Goal: Task Accomplishment & Management: Use online tool/utility

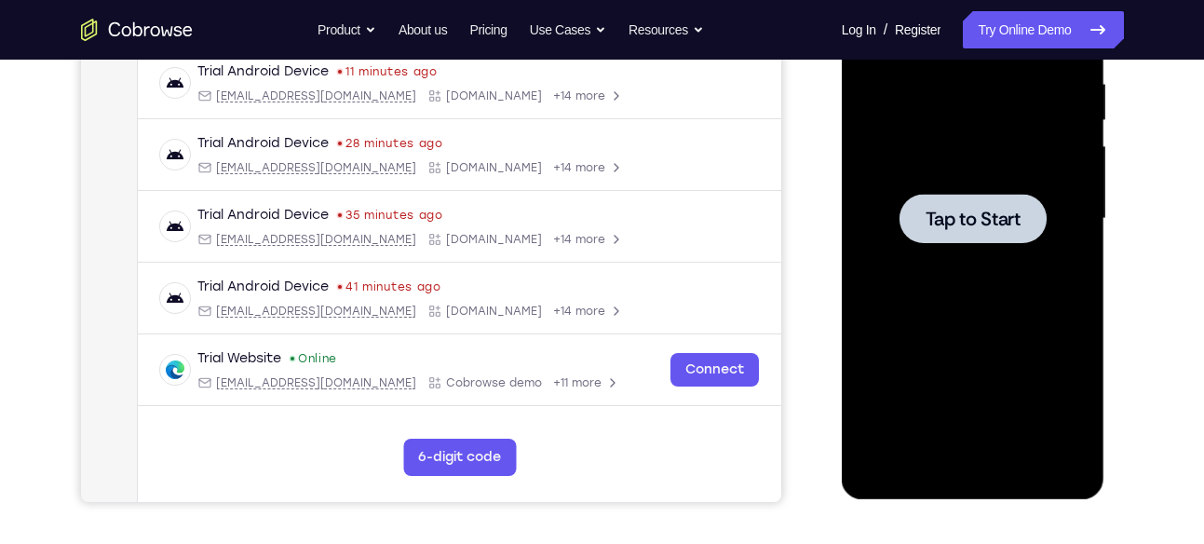
click at [899, 196] on div at bounding box center [972, 218] width 147 height 49
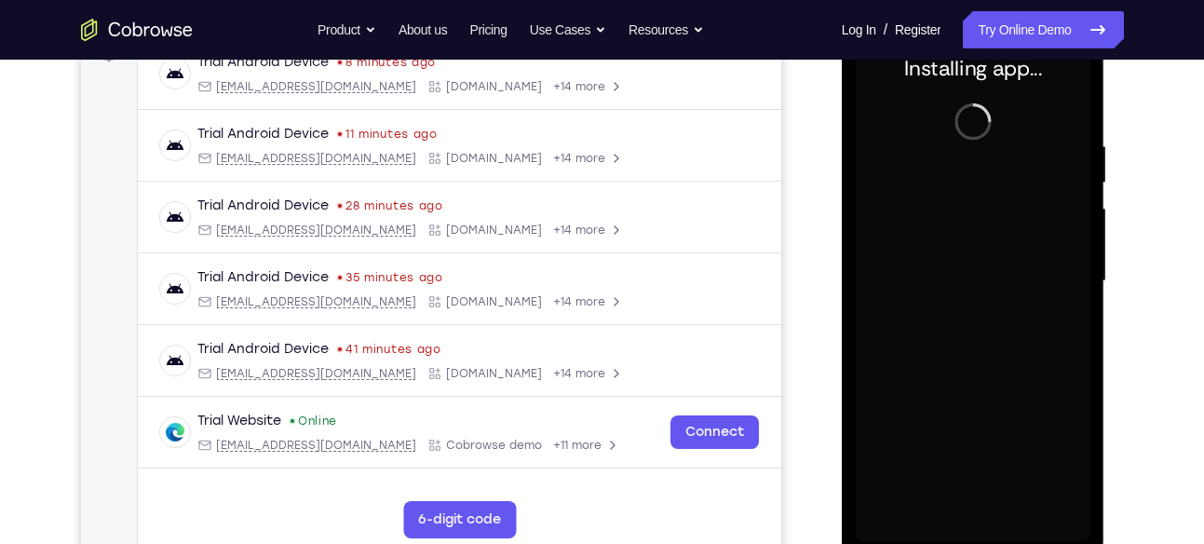
scroll to position [380, 0]
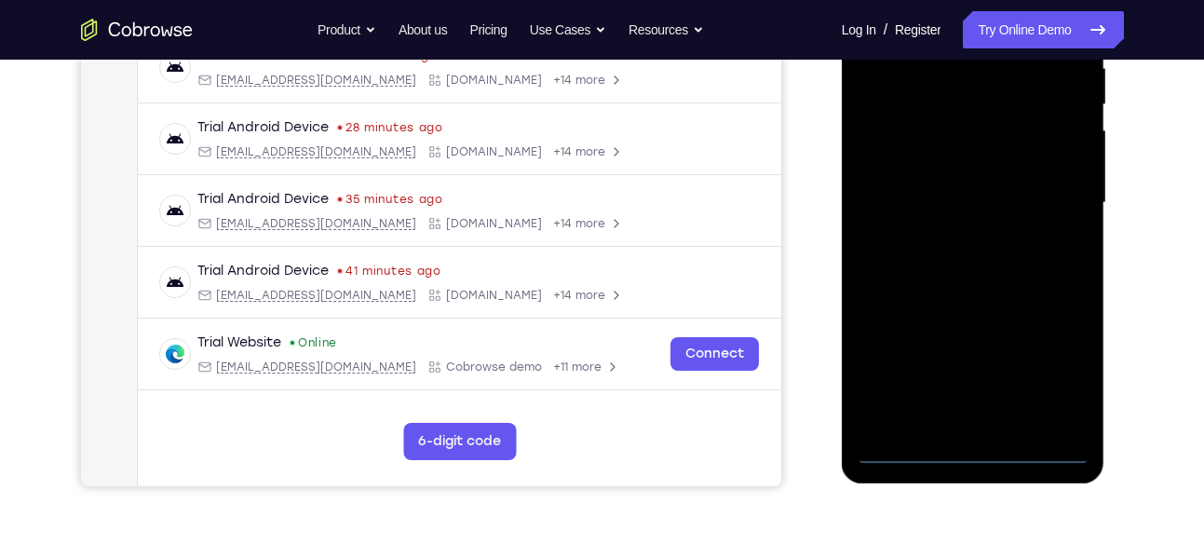
click at [969, 452] on div at bounding box center [973, 202] width 235 height 521
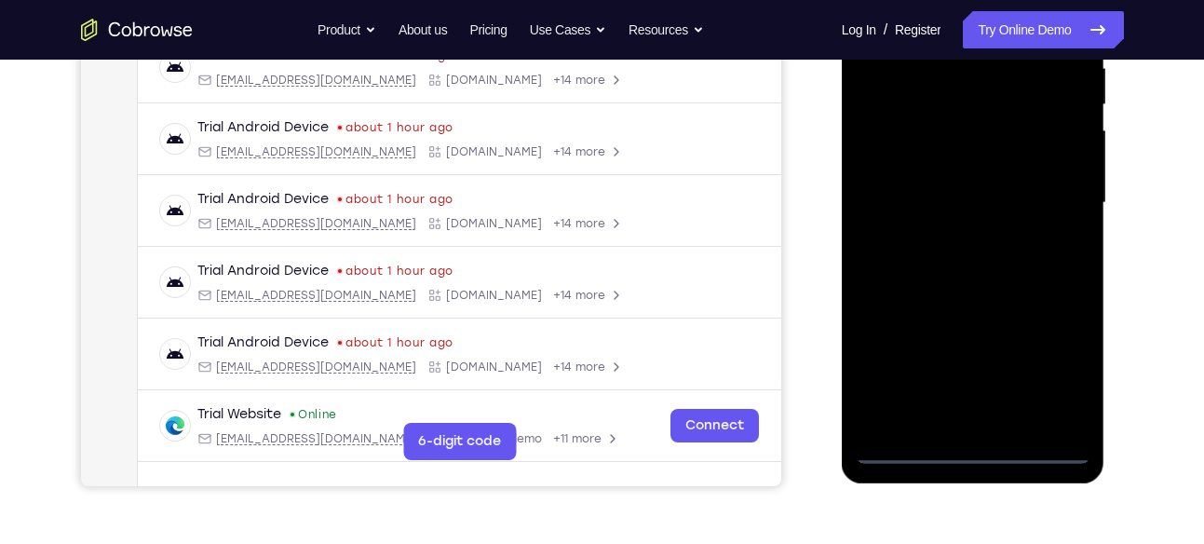
click at [1061, 372] on div at bounding box center [973, 202] width 235 height 521
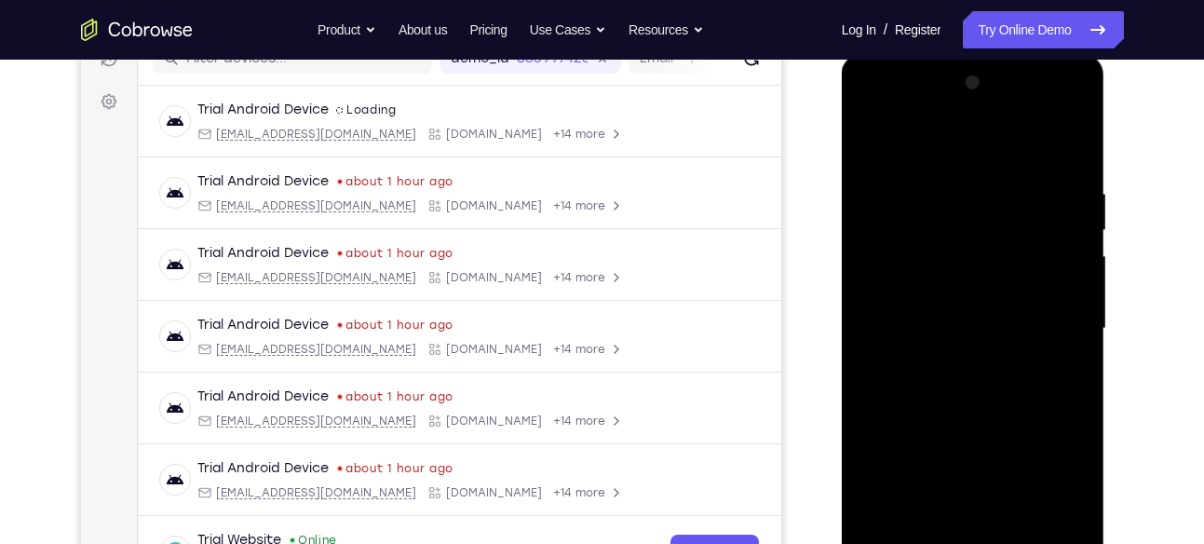
scroll to position [251, 0]
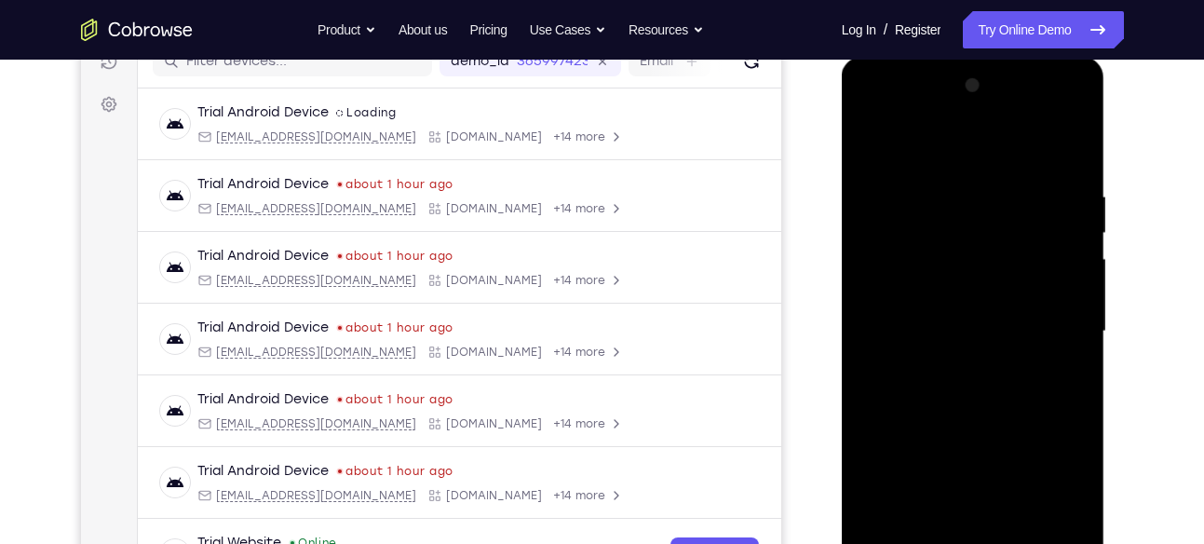
click at [942, 151] on div at bounding box center [973, 331] width 235 height 521
click at [1044, 331] on div at bounding box center [973, 331] width 235 height 521
click at [954, 361] on div at bounding box center [973, 331] width 235 height 521
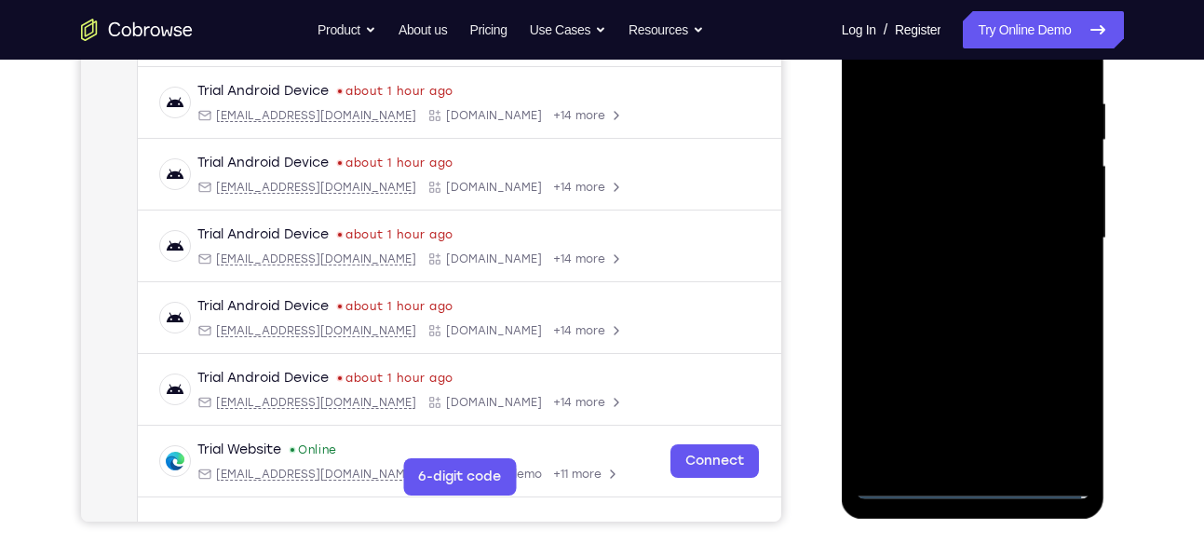
scroll to position [345, 0]
click at [970, 328] on div at bounding box center [973, 237] width 235 height 521
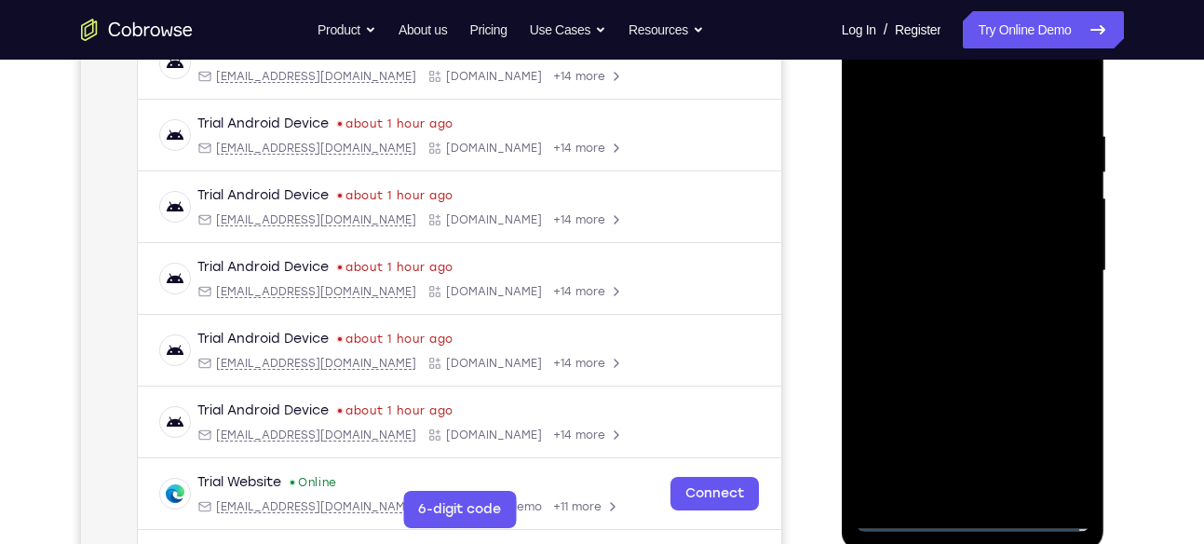
scroll to position [310, 0]
click at [972, 191] on div at bounding box center [973, 272] width 235 height 521
click at [998, 289] on div at bounding box center [973, 272] width 235 height 521
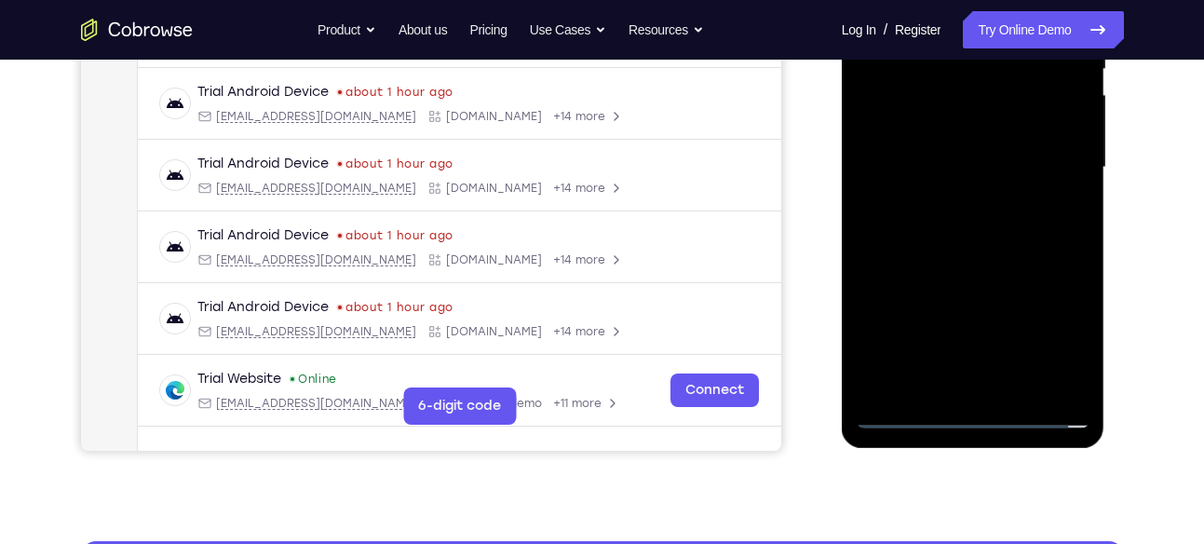
scroll to position [419, 0]
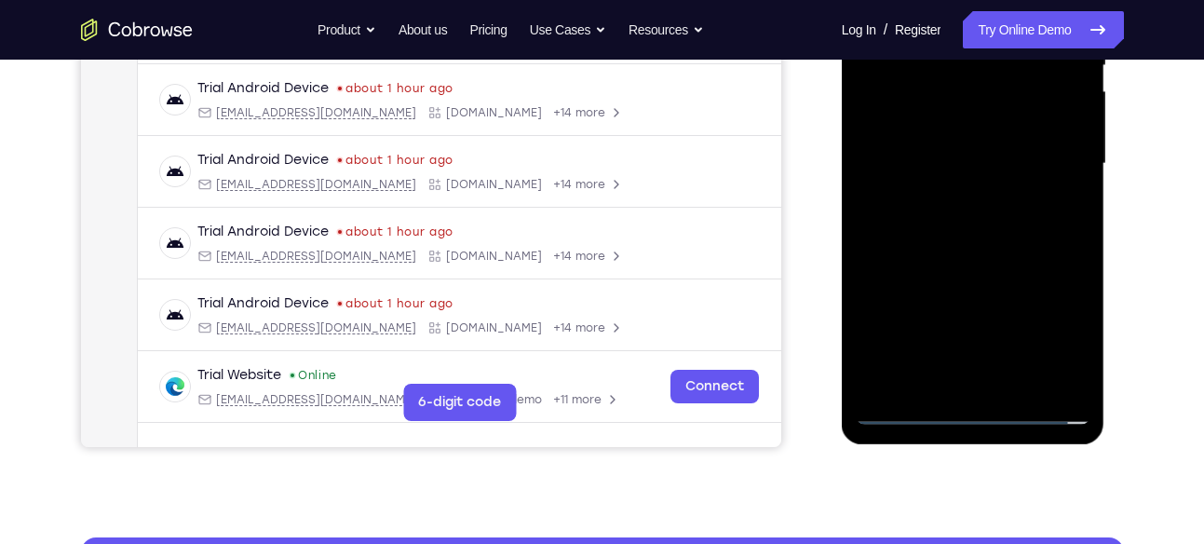
click at [1021, 378] on div at bounding box center [973, 163] width 235 height 521
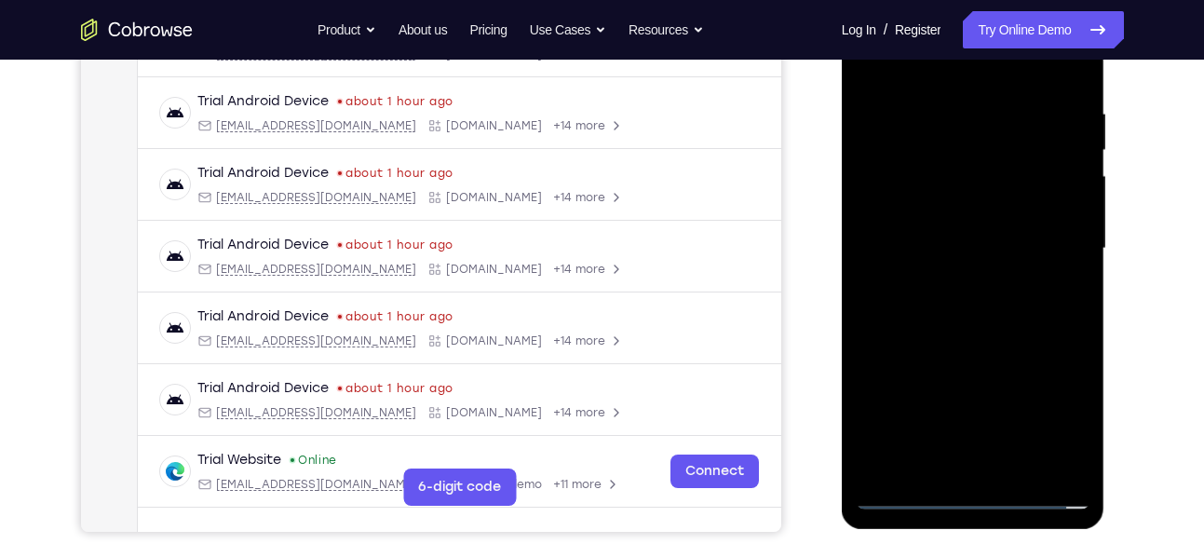
scroll to position [295, 0]
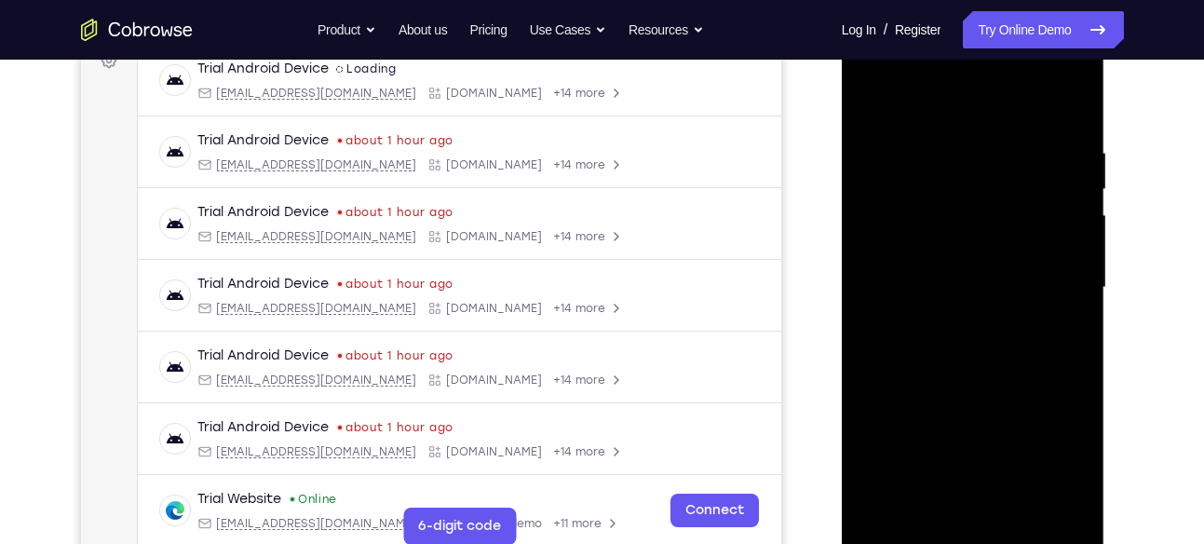
click at [1009, 206] on div at bounding box center [973, 287] width 235 height 521
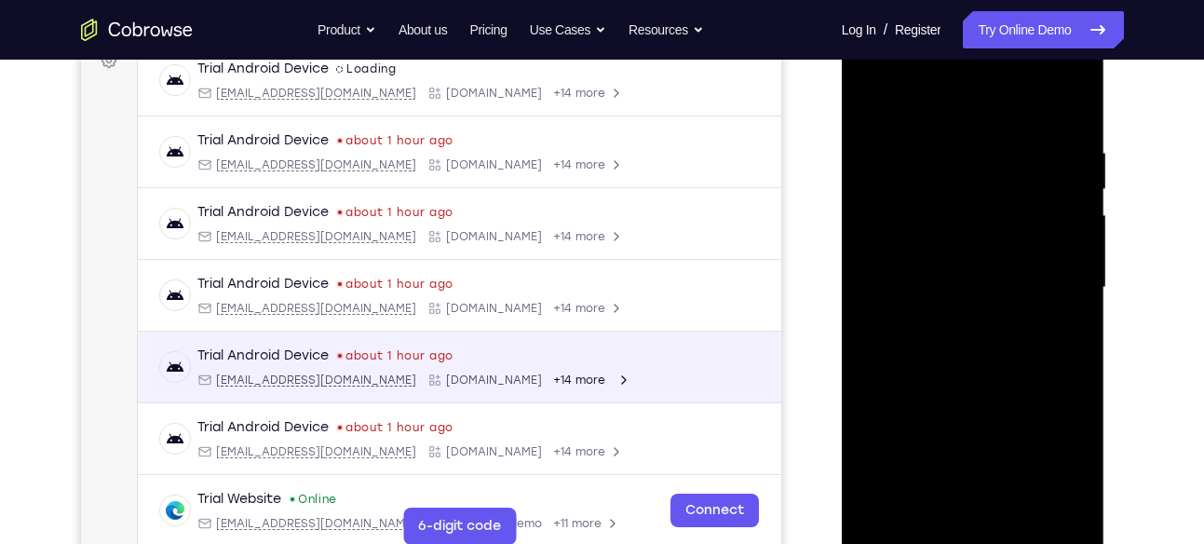
drag, startPoint x: 719, startPoint y: 352, endPoint x: 161, endPoint y: 169, distance: 587.1
click at [719, 352] on div "Trial Android Device about 1 hour ago android@example.com Cobrowse.io +14 more" at bounding box center [458, 366] width 599 height 41
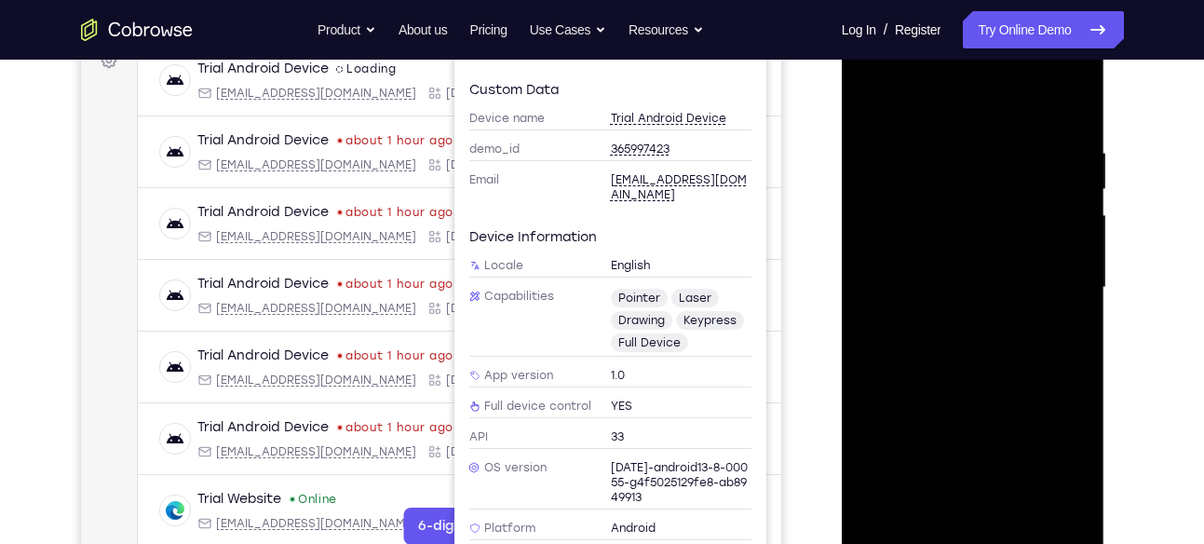
click at [955, 230] on div at bounding box center [973, 287] width 235 height 521
click at [952, 211] on div at bounding box center [973, 287] width 235 height 521
click at [941, 360] on div at bounding box center [973, 287] width 235 height 521
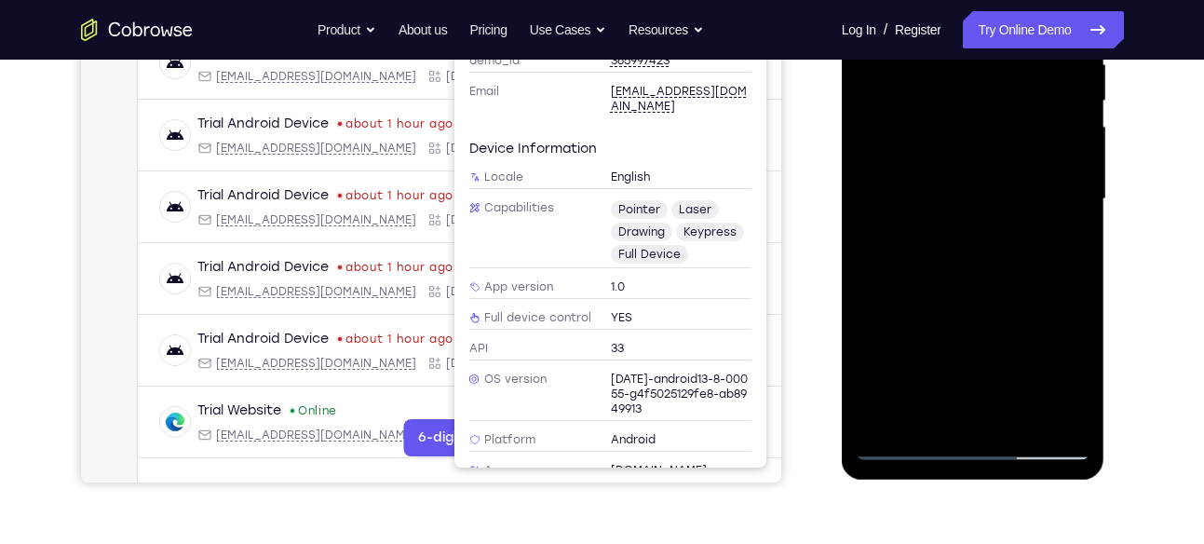
scroll to position [385, 0]
click at [1021, 415] on div at bounding box center [973, 198] width 235 height 521
click at [989, 298] on div at bounding box center [973, 198] width 235 height 521
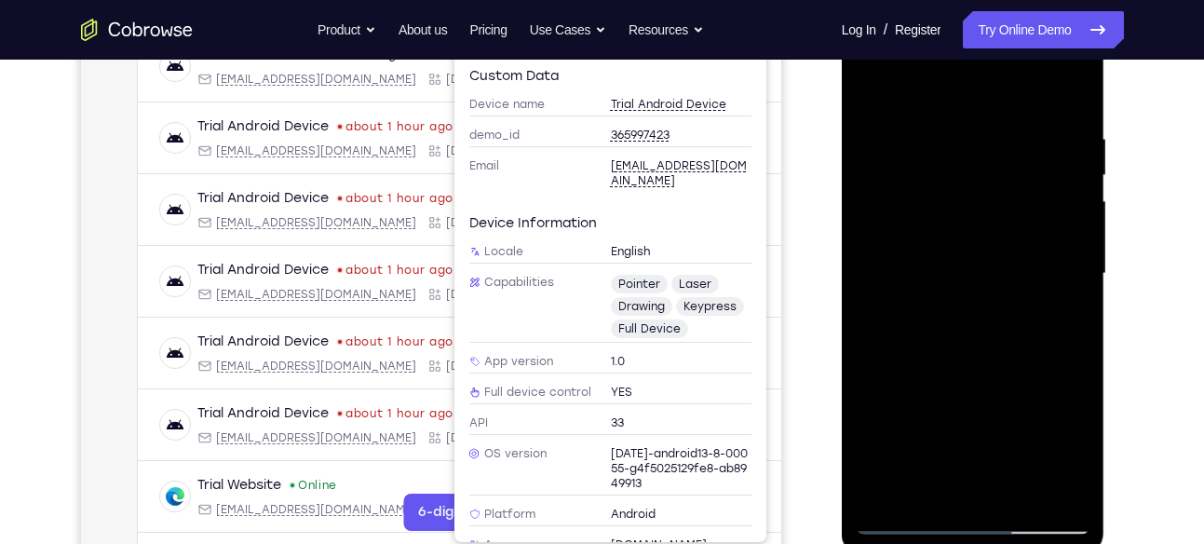
scroll to position [304, 0]
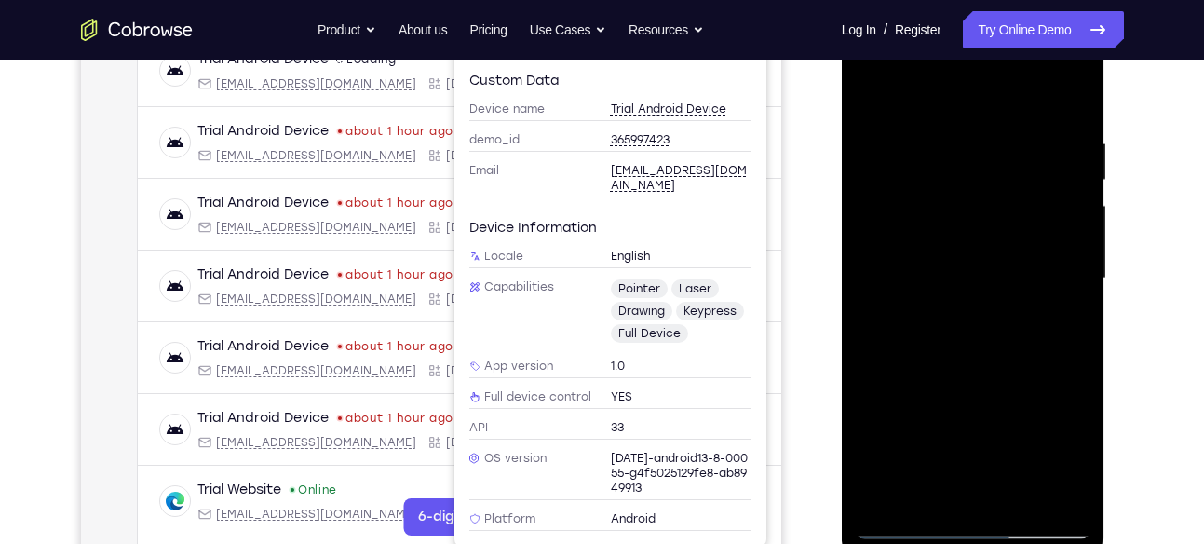
click at [878, 161] on div at bounding box center [973, 278] width 235 height 521
click at [1071, 100] on div at bounding box center [973, 278] width 235 height 521
click at [872, 90] on div at bounding box center [973, 278] width 235 height 521
drag, startPoint x: 1014, startPoint y: 271, endPoint x: 1049, endPoint y: 47, distance: 227.2
click at [1049, 47] on div at bounding box center [973, 278] width 235 height 521
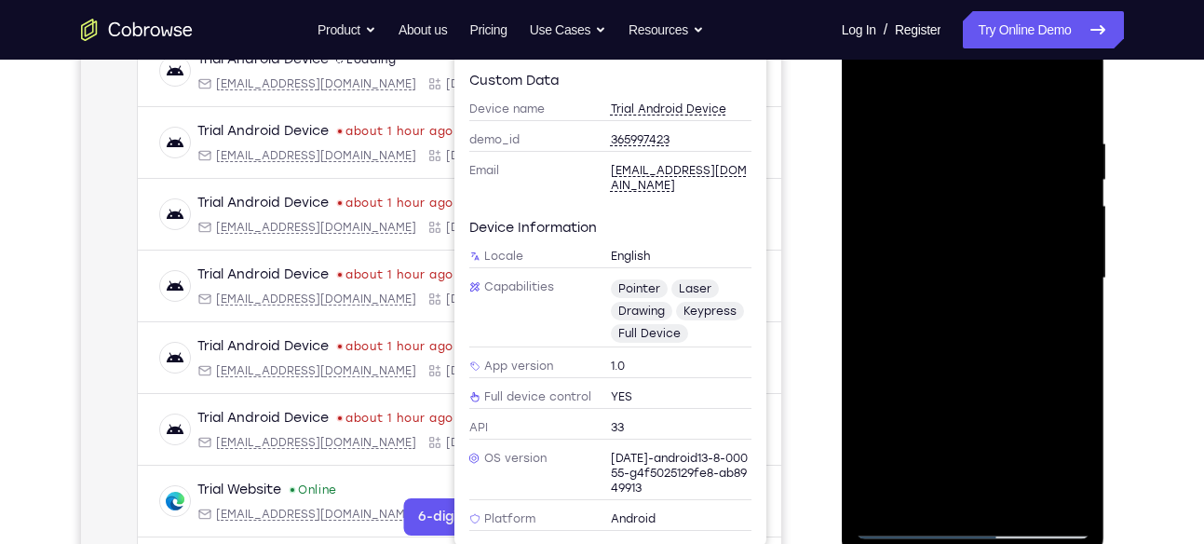
drag, startPoint x: 1005, startPoint y: 345, endPoint x: 1014, endPoint y: 89, distance: 255.3
click at [1014, 89] on div at bounding box center [973, 278] width 235 height 521
drag, startPoint x: 1002, startPoint y: 328, endPoint x: 1060, endPoint y: 47, distance: 287.1
click at [1060, 47] on div at bounding box center [973, 278] width 235 height 521
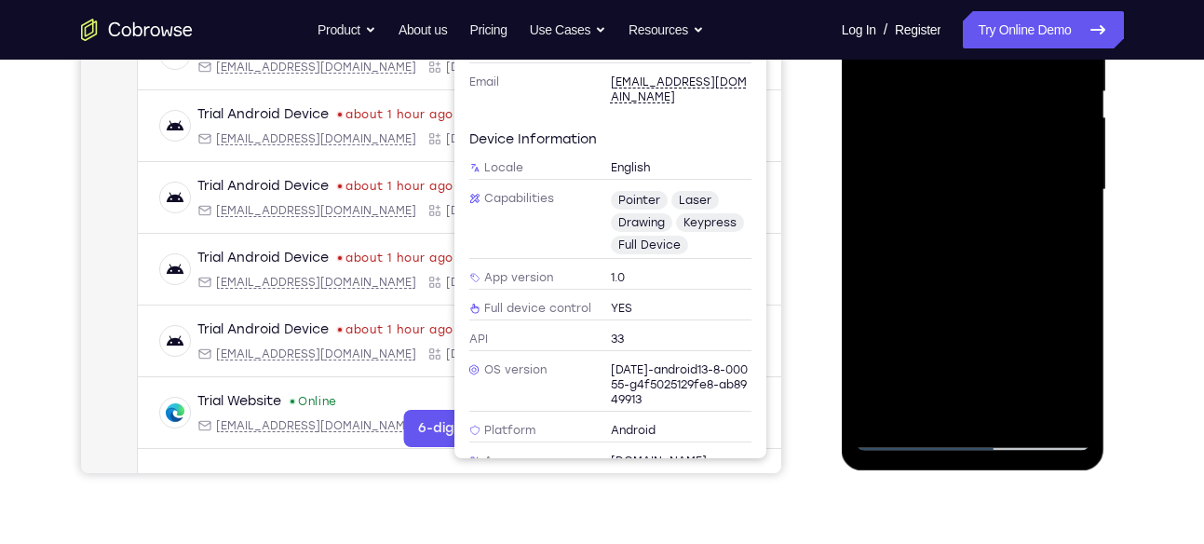
scroll to position [395, 0]
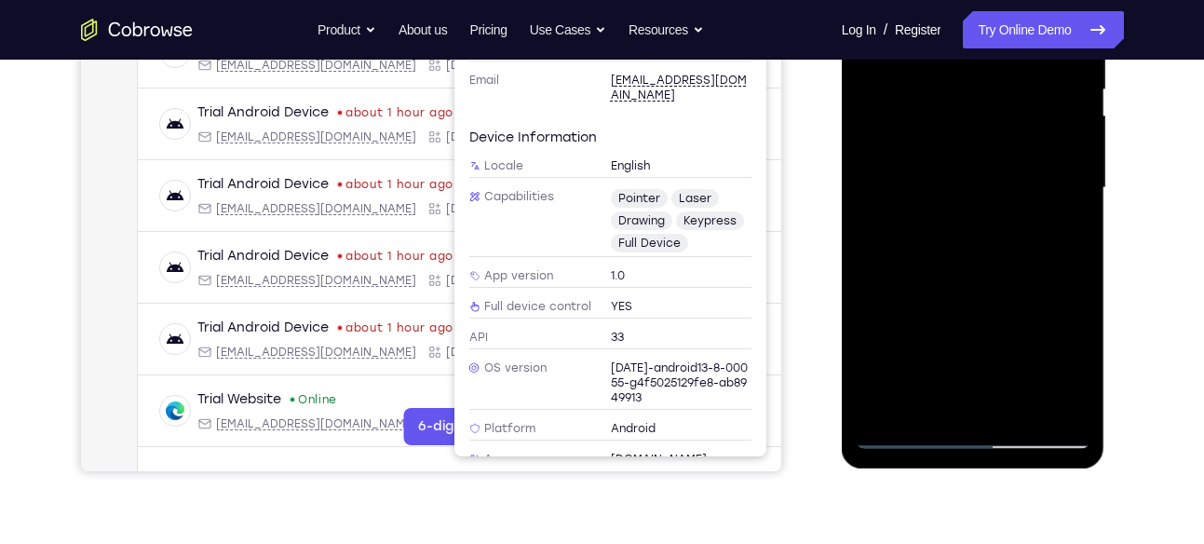
click at [977, 404] on div at bounding box center [973, 187] width 235 height 521
click at [1086, 388] on div at bounding box center [973, 187] width 235 height 521
click at [1079, 385] on div at bounding box center [973, 187] width 235 height 521
click at [1077, 384] on div at bounding box center [973, 187] width 235 height 521
click at [1079, 382] on div at bounding box center [973, 187] width 235 height 521
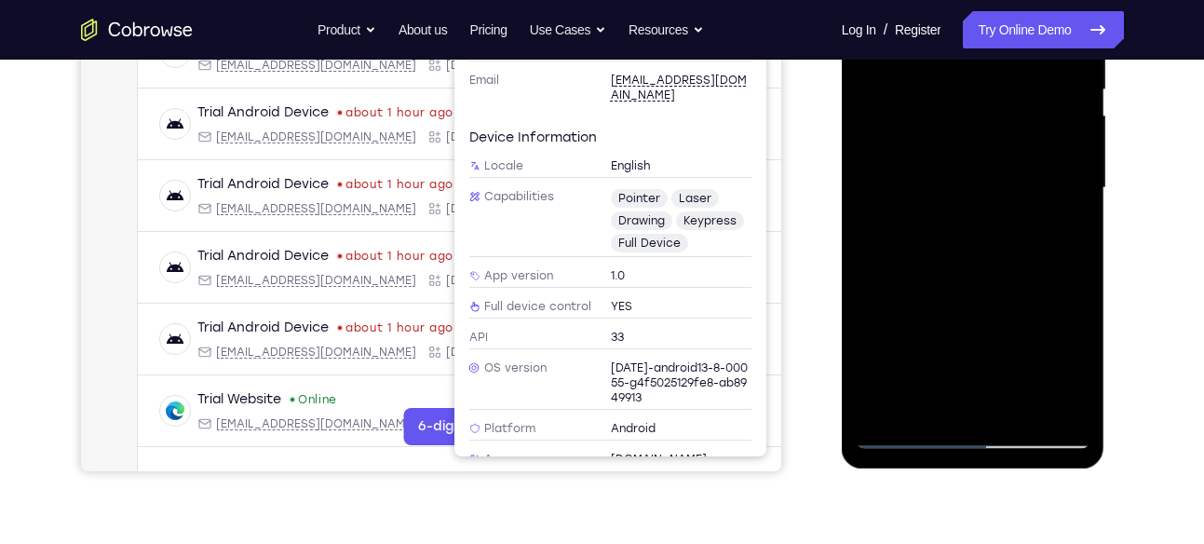
click at [1079, 382] on div at bounding box center [973, 187] width 235 height 521
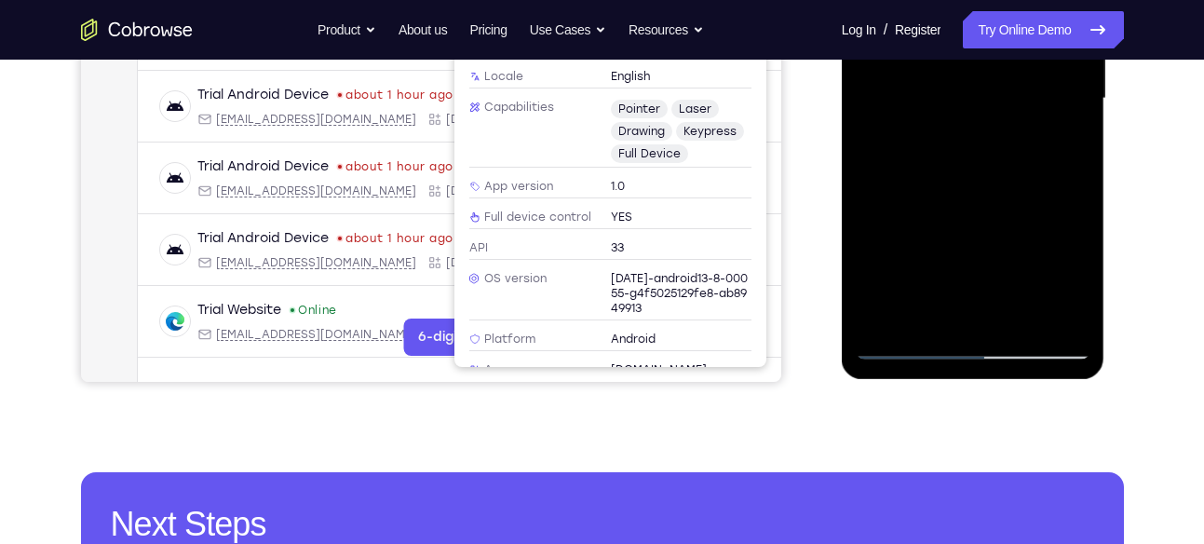
click at [1078, 291] on div at bounding box center [973, 98] width 235 height 521
click at [974, 316] on div at bounding box center [973, 98] width 235 height 521
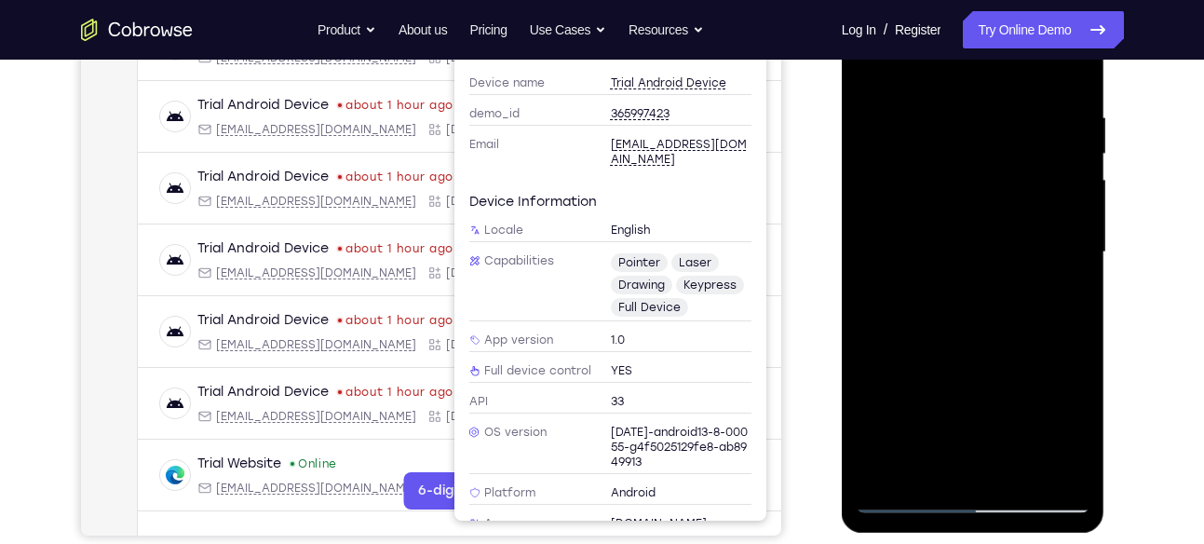
scroll to position [330, 0]
drag, startPoint x: 994, startPoint y: 279, endPoint x: 1004, endPoint y: 109, distance: 170.7
click at [1004, 109] on div at bounding box center [973, 253] width 235 height 521
drag, startPoint x: 965, startPoint y: 307, endPoint x: 978, endPoint y: 47, distance: 261.0
click at [978, 47] on div at bounding box center [973, 253] width 235 height 521
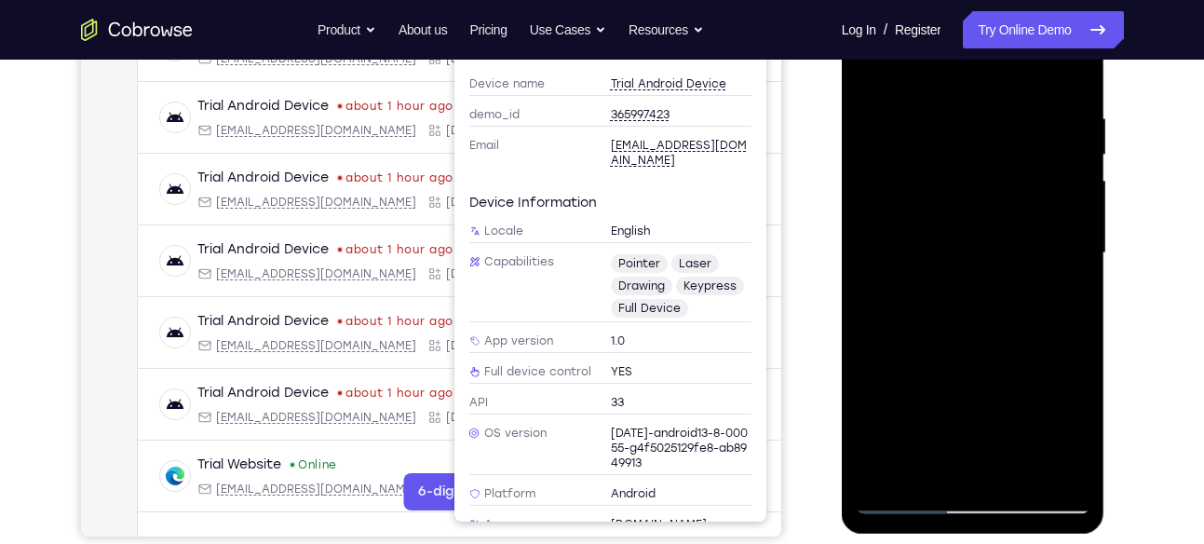
drag, startPoint x: 986, startPoint y: 243, endPoint x: 1027, endPoint y: 47, distance: 200.7
click at [1027, 47] on div at bounding box center [973, 253] width 235 height 521
drag, startPoint x: 1007, startPoint y: 245, endPoint x: 1048, endPoint y: 47, distance: 202.7
click at [1048, 47] on div at bounding box center [973, 253] width 235 height 521
drag, startPoint x: 1021, startPoint y: 207, endPoint x: 1097, endPoint y: 47, distance: 177.4
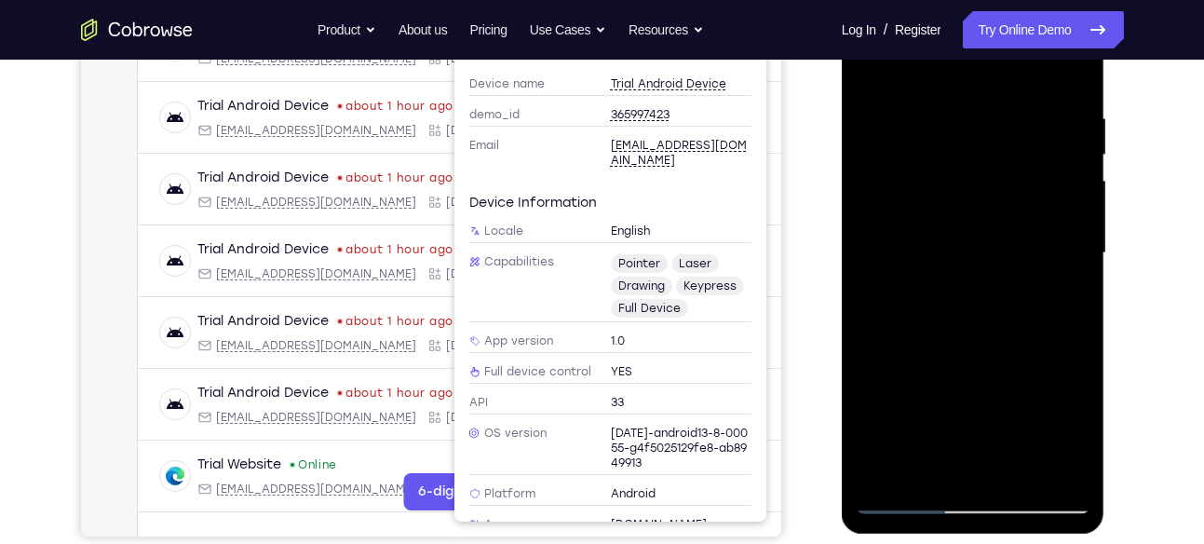
click at [1097, 47] on div at bounding box center [974, 256] width 264 height 555
drag, startPoint x: 989, startPoint y: 341, endPoint x: 1013, endPoint y: 47, distance: 295.2
click at [1013, 47] on div at bounding box center [973, 253] width 235 height 521
drag, startPoint x: 1011, startPoint y: 304, endPoint x: 1061, endPoint y: 47, distance: 262.8
click at [1061, 47] on div at bounding box center [973, 253] width 235 height 521
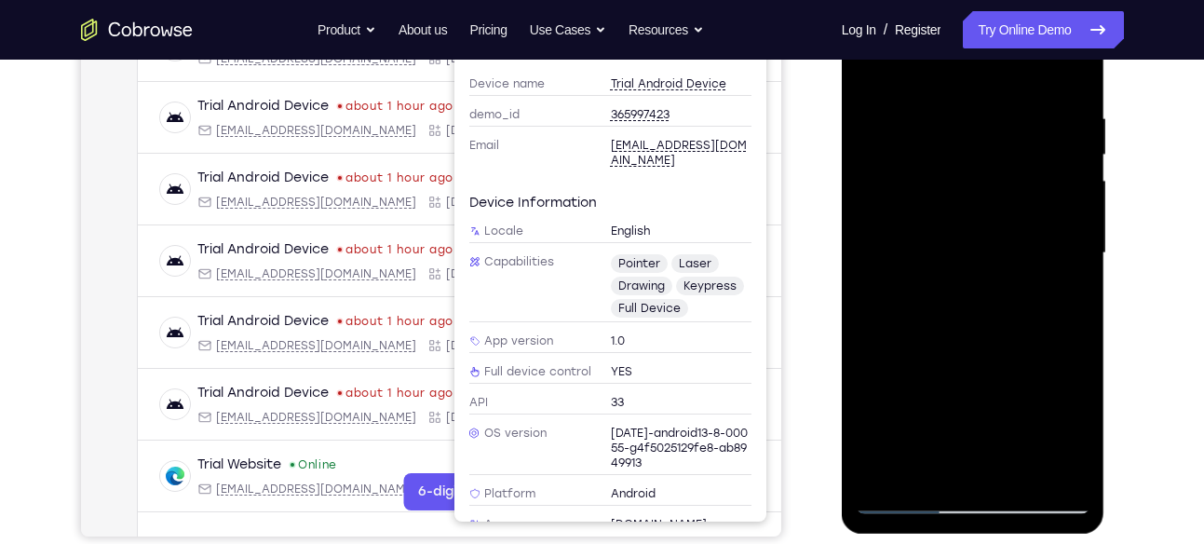
drag, startPoint x: 994, startPoint y: 338, endPoint x: 1039, endPoint y: 47, distance: 295.0
click at [1039, 47] on div at bounding box center [973, 253] width 235 height 521
drag, startPoint x: 985, startPoint y: 331, endPoint x: 1011, endPoint y: 47, distance: 285.2
click at [1011, 47] on div at bounding box center [973, 253] width 235 height 521
drag, startPoint x: 967, startPoint y: 299, endPoint x: 1014, endPoint y: 47, distance: 256.8
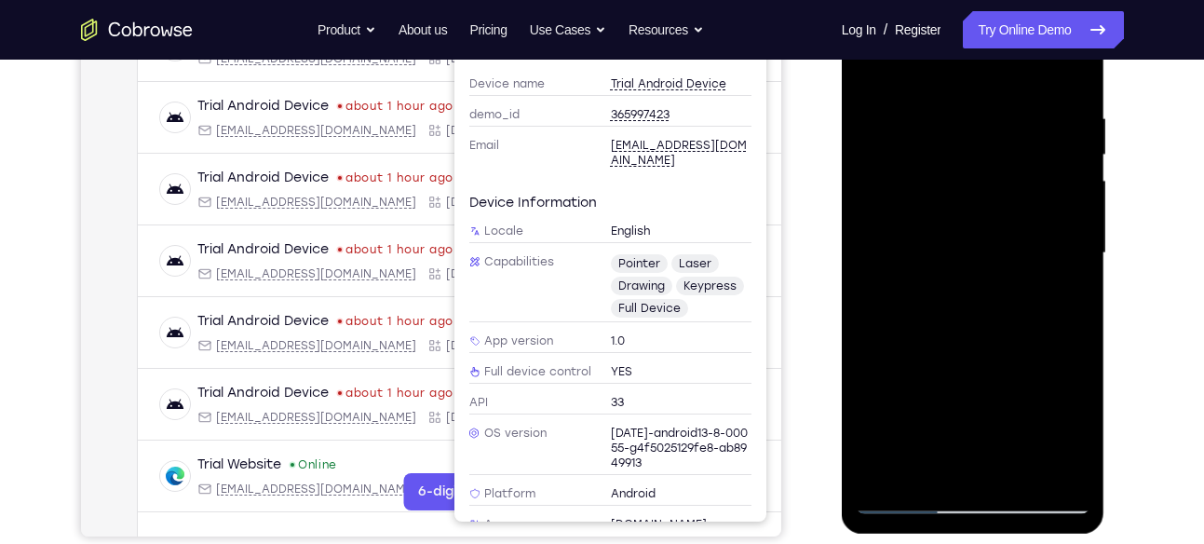
click at [1014, 47] on div at bounding box center [973, 253] width 235 height 521
drag, startPoint x: 984, startPoint y: 333, endPoint x: 1055, endPoint y: 47, distance: 295.4
click at [1055, 47] on div at bounding box center [973, 253] width 235 height 521
drag, startPoint x: 1001, startPoint y: 335, endPoint x: 1091, endPoint y: 47, distance: 302.4
click at [1091, 47] on div at bounding box center [974, 256] width 264 height 555
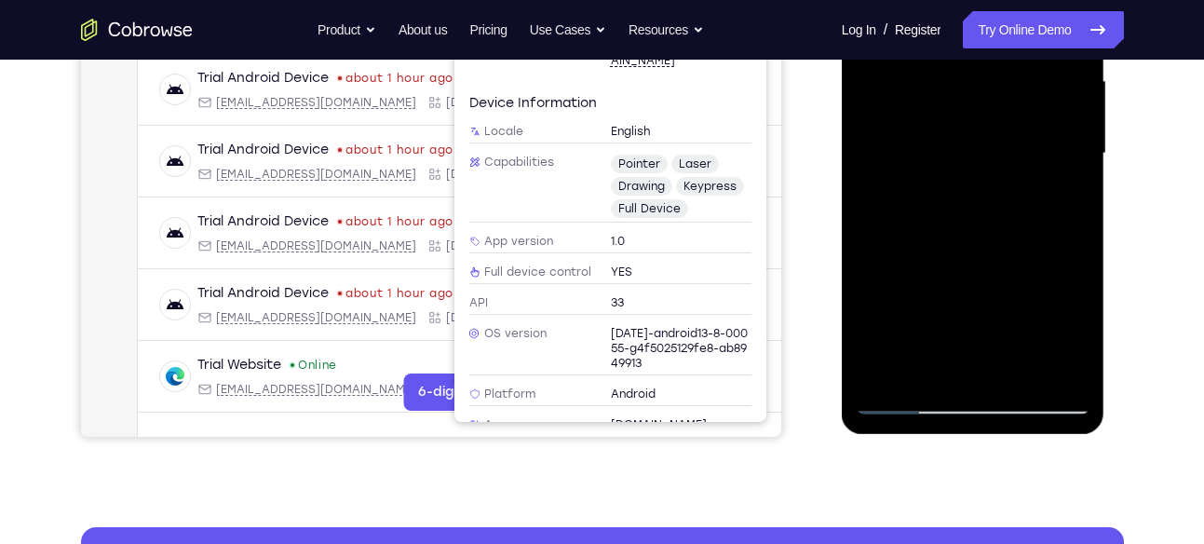
scroll to position [430, 0]
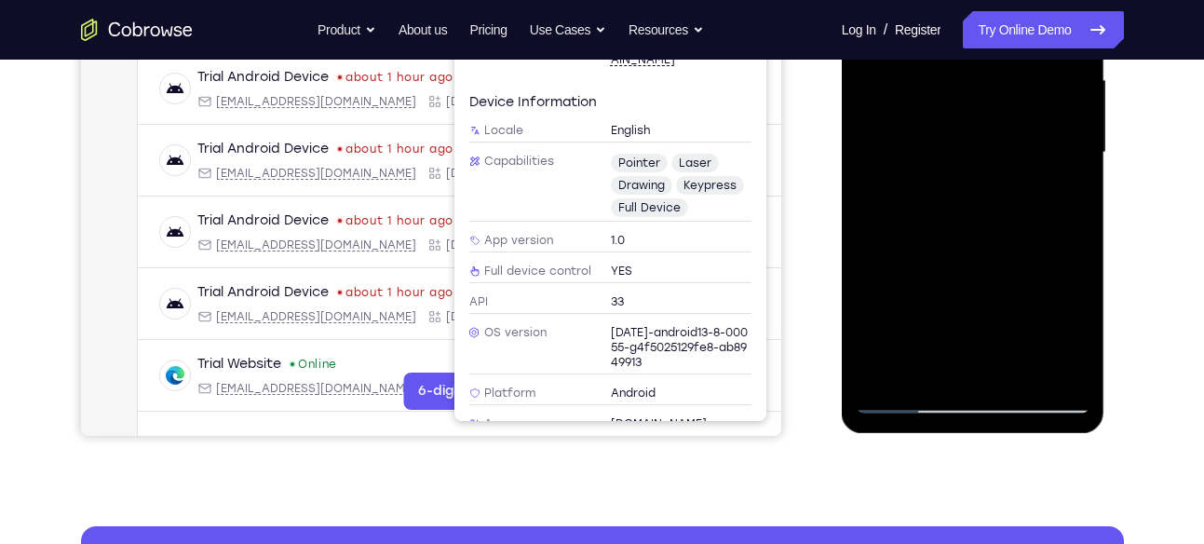
click at [879, 372] on div at bounding box center [973, 152] width 235 height 521
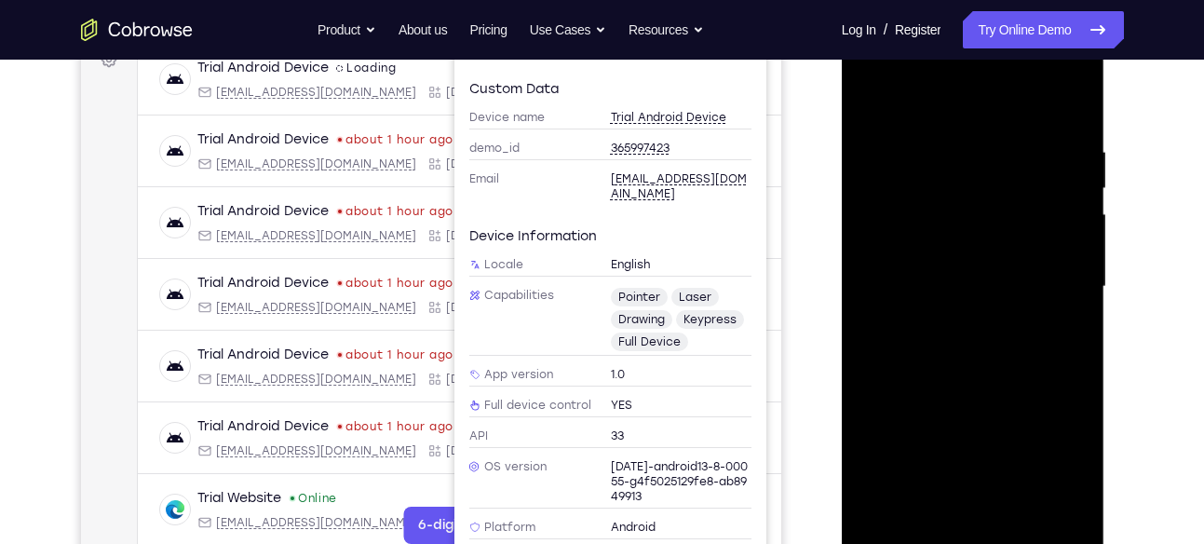
scroll to position [295, 0]
click at [1073, 101] on div at bounding box center [973, 287] width 235 height 521
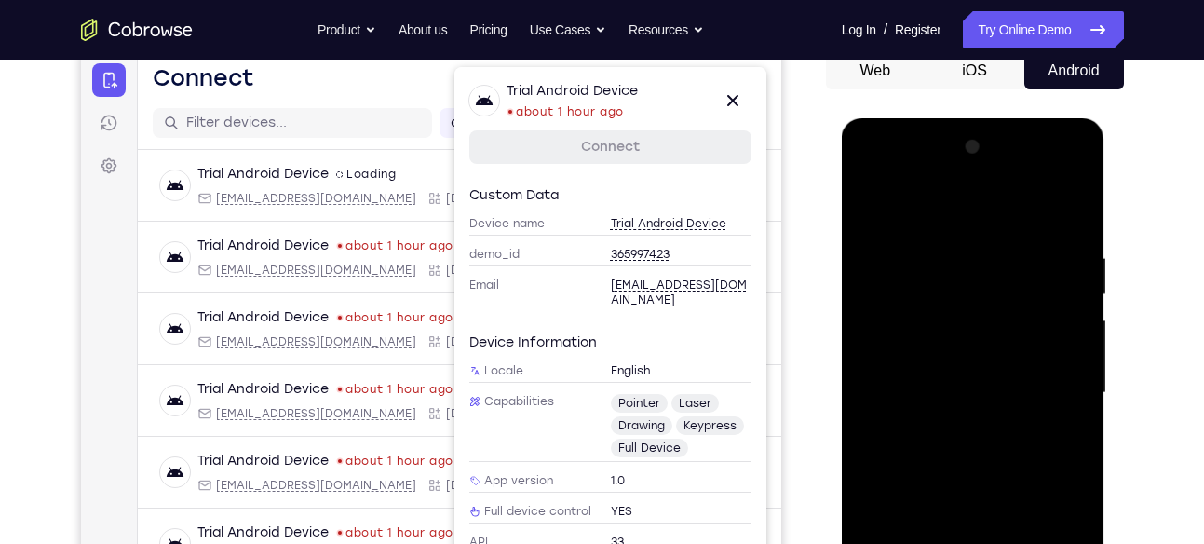
scroll to position [169, 0]
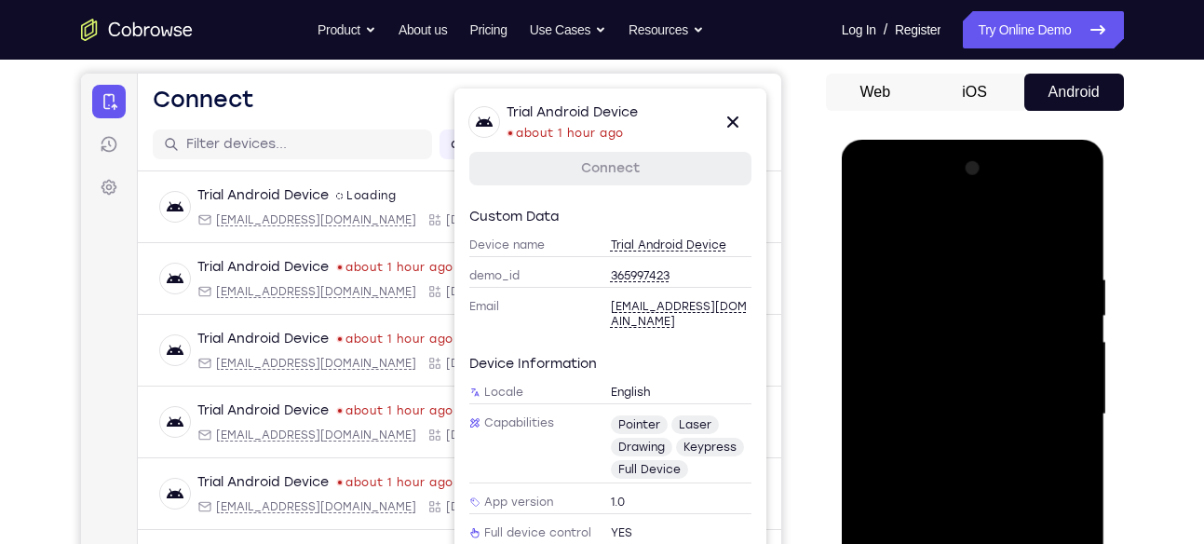
click at [1046, 203] on div at bounding box center [973, 414] width 235 height 521
click at [869, 191] on div at bounding box center [973, 414] width 235 height 521
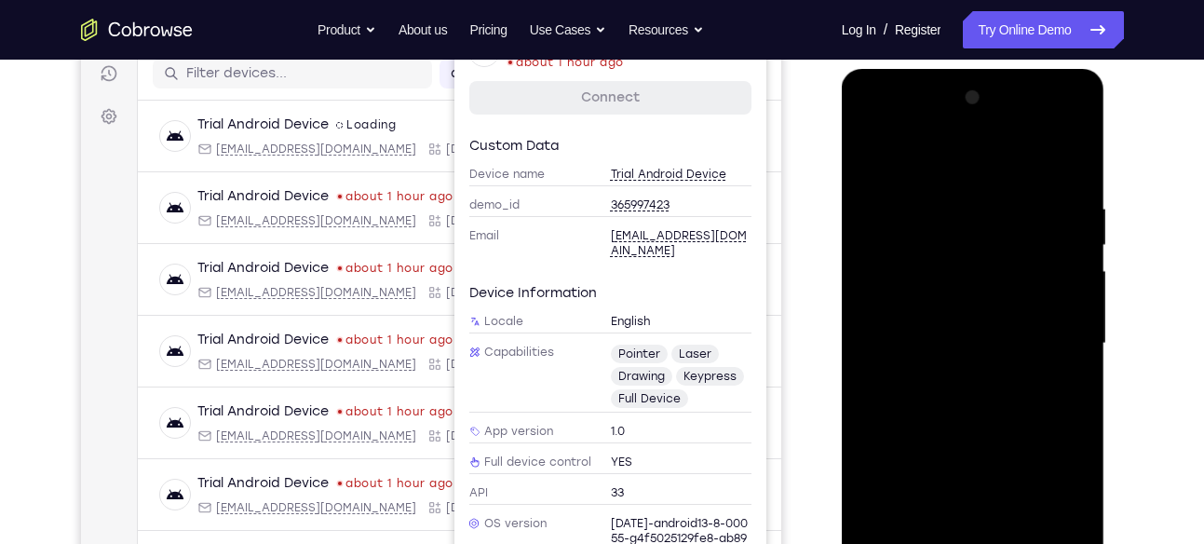
scroll to position [245, 0]
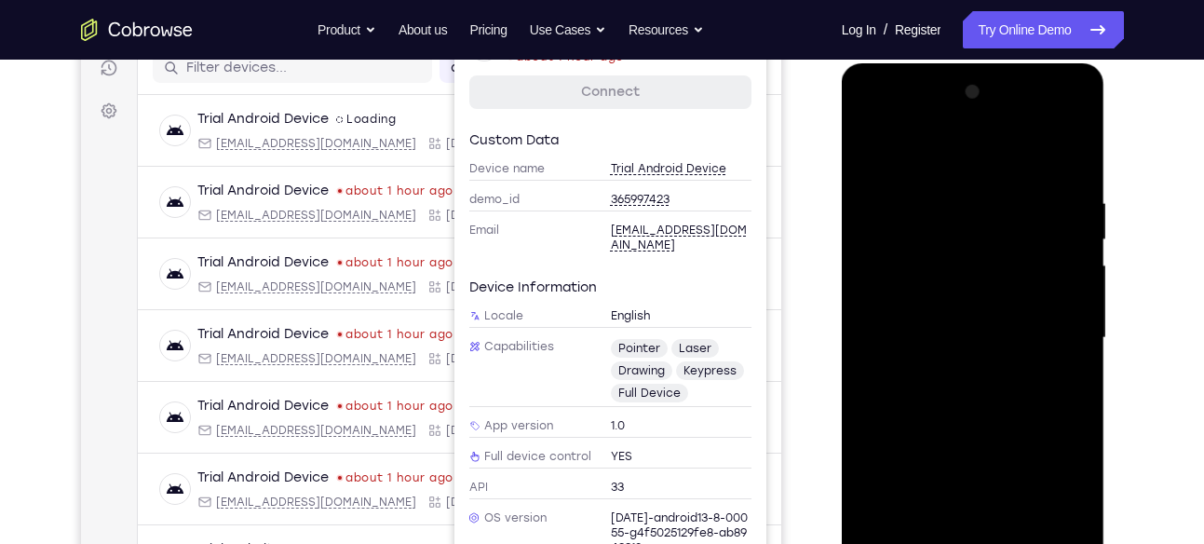
click at [977, 241] on div at bounding box center [973, 337] width 235 height 521
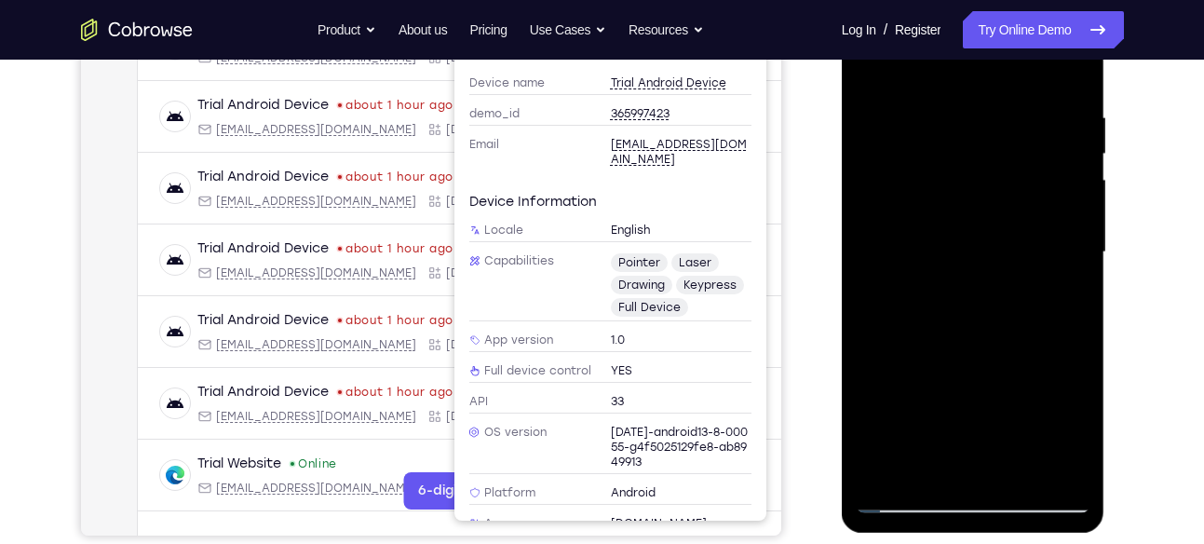
scroll to position [332, 0]
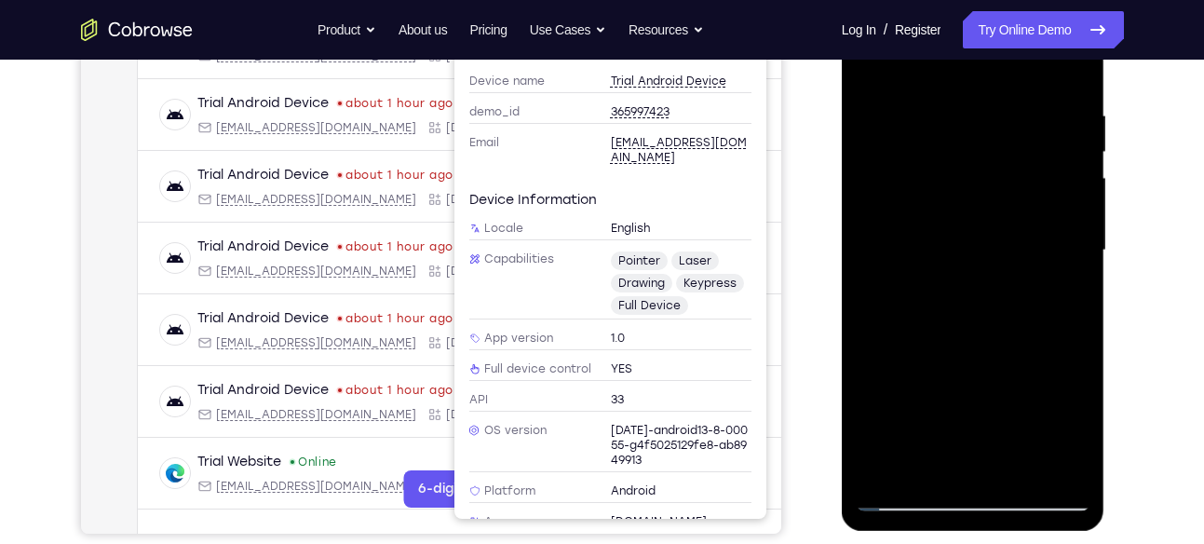
click at [984, 369] on div at bounding box center [973, 250] width 235 height 521
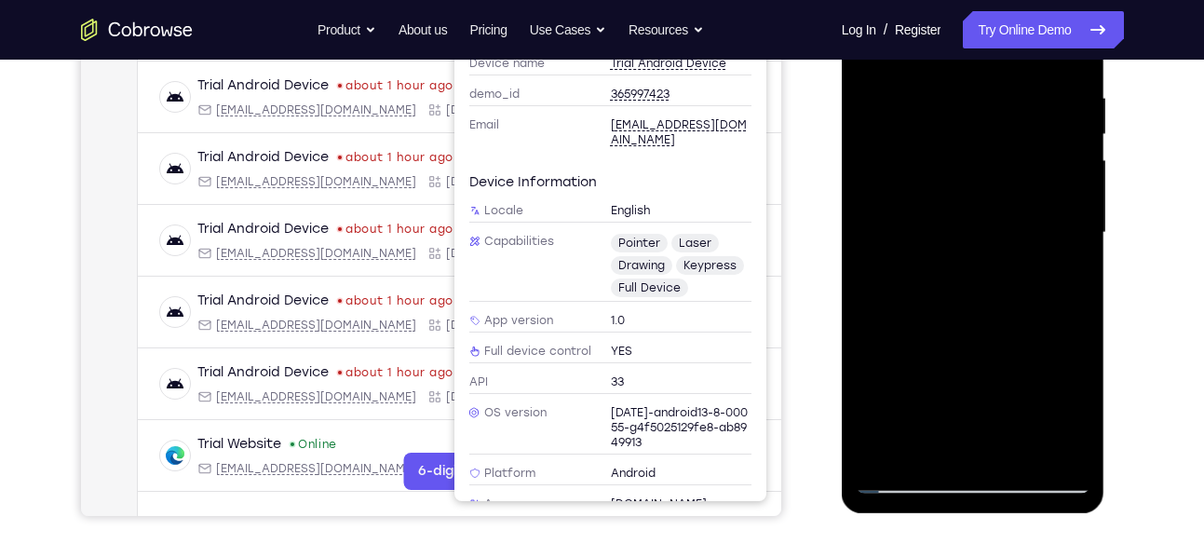
scroll to position [352, 0]
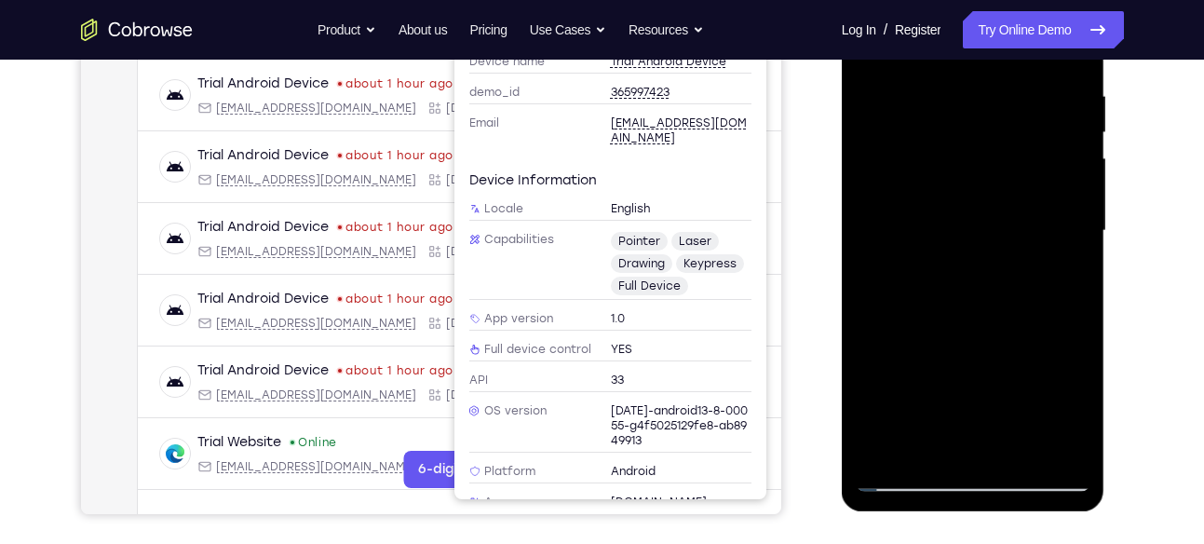
click at [1063, 374] on div at bounding box center [973, 230] width 235 height 521
drag, startPoint x: 1016, startPoint y: 287, endPoint x: 1010, endPoint y: 236, distance: 51.5
click at [1010, 236] on div at bounding box center [973, 230] width 235 height 521
drag, startPoint x: 992, startPoint y: 262, endPoint x: 994, endPoint y: 104, distance: 157.4
click at [994, 104] on div at bounding box center [973, 230] width 235 height 521
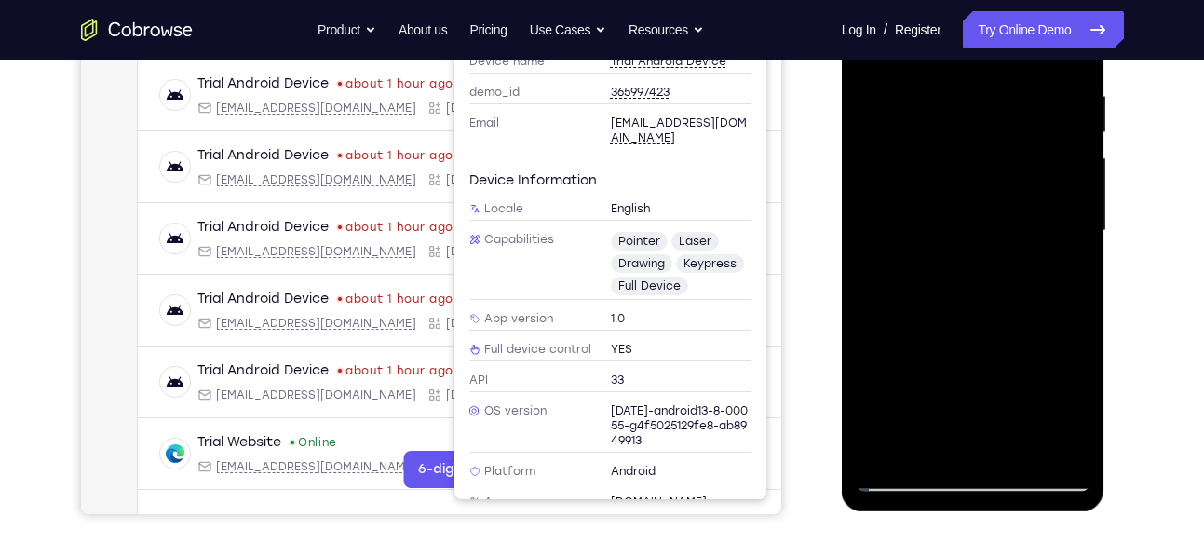
drag, startPoint x: 1001, startPoint y: 262, endPoint x: 998, endPoint y: 201, distance: 60.6
click at [998, 201] on div at bounding box center [973, 230] width 235 height 521
drag, startPoint x: 999, startPoint y: 245, endPoint x: 1009, endPoint y: 47, distance: 198.6
click at [1009, 47] on div at bounding box center [973, 230] width 235 height 521
drag, startPoint x: 1000, startPoint y: 372, endPoint x: 997, endPoint y: 402, distance: 29.9
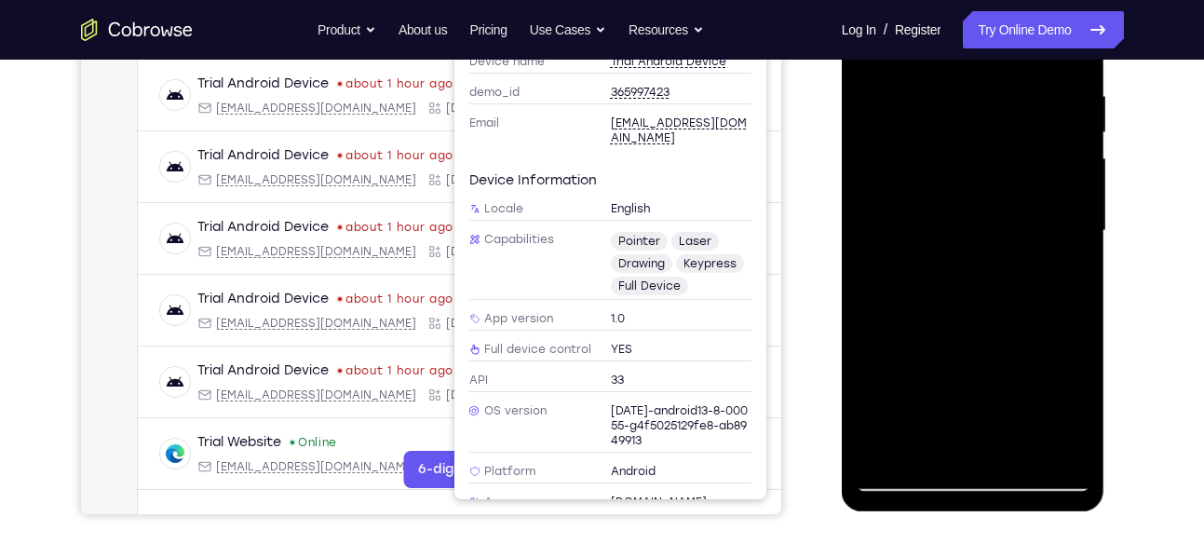
click at [997, 402] on div at bounding box center [973, 230] width 235 height 521
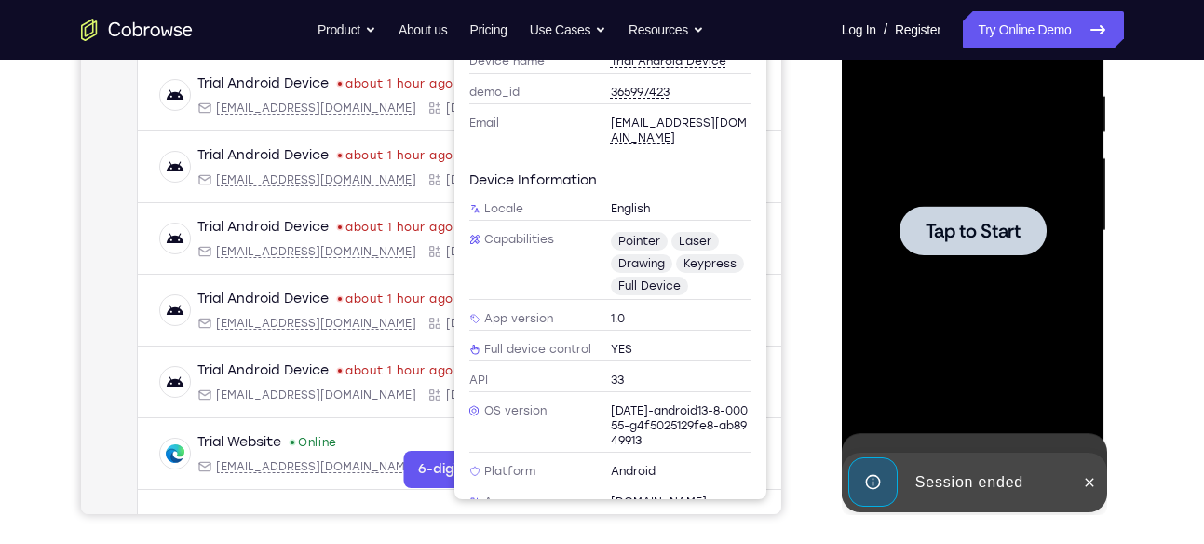
click at [965, 338] on div at bounding box center [973, 230] width 235 height 521
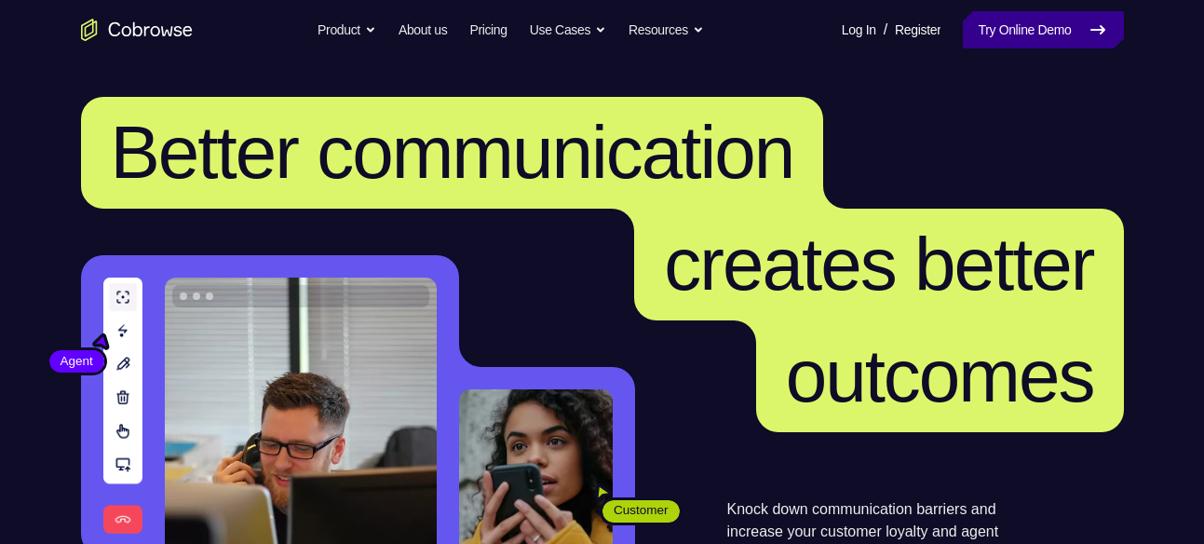
click at [979, 20] on link "Try Online Demo" at bounding box center [1043, 29] width 160 height 37
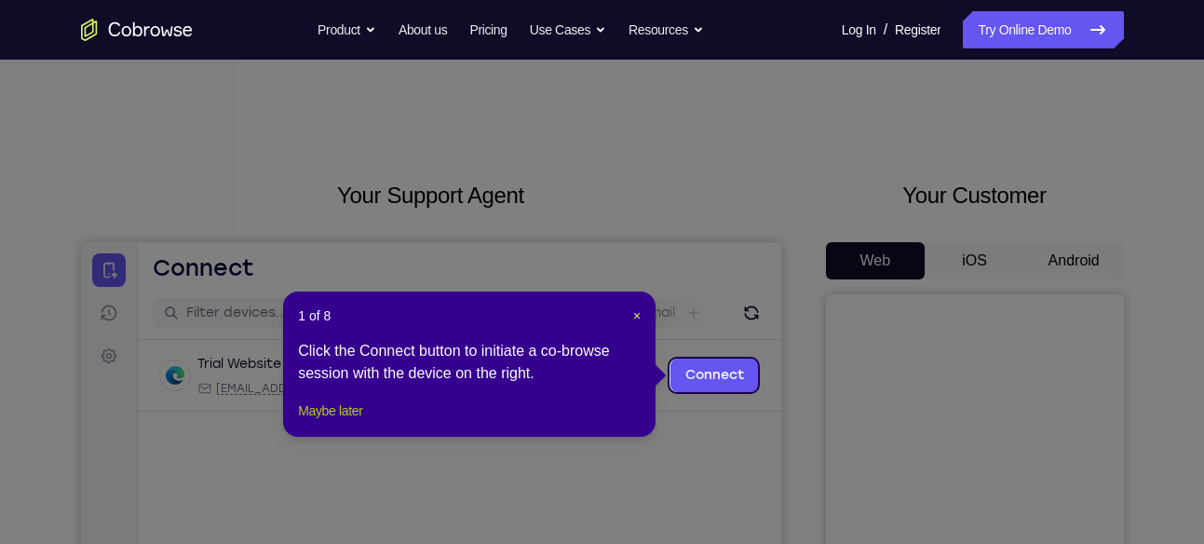
click at [349, 422] on button "Maybe later" at bounding box center [330, 410] width 64 height 22
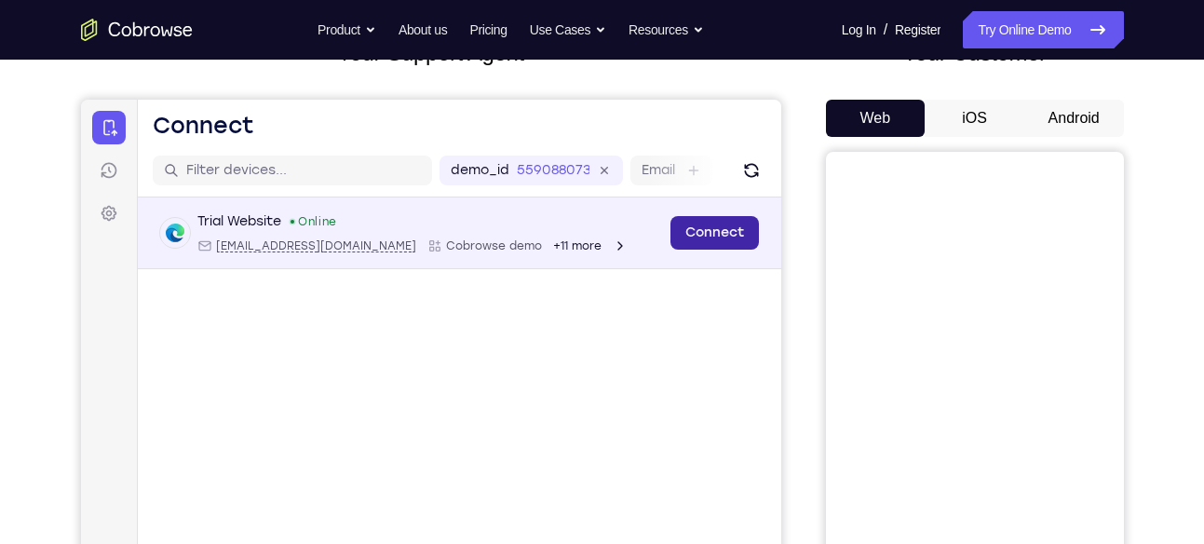
scroll to position [162, 0]
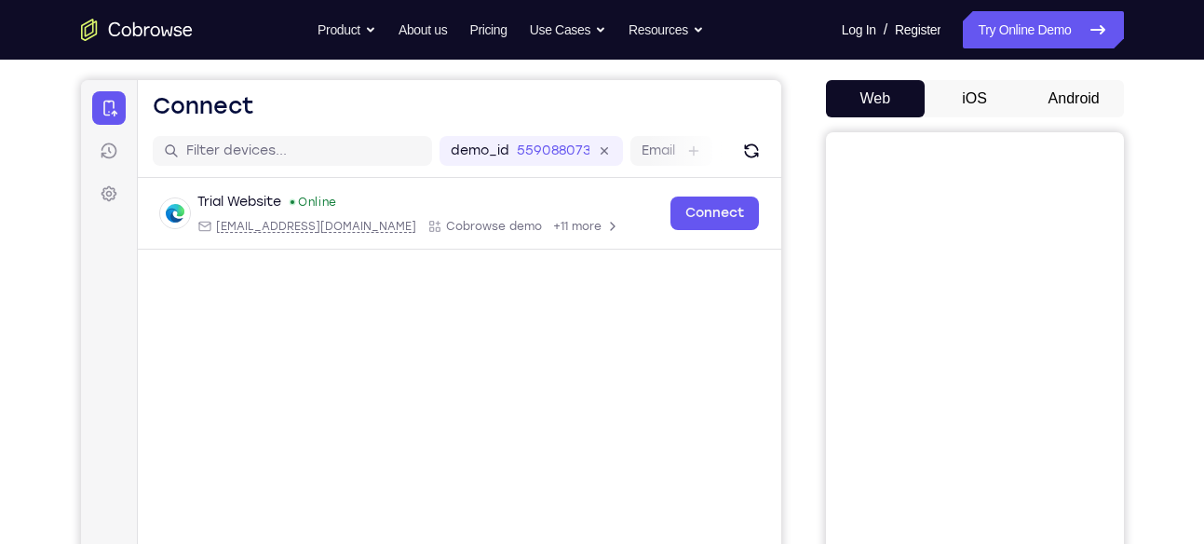
click at [1048, 116] on button "Android" at bounding box center [1074, 98] width 100 height 37
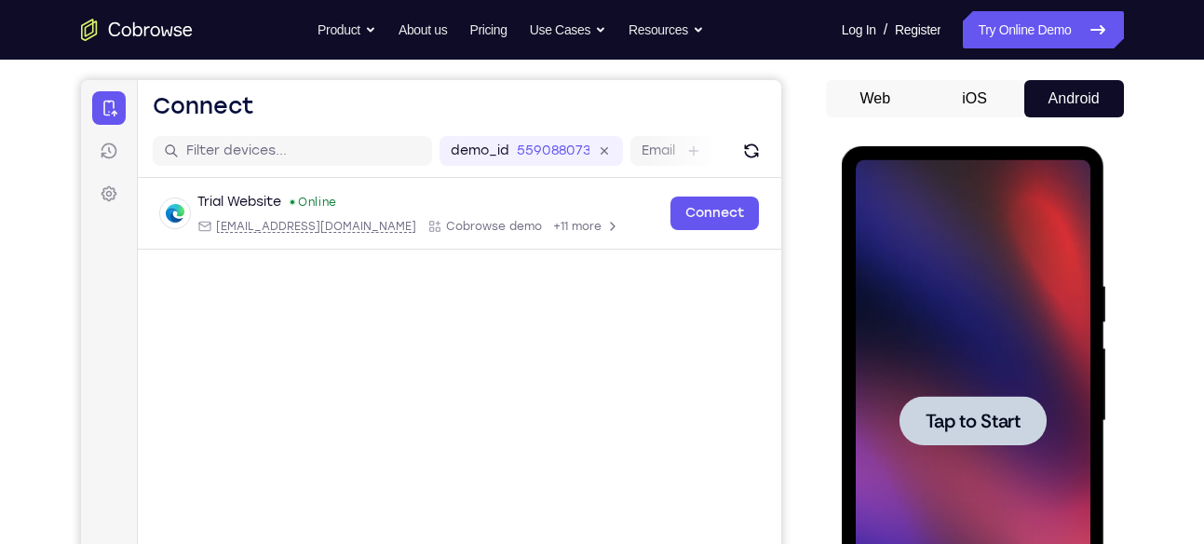
scroll to position [0, 0]
click at [1024, 432] on div at bounding box center [972, 420] width 147 height 49
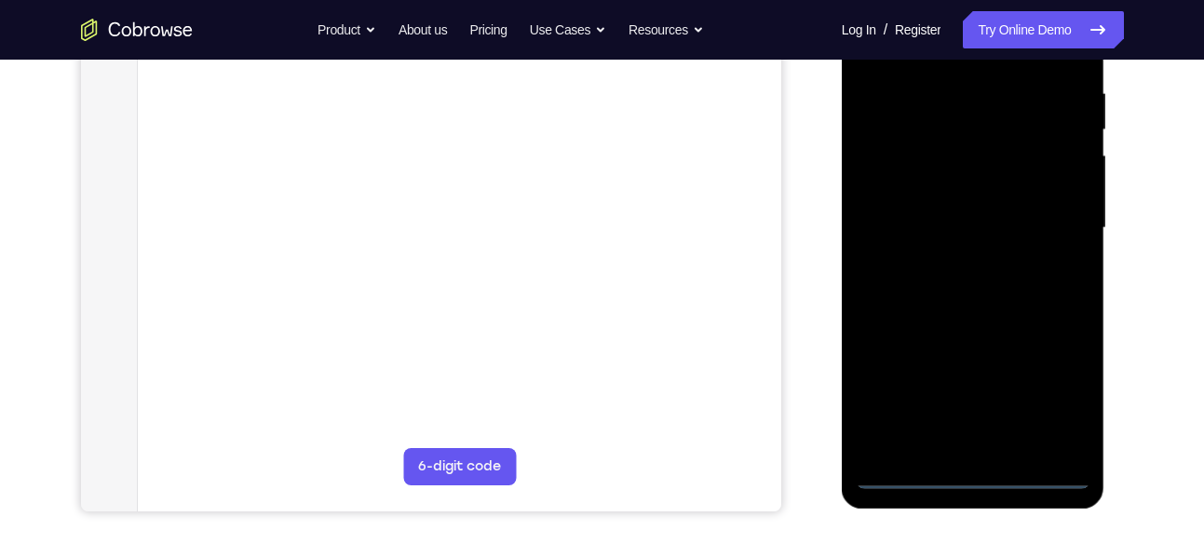
scroll to position [357, 0]
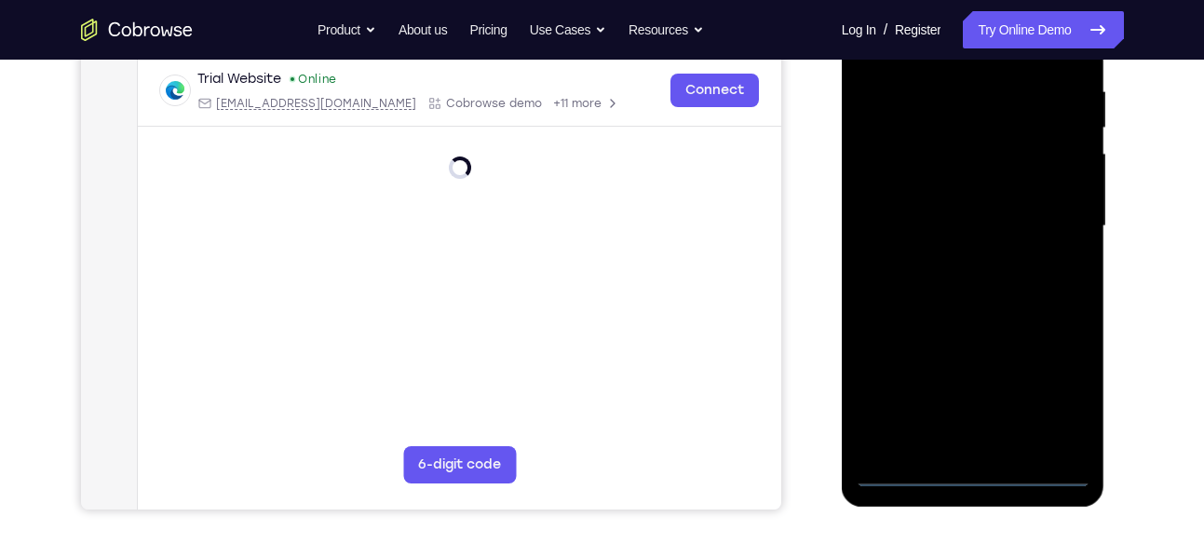
click at [980, 467] on div at bounding box center [973, 226] width 235 height 521
click at [1063, 386] on div at bounding box center [973, 226] width 235 height 521
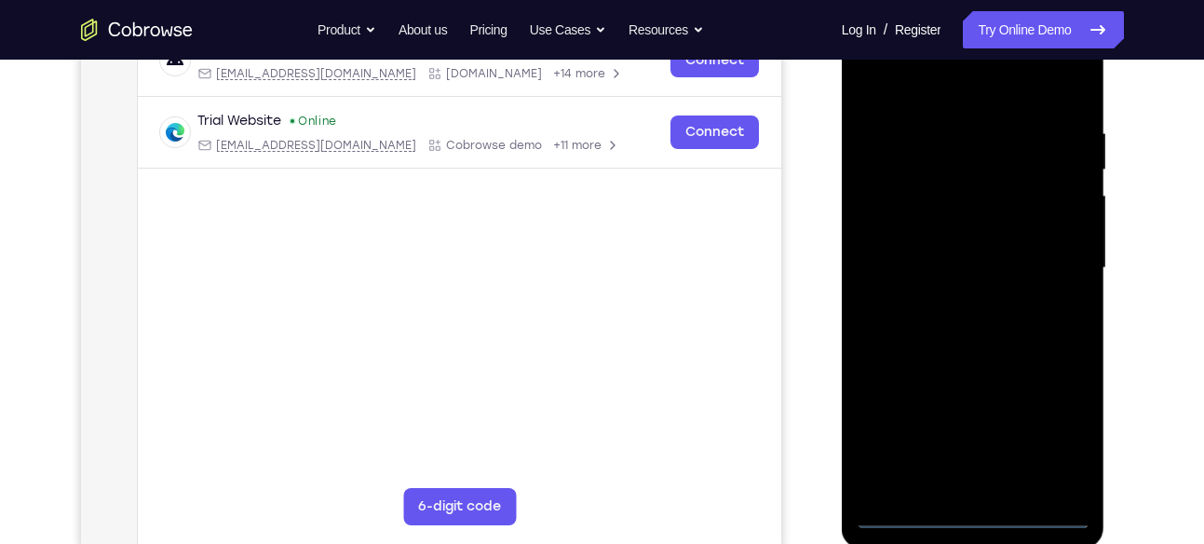
scroll to position [312, 0]
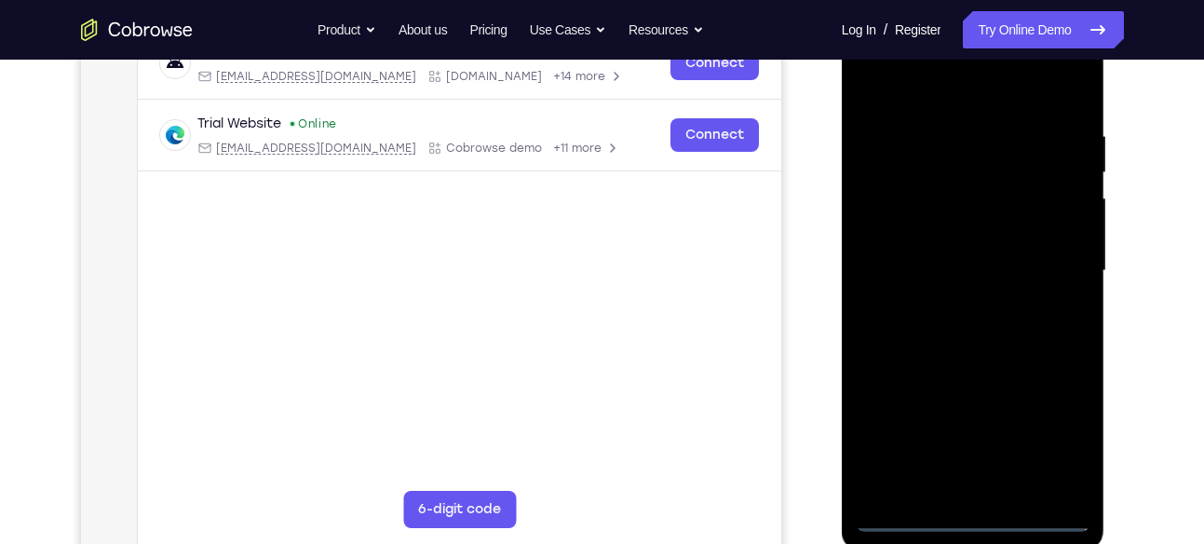
click at [953, 102] on div at bounding box center [973, 270] width 235 height 521
click at [1060, 264] on div at bounding box center [973, 270] width 235 height 521
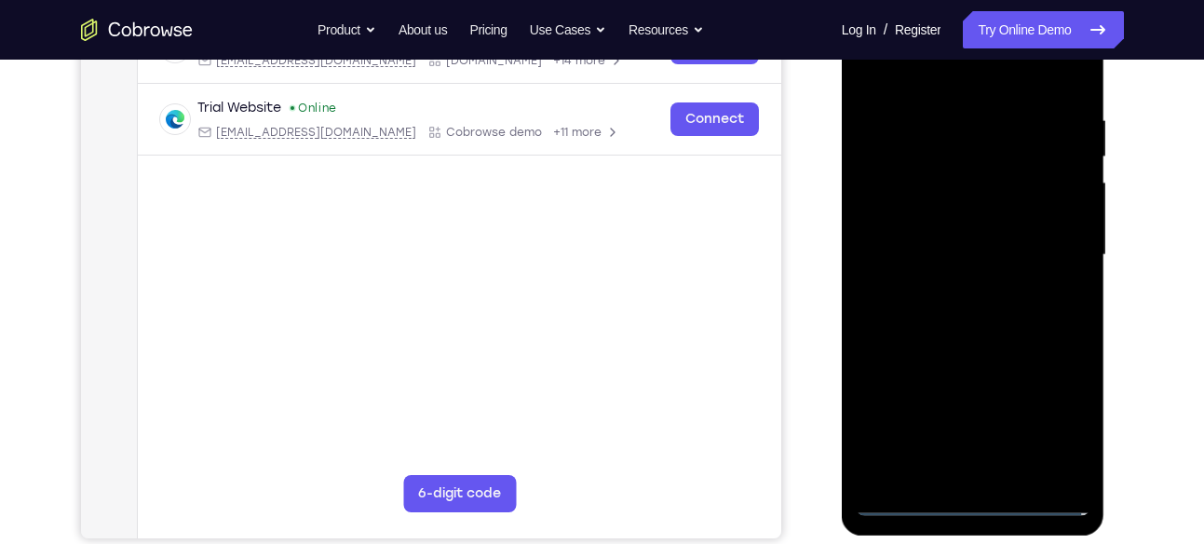
scroll to position [330, 0]
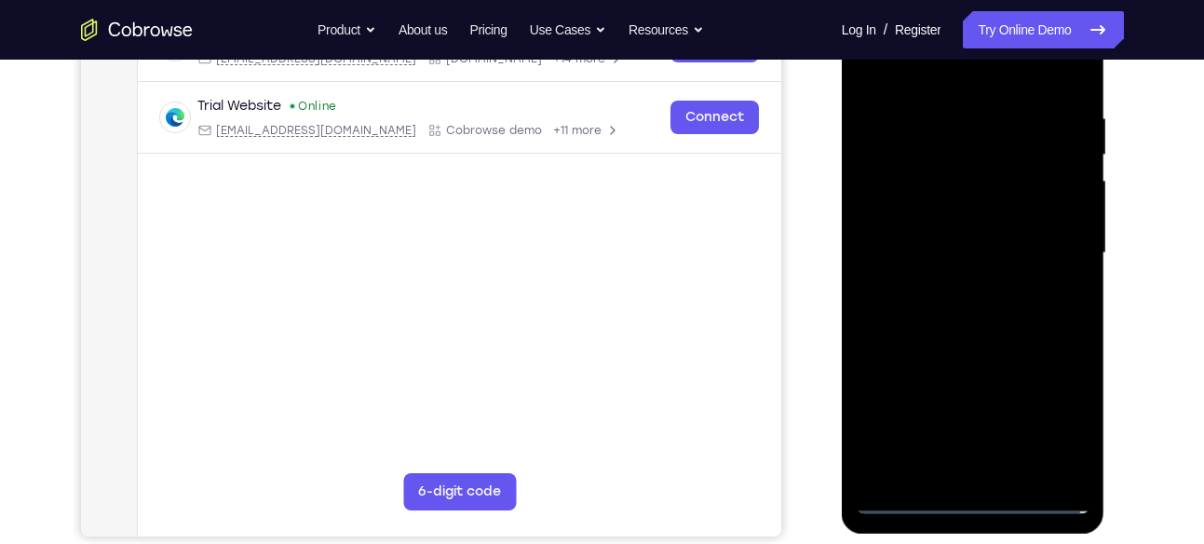
click at [950, 283] on div at bounding box center [973, 253] width 235 height 521
click at [979, 348] on div at bounding box center [973, 253] width 235 height 521
click at [932, 162] on div at bounding box center [973, 253] width 235 height 521
click at [939, 199] on div at bounding box center [973, 253] width 235 height 521
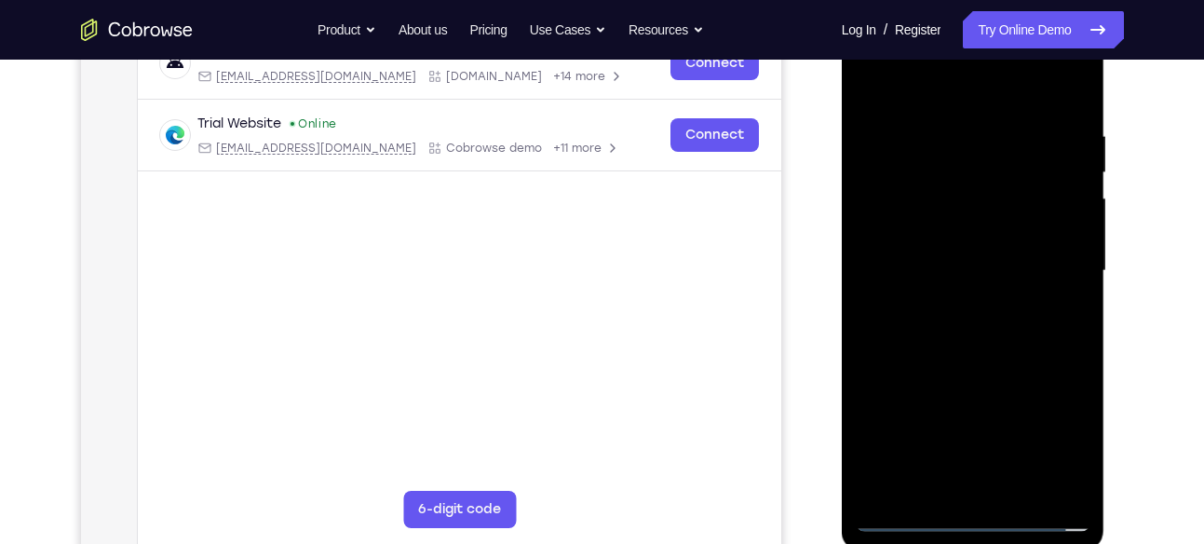
scroll to position [310, 0]
click at [982, 295] on div at bounding box center [973, 272] width 235 height 521
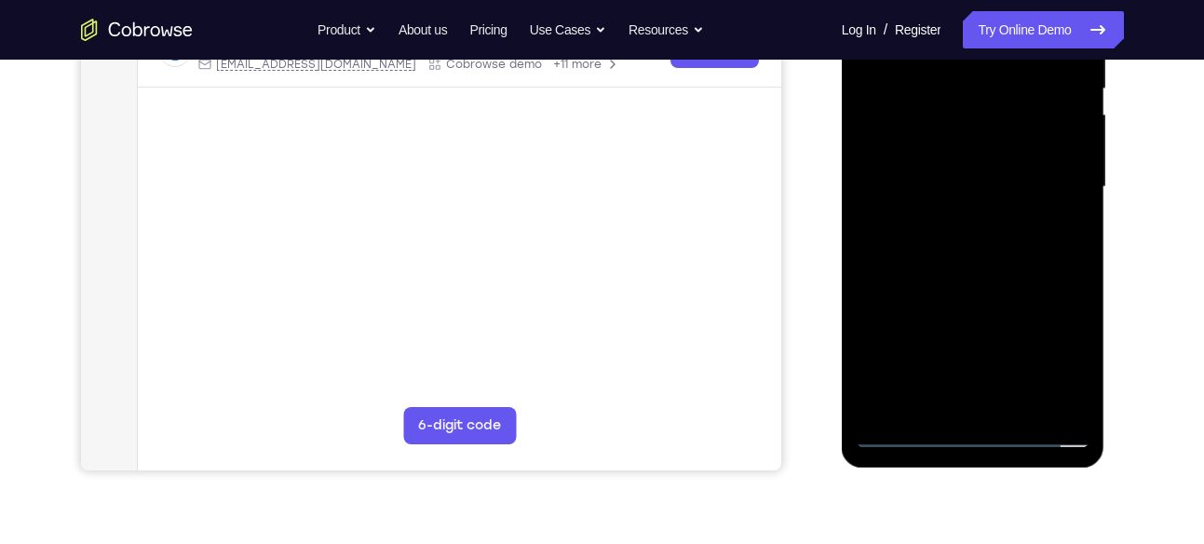
scroll to position [397, 0]
click at [997, 399] on div at bounding box center [973, 186] width 235 height 521
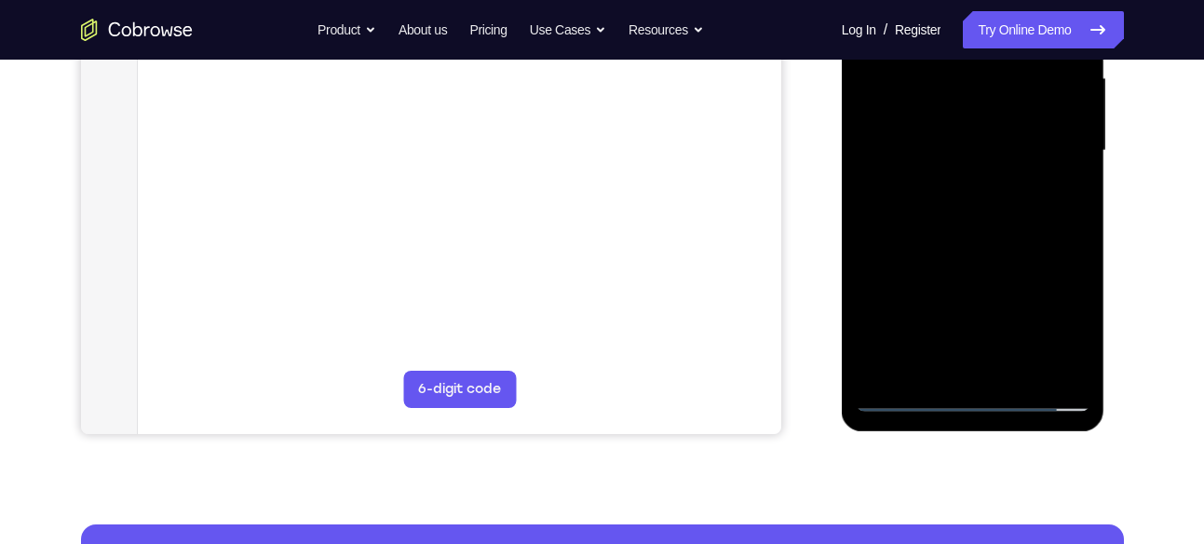
click at [939, 361] on div at bounding box center [973, 150] width 235 height 521
click at [964, 369] on div at bounding box center [973, 150] width 235 height 521
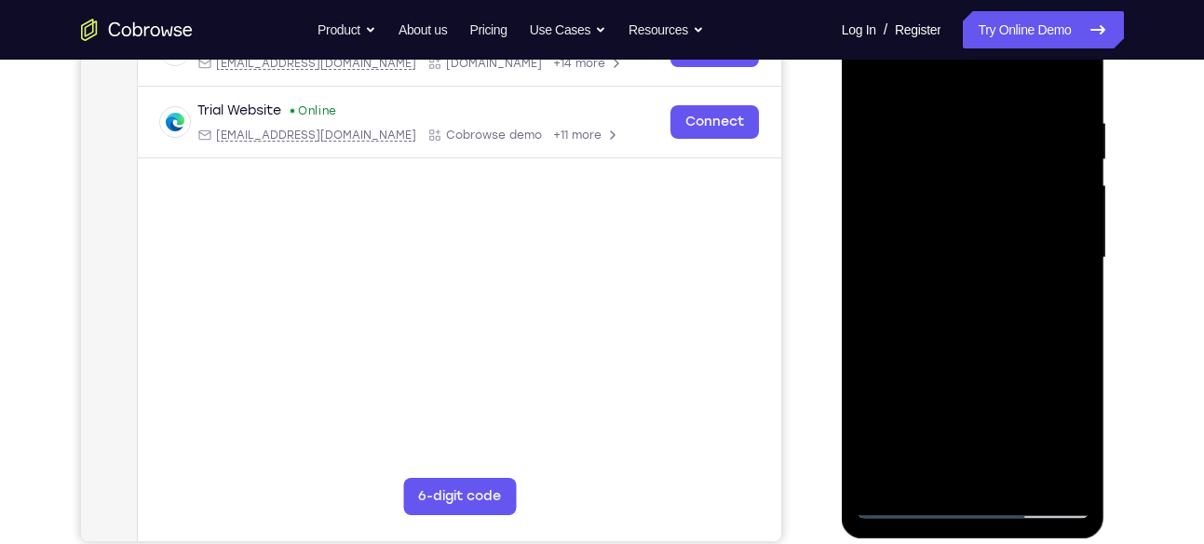
scroll to position [323, 0]
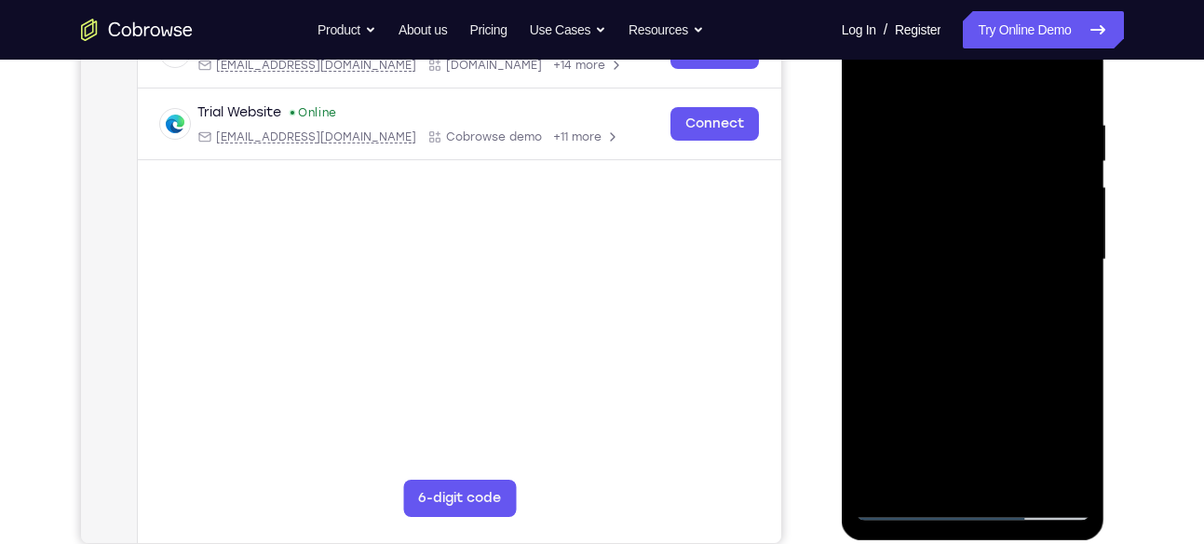
click at [936, 189] on div at bounding box center [973, 259] width 235 height 521
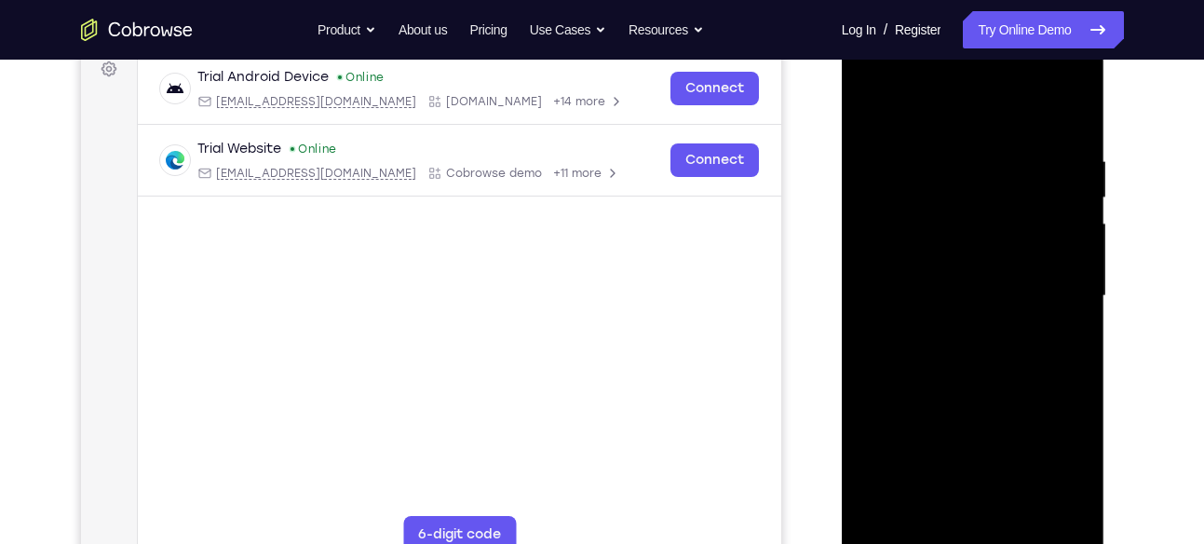
scroll to position [286, 0]
click at [1073, 134] on div at bounding box center [973, 296] width 235 height 521
click at [943, 162] on div at bounding box center [973, 296] width 235 height 521
click at [1049, 509] on div at bounding box center [973, 296] width 235 height 521
click at [1074, 115] on div at bounding box center [973, 296] width 235 height 521
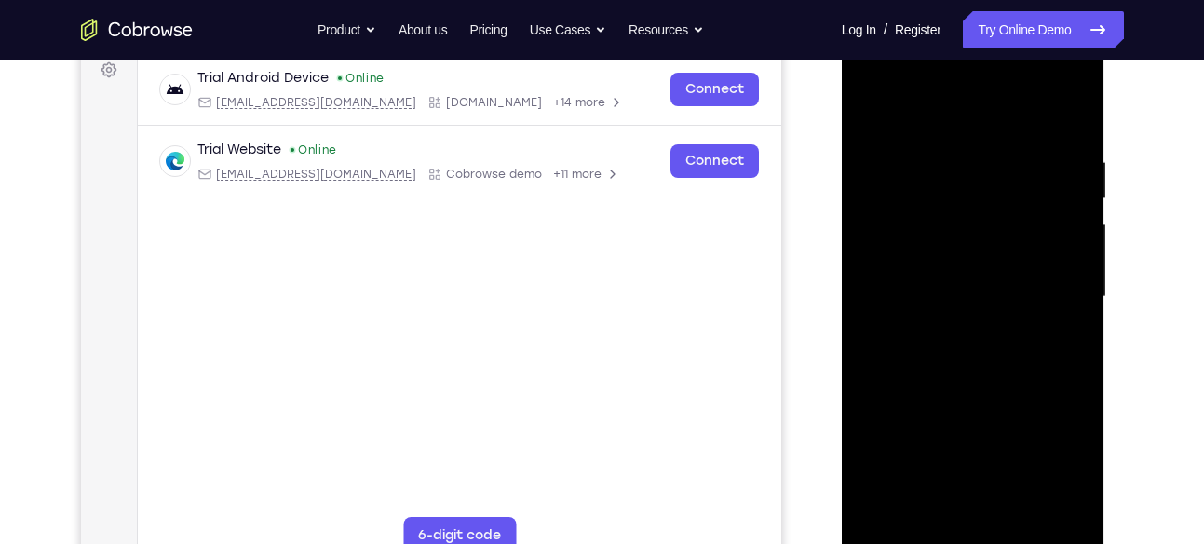
scroll to position [346, 0]
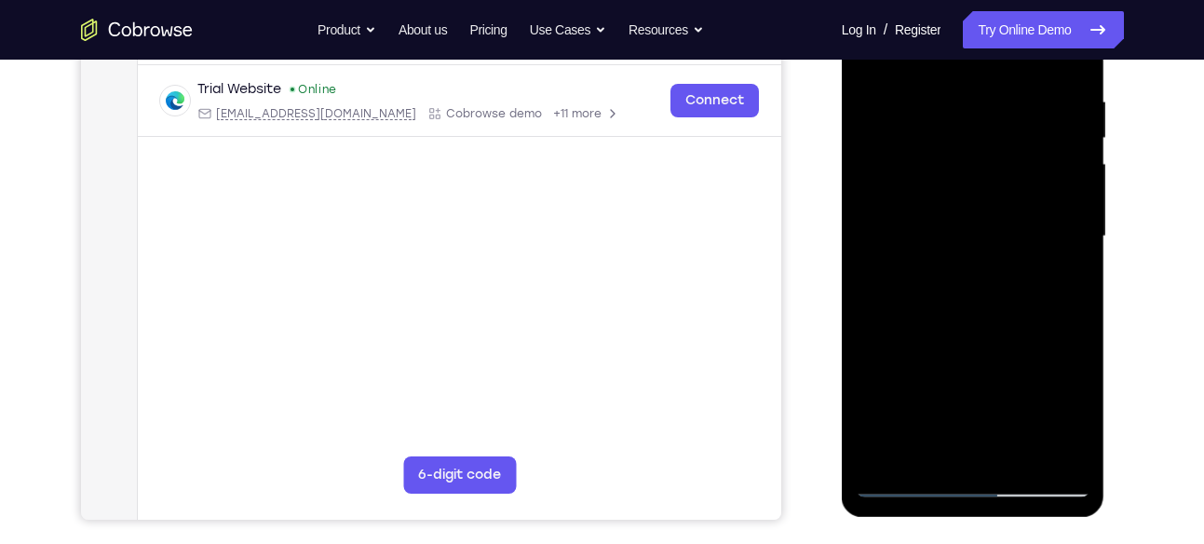
click at [1021, 454] on div at bounding box center [973, 236] width 235 height 521
click at [973, 333] on div at bounding box center [973, 236] width 235 height 521
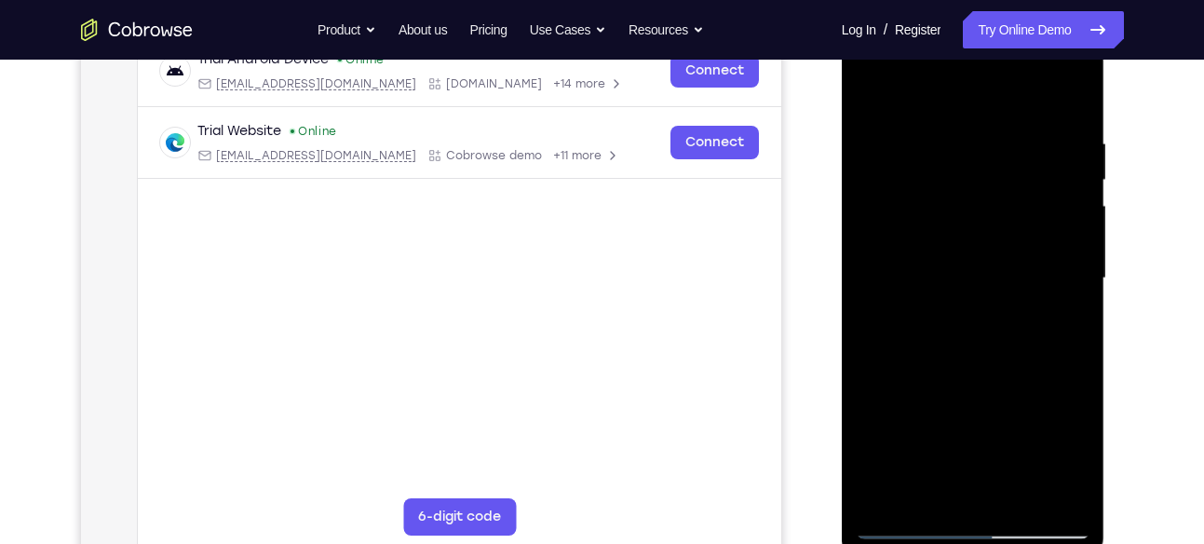
scroll to position [300, 0]
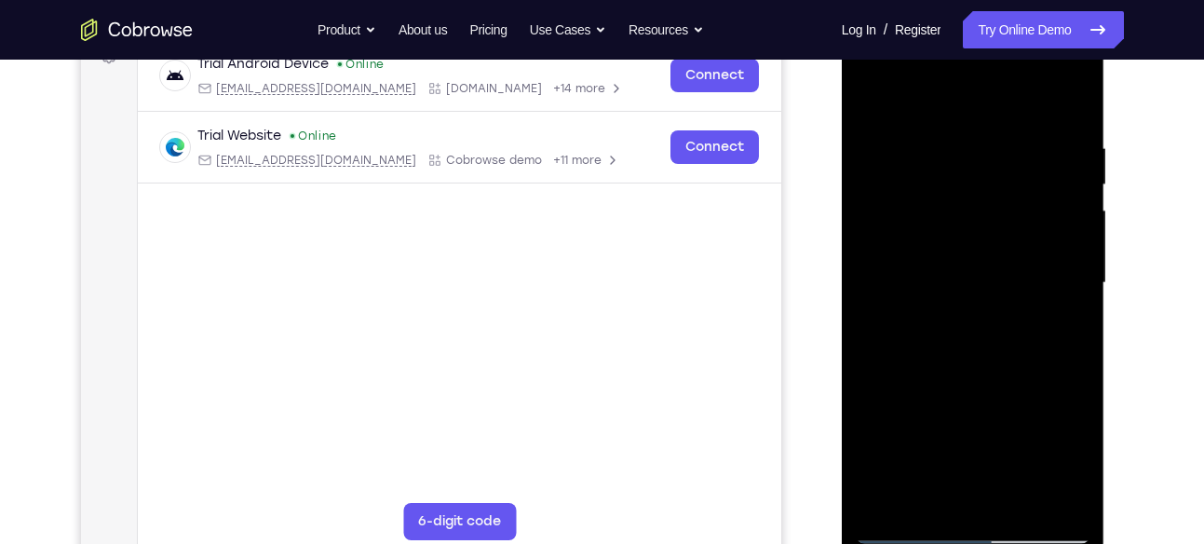
click at [871, 96] on div at bounding box center [973, 282] width 235 height 521
click at [929, 499] on div at bounding box center [973, 282] width 235 height 521
click at [927, 97] on div at bounding box center [973, 282] width 235 height 521
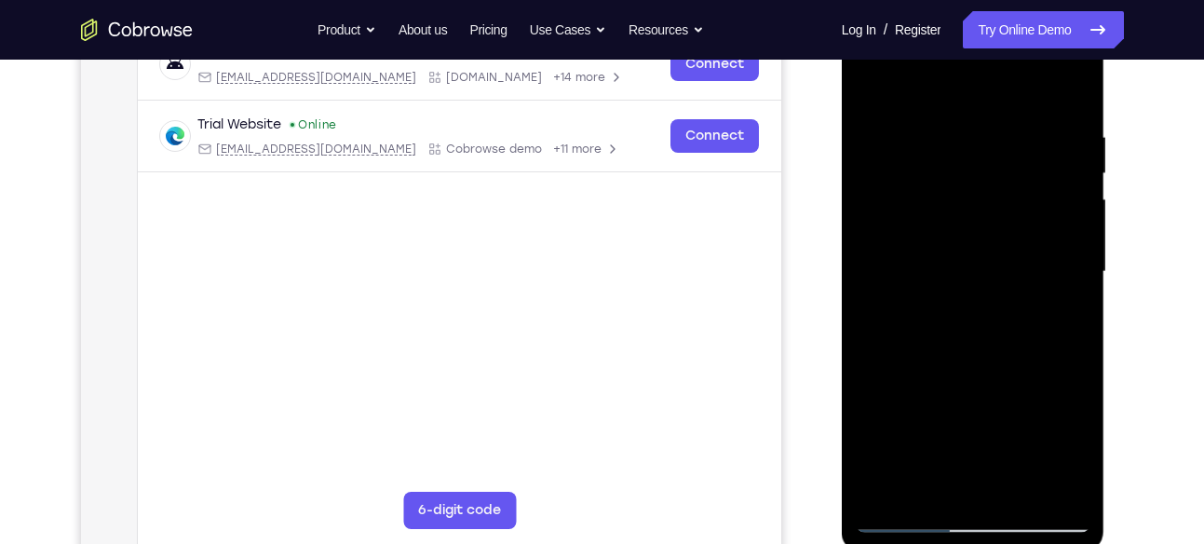
scroll to position [312, 0]
click at [1044, 83] on div at bounding box center [973, 270] width 235 height 521
click at [923, 200] on div at bounding box center [973, 270] width 235 height 521
click at [992, 152] on div at bounding box center [973, 270] width 235 height 521
click at [992, 341] on div at bounding box center [973, 270] width 235 height 521
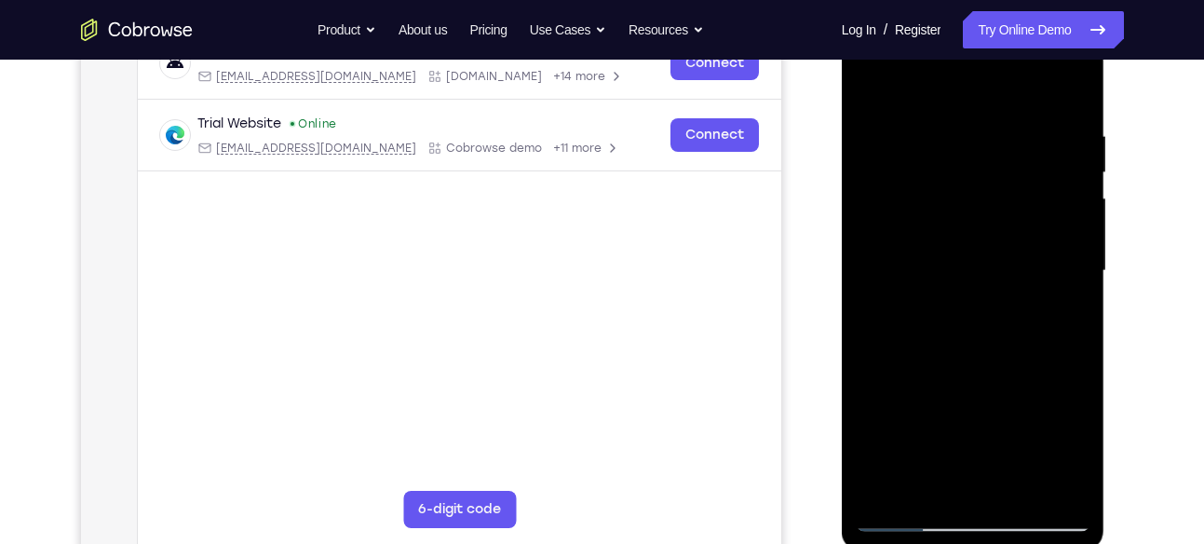
click at [1009, 148] on div at bounding box center [973, 270] width 235 height 521
click at [875, 82] on div at bounding box center [973, 270] width 235 height 521
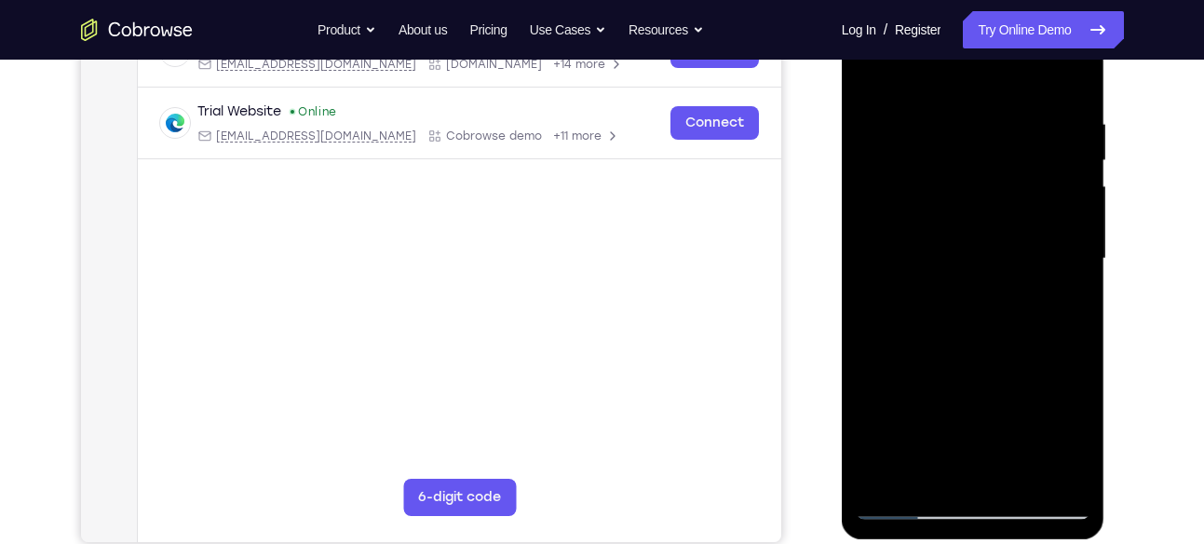
drag, startPoint x: 1028, startPoint y: 240, endPoint x: 1030, endPoint y: 107, distance: 133.2
click at [1030, 107] on div at bounding box center [973, 258] width 235 height 521
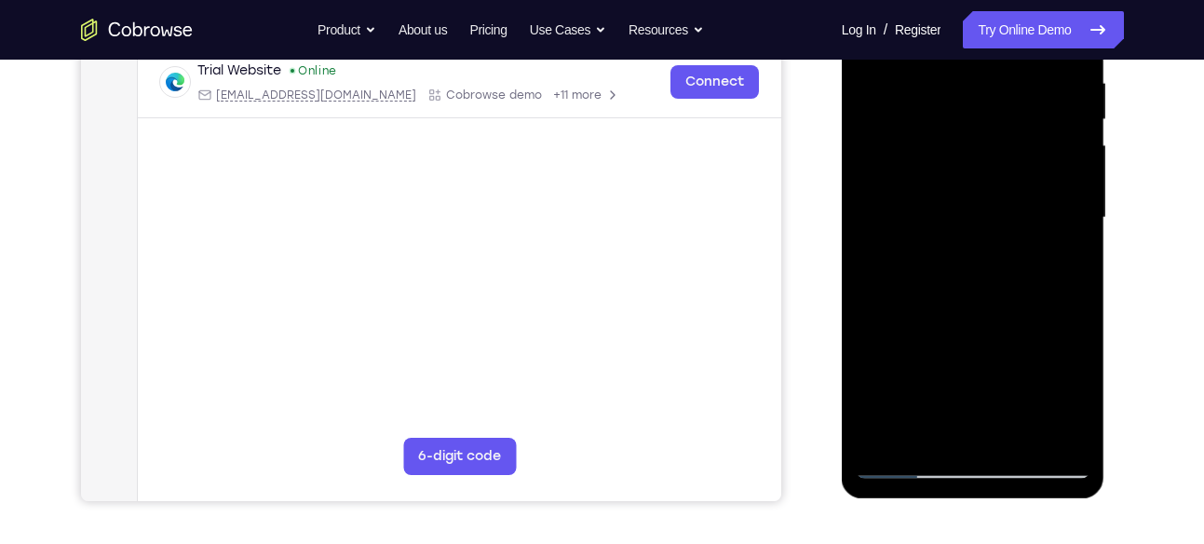
scroll to position [368, 0]
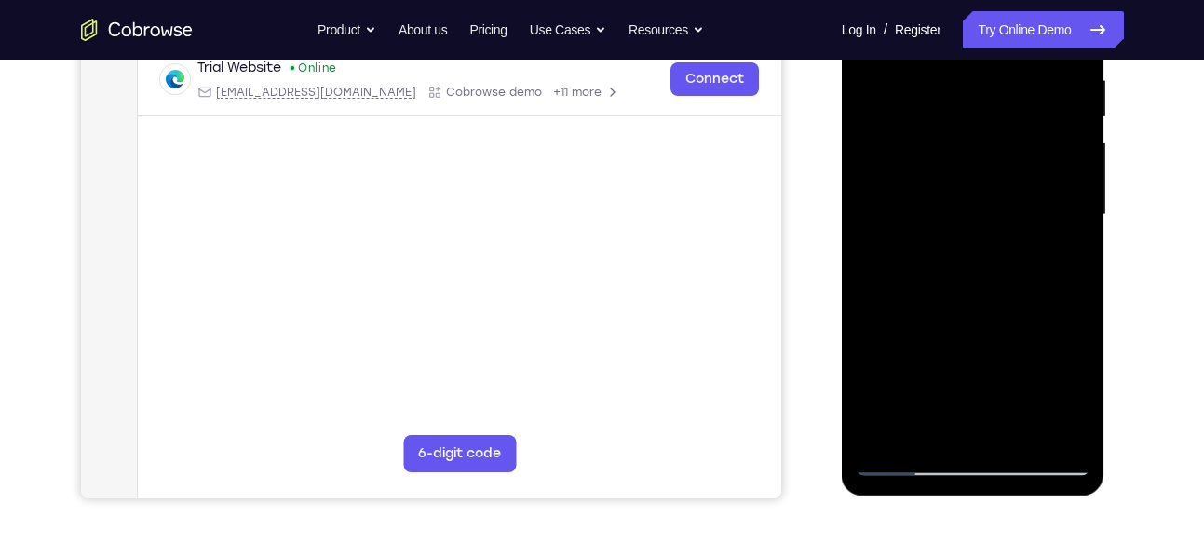
click at [914, 461] on div at bounding box center [973, 214] width 235 height 521
drag, startPoint x: 951, startPoint y: 339, endPoint x: 967, endPoint y: 149, distance: 190.6
click at [967, 149] on div at bounding box center [973, 214] width 235 height 521
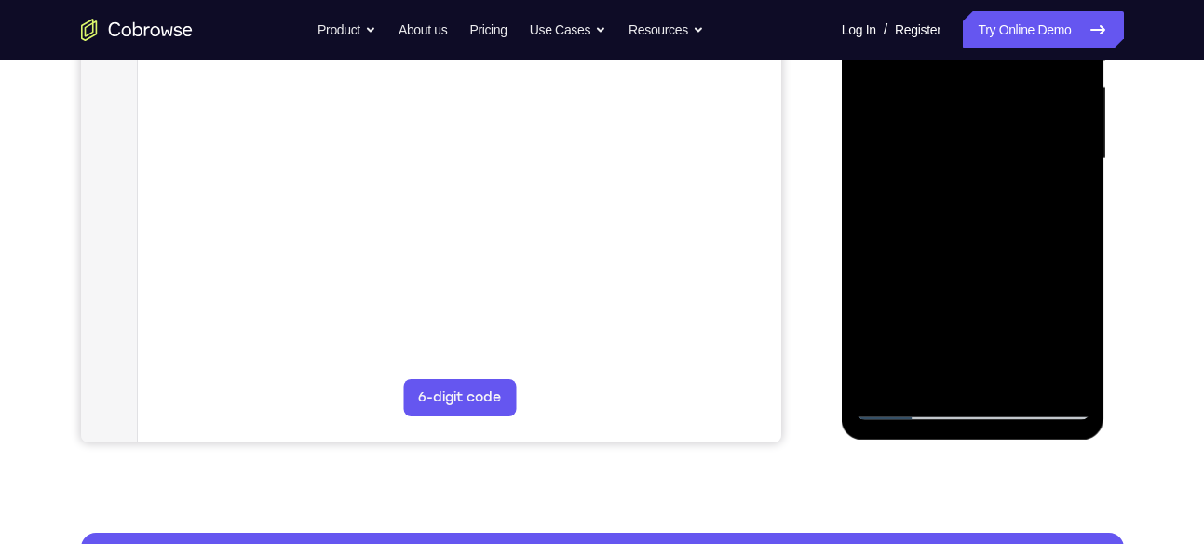
scroll to position [429, 0]
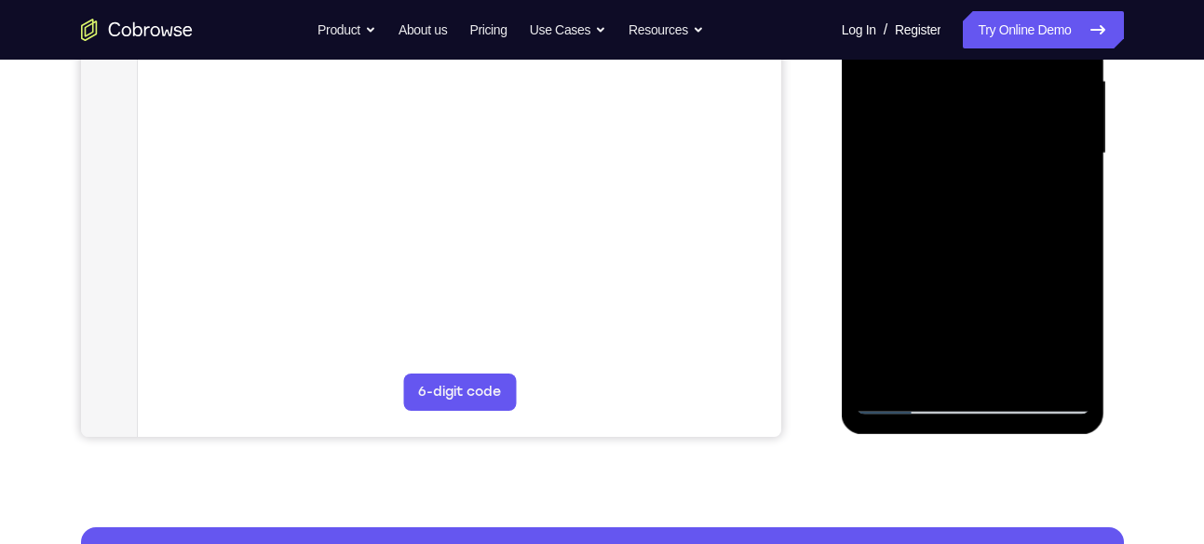
click at [889, 375] on div at bounding box center [973, 153] width 235 height 521
click at [967, 371] on div at bounding box center [973, 153] width 235 height 521
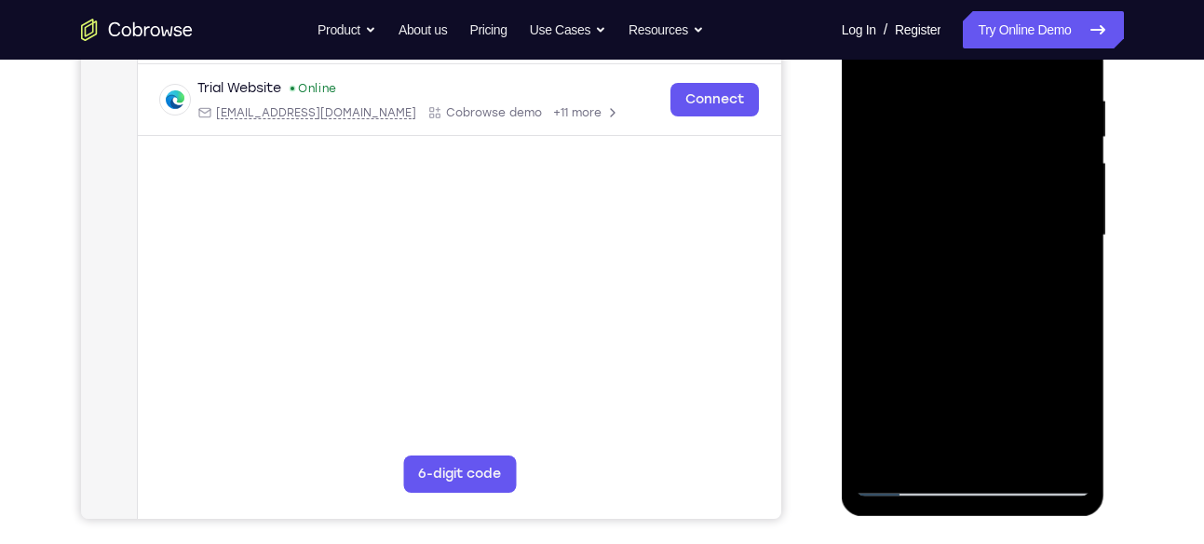
scroll to position [349, 0]
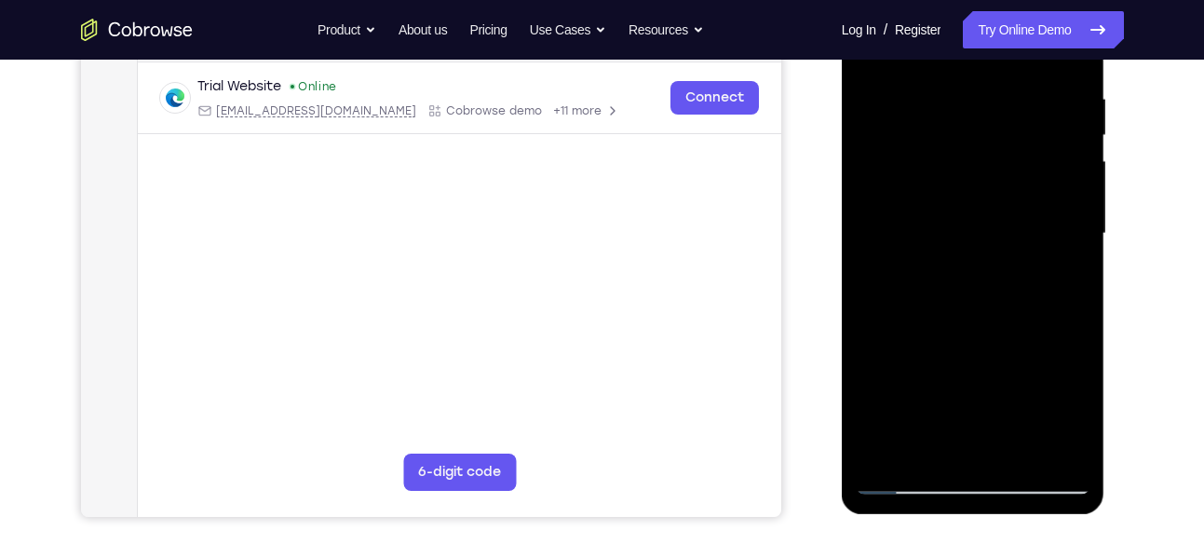
drag, startPoint x: 1035, startPoint y: 287, endPoint x: 1034, endPoint y: 106, distance: 180.6
click at [1034, 106] on div at bounding box center [973, 233] width 235 height 521
drag, startPoint x: 1006, startPoint y: 308, endPoint x: 1019, endPoint y: -91, distance: 399.7
click at [1019, 0] on html "Online web based iOS Simulators and Android Emulators. Run iPhone, iPad, Mobile…" at bounding box center [974, 238] width 265 height 559
drag, startPoint x: 1004, startPoint y: 276, endPoint x: 987, endPoint y: -92, distance: 368.2
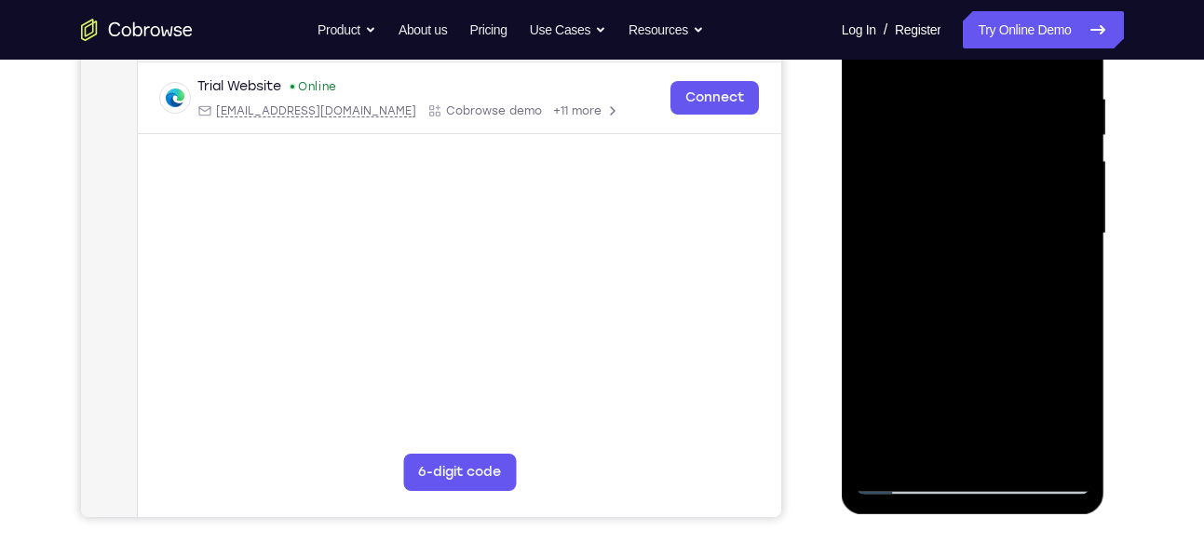
click at [987, 0] on html "Online web based iOS Simulators and Android Emulators. Run iPhone, iPad, Mobile…" at bounding box center [974, 238] width 265 height 559
click at [1073, 383] on div at bounding box center [973, 233] width 235 height 521
click at [996, 259] on div at bounding box center [973, 233] width 235 height 521
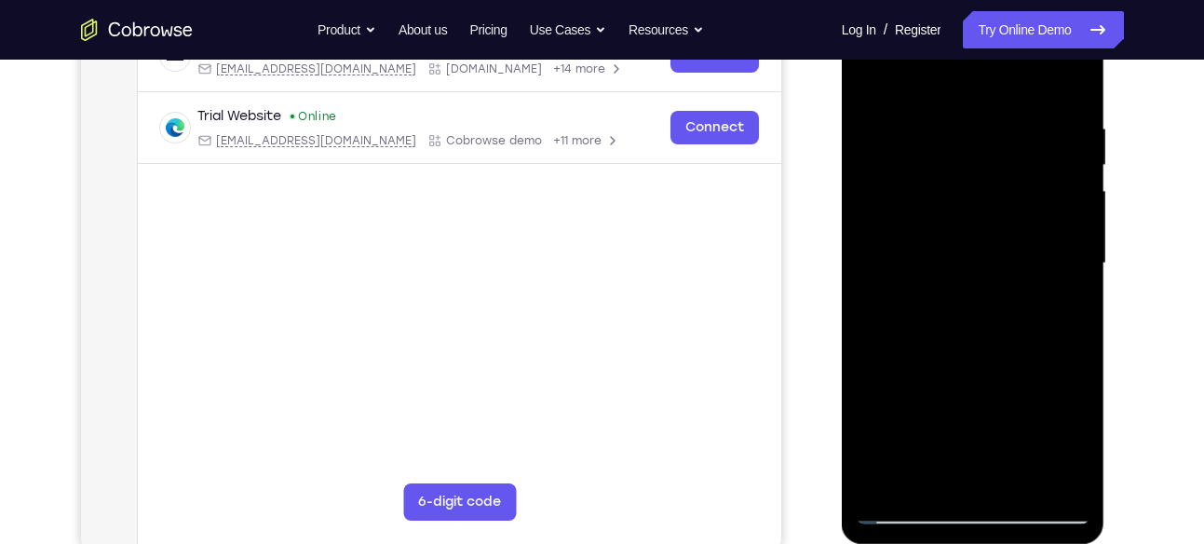
scroll to position [344, 0]
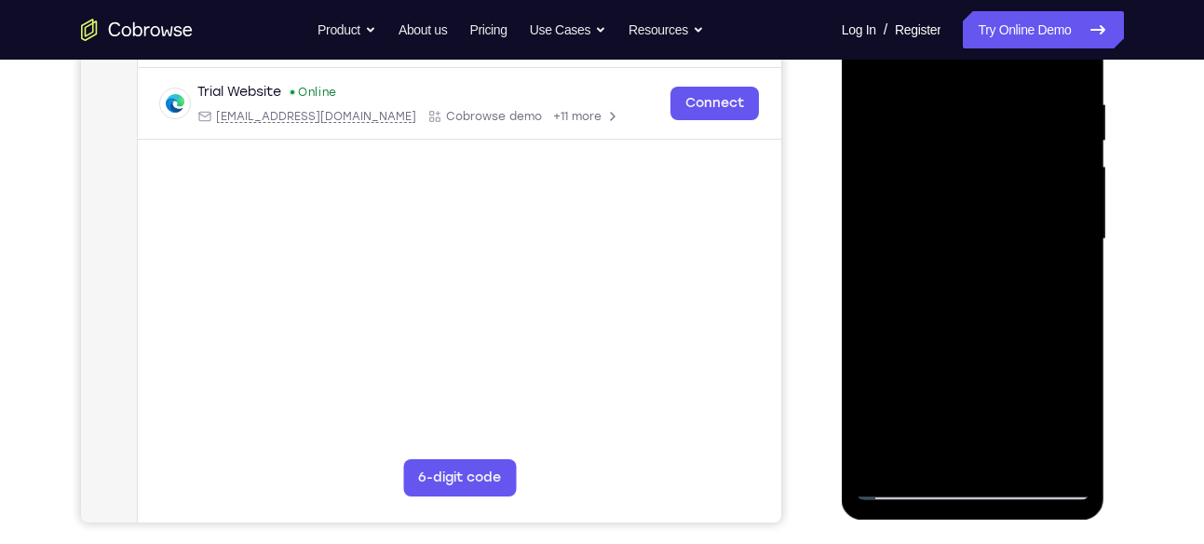
click at [878, 457] on div at bounding box center [973, 239] width 235 height 521
click at [1012, 456] on div at bounding box center [973, 239] width 235 height 521
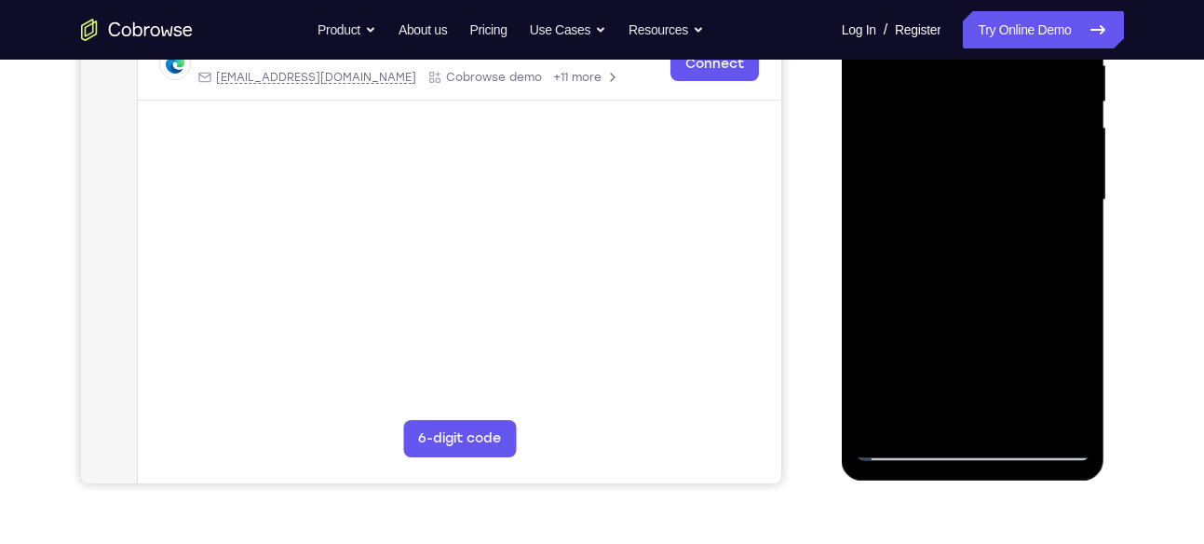
scroll to position [350, 0]
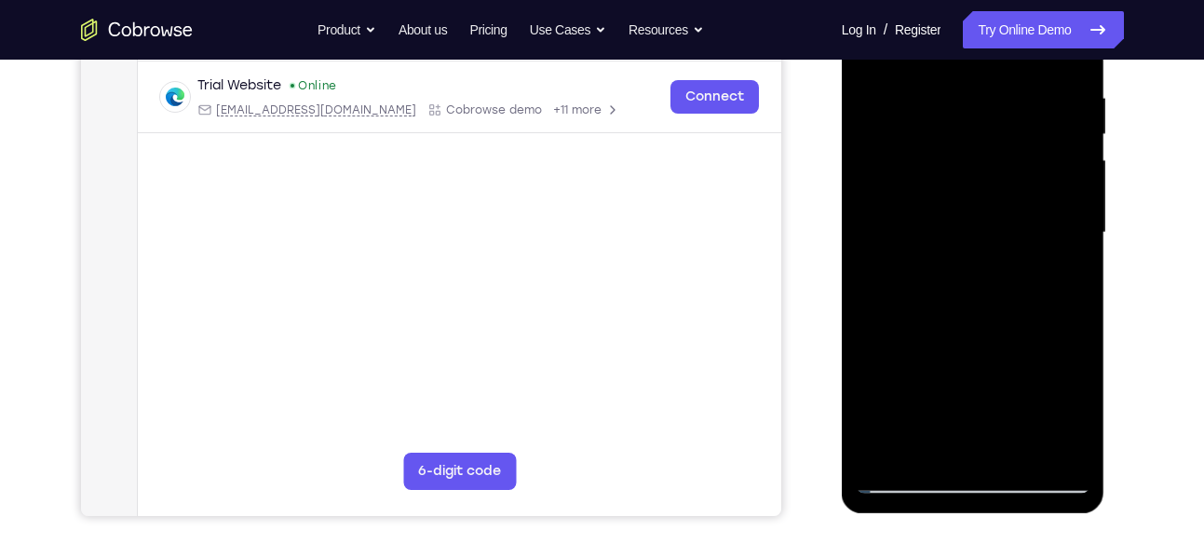
drag, startPoint x: 997, startPoint y: 339, endPoint x: 994, endPoint y: 148, distance: 190.9
click at [994, 148] on div at bounding box center [973, 232] width 235 height 521
drag, startPoint x: 1024, startPoint y: 234, endPoint x: 1034, endPoint y: 512, distance: 278.6
click at [1034, 512] on div at bounding box center [974, 235] width 264 height 555
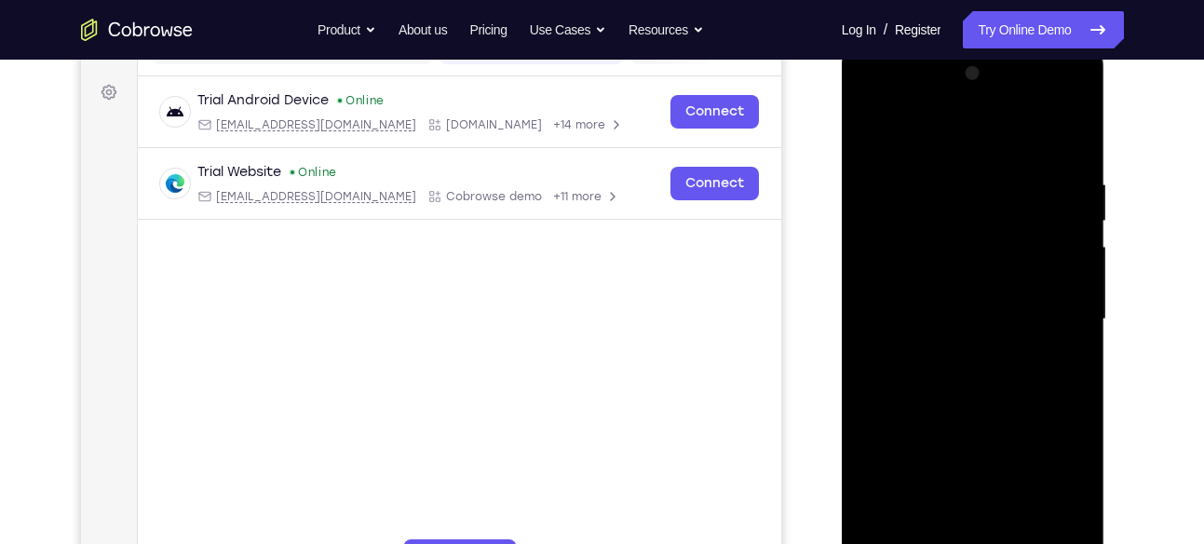
scroll to position [262, 0]
click at [1071, 128] on div at bounding box center [973, 321] width 235 height 521
click at [1004, 154] on div at bounding box center [973, 321] width 235 height 521
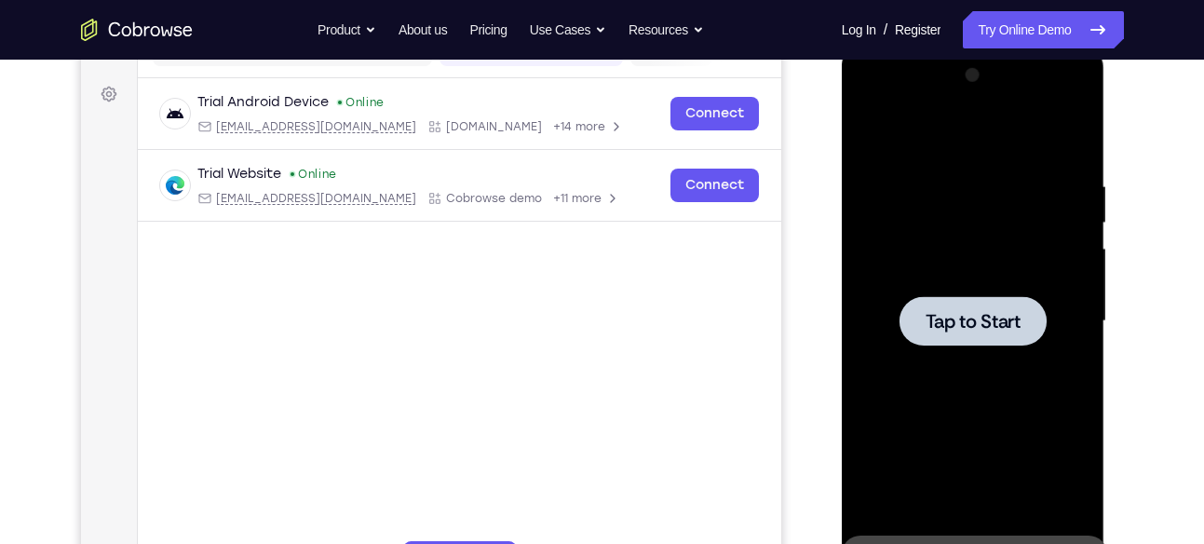
click at [744, 271] on div "Trial Android Device Online [EMAIL_ADDRESS][DOMAIN_NAME] [DOMAIN_NAME] +14 more…" at bounding box center [458, 194] width 643 height 233
click at [967, 295] on div at bounding box center [973, 321] width 235 height 521
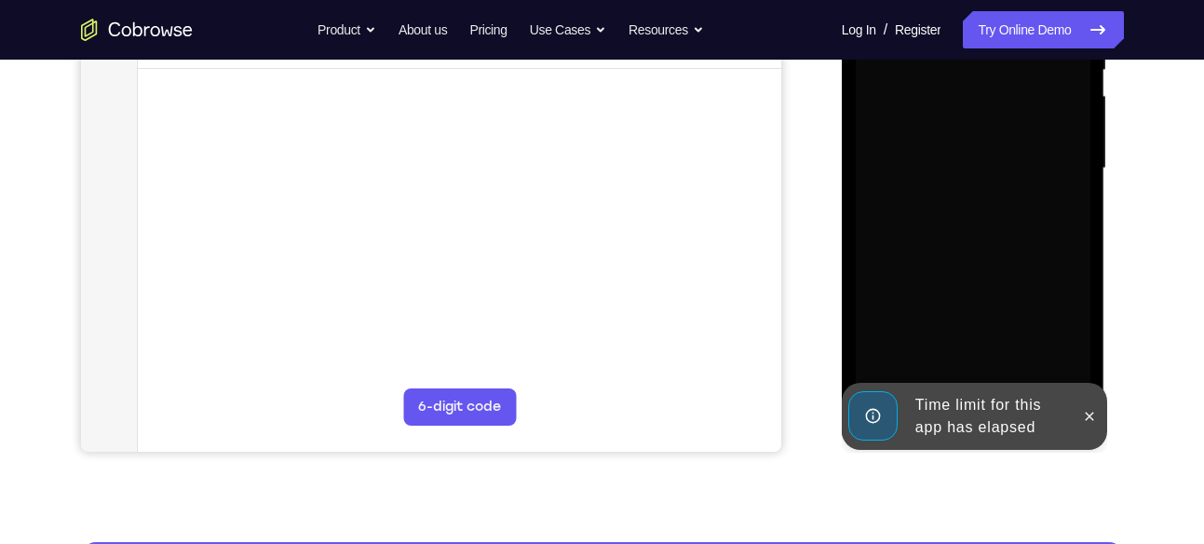
scroll to position [420, 0]
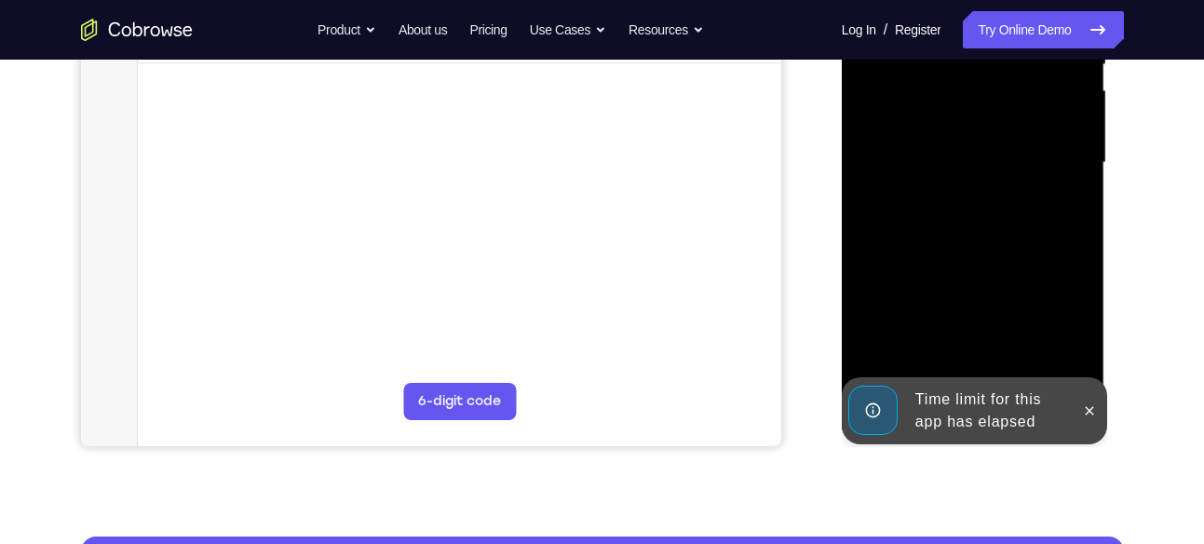
click at [1108, 414] on div at bounding box center [975, 160] width 298 height 573
click at [1088, 406] on icon at bounding box center [1089, 410] width 15 height 15
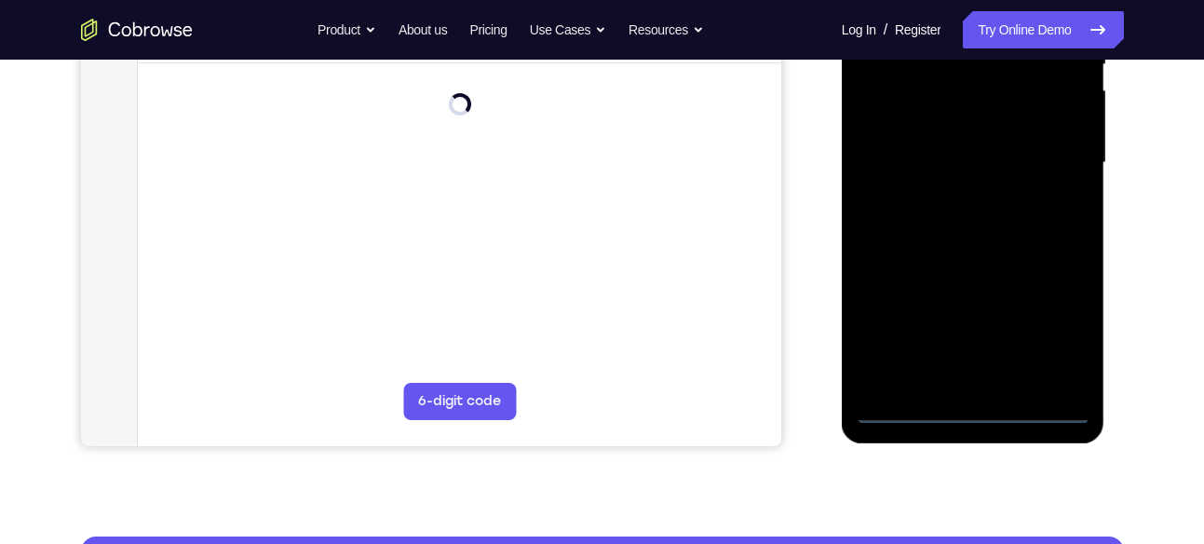
click at [989, 405] on div at bounding box center [973, 162] width 235 height 521
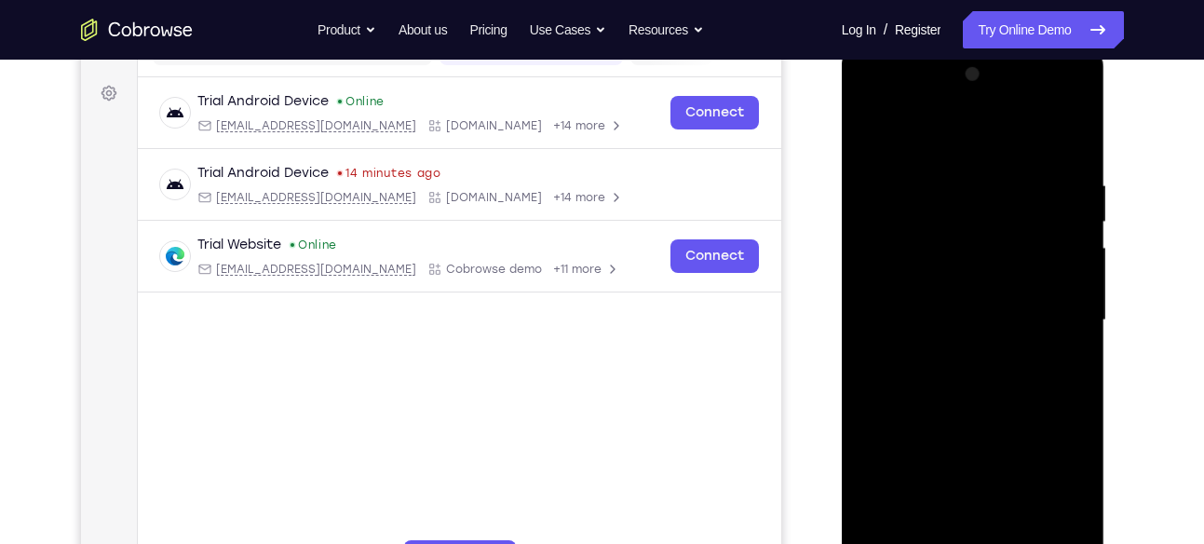
scroll to position [262, 0]
click at [1055, 480] on div at bounding box center [973, 321] width 235 height 521
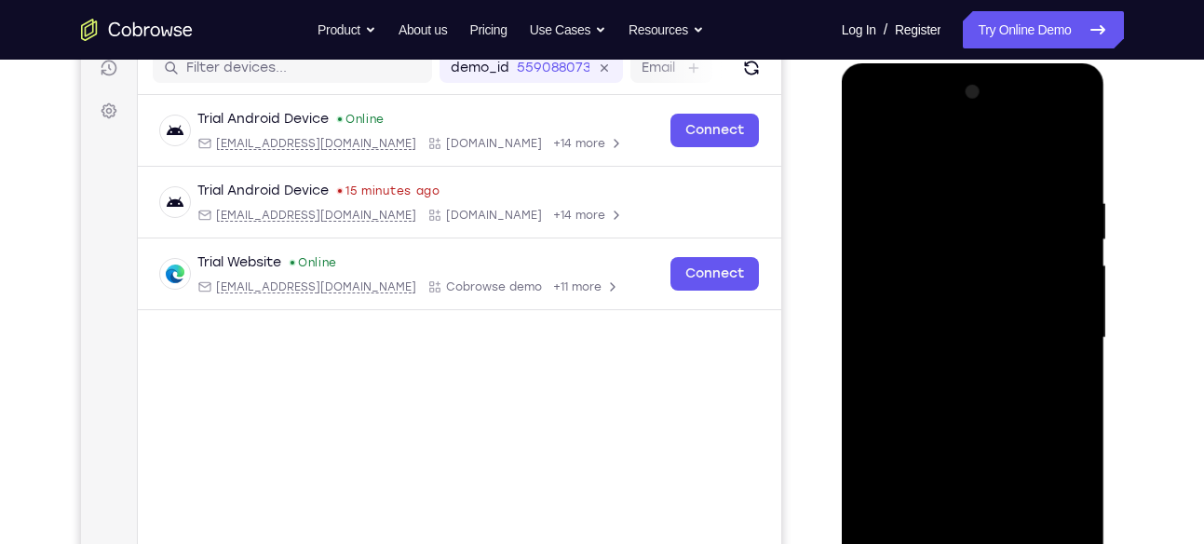
scroll to position [243, 0]
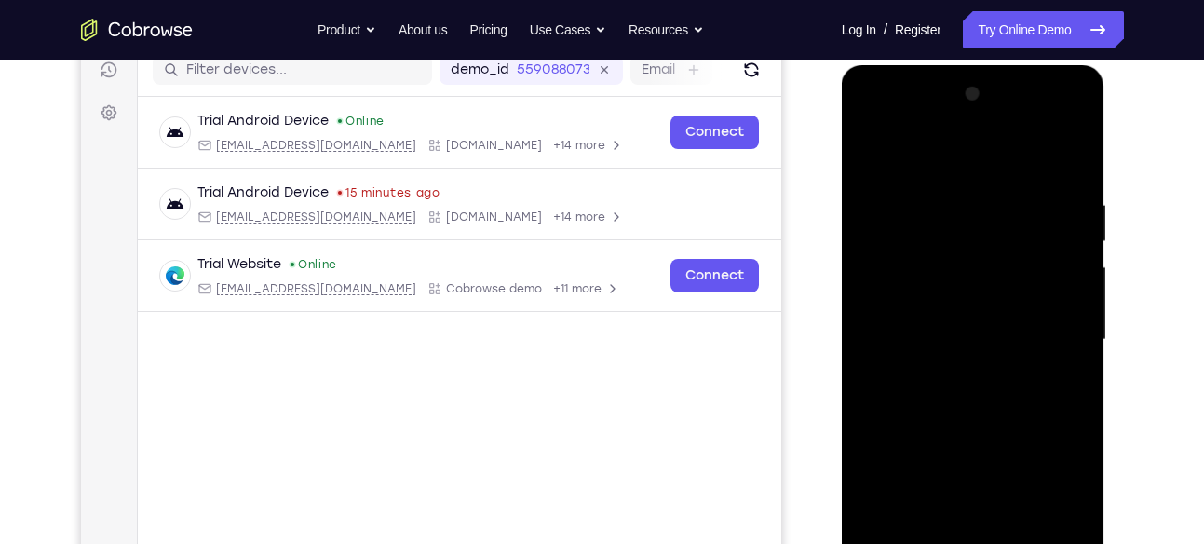
click at [933, 150] on div at bounding box center [973, 339] width 235 height 521
click at [1044, 327] on div at bounding box center [973, 339] width 235 height 521
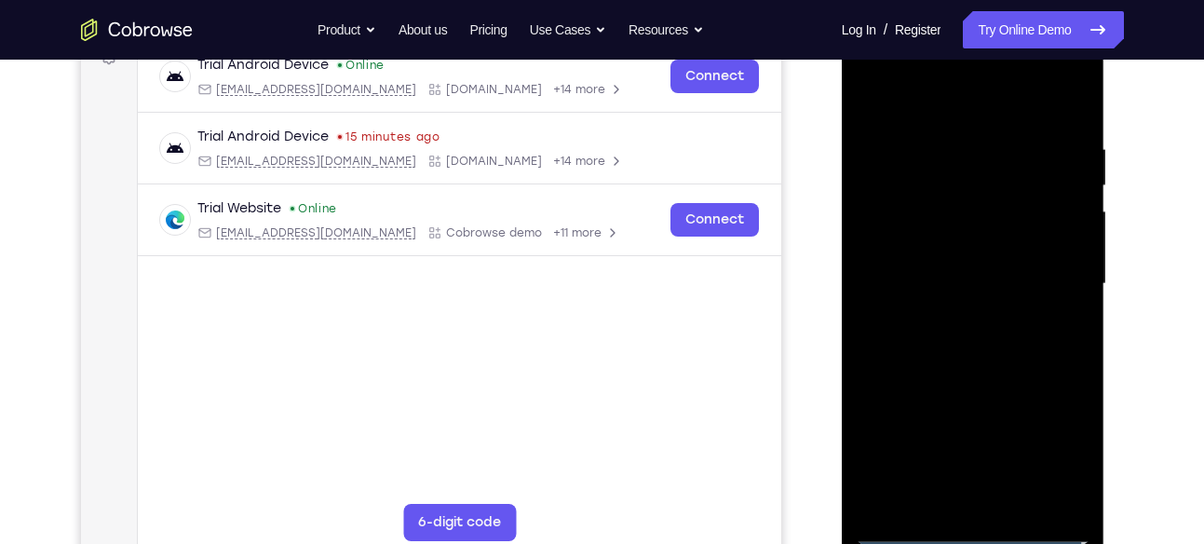
scroll to position [301, 0]
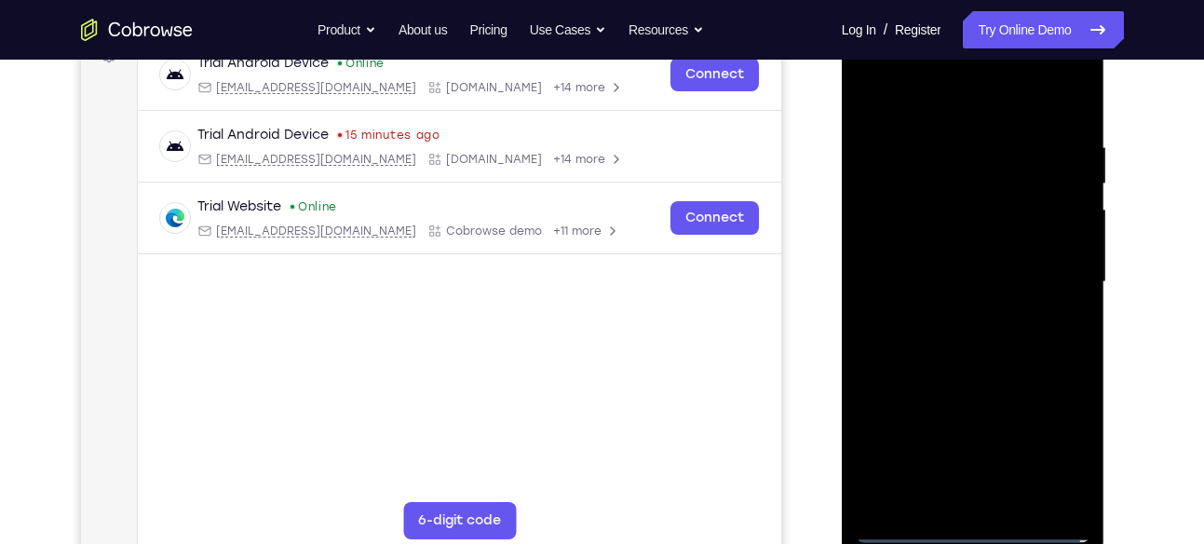
click at [958, 319] on div at bounding box center [973, 281] width 235 height 521
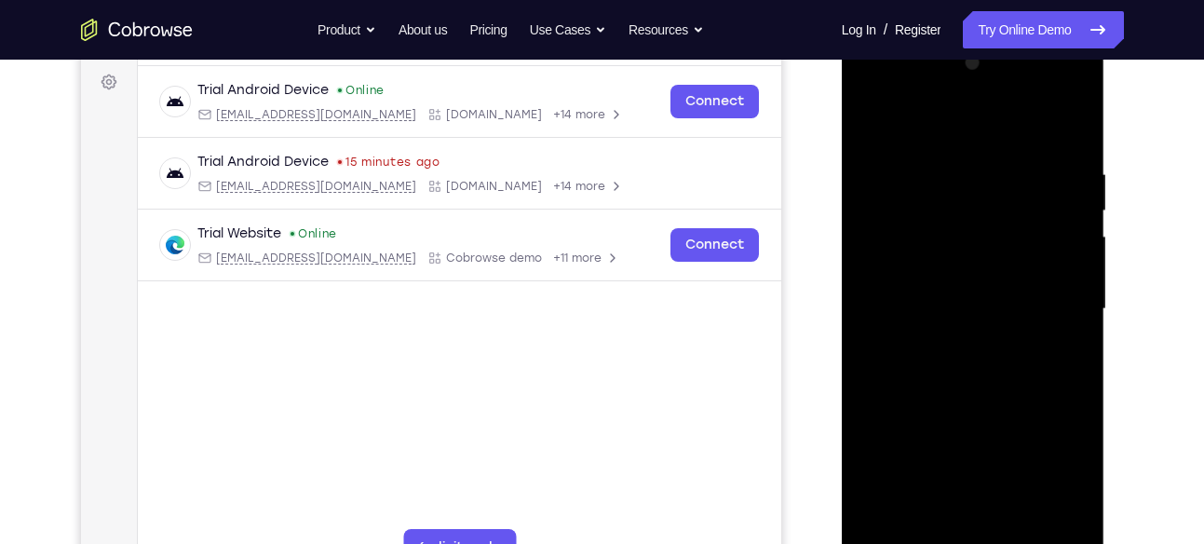
scroll to position [256, 0]
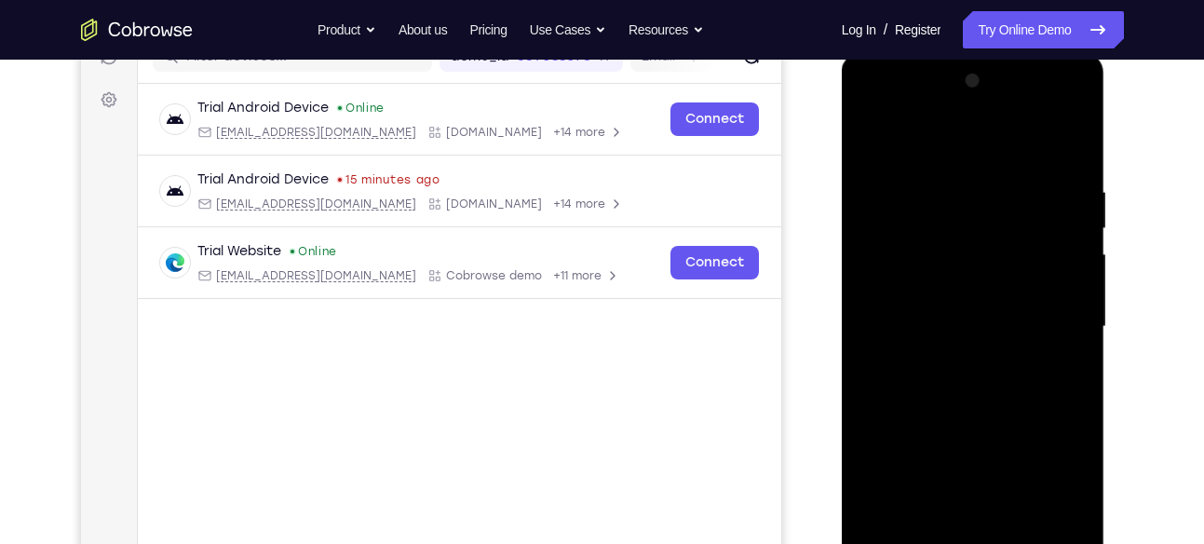
click at [994, 419] on div at bounding box center [973, 326] width 235 height 521
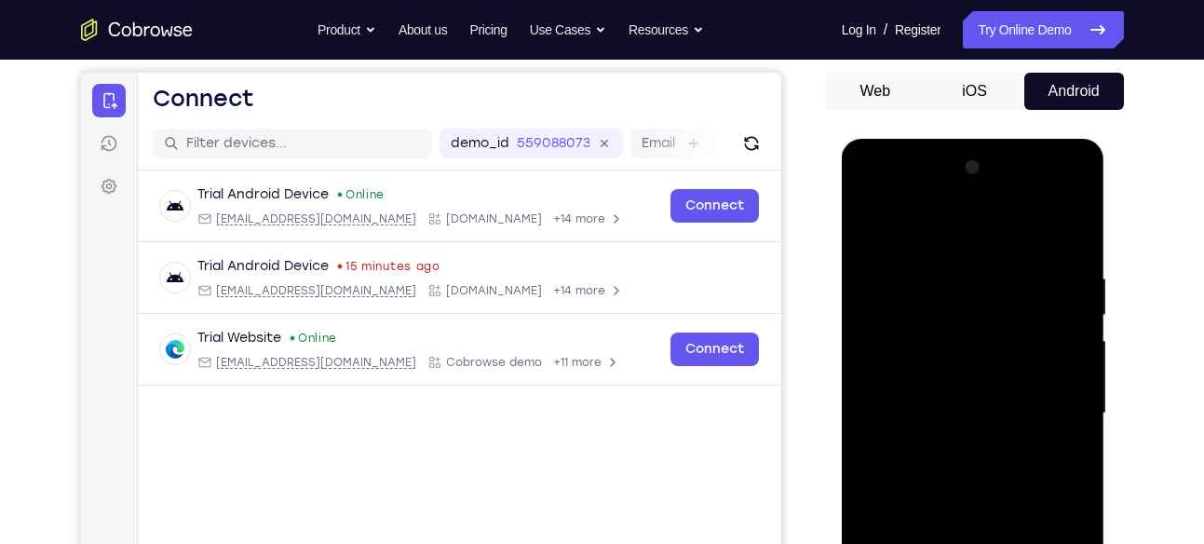
scroll to position [155, 0]
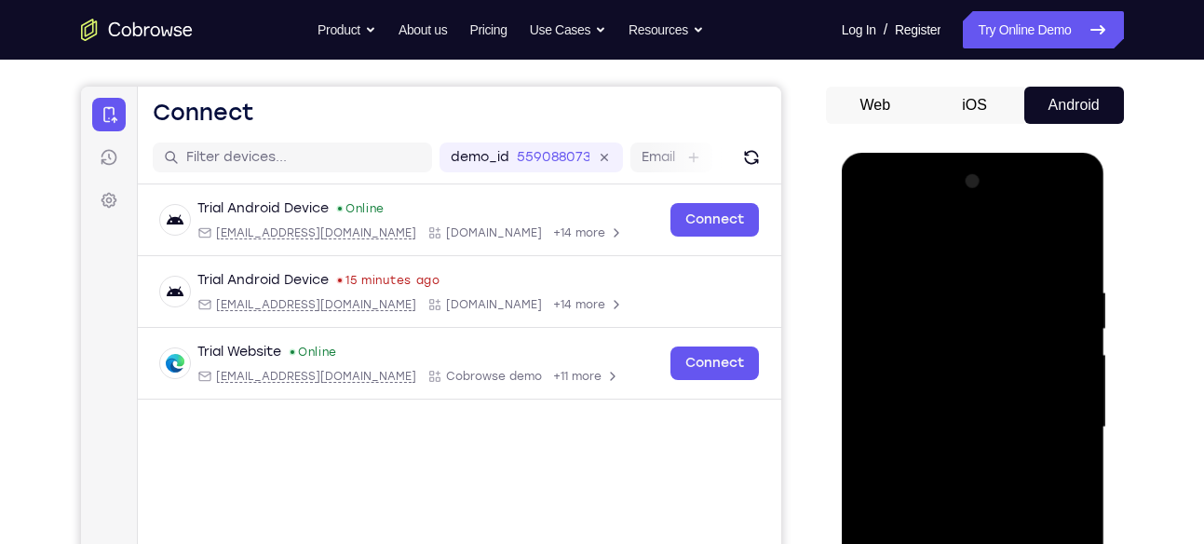
click at [993, 343] on div at bounding box center [973, 427] width 235 height 521
click at [989, 389] on div at bounding box center [973, 427] width 235 height 521
click at [969, 428] on div at bounding box center [973, 427] width 235 height 521
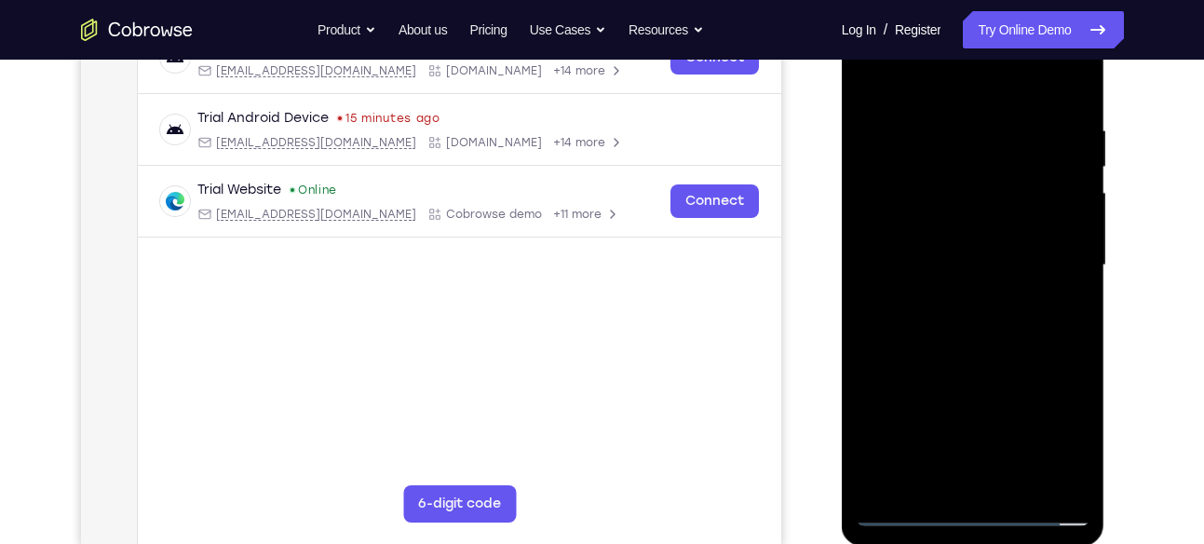
scroll to position [318, 0]
click at [974, 480] on div at bounding box center [973, 264] width 235 height 521
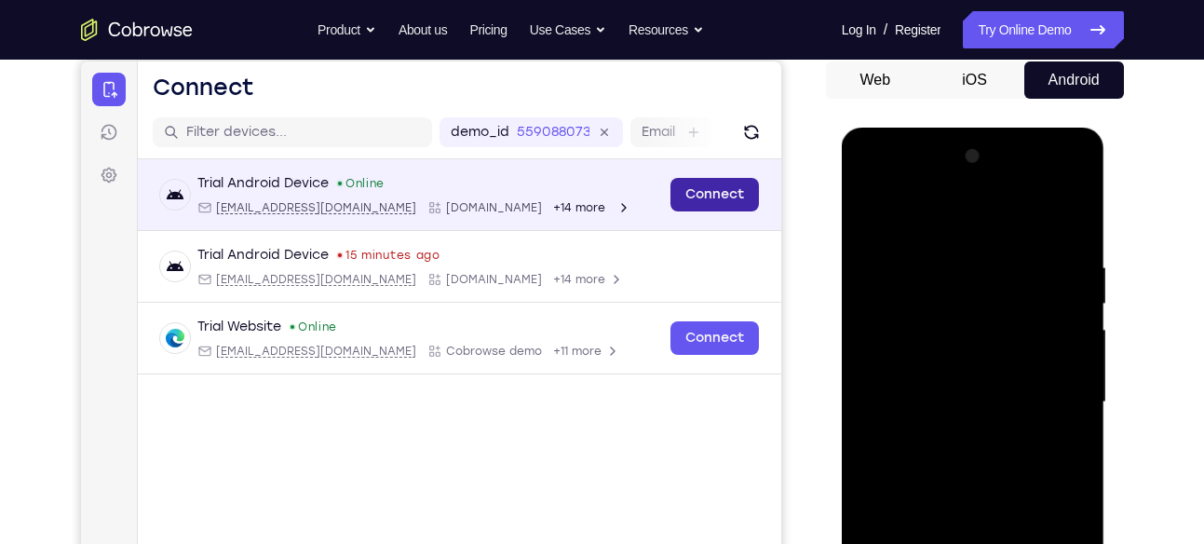
scroll to position [180, 0]
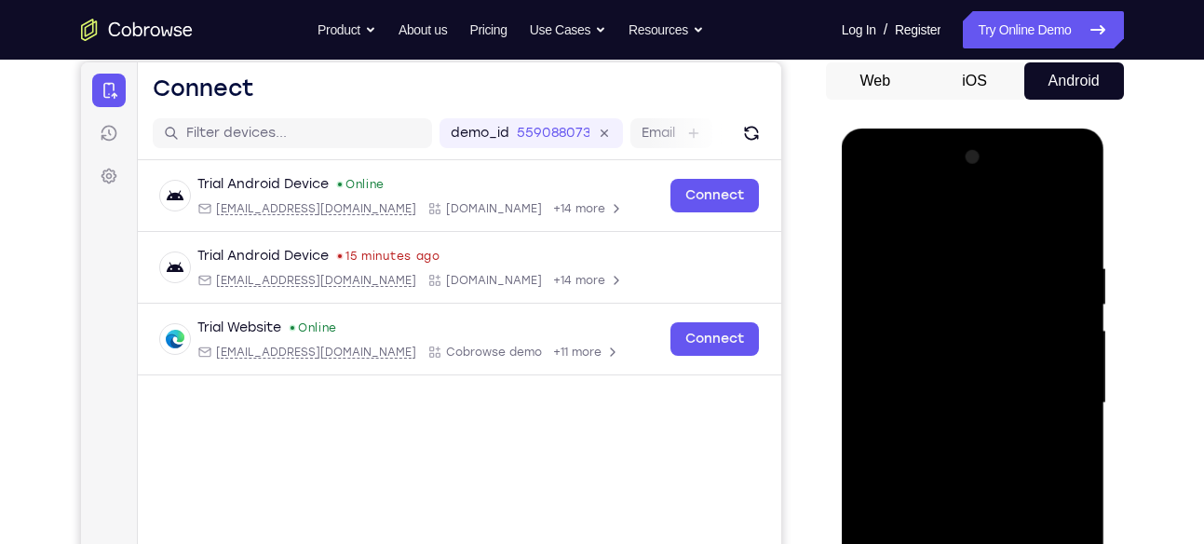
click at [906, 324] on div at bounding box center [973, 402] width 235 height 521
click at [976, 474] on div at bounding box center [973, 402] width 235 height 521
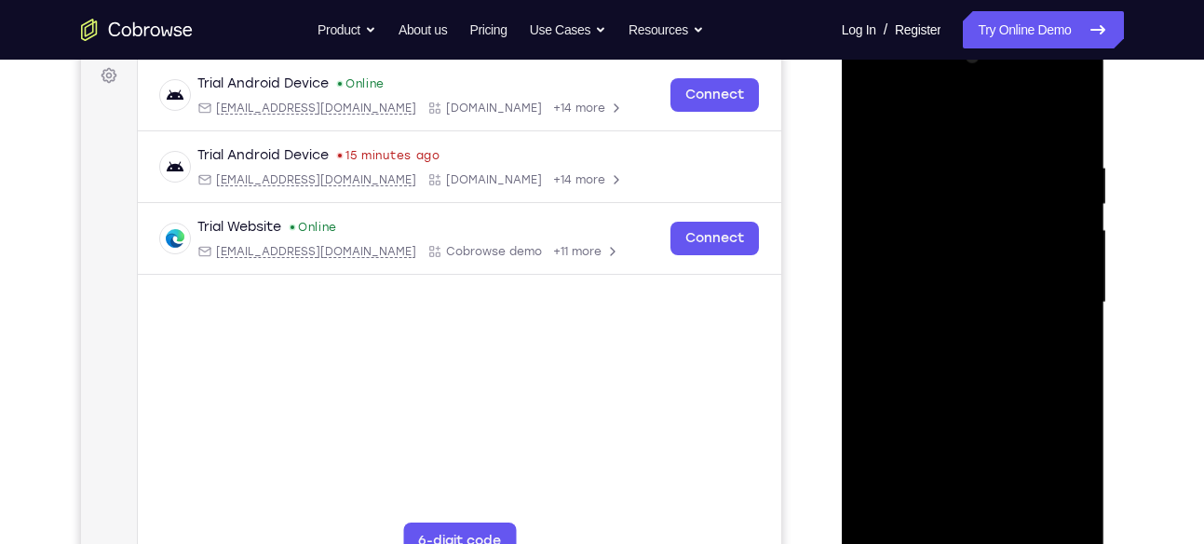
scroll to position [283, 0]
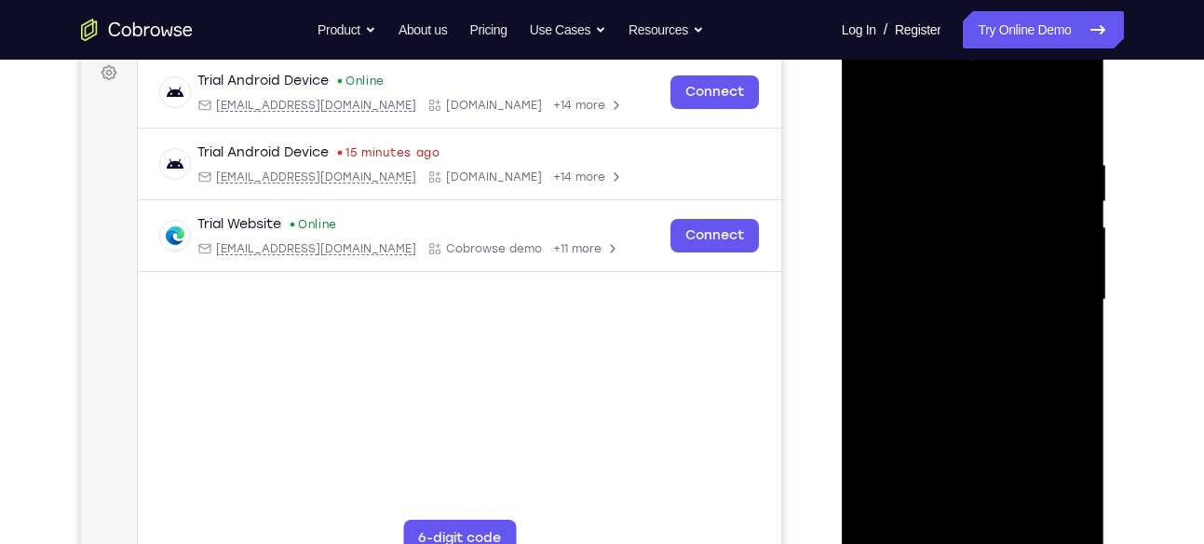
click at [1080, 497] on div at bounding box center [973, 299] width 235 height 521
drag, startPoint x: 1043, startPoint y: 432, endPoint x: 1032, endPoint y: 355, distance: 78.1
click at [1032, 355] on div at bounding box center [973, 299] width 235 height 521
click at [956, 495] on div at bounding box center [973, 299] width 235 height 521
drag, startPoint x: 1042, startPoint y: 273, endPoint x: 1037, endPoint y: 419, distance: 146.3
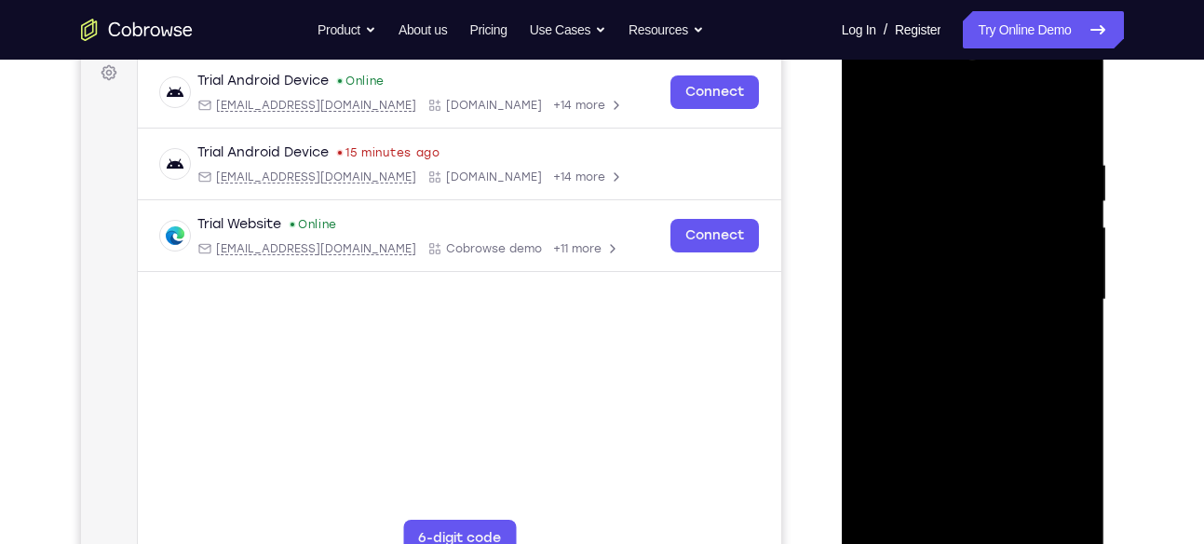
click at [1037, 419] on div at bounding box center [973, 299] width 235 height 521
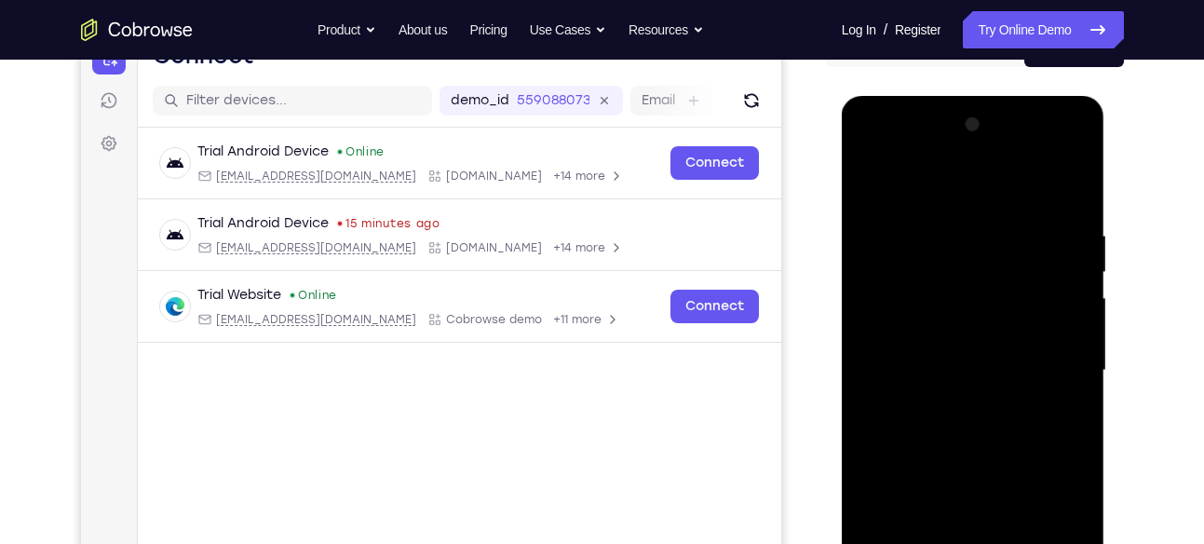
scroll to position [211, 0]
click at [889, 233] on div at bounding box center [973, 371] width 235 height 521
click at [1067, 313] on div at bounding box center [973, 371] width 235 height 521
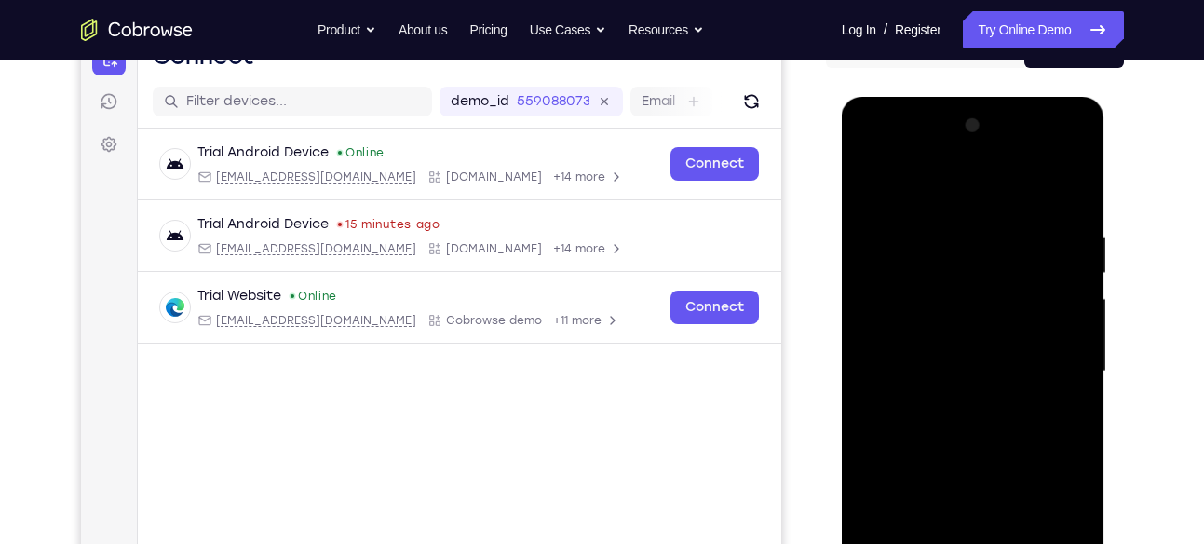
click at [881, 389] on div at bounding box center [973, 371] width 235 height 521
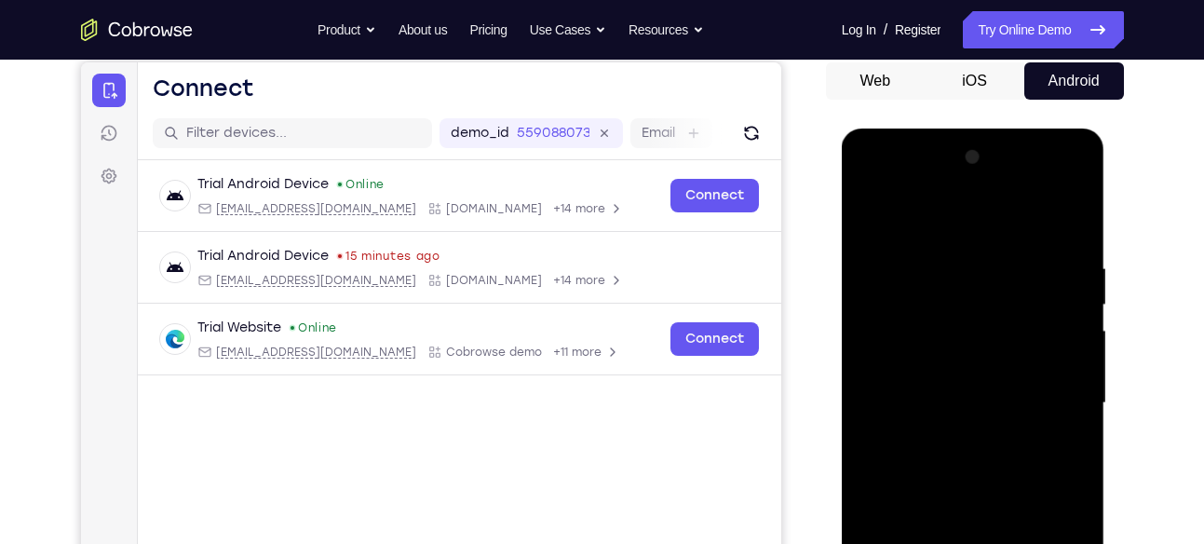
scroll to position [178, 0]
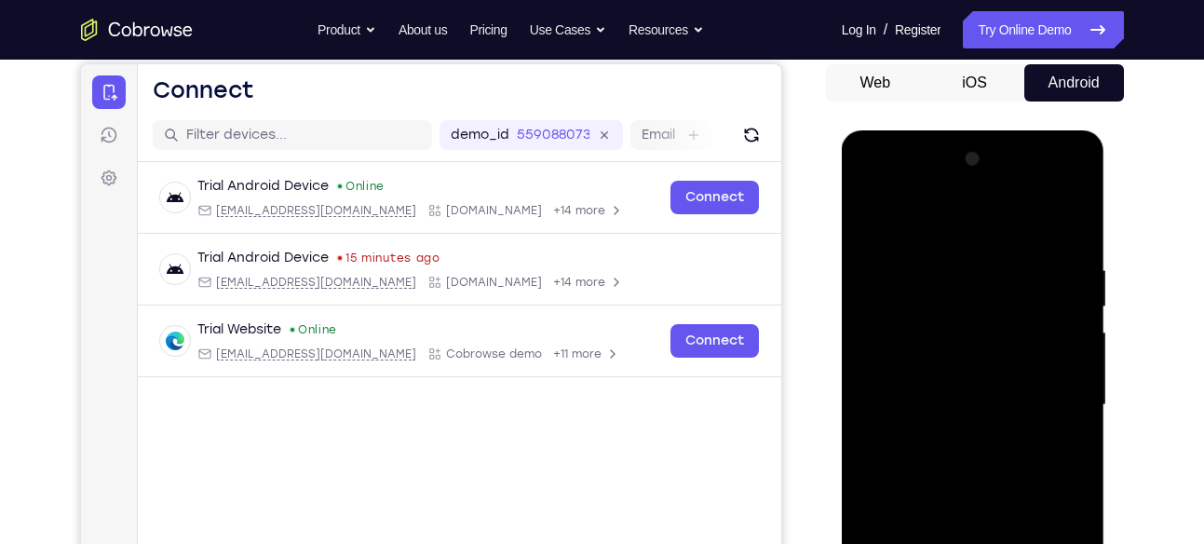
click at [1059, 330] on div at bounding box center [973, 404] width 235 height 521
click at [1073, 319] on div at bounding box center [973, 404] width 235 height 521
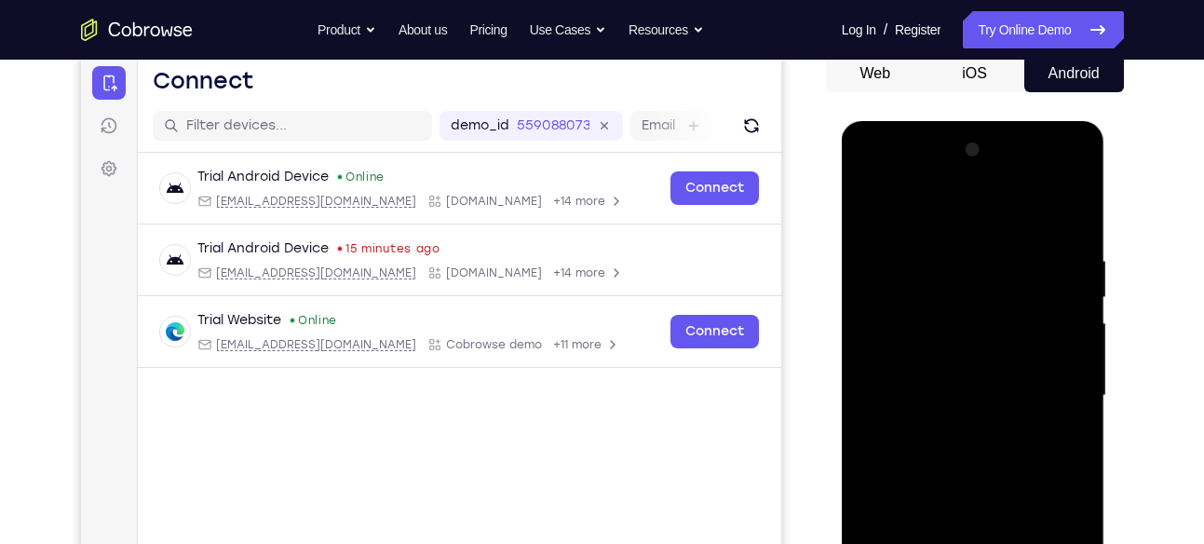
scroll to position [183, 0]
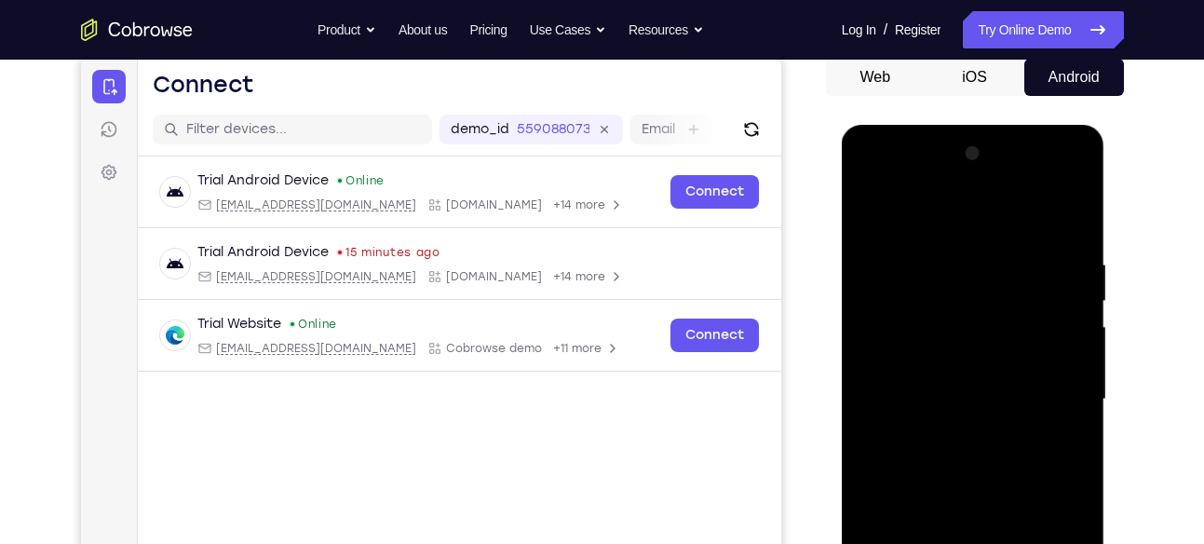
click at [1064, 222] on div at bounding box center [973, 399] width 235 height 521
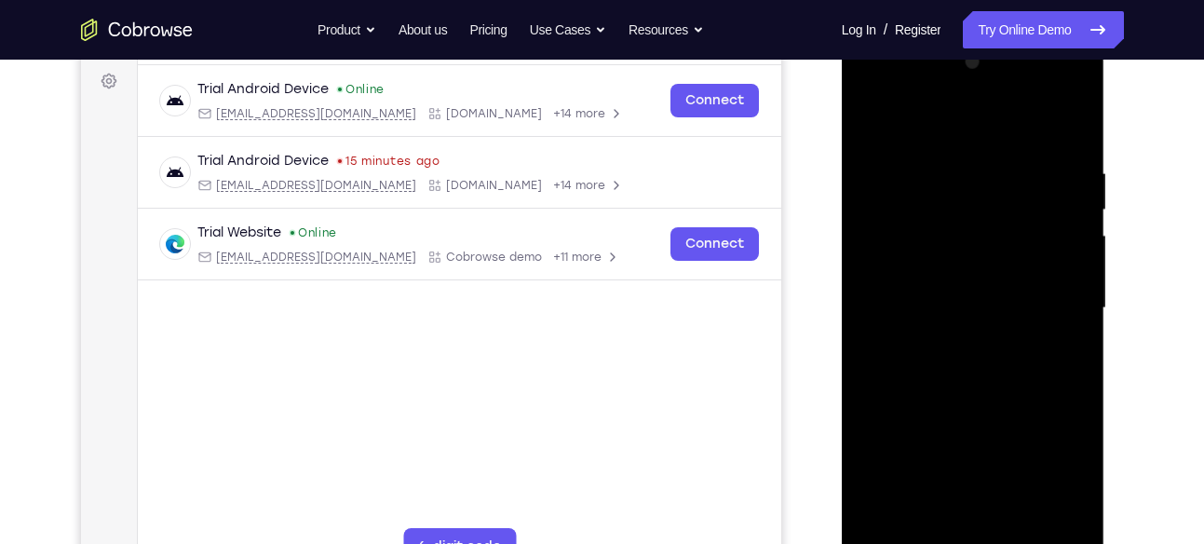
scroll to position [276, 0]
drag, startPoint x: 1049, startPoint y: 363, endPoint x: 1031, endPoint y: 244, distance: 120.6
click at [1031, 244] on div at bounding box center [973, 307] width 235 height 521
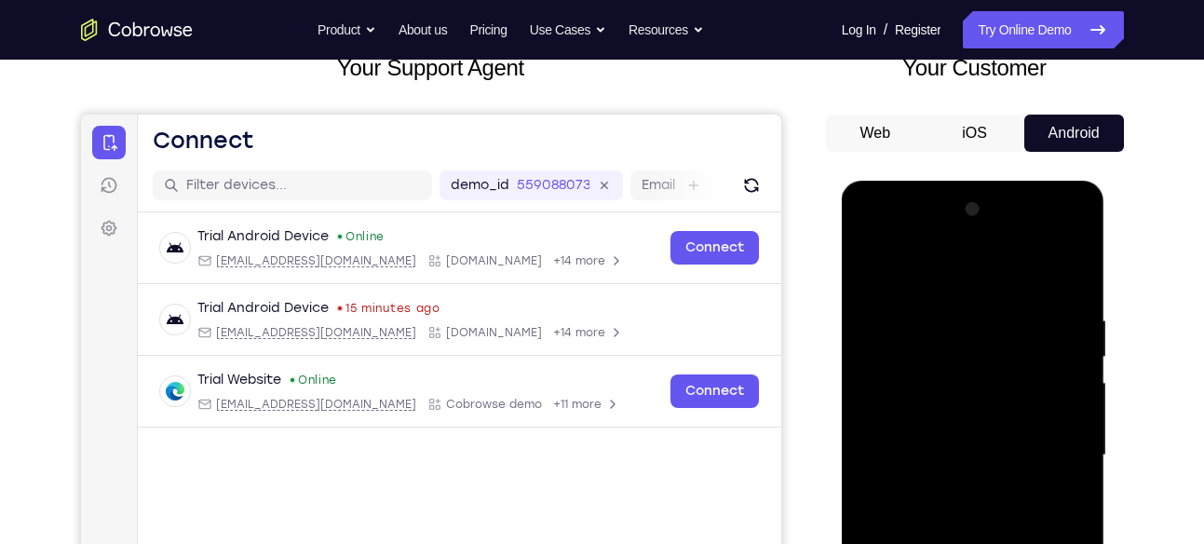
scroll to position [123, 0]
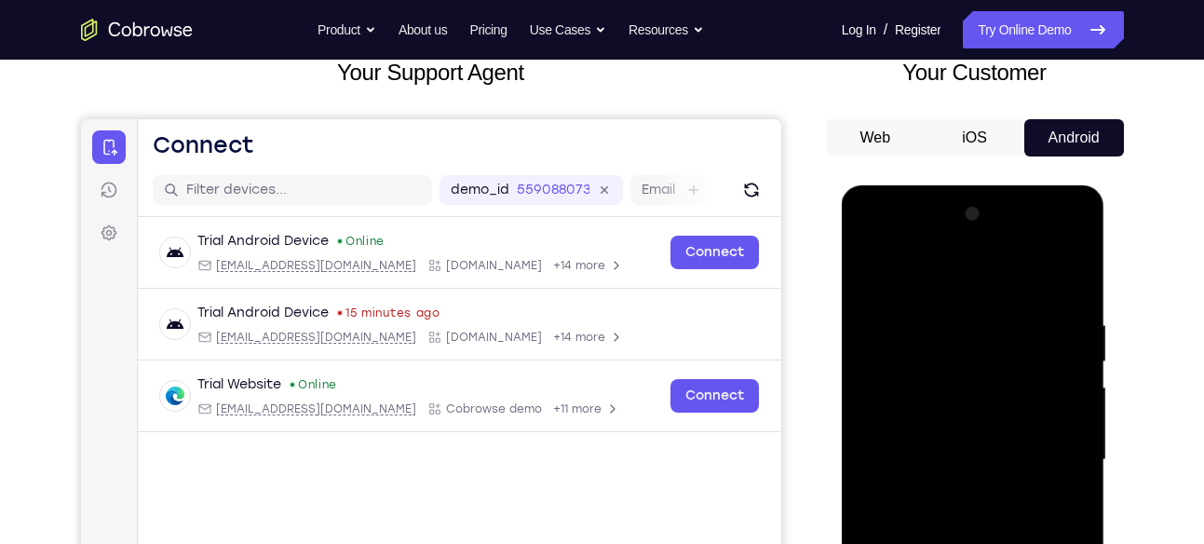
click at [868, 271] on div at bounding box center [973, 459] width 235 height 521
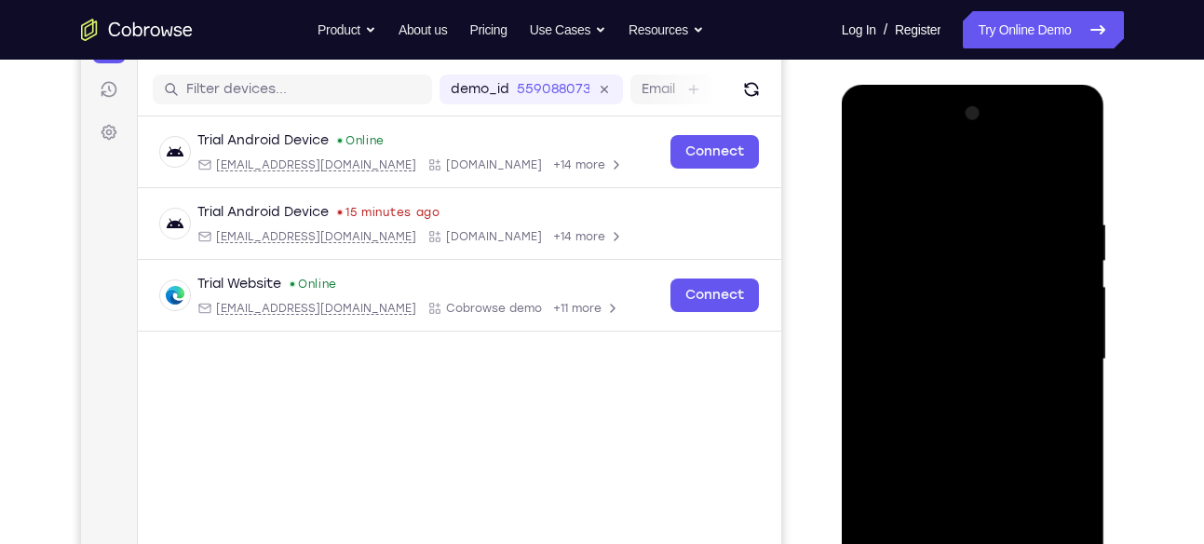
scroll to position [223, 0]
drag, startPoint x: 969, startPoint y: 427, endPoint x: 972, endPoint y: 153, distance: 274.7
click at [972, 153] on div at bounding box center [973, 360] width 235 height 521
drag, startPoint x: 999, startPoint y: 378, endPoint x: 1002, endPoint y: 153, distance: 225.3
click at [1002, 153] on div at bounding box center [973, 360] width 235 height 521
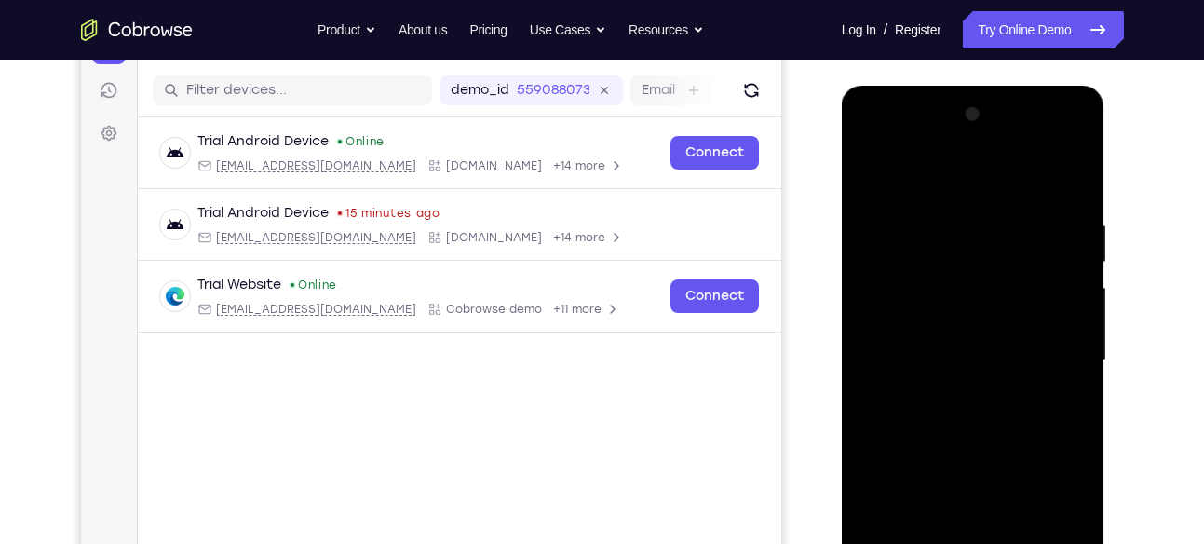
drag, startPoint x: 1007, startPoint y: 437, endPoint x: 1012, endPoint y: 153, distance: 284.0
click at [1012, 153] on div at bounding box center [973, 360] width 235 height 521
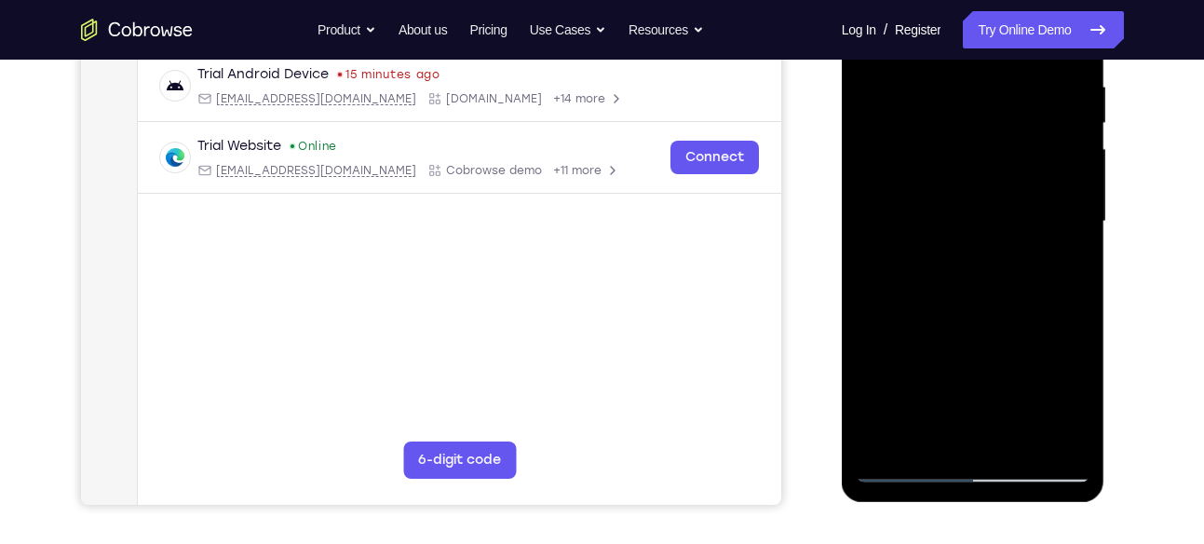
scroll to position [363, 0]
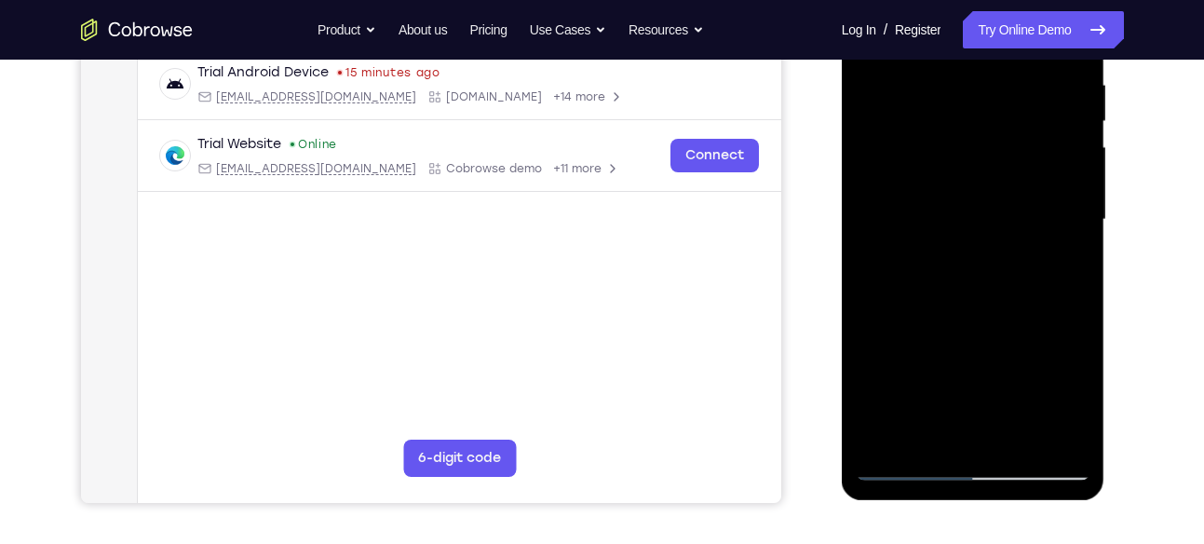
click at [1011, 429] on div at bounding box center [973, 219] width 235 height 521
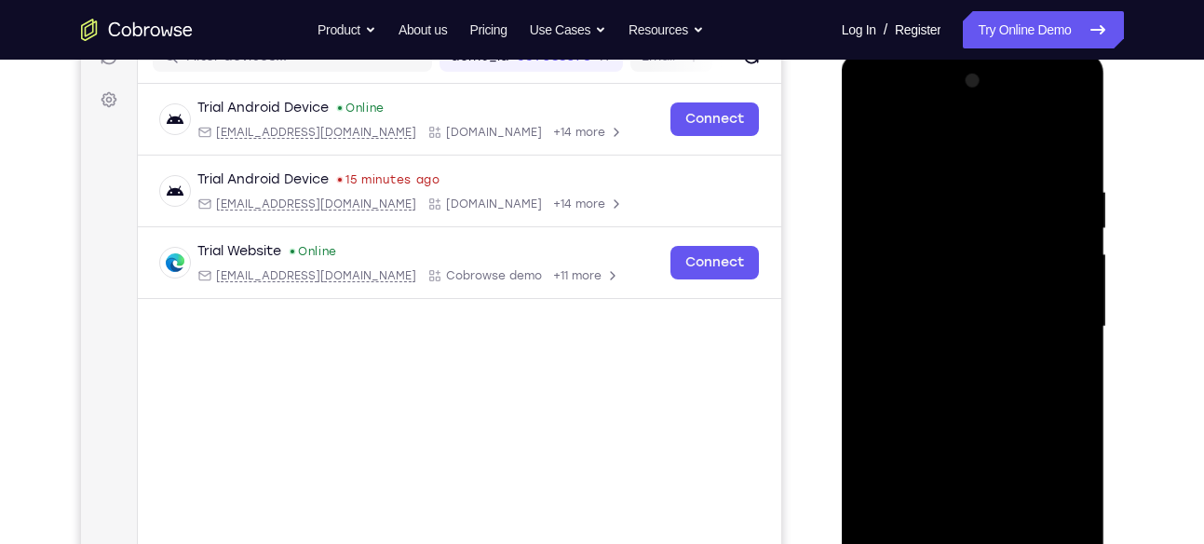
scroll to position [252, 0]
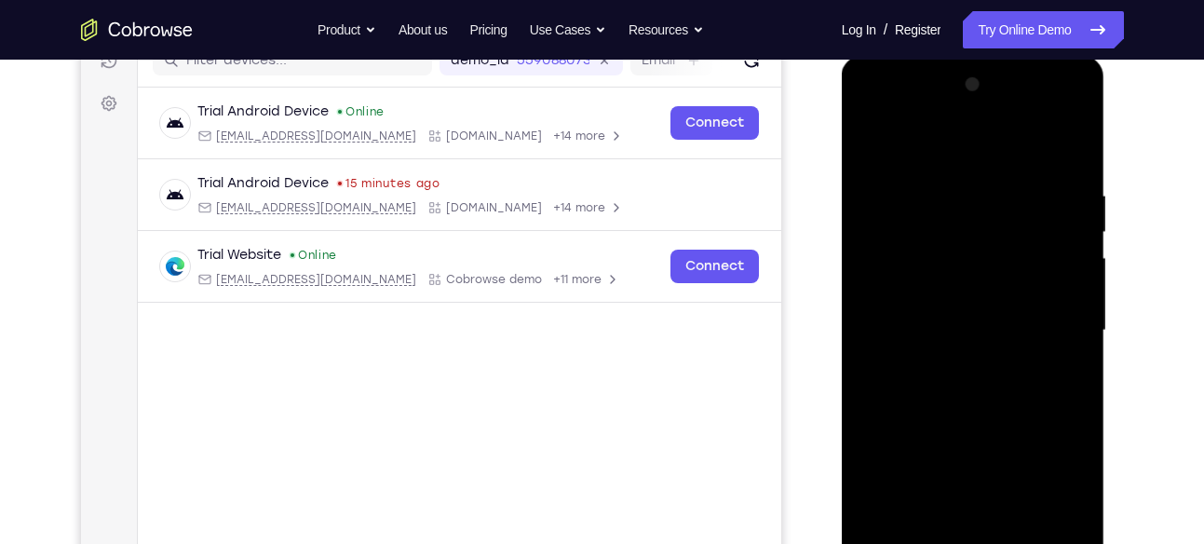
click at [990, 428] on div at bounding box center [973, 330] width 235 height 521
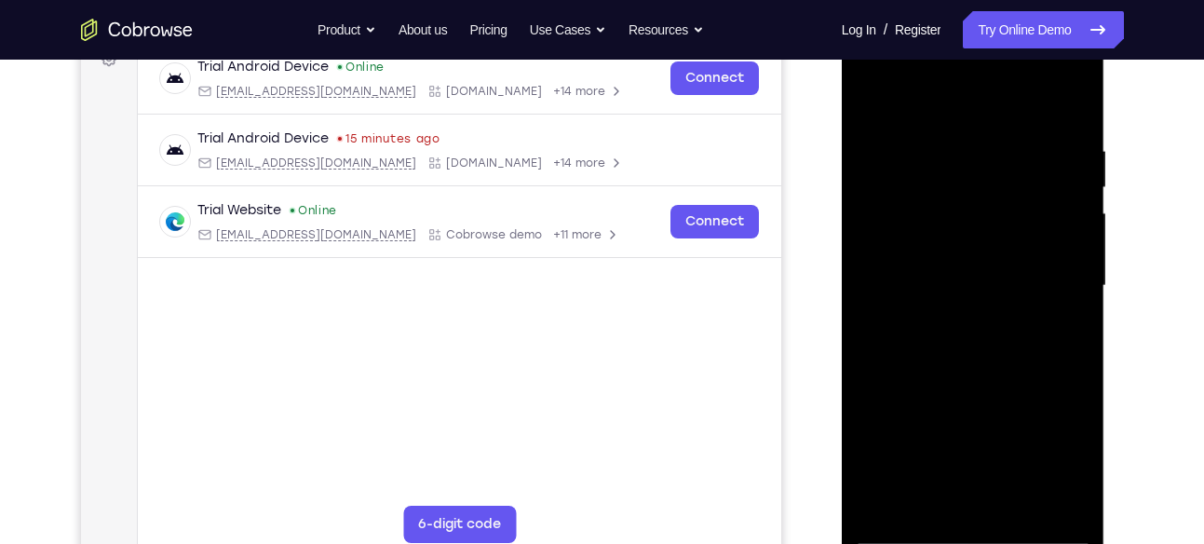
scroll to position [340, 0]
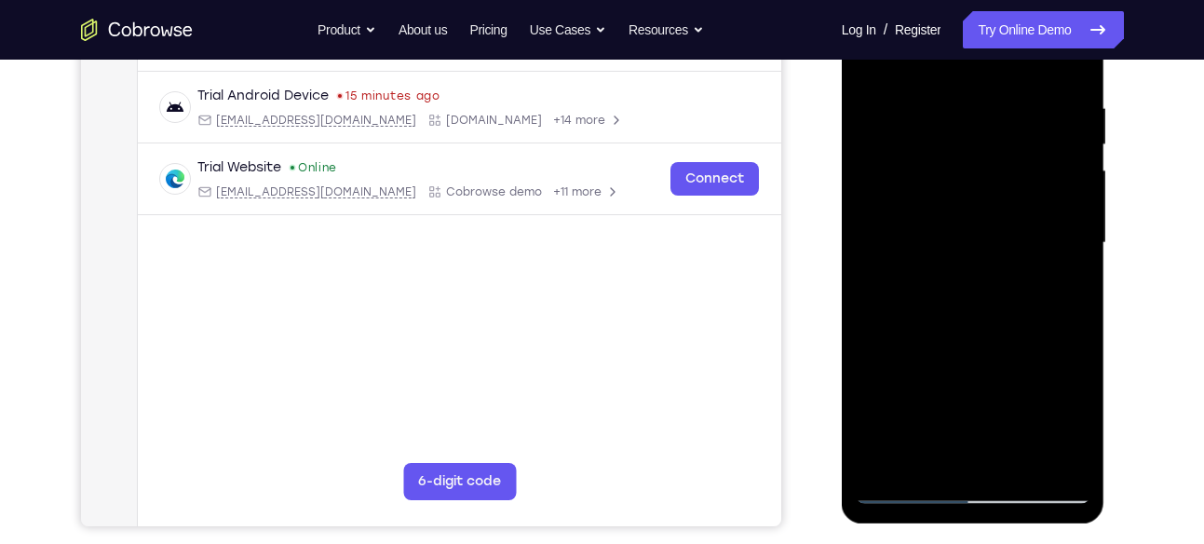
click at [911, 477] on div at bounding box center [973, 242] width 235 height 521
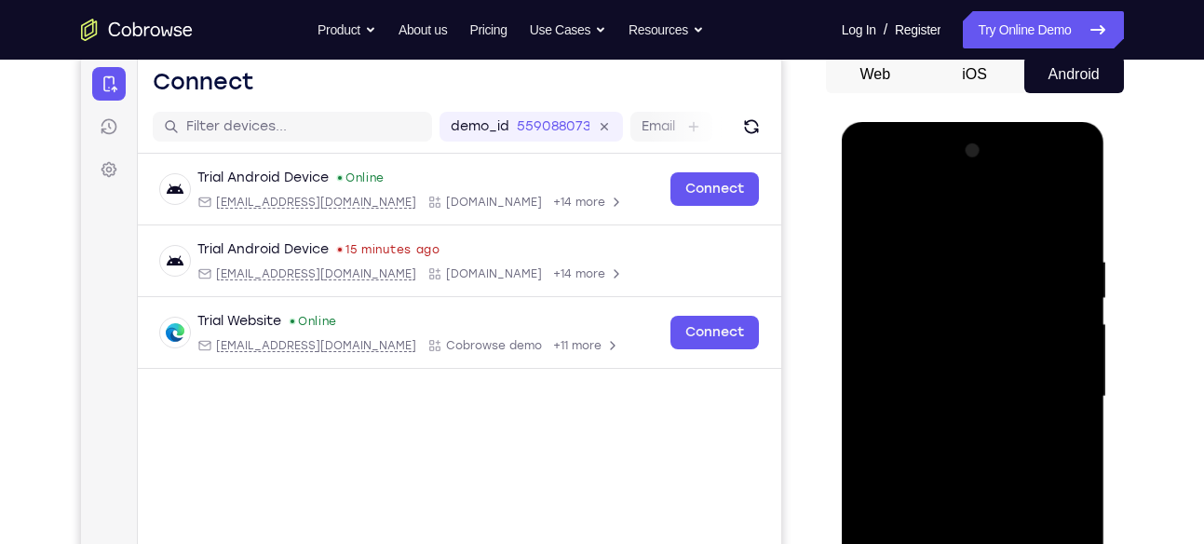
scroll to position [185, 0]
click at [870, 213] on div at bounding box center [973, 397] width 235 height 521
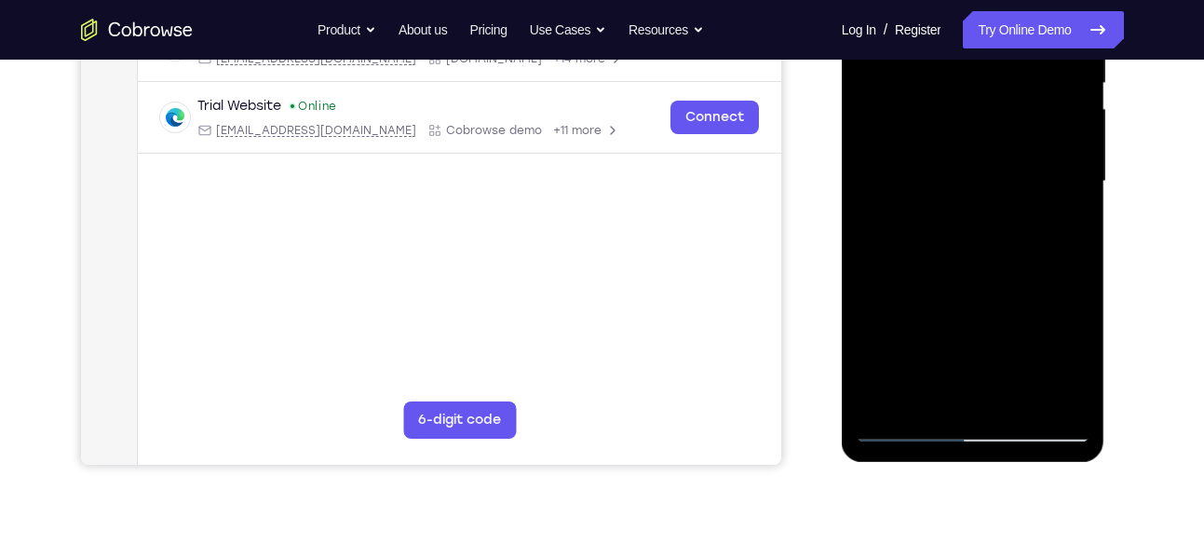
scroll to position [408, 0]
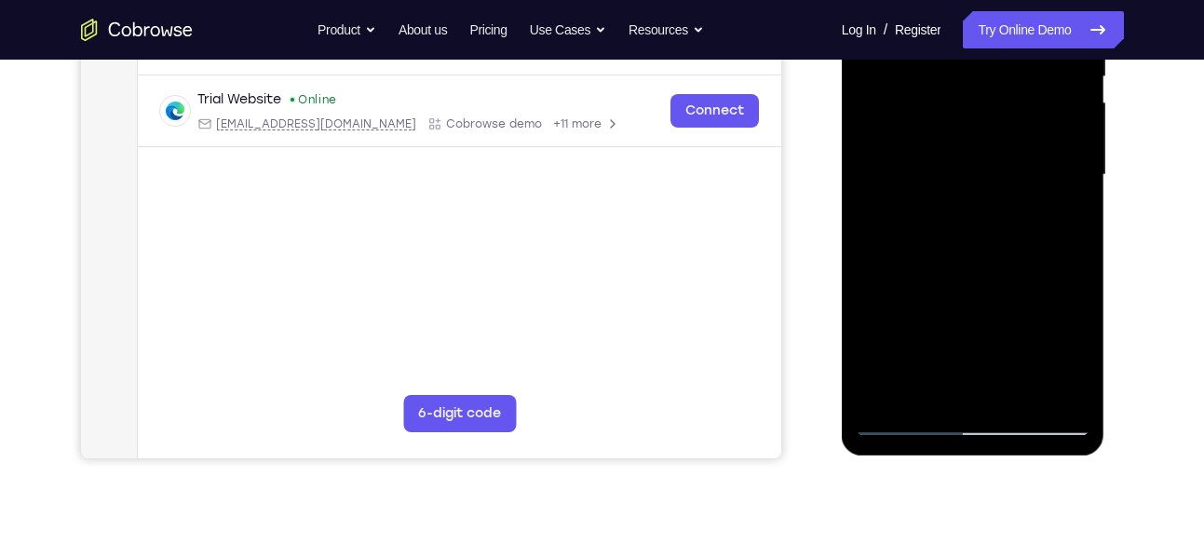
click at [940, 397] on div at bounding box center [973, 174] width 235 height 521
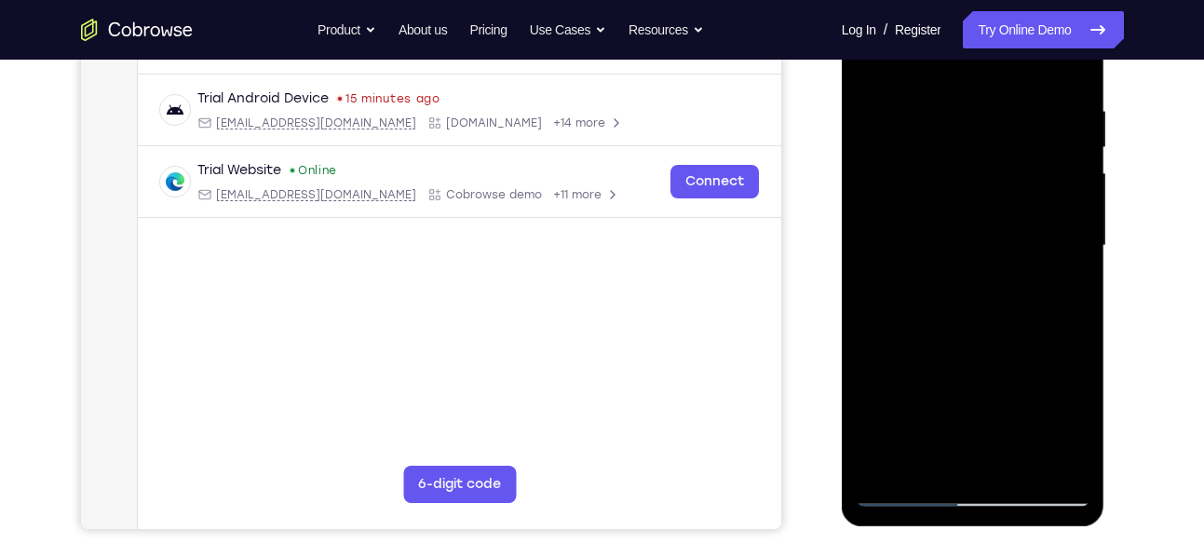
scroll to position [338, 0]
click at [983, 463] on div at bounding box center [973, 244] width 235 height 521
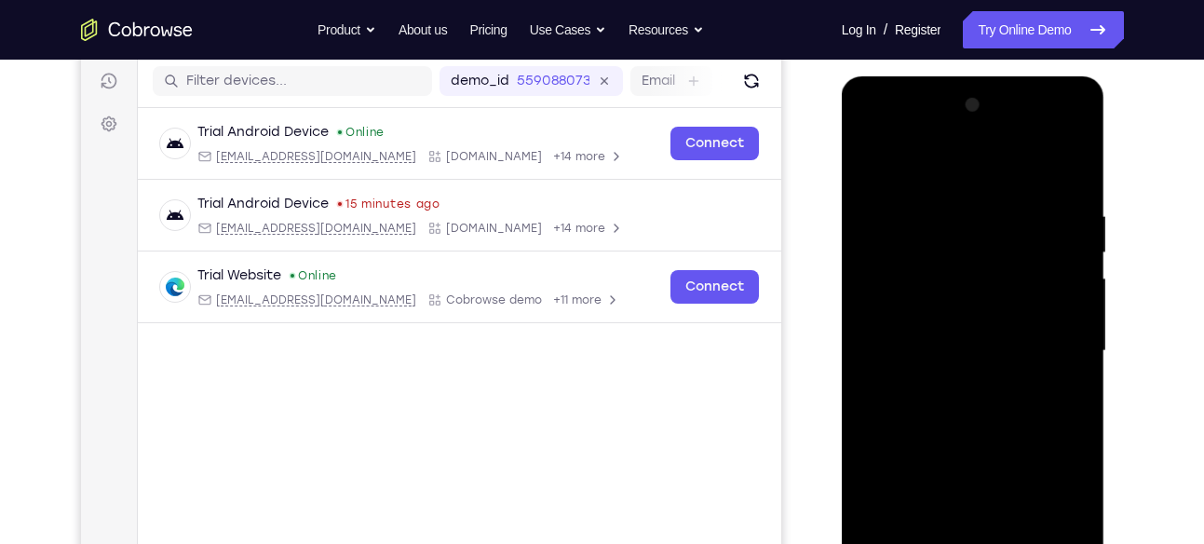
scroll to position [233, 0]
drag, startPoint x: 1000, startPoint y: 416, endPoint x: 982, endPoint y: 168, distance: 249.2
click at [982, 168] on div at bounding box center [973, 349] width 235 height 521
drag, startPoint x: 982, startPoint y: 459, endPoint x: 1017, endPoint y: 181, distance: 280.5
click at [1017, 181] on div at bounding box center [973, 349] width 235 height 521
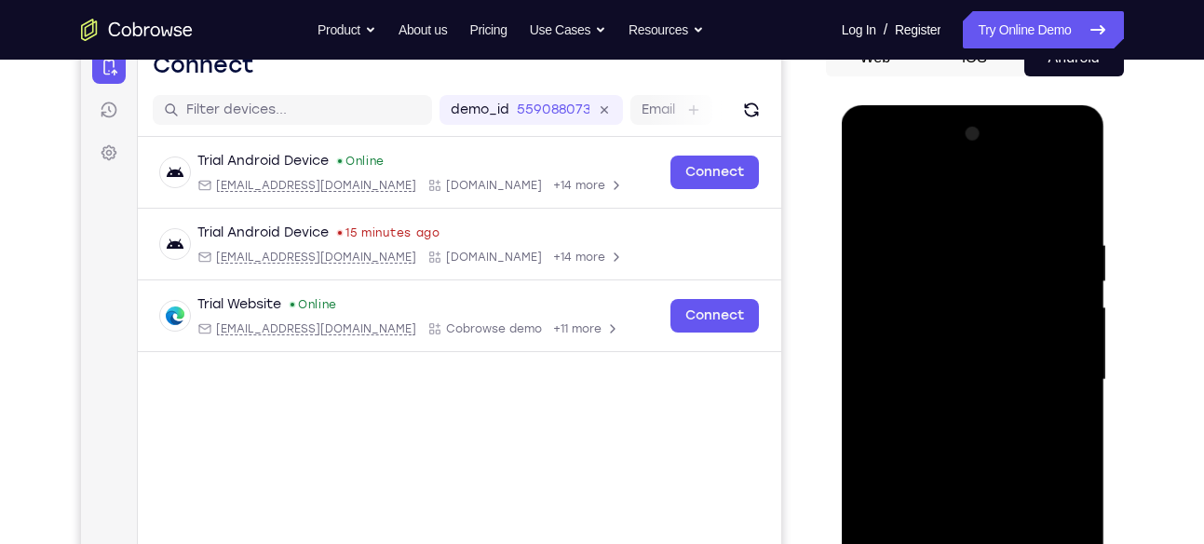
scroll to position [204, 0]
drag, startPoint x: 987, startPoint y: 442, endPoint x: 1010, endPoint y: 153, distance: 290.5
click at [1010, 153] on div at bounding box center [973, 378] width 235 height 521
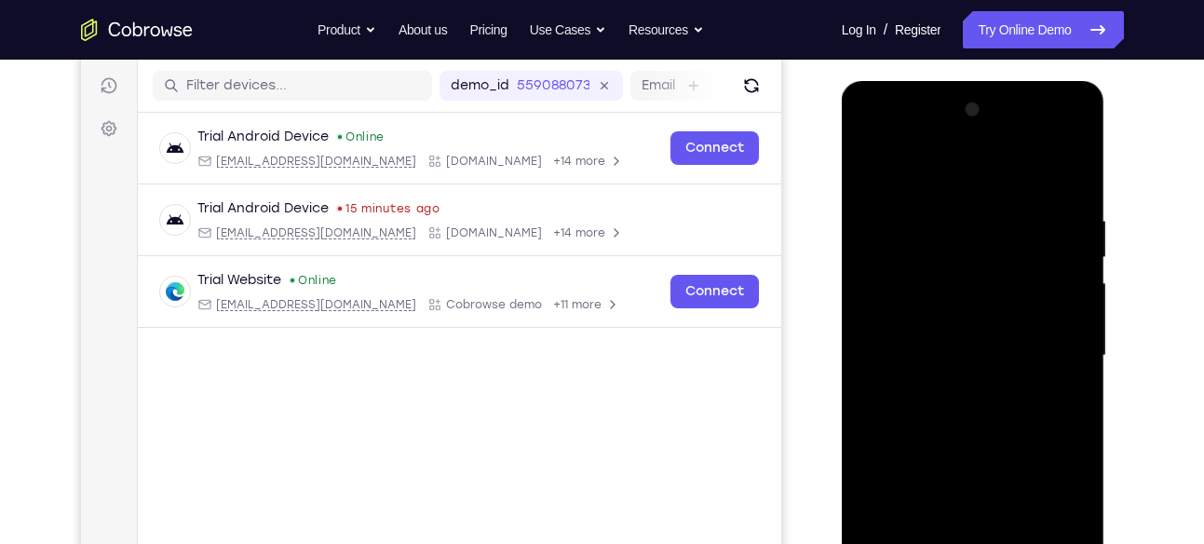
scroll to position [229, 0]
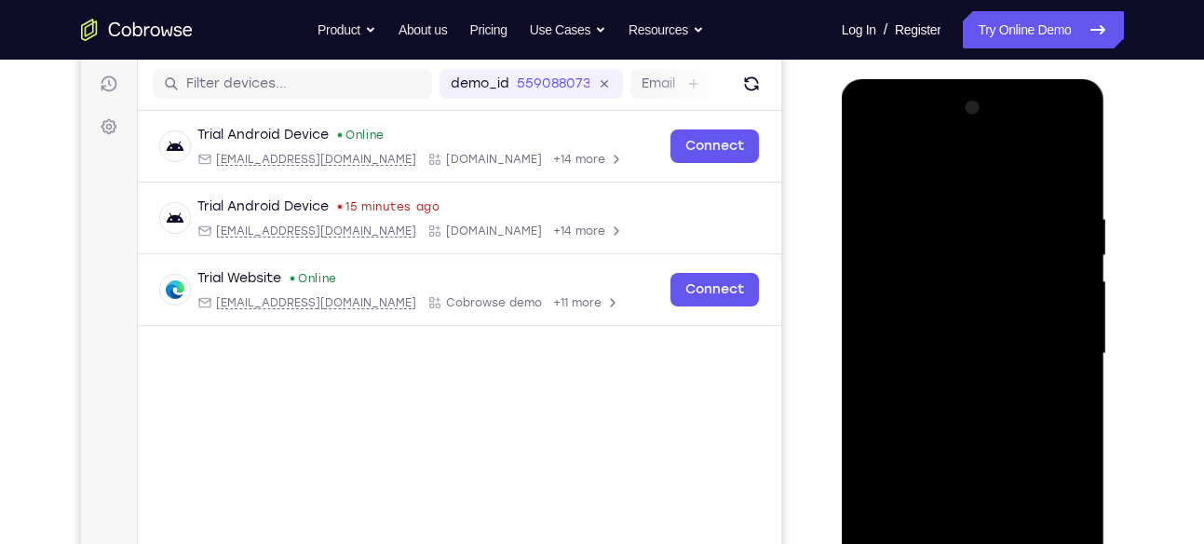
drag, startPoint x: 984, startPoint y: 388, endPoint x: 993, endPoint y: 153, distance: 235.7
click at [993, 153] on div at bounding box center [973, 353] width 235 height 521
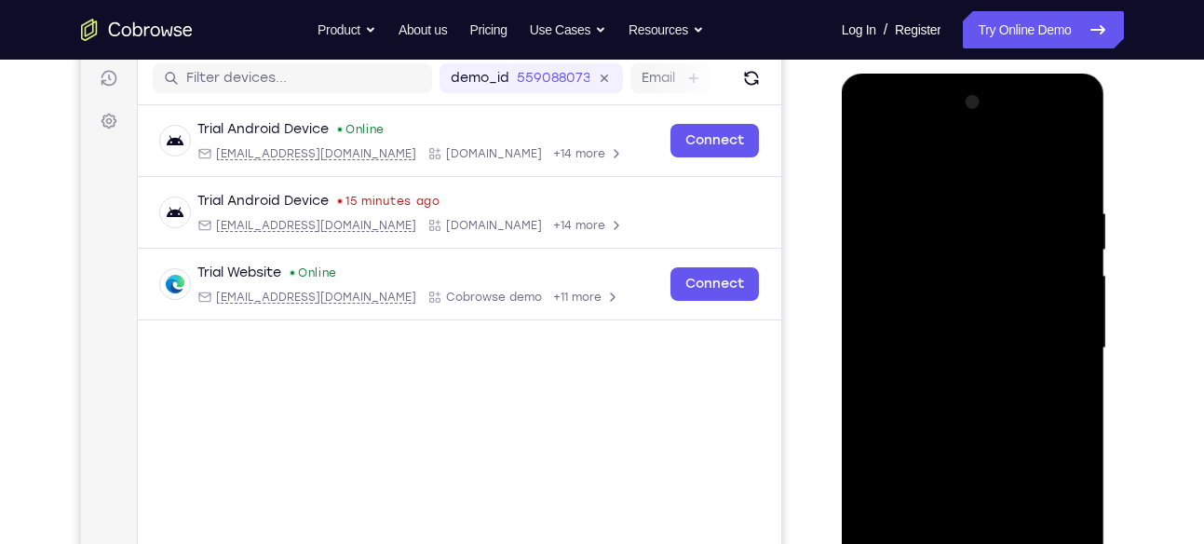
scroll to position [219, 0]
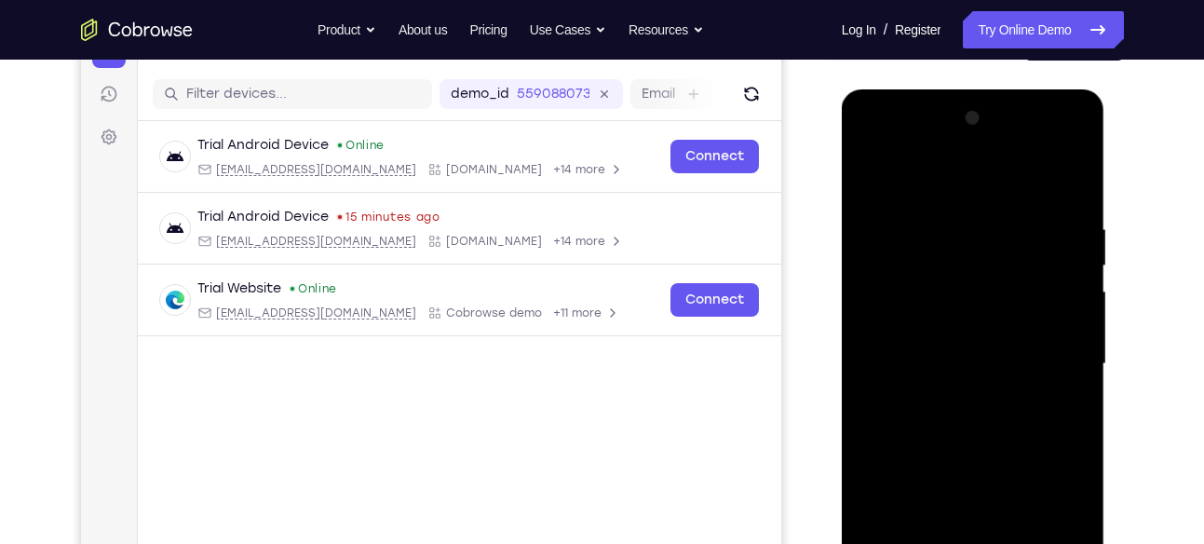
drag, startPoint x: 1006, startPoint y: 417, endPoint x: 1021, endPoint y: 153, distance: 264.9
click at [1021, 153] on div at bounding box center [973, 363] width 235 height 521
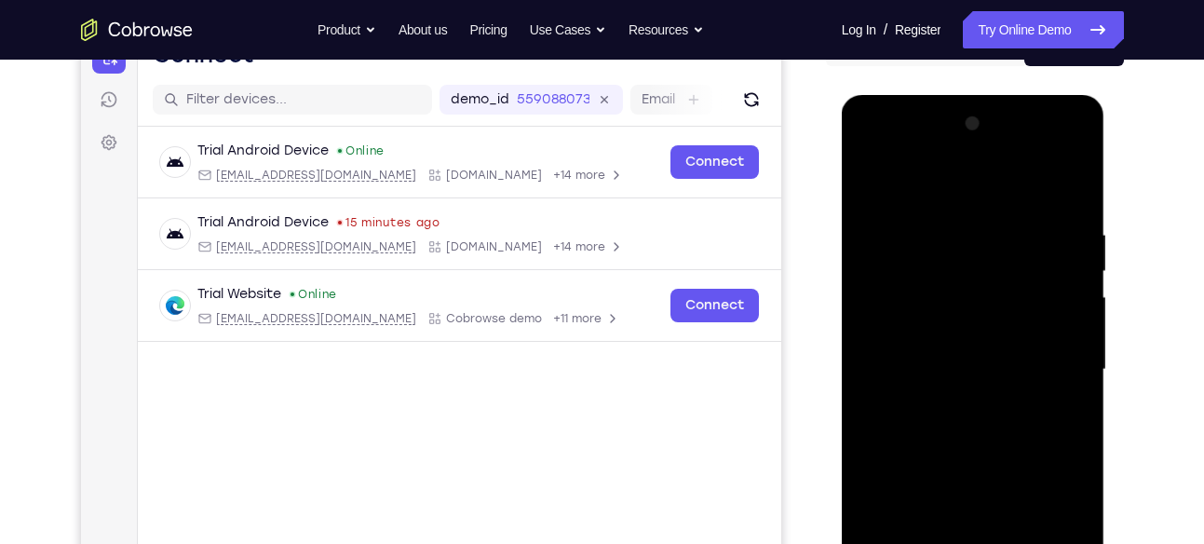
scroll to position [210, 0]
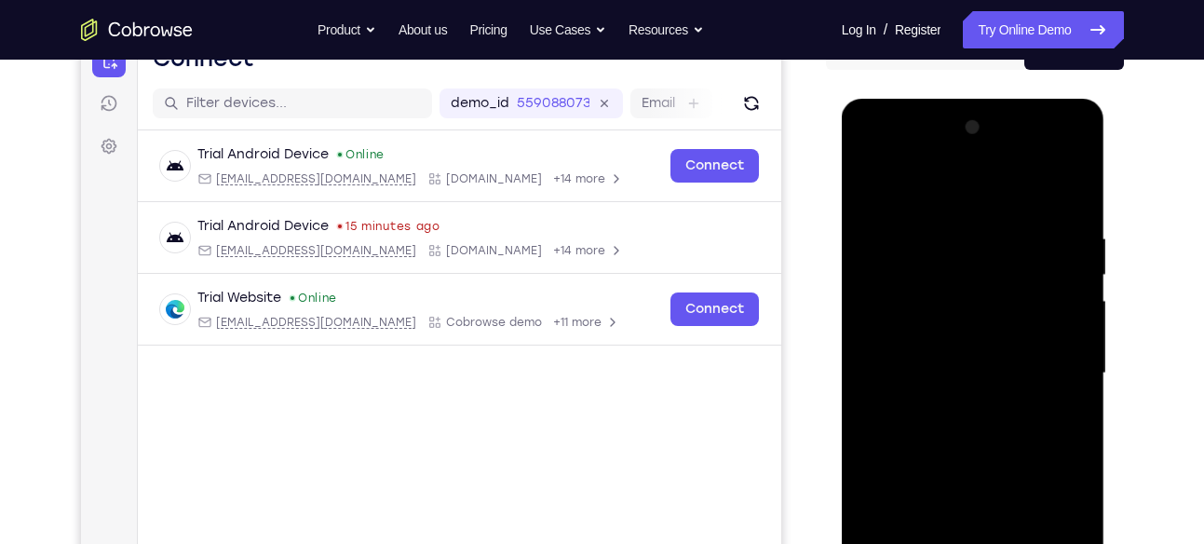
drag, startPoint x: 997, startPoint y: 433, endPoint x: 990, endPoint y: 153, distance: 280.4
click at [990, 153] on div at bounding box center [973, 373] width 235 height 521
drag, startPoint x: 989, startPoint y: 440, endPoint x: 1000, endPoint y: 153, distance: 287.9
click at [1000, 153] on div at bounding box center [973, 373] width 235 height 521
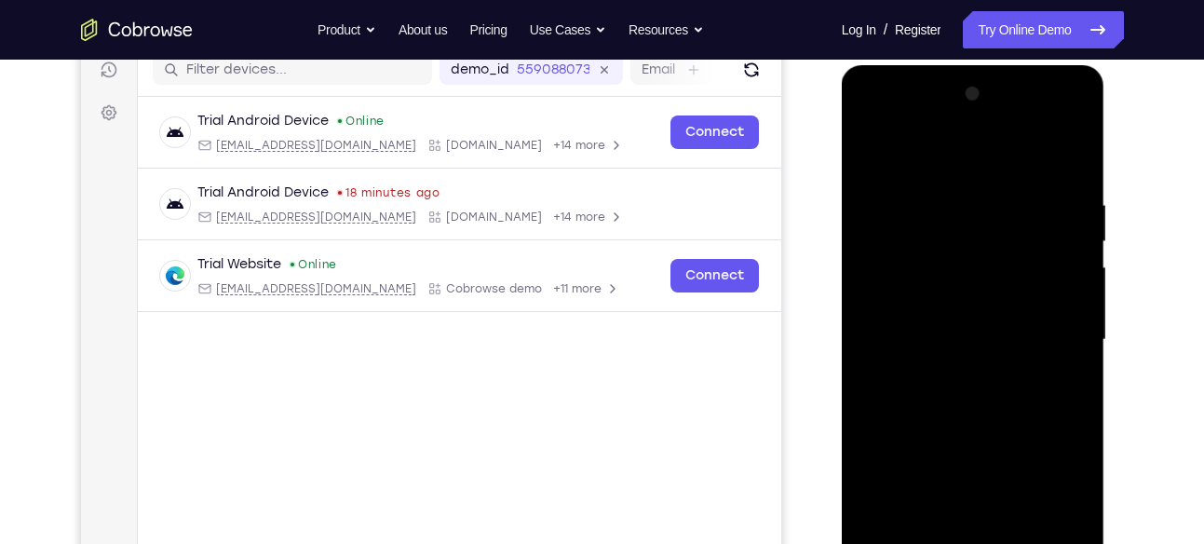
scroll to position [244, 0]
click at [1075, 460] on div at bounding box center [973, 338] width 235 height 521
click at [910, 393] on div at bounding box center [973, 338] width 235 height 521
click at [1034, 309] on div at bounding box center [973, 338] width 235 height 521
click at [1029, 461] on div at bounding box center [973, 338] width 235 height 521
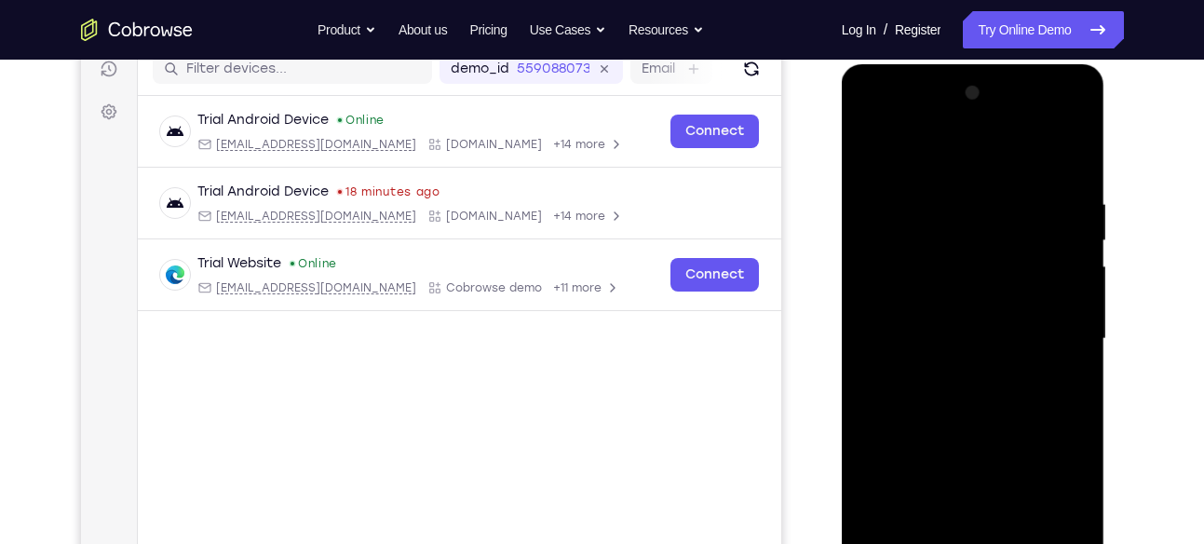
click at [983, 387] on div at bounding box center [973, 338] width 235 height 521
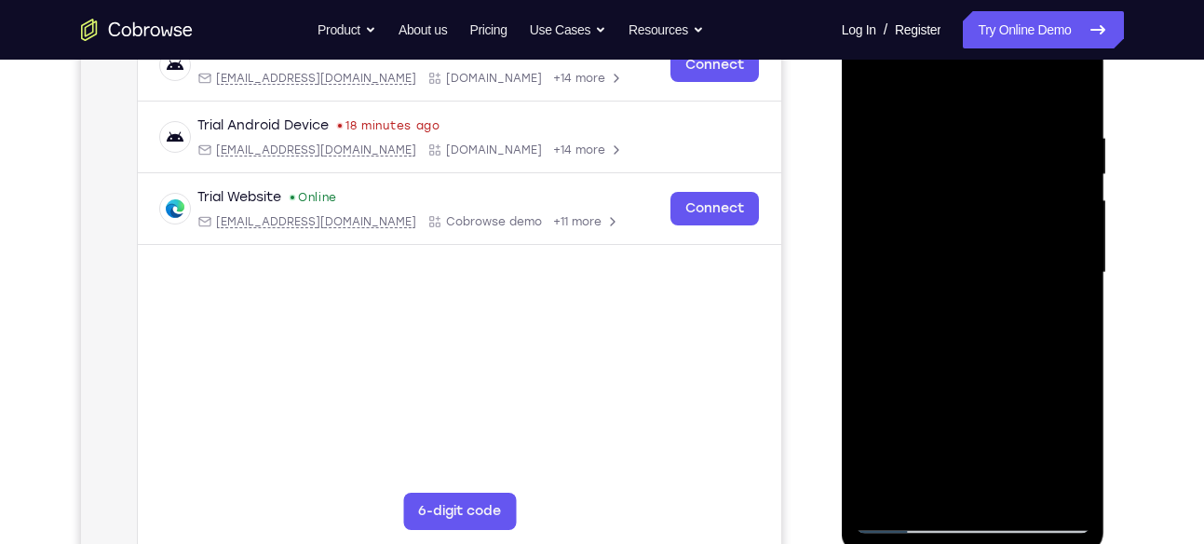
scroll to position [312, 0]
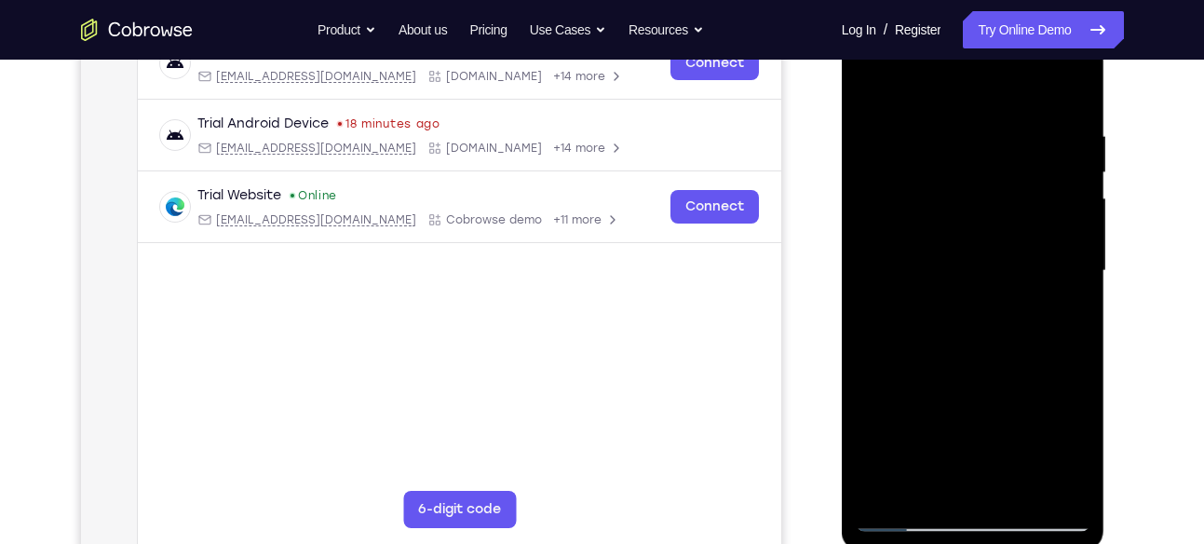
click at [986, 474] on div at bounding box center [973, 270] width 235 height 521
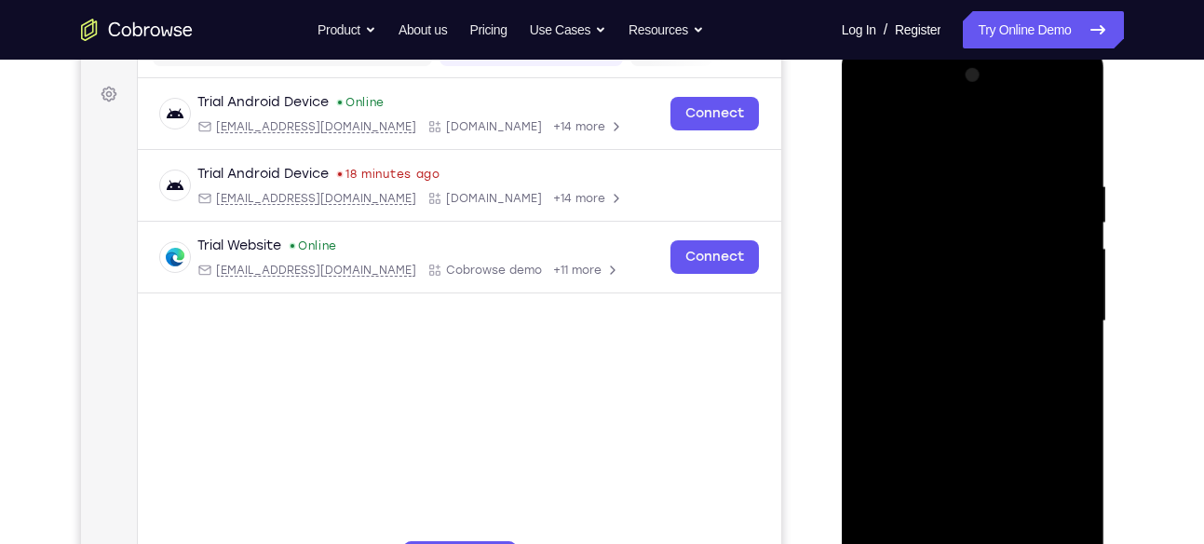
drag, startPoint x: 980, startPoint y: 391, endPoint x: 995, endPoint y: 153, distance: 238.9
click at [995, 153] on div at bounding box center [973, 321] width 235 height 521
drag, startPoint x: 996, startPoint y: 306, endPoint x: 1000, endPoint y: 153, distance: 153.7
click at [1000, 153] on div at bounding box center [973, 321] width 235 height 521
drag, startPoint x: 1009, startPoint y: 423, endPoint x: 1036, endPoint y: 153, distance: 271.4
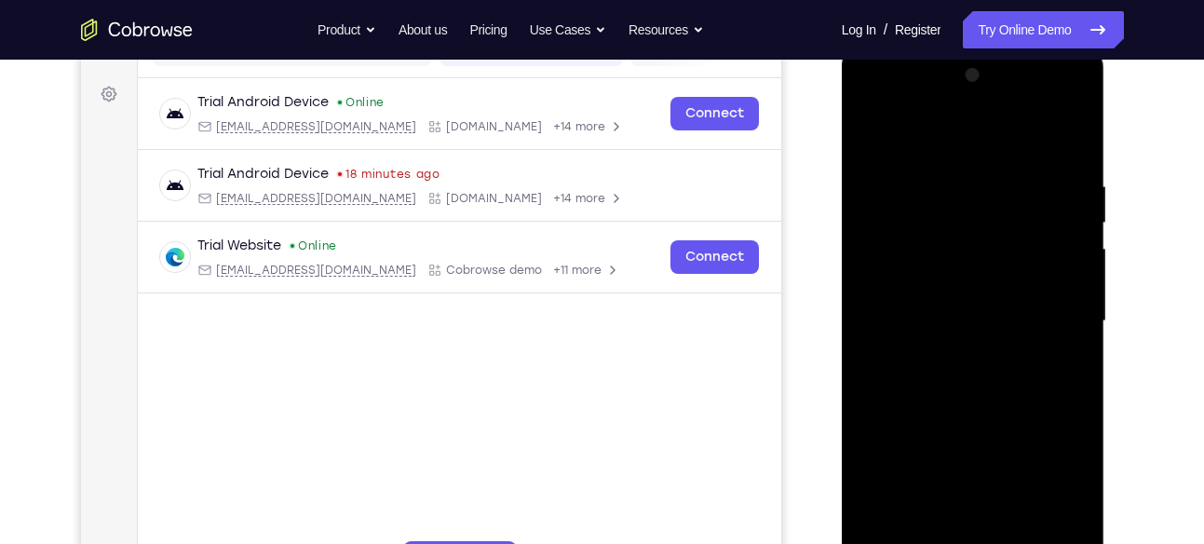
click at [1036, 153] on div at bounding box center [973, 321] width 235 height 521
drag, startPoint x: 1009, startPoint y: 448, endPoint x: 1042, endPoint y: 153, distance: 297.0
click at [1042, 153] on div at bounding box center [973, 321] width 235 height 521
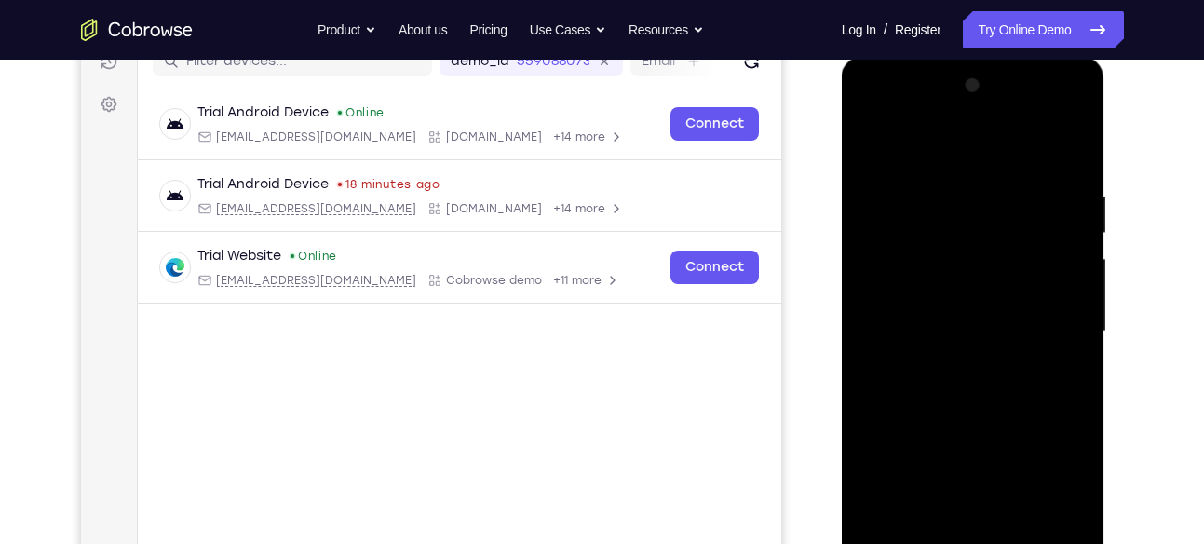
scroll to position [229, 0]
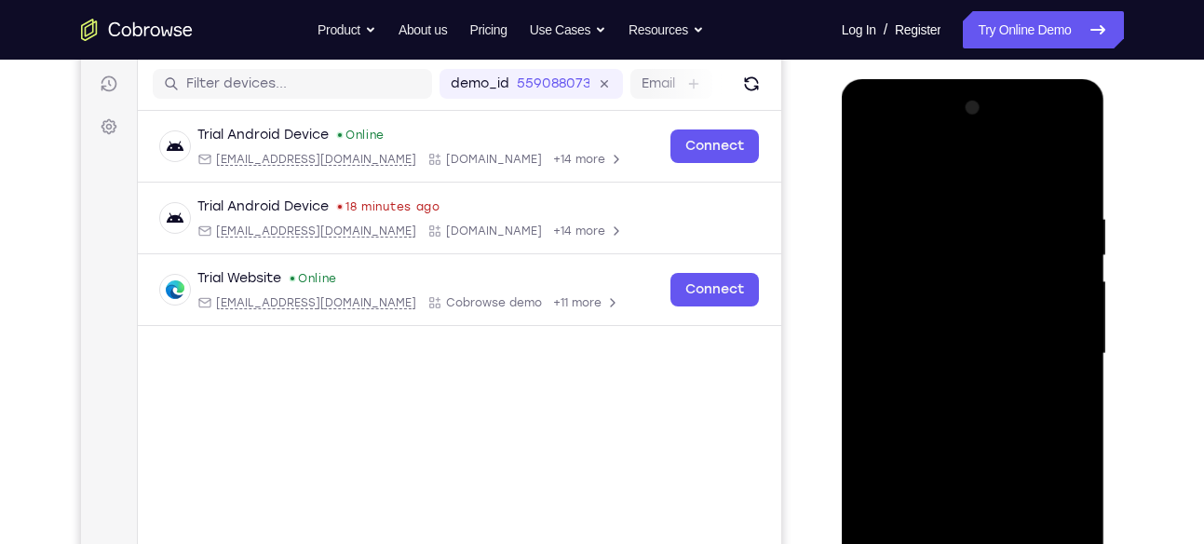
drag, startPoint x: 1001, startPoint y: 429, endPoint x: 999, endPoint y: 153, distance: 276.6
click at [999, 153] on div at bounding box center [973, 353] width 235 height 521
drag, startPoint x: 973, startPoint y: 426, endPoint x: 1022, endPoint y: 153, distance: 278.2
click at [1022, 153] on div at bounding box center [973, 353] width 235 height 521
drag, startPoint x: 988, startPoint y: 439, endPoint x: 1037, endPoint y: 153, distance: 290.1
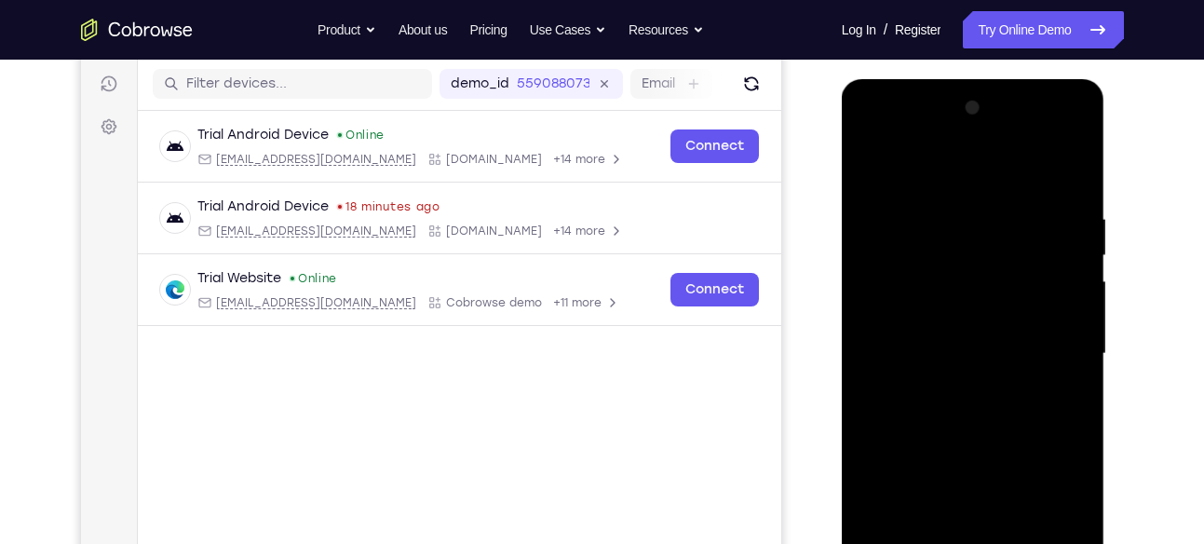
click at [1037, 153] on div at bounding box center [973, 353] width 235 height 521
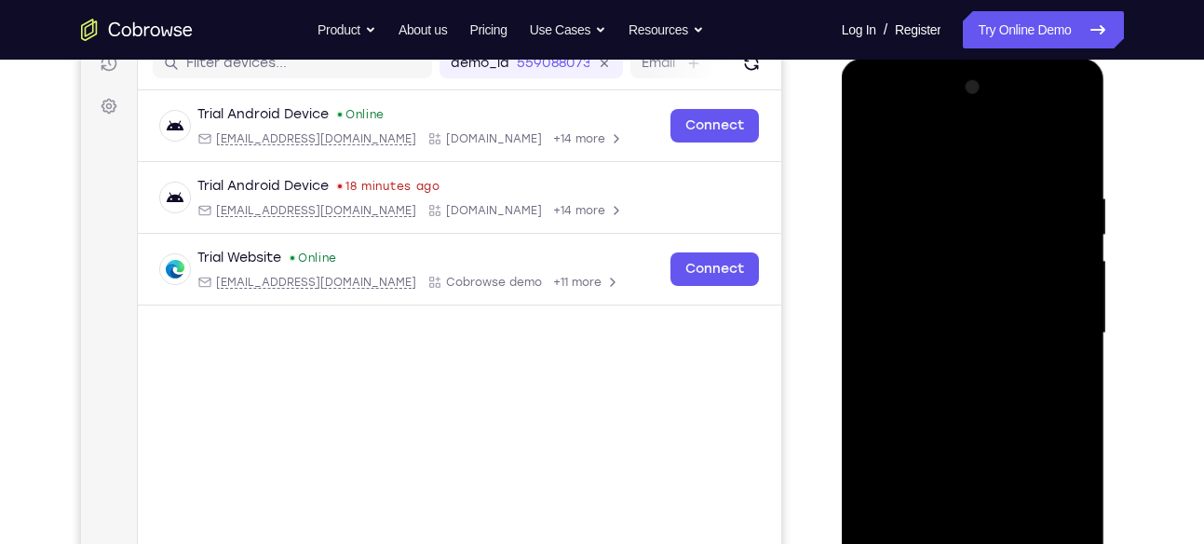
scroll to position [250, 0]
drag, startPoint x: 972, startPoint y: 377, endPoint x: 984, endPoint y: 153, distance: 224.7
click at [984, 153] on div at bounding box center [973, 332] width 235 height 521
drag, startPoint x: 1013, startPoint y: 442, endPoint x: 1028, endPoint y: 188, distance: 254.6
click at [1028, 188] on div at bounding box center [973, 332] width 235 height 521
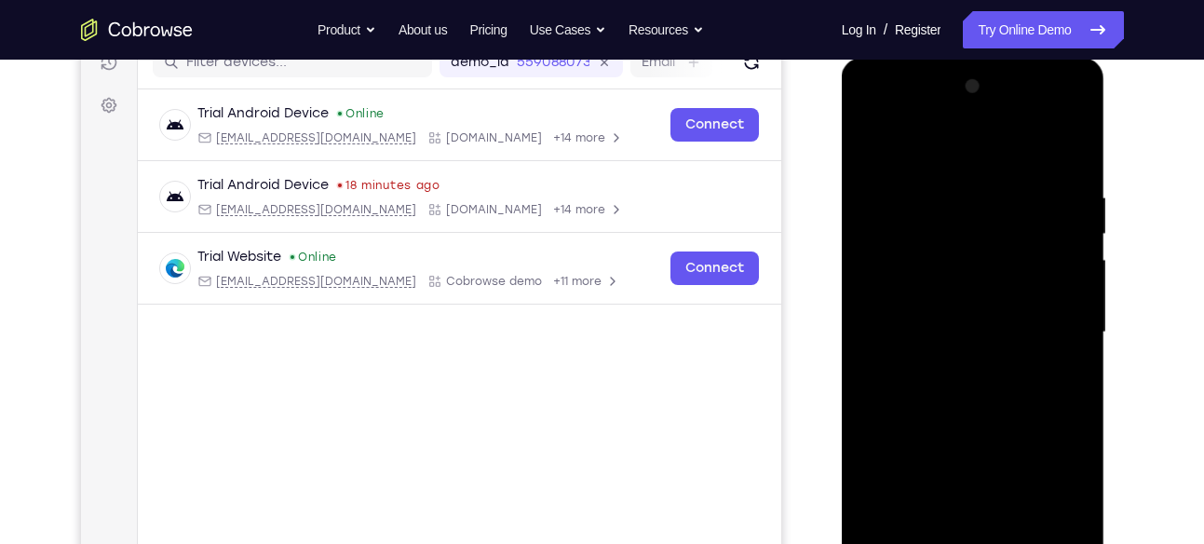
drag, startPoint x: 992, startPoint y: 412, endPoint x: 985, endPoint y: 153, distance: 259.9
click at [985, 153] on div at bounding box center [973, 332] width 235 height 521
drag, startPoint x: 1007, startPoint y: 404, endPoint x: 1007, endPoint y: 153, distance: 251.4
click at [1007, 153] on div at bounding box center [973, 332] width 235 height 521
drag, startPoint x: 1007, startPoint y: 414, endPoint x: 1019, endPoint y: 153, distance: 261.9
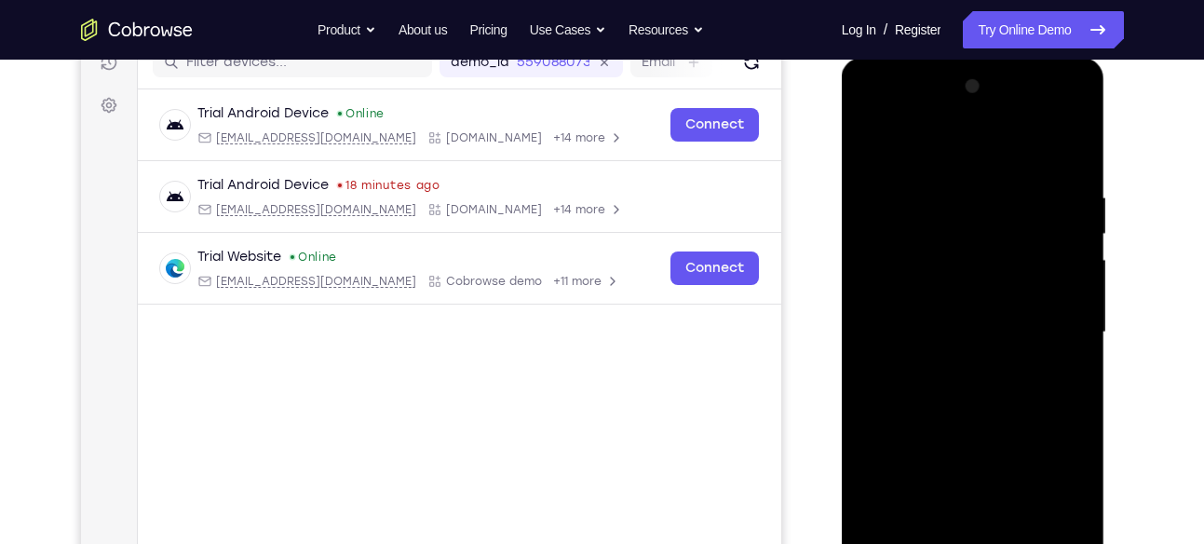
click at [1019, 153] on div at bounding box center [973, 332] width 235 height 521
drag, startPoint x: 1002, startPoint y: 408, endPoint x: 1006, endPoint y: 153, distance: 255.2
click at [1006, 153] on div at bounding box center [973, 332] width 235 height 521
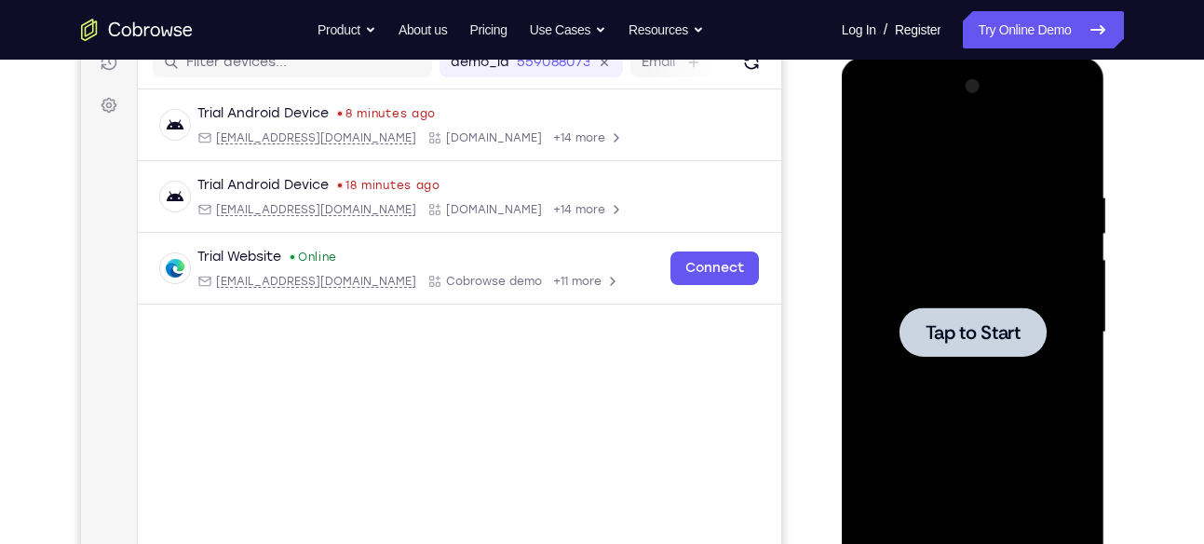
click at [976, 237] on div at bounding box center [973, 332] width 235 height 521
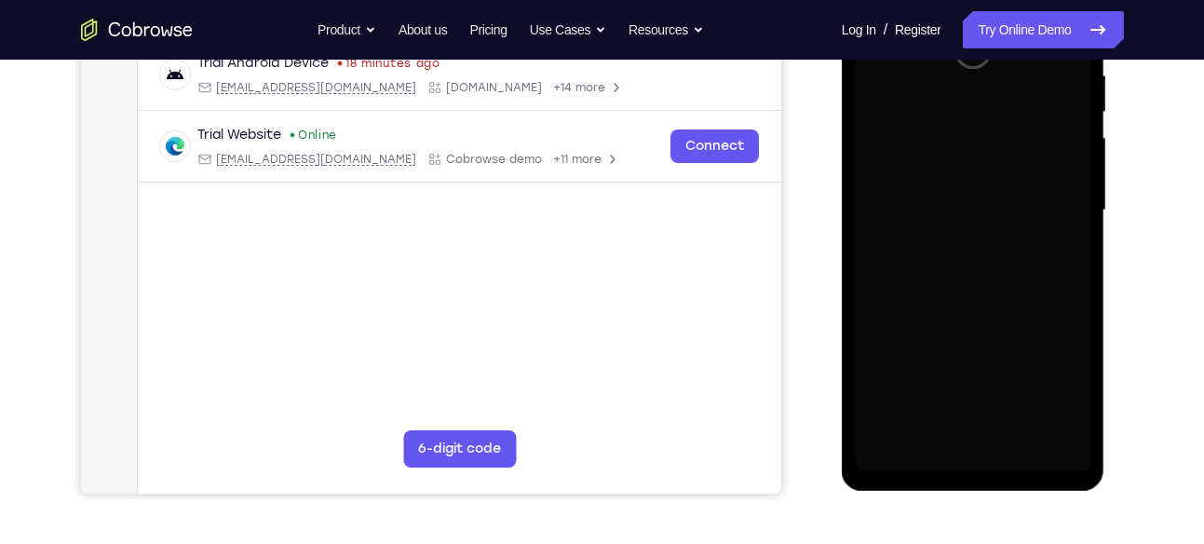
scroll to position [373, 0]
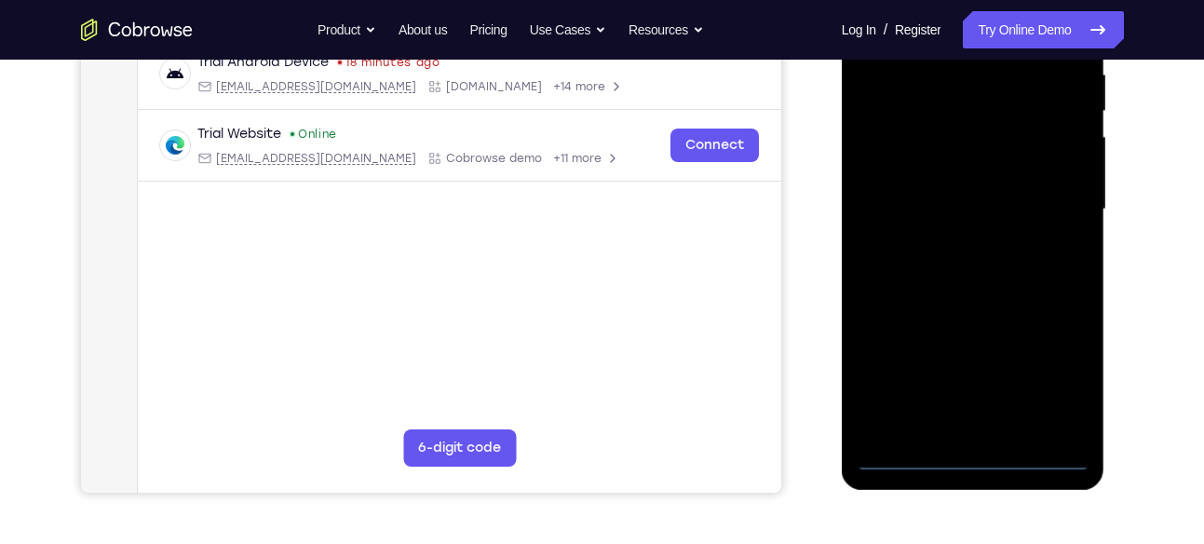
click at [979, 453] on div at bounding box center [973, 209] width 235 height 521
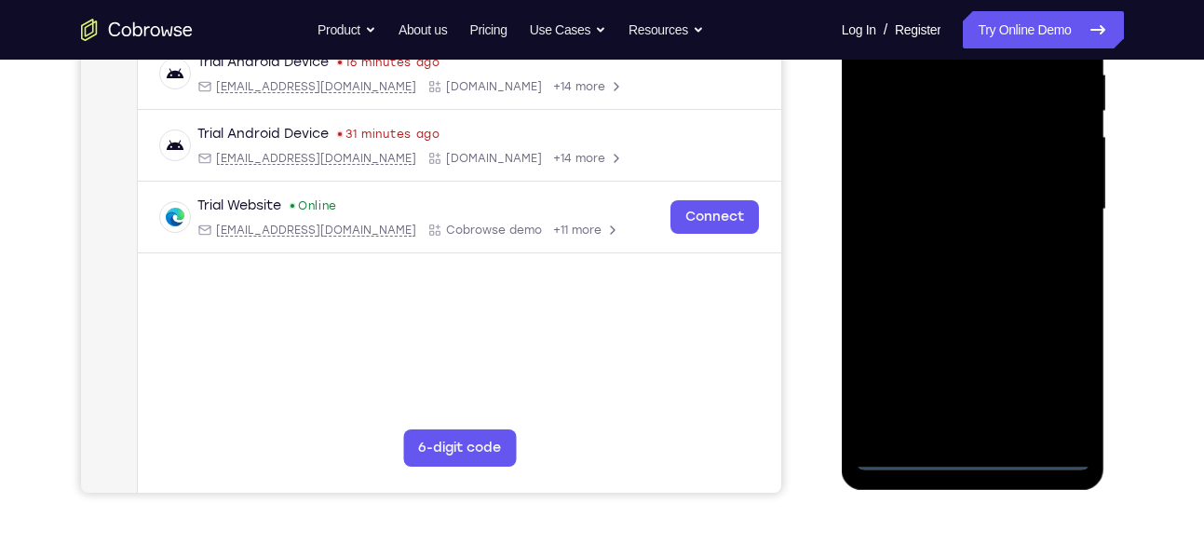
click at [1060, 352] on div at bounding box center [973, 209] width 235 height 521
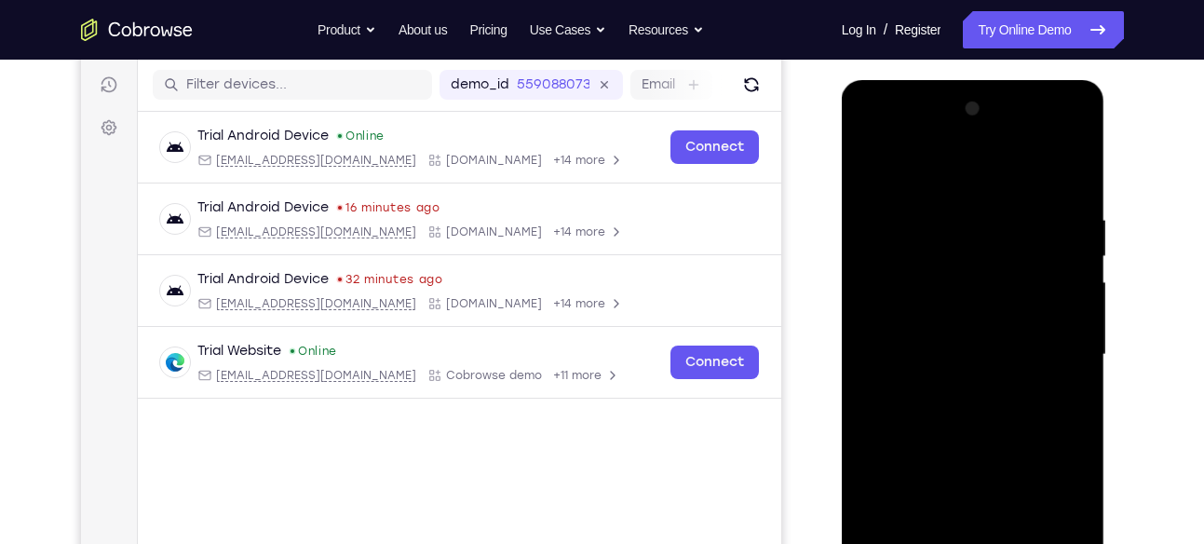
scroll to position [227, 0]
click at [1057, 514] on div at bounding box center [973, 355] width 235 height 521
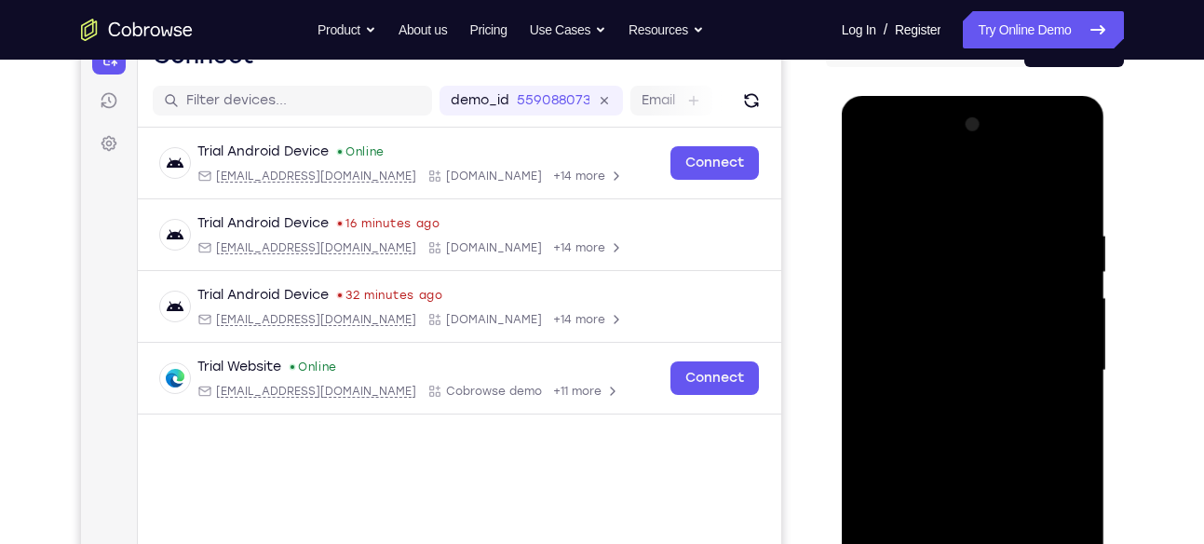
scroll to position [211, 0]
click at [943, 199] on div at bounding box center [973, 371] width 235 height 521
click at [932, 270] on div at bounding box center [973, 371] width 235 height 521
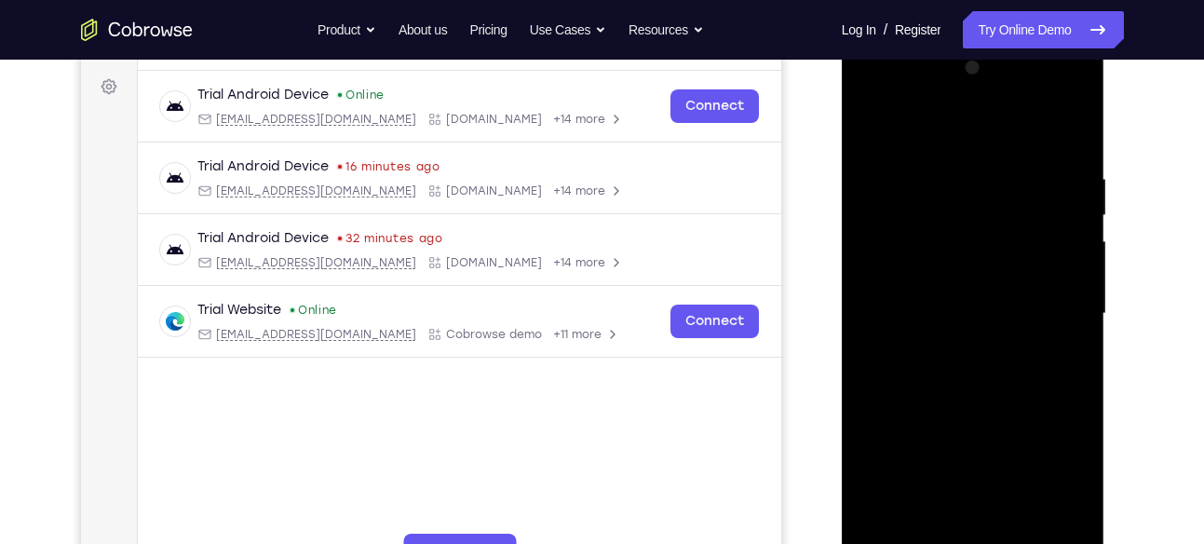
click at [997, 422] on div at bounding box center [973, 313] width 235 height 521
click at [1059, 453] on div at bounding box center [973, 313] width 235 height 521
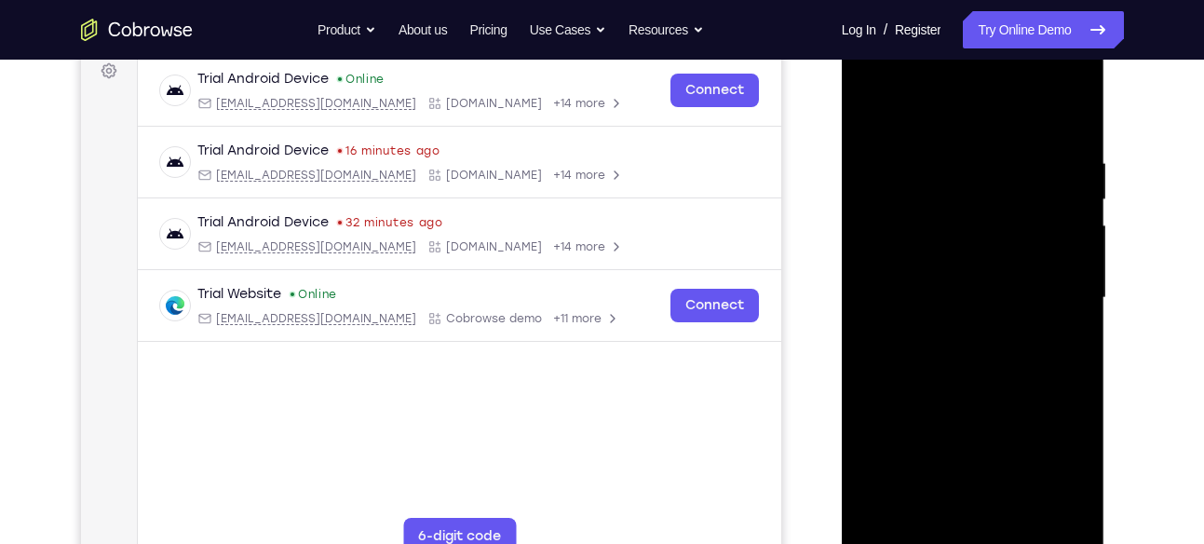
scroll to position [302, 0]
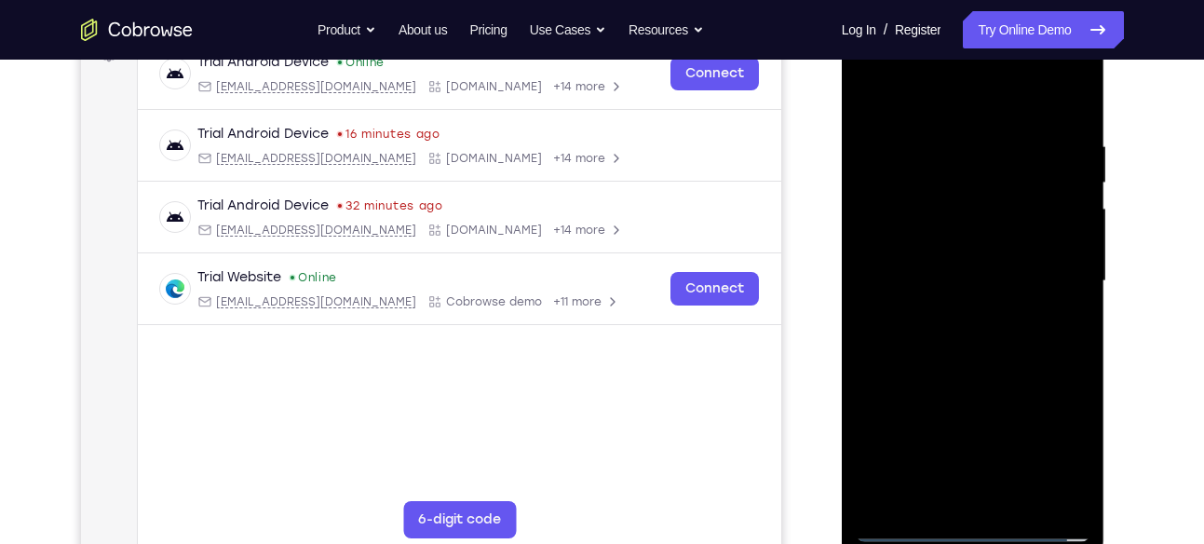
drag, startPoint x: 1008, startPoint y: 356, endPoint x: 1007, endPoint y: 310, distance: 45.6
click at [1007, 310] on div at bounding box center [973, 280] width 235 height 521
drag, startPoint x: 968, startPoint y: 308, endPoint x: 985, endPoint y: 115, distance: 194.4
click at [985, 115] on div at bounding box center [973, 280] width 235 height 521
drag, startPoint x: 1013, startPoint y: 250, endPoint x: 1016, endPoint y: 284, distance: 33.6
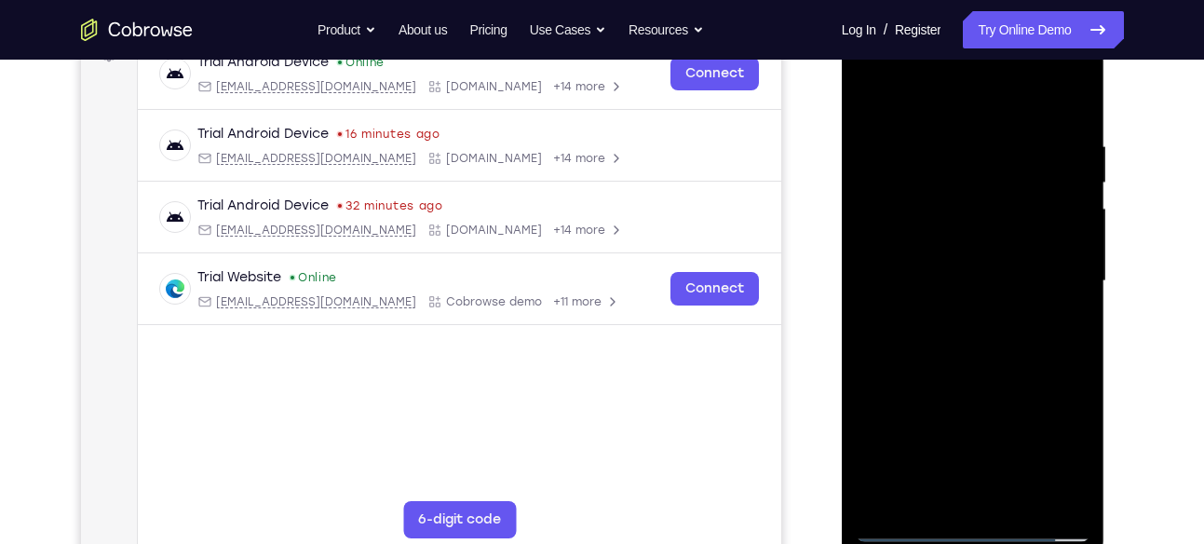
click at [1016, 284] on div at bounding box center [973, 280] width 235 height 521
drag, startPoint x: 1012, startPoint y: 331, endPoint x: 1018, endPoint y: 153, distance: 178.9
click at [1018, 153] on div at bounding box center [973, 280] width 235 height 521
drag, startPoint x: 1043, startPoint y: 356, endPoint x: 1041, endPoint y: 284, distance: 71.7
click at [1041, 284] on div at bounding box center [973, 280] width 235 height 521
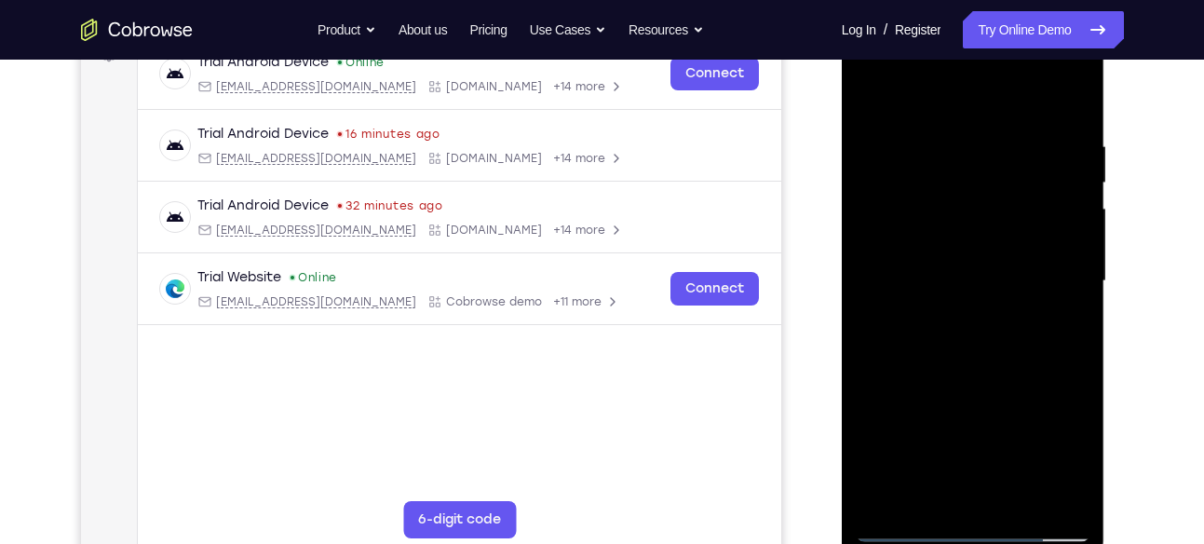
drag, startPoint x: 1024, startPoint y: 292, endPoint x: 1025, endPoint y: 186, distance: 106.2
click at [1025, 186] on div at bounding box center [973, 280] width 235 height 521
drag, startPoint x: 1020, startPoint y: 356, endPoint x: 1020, endPoint y: 247, distance: 108.9
click at [1020, 247] on div at bounding box center [973, 280] width 235 height 521
drag, startPoint x: 1007, startPoint y: 404, endPoint x: 1012, endPoint y: 210, distance: 193.7
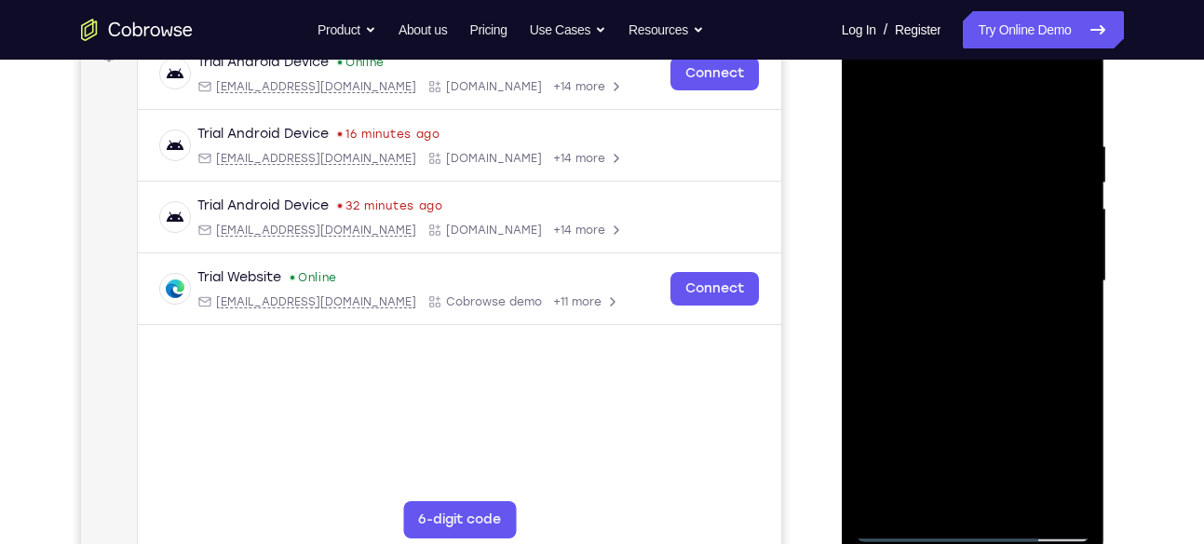
click at [1012, 210] on div at bounding box center [973, 280] width 235 height 521
drag, startPoint x: 1017, startPoint y: 416, endPoint x: 1028, endPoint y: 183, distance: 234.0
click at [1028, 183] on div at bounding box center [973, 280] width 235 height 521
drag, startPoint x: 999, startPoint y: 417, endPoint x: 1004, endPoint y: 291, distance: 125.8
click at [1004, 291] on div at bounding box center [973, 280] width 235 height 521
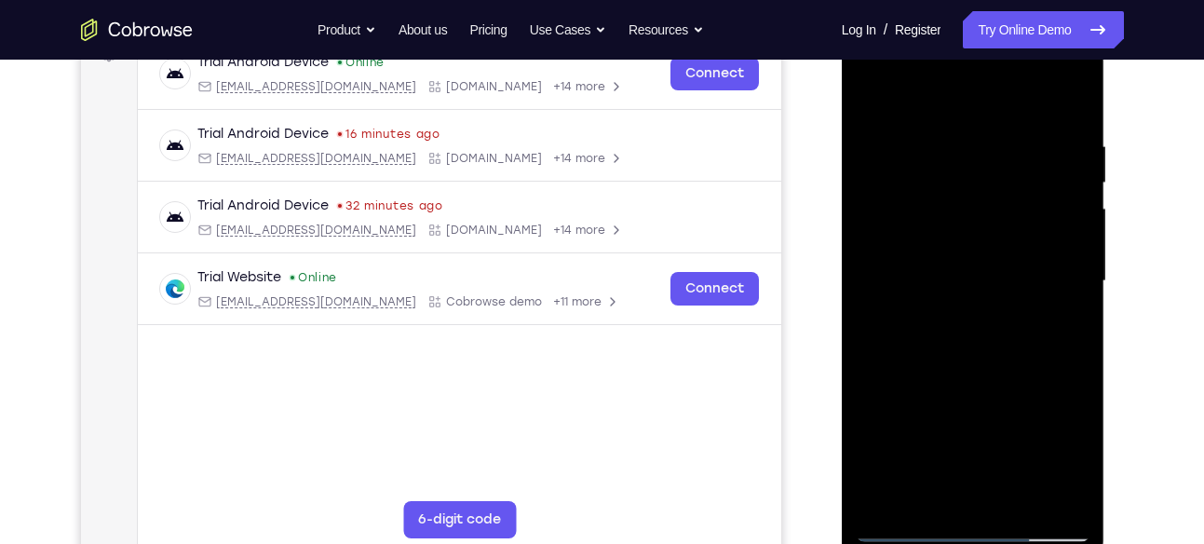
drag, startPoint x: 998, startPoint y: 330, endPoint x: 1008, endPoint y: 198, distance: 131.7
click at [1008, 198] on div at bounding box center [973, 280] width 235 height 521
drag, startPoint x: 1032, startPoint y: 374, endPoint x: 1029, endPoint y: 215, distance: 159.2
click at [1029, 215] on div at bounding box center [973, 280] width 235 height 521
drag, startPoint x: 1022, startPoint y: 372, endPoint x: 1027, endPoint y: 218, distance: 153.7
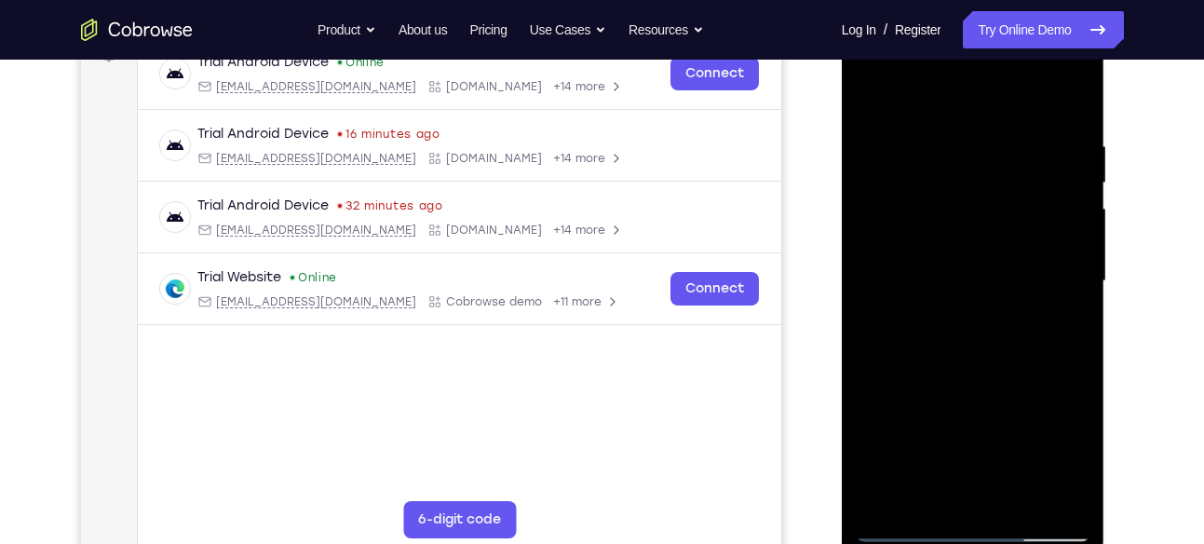
click at [1027, 218] on div at bounding box center [973, 280] width 235 height 521
drag, startPoint x: 1012, startPoint y: 385, endPoint x: 1013, endPoint y: 216, distance: 169.5
click at [1013, 216] on div at bounding box center [973, 280] width 235 height 521
drag, startPoint x: 1007, startPoint y: 454, endPoint x: 1013, endPoint y: 249, distance: 205.9
click at [1013, 249] on div at bounding box center [973, 280] width 235 height 521
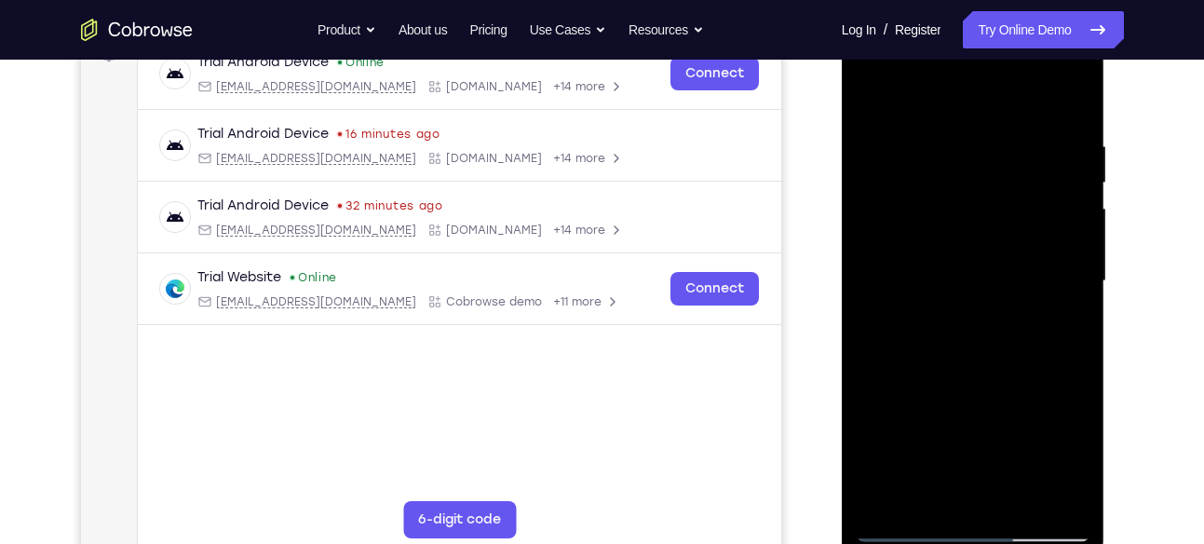
drag, startPoint x: 1011, startPoint y: 455, endPoint x: 1008, endPoint y: 250, distance: 205.8
click at [1008, 250] on div at bounding box center [973, 280] width 235 height 521
drag, startPoint x: 1008, startPoint y: 250, endPoint x: 1012, endPoint y: 90, distance: 159.3
click at [1012, 90] on div at bounding box center [973, 280] width 235 height 521
drag, startPoint x: 1010, startPoint y: 287, endPoint x: 1016, endPoint y: 192, distance: 95.1
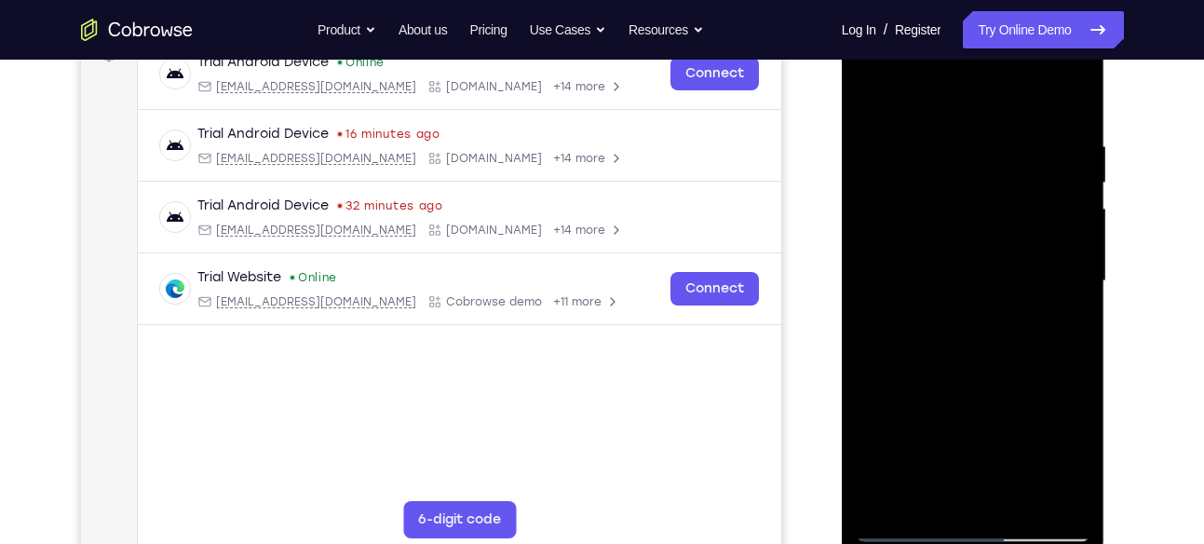
click at [1016, 192] on div at bounding box center [973, 280] width 235 height 521
drag, startPoint x: 1007, startPoint y: 376, endPoint x: 1018, endPoint y: 236, distance: 141.0
click at [1018, 236] on div at bounding box center [973, 280] width 235 height 521
drag, startPoint x: 1021, startPoint y: 424, endPoint x: 1022, endPoint y: 223, distance: 200.2
click at [1022, 223] on div at bounding box center [973, 280] width 235 height 521
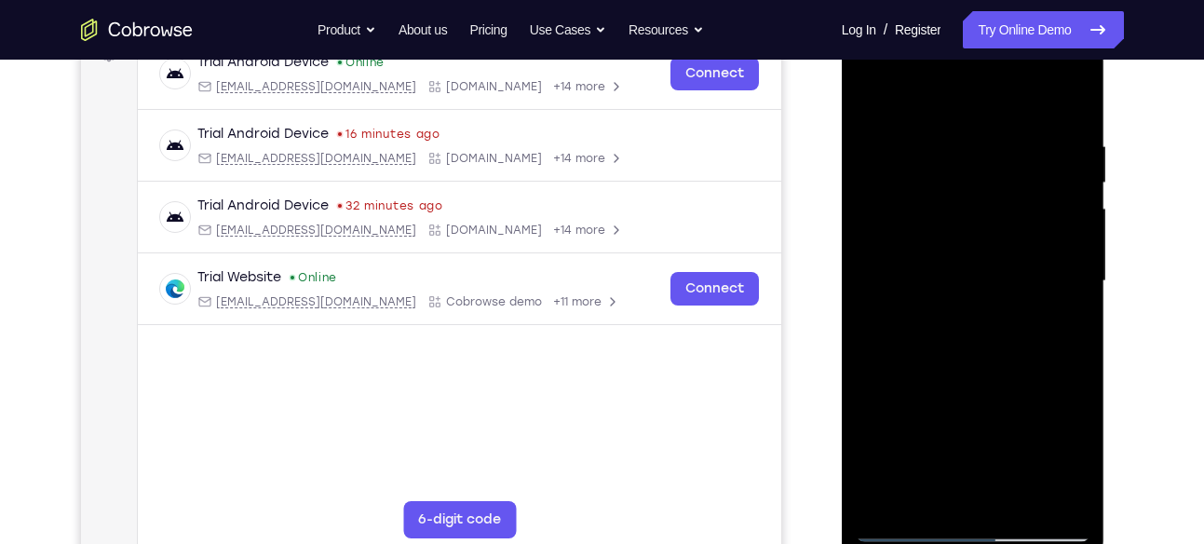
drag, startPoint x: 1007, startPoint y: 405, endPoint x: 1021, endPoint y: 285, distance: 121.0
click at [1021, 285] on div at bounding box center [973, 280] width 235 height 521
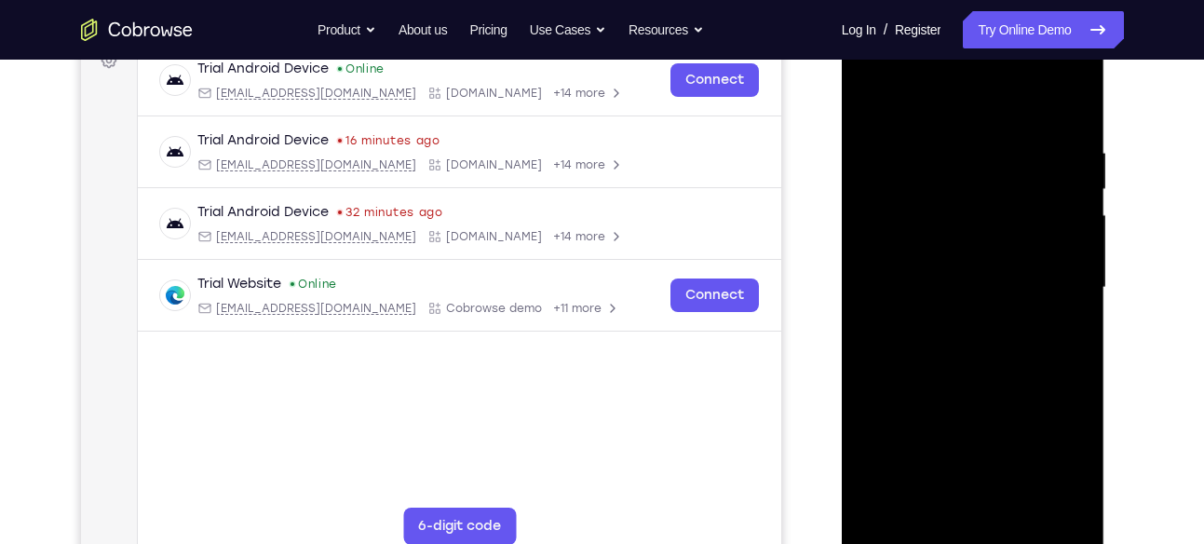
scroll to position [283, 0]
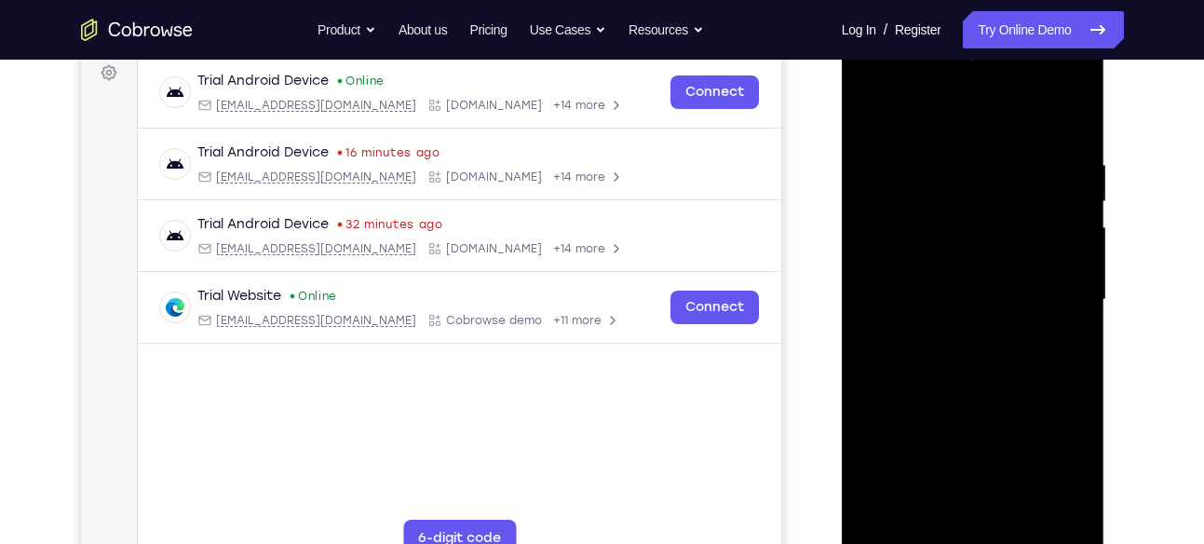
drag, startPoint x: 1034, startPoint y: 348, endPoint x: 1046, endPoint y: 179, distance: 169.8
click at [1046, 179] on div at bounding box center [973, 299] width 235 height 521
drag, startPoint x: 1032, startPoint y: 328, endPoint x: 1041, endPoint y: 265, distance: 63.1
click at [1041, 265] on div at bounding box center [973, 299] width 235 height 521
drag, startPoint x: 1003, startPoint y: 335, endPoint x: 1021, endPoint y: 92, distance: 243.7
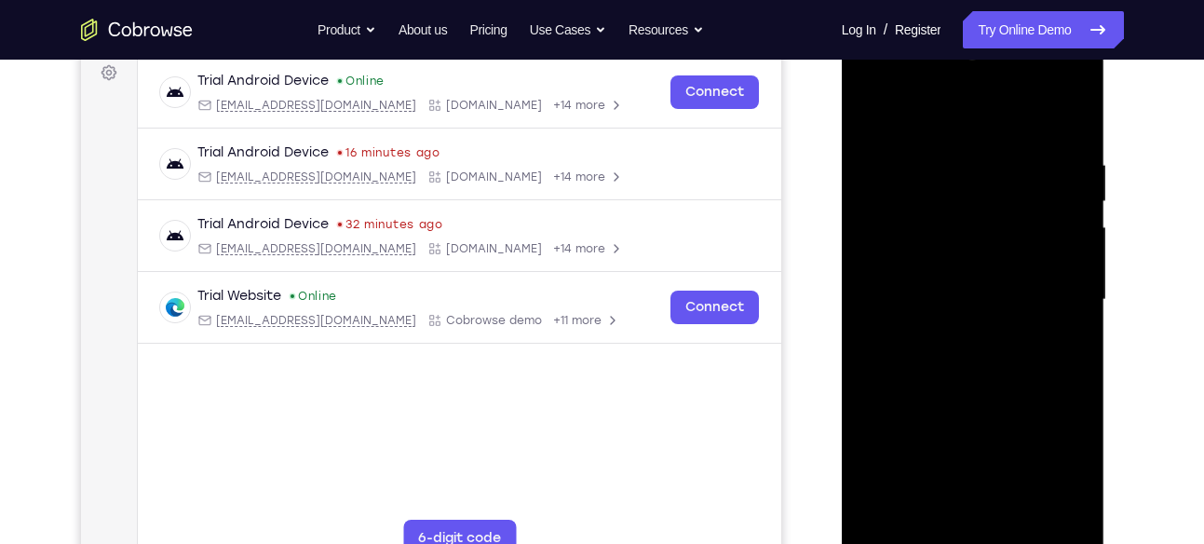
click at [1021, 92] on div at bounding box center [973, 299] width 235 height 521
drag, startPoint x: 1032, startPoint y: 412, endPoint x: 1030, endPoint y: 126, distance: 285.9
click at [1030, 126] on div at bounding box center [973, 299] width 235 height 521
drag, startPoint x: 1021, startPoint y: 311, endPoint x: 1021, endPoint y: 266, distance: 44.7
click at [1021, 266] on div at bounding box center [973, 299] width 235 height 521
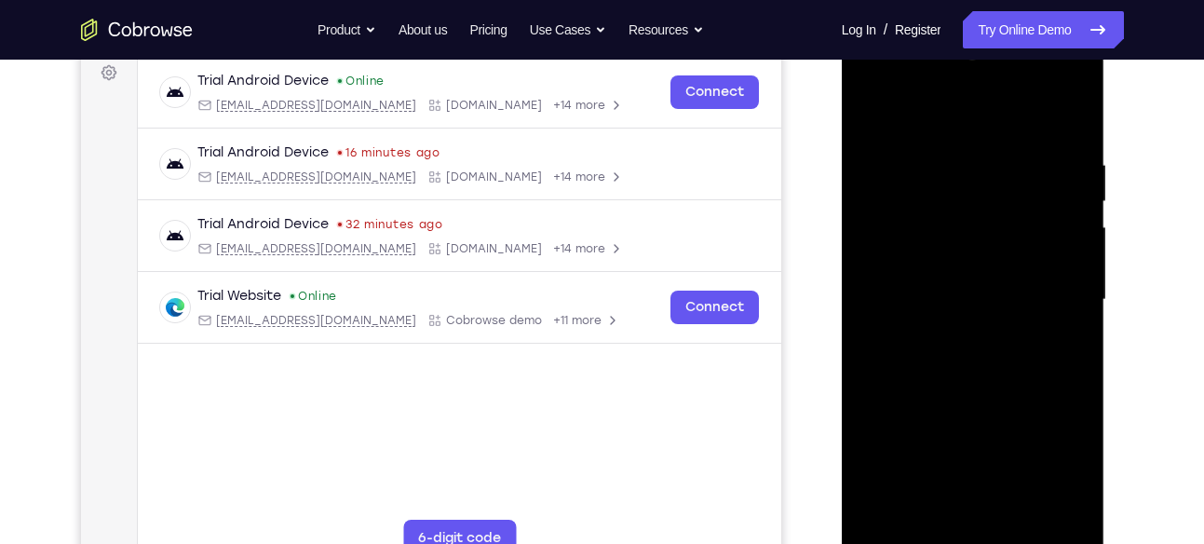
drag, startPoint x: 994, startPoint y: 304, endPoint x: 1023, endPoint y: 148, distance: 158.3
click at [1023, 148] on div at bounding box center [973, 299] width 235 height 521
drag, startPoint x: 1007, startPoint y: 349, endPoint x: 1012, endPoint y: 284, distance: 65.3
click at [1012, 284] on div at bounding box center [973, 299] width 235 height 521
drag, startPoint x: 1008, startPoint y: 414, endPoint x: 1017, endPoint y: 282, distance: 132.5
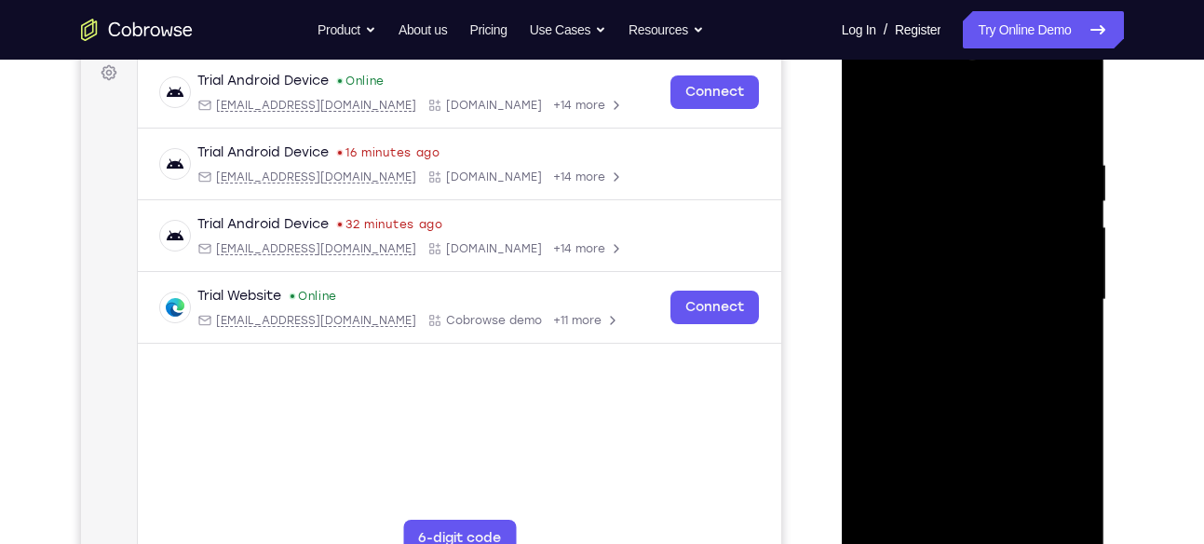
click at [1017, 282] on div at bounding box center [973, 299] width 235 height 521
drag, startPoint x: 1008, startPoint y: 350, endPoint x: 1012, endPoint y: 311, distance: 39.3
click at [1012, 311] on div at bounding box center [973, 299] width 235 height 521
drag, startPoint x: 1010, startPoint y: 281, endPoint x: 1013, endPoint y: 234, distance: 47.6
click at [1013, 234] on div at bounding box center [973, 299] width 235 height 521
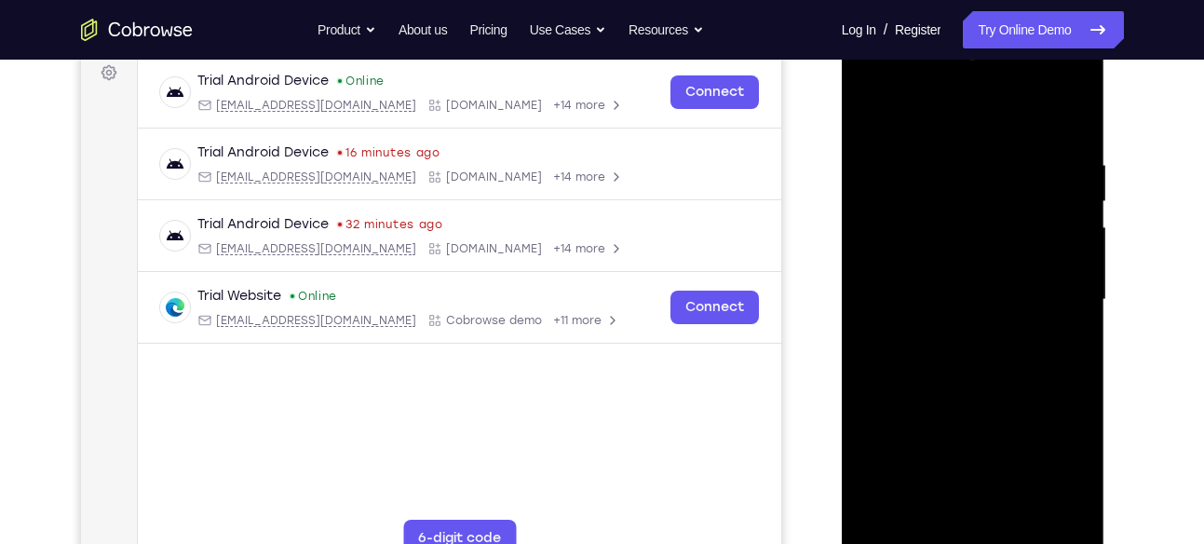
drag, startPoint x: 1013, startPoint y: 413, endPoint x: 1015, endPoint y: 276, distance: 137.8
click at [1015, 276] on div at bounding box center [973, 299] width 235 height 521
drag, startPoint x: 987, startPoint y: 433, endPoint x: 989, endPoint y: 206, distance: 227.2
click at [989, 206] on div at bounding box center [973, 299] width 235 height 521
drag, startPoint x: 989, startPoint y: 268, endPoint x: 989, endPoint y: 240, distance: 27.9
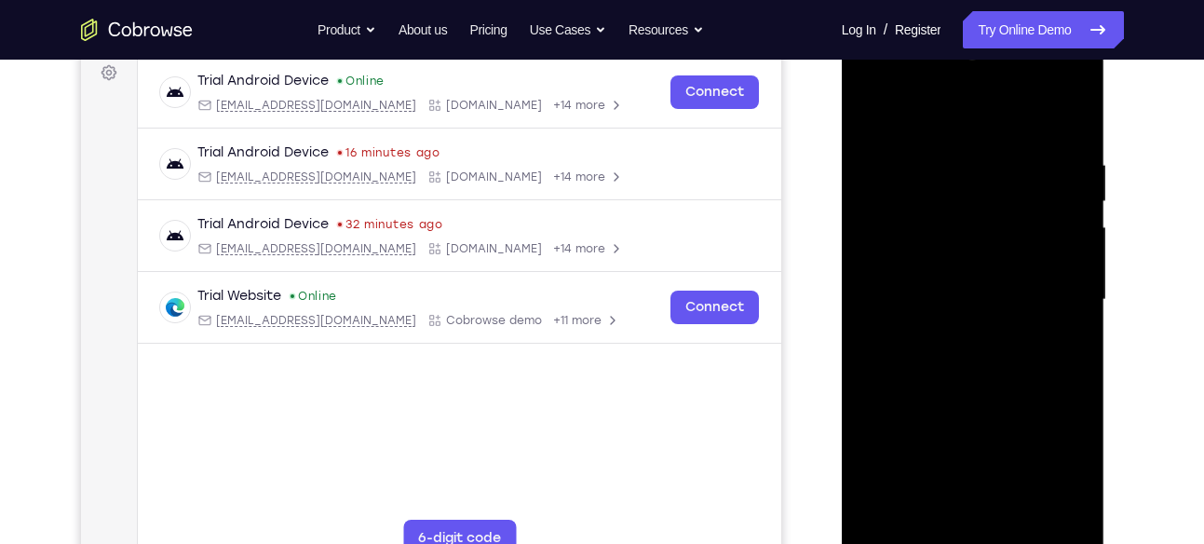
click at [989, 240] on div at bounding box center [973, 299] width 235 height 521
drag, startPoint x: 957, startPoint y: 264, endPoint x: 960, endPoint y: 325, distance: 61.5
click at [960, 325] on div at bounding box center [973, 299] width 235 height 521
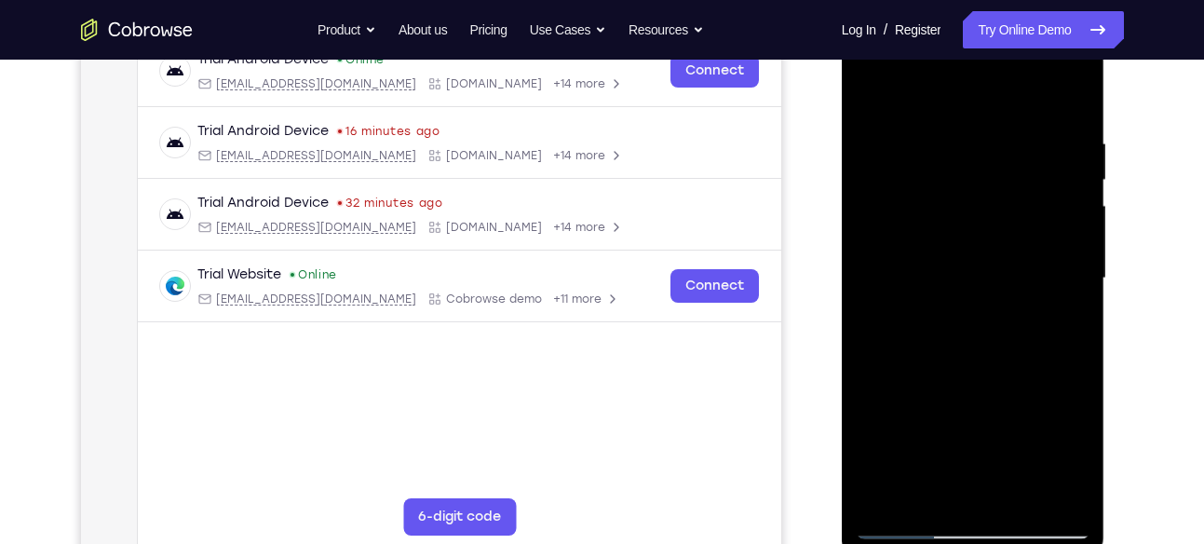
scroll to position [294, 0]
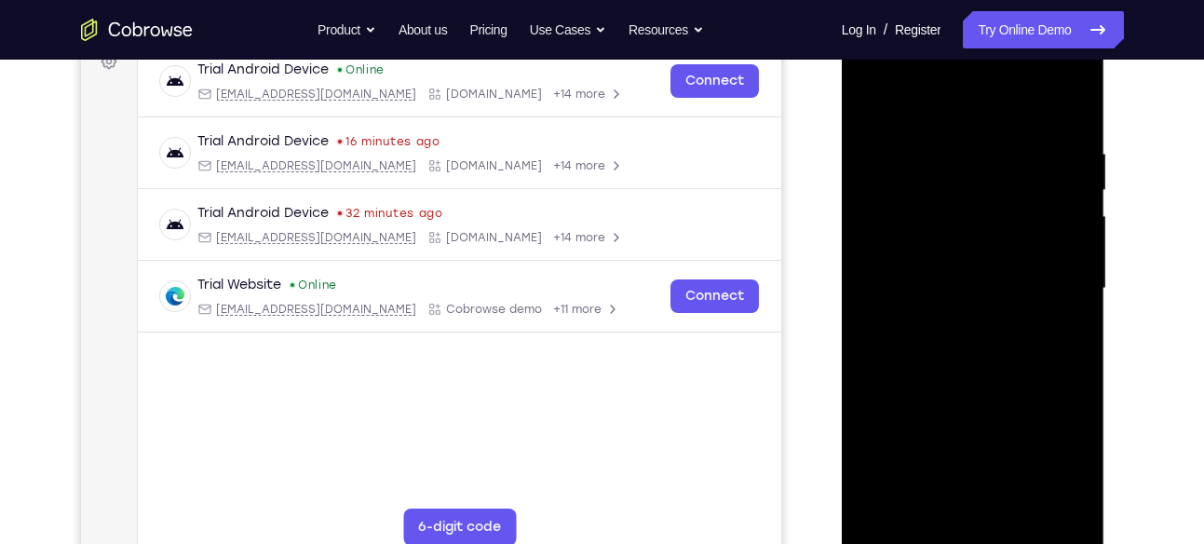
drag, startPoint x: 977, startPoint y: 304, endPoint x: 979, endPoint y: 358, distance: 54.0
click at [979, 358] on div at bounding box center [973, 288] width 235 height 521
drag, startPoint x: 979, startPoint y: 358, endPoint x: 985, endPoint y: 255, distance: 102.6
click at [985, 255] on div at bounding box center [973, 288] width 235 height 521
drag, startPoint x: 992, startPoint y: 428, endPoint x: 994, endPoint y: 332, distance: 95.9
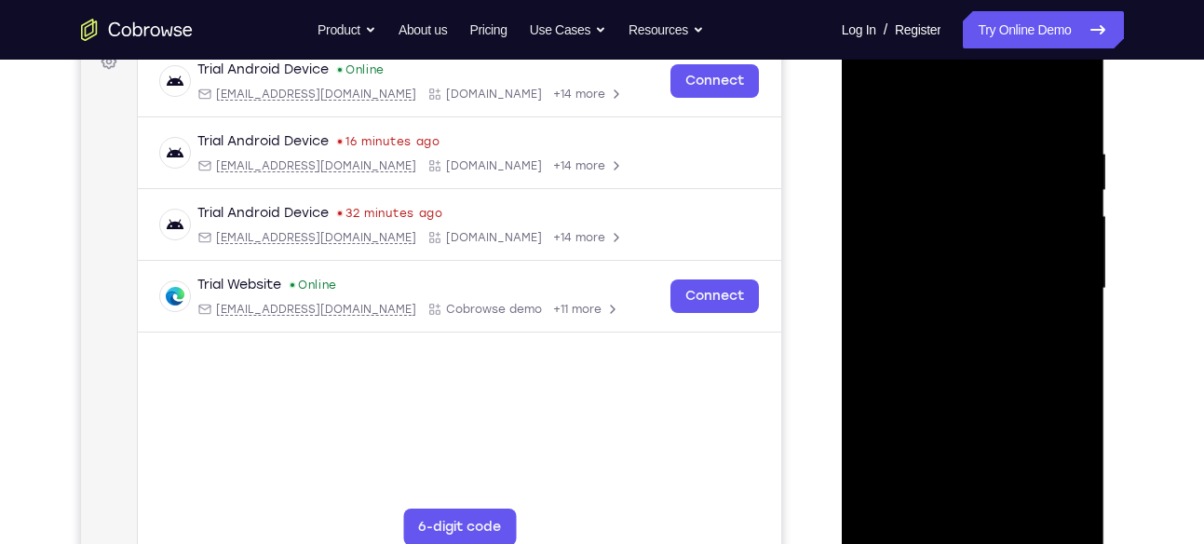
click at [994, 332] on div at bounding box center [973, 288] width 235 height 521
drag, startPoint x: 972, startPoint y: 181, endPoint x: 995, endPoint y: 351, distance: 172.0
click at [995, 351] on div at bounding box center [973, 288] width 235 height 521
drag, startPoint x: 995, startPoint y: 351, endPoint x: 1007, endPoint y: 90, distance: 261.0
click at [1007, 90] on div at bounding box center [973, 288] width 235 height 521
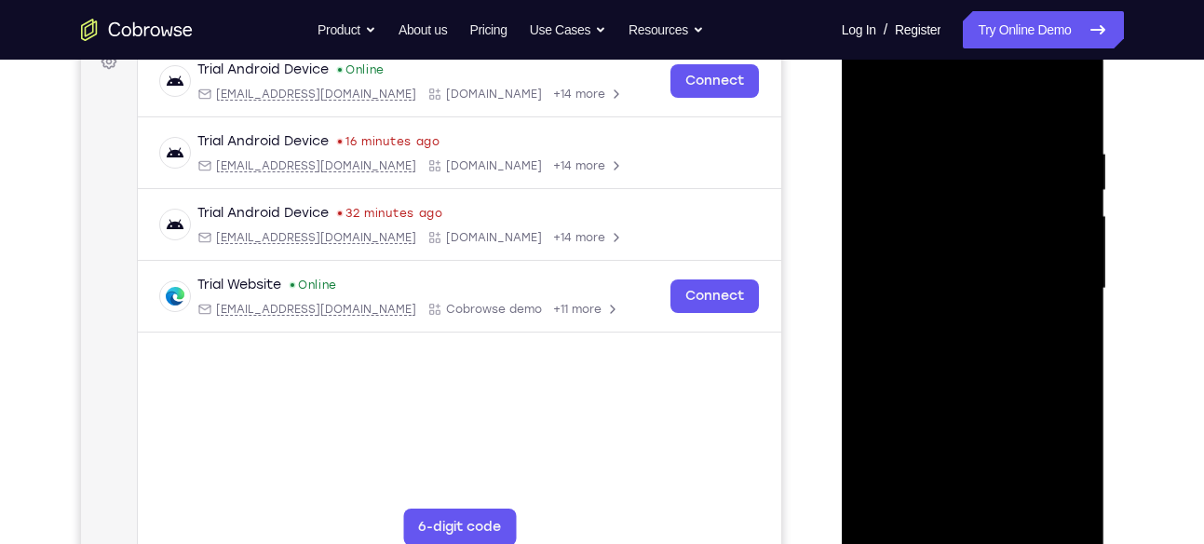
drag, startPoint x: 1014, startPoint y: 385, endPoint x: 1013, endPoint y: 244, distance: 141.5
click at [1013, 244] on div at bounding box center [973, 288] width 235 height 521
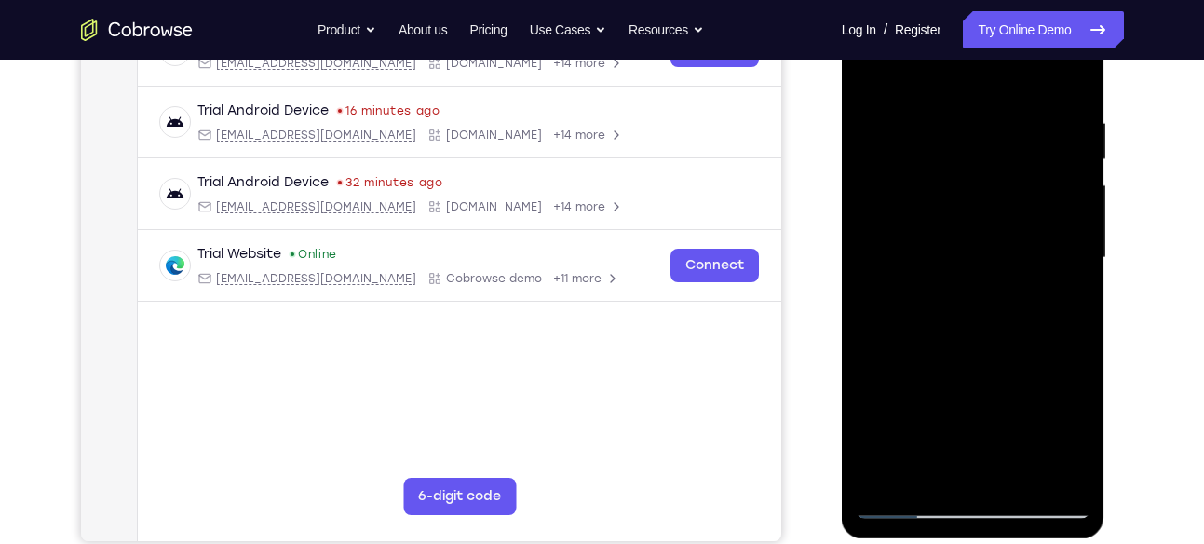
scroll to position [302, 0]
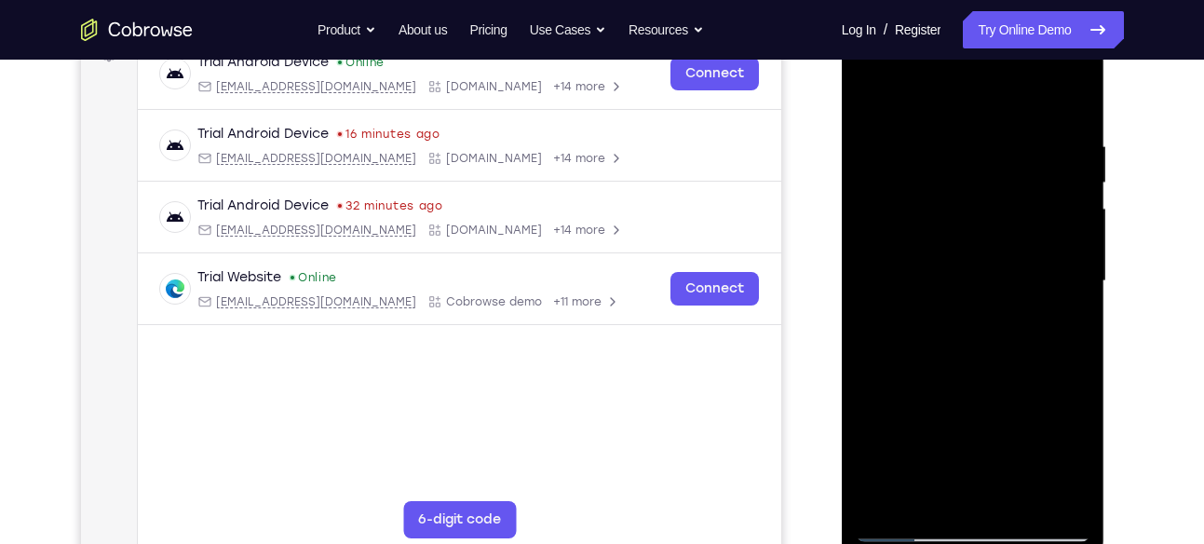
drag, startPoint x: 1045, startPoint y: 453, endPoint x: 1039, endPoint y: 223, distance: 229.1
click at [1039, 223] on div at bounding box center [973, 280] width 235 height 521
drag, startPoint x: 1057, startPoint y: 445, endPoint x: 1036, endPoint y: 287, distance: 159.6
click at [1036, 287] on div at bounding box center [973, 280] width 235 height 521
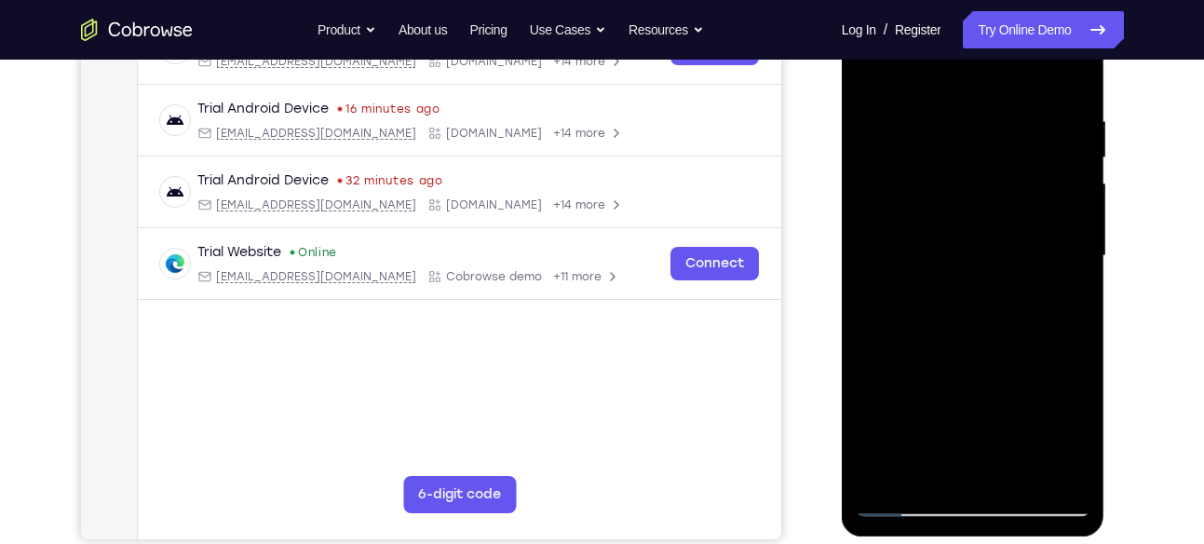
drag, startPoint x: 1030, startPoint y: 425, endPoint x: 1053, endPoint y: 197, distance: 228.4
click at [1053, 197] on div at bounding box center [973, 255] width 235 height 521
drag, startPoint x: 1012, startPoint y: 415, endPoint x: 1021, endPoint y: 249, distance: 166.9
click at [1021, 249] on div at bounding box center [973, 255] width 235 height 521
drag, startPoint x: 1011, startPoint y: 412, endPoint x: 1018, endPoint y: 281, distance: 131.5
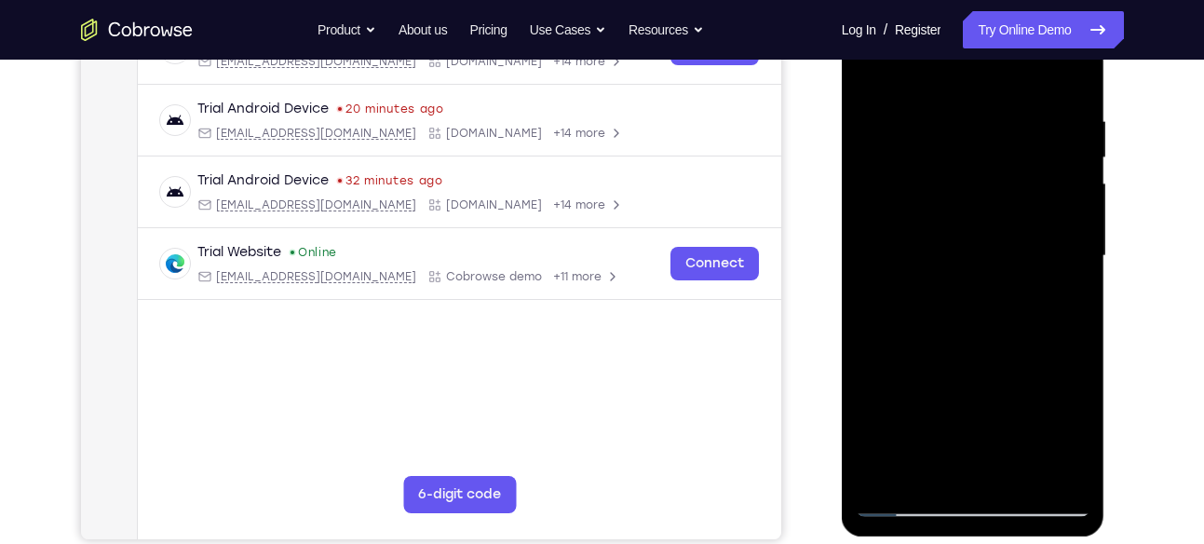
click at [1018, 281] on div at bounding box center [973, 255] width 235 height 521
drag, startPoint x: 1032, startPoint y: 351, endPoint x: 1051, endPoint y: 201, distance: 151.2
click at [1051, 201] on div at bounding box center [973, 255] width 235 height 521
drag, startPoint x: 1030, startPoint y: 395, endPoint x: 1038, endPoint y: 220, distance: 175.3
click at [1038, 220] on div at bounding box center [973, 255] width 235 height 521
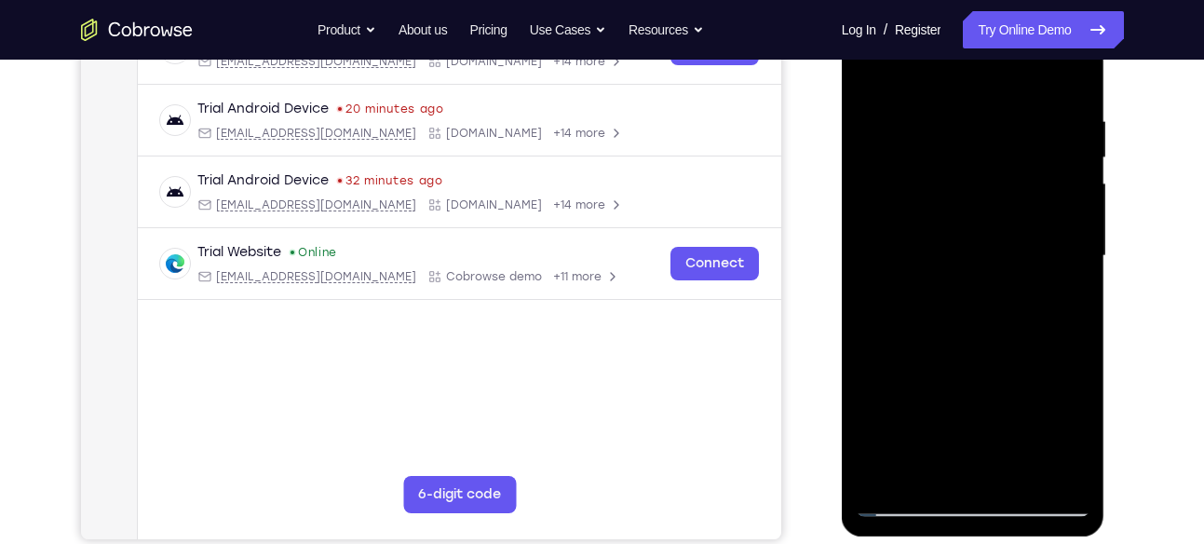
drag, startPoint x: 1037, startPoint y: 398, endPoint x: 1051, endPoint y: 206, distance: 192.3
click at [1051, 206] on div at bounding box center [973, 255] width 235 height 521
drag, startPoint x: 1036, startPoint y: 345, endPoint x: 1041, endPoint y: 277, distance: 68.1
click at [1041, 277] on div at bounding box center [973, 255] width 235 height 521
drag, startPoint x: 1022, startPoint y: 303, endPoint x: 1028, endPoint y: 172, distance: 130.5
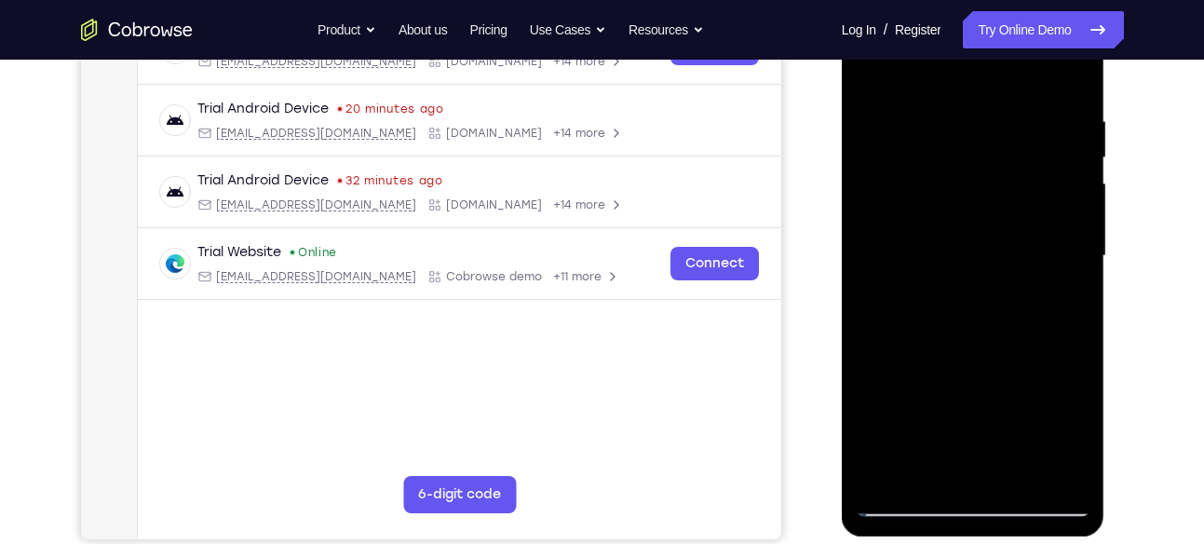
click at [1028, 172] on div at bounding box center [973, 255] width 235 height 521
drag, startPoint x: 1008, startPoint y: 319, endPoint x: 1013, endPoint y: 120, distance: 199.3
click at [1013, 120] on div at bounding box center [973, 255] width 235 height 521
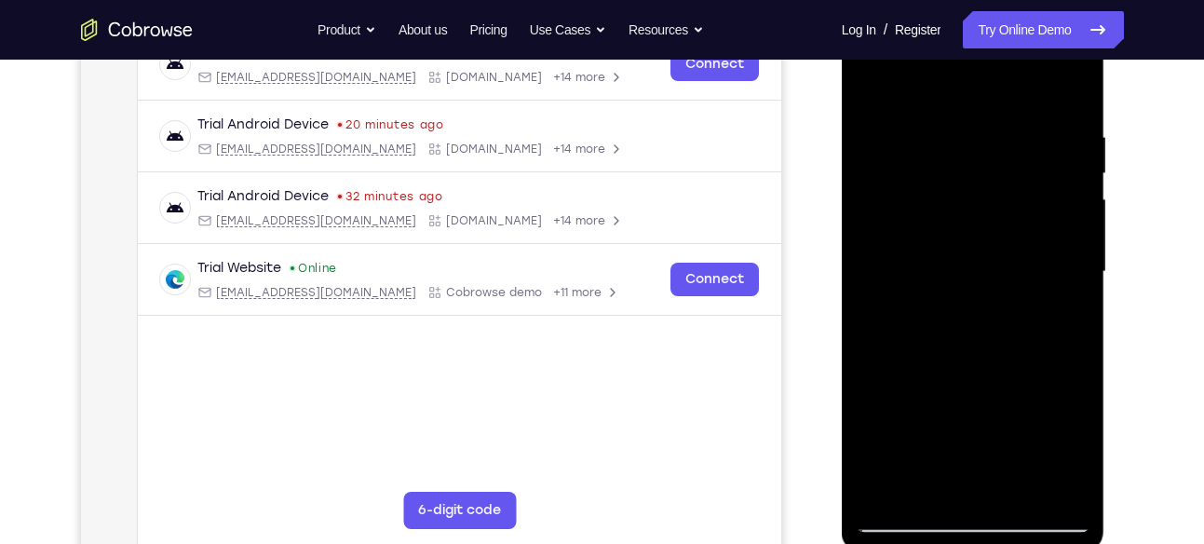
scroll to position [313, 0]
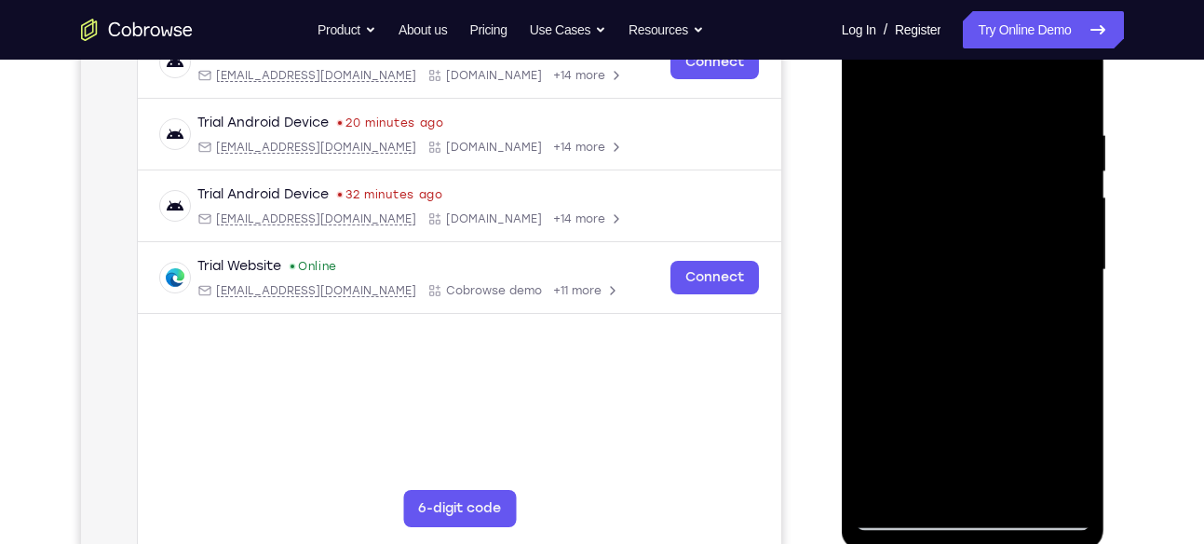
drag, startPoint x: 1032, startPoint y: 377, endPoint x: 1021, endPoint y: 141, distance: 236.8
click at [1021, 141] on div at bounding box center [973, 269] width 235 height 521
drag, startPoint x: 1032, startPoint y: 299, endPoint x: 1032, endPoint y: 246, distance: 53.1
click at [1032, 246] on div at bounding box center [973, 269] width 235 height 521
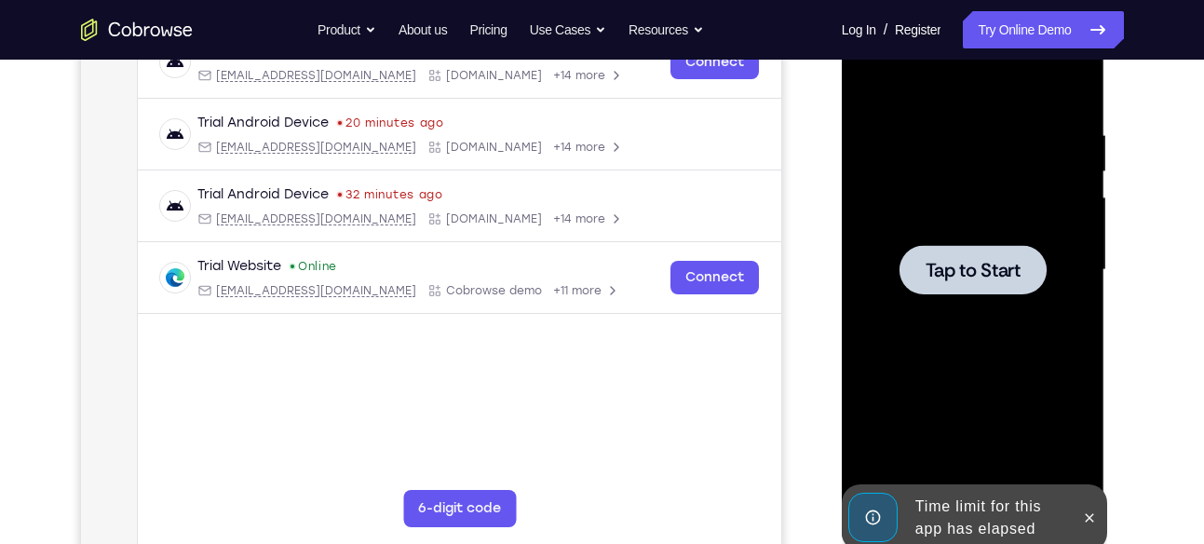
drag, startPoint x: 1025, startPoint y: 270, endPoint x: 1022, endPoint y: 239, distance: 30.9
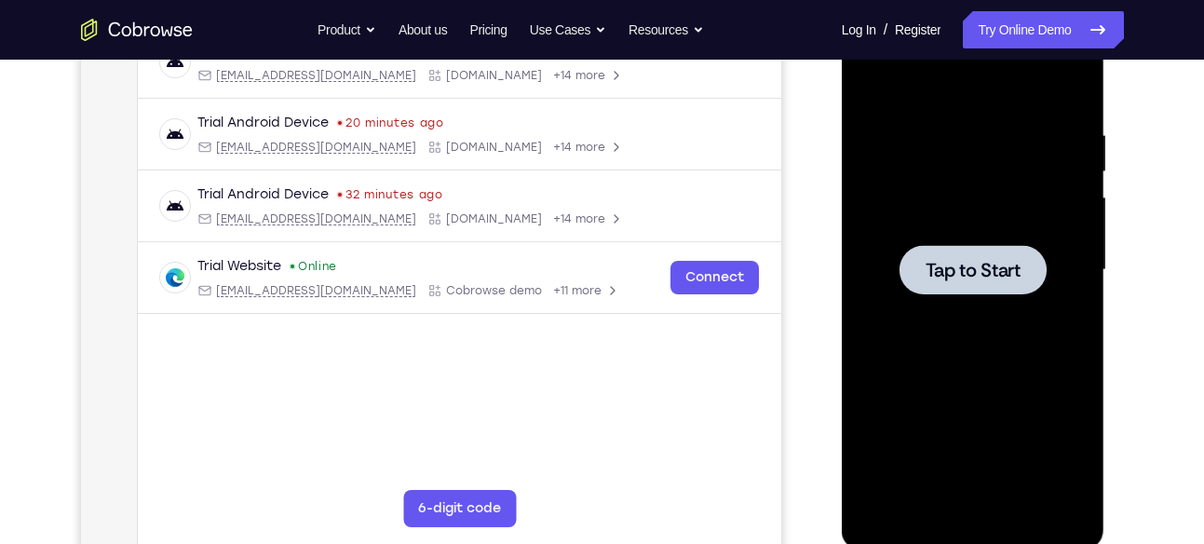
click at [980, 261] on span "Tap to Start" at bounding box center [973, 270] width 95 height 19
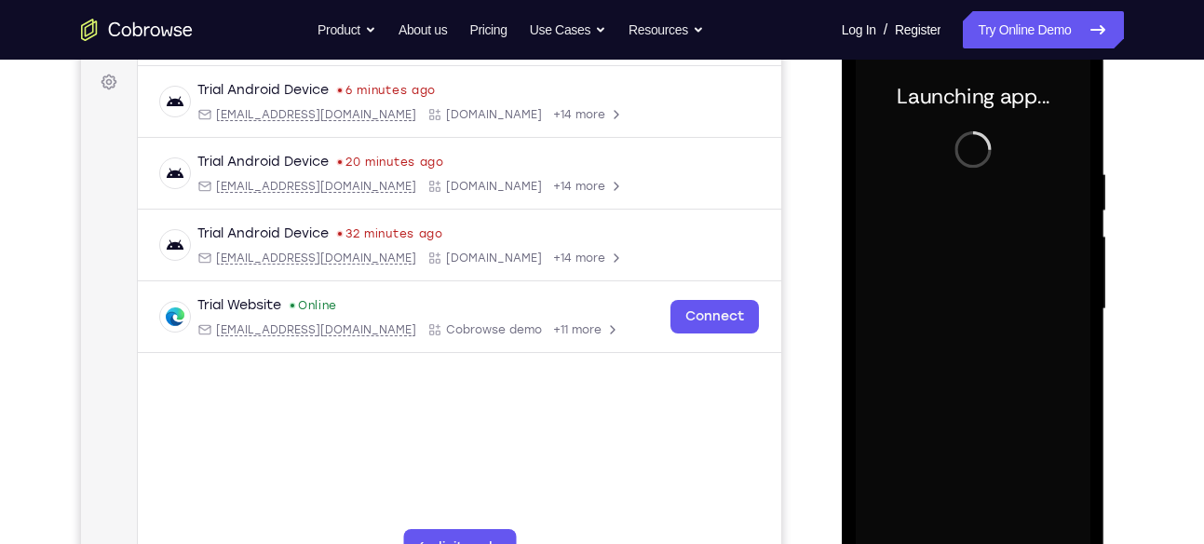
scroll to position [318, 0]
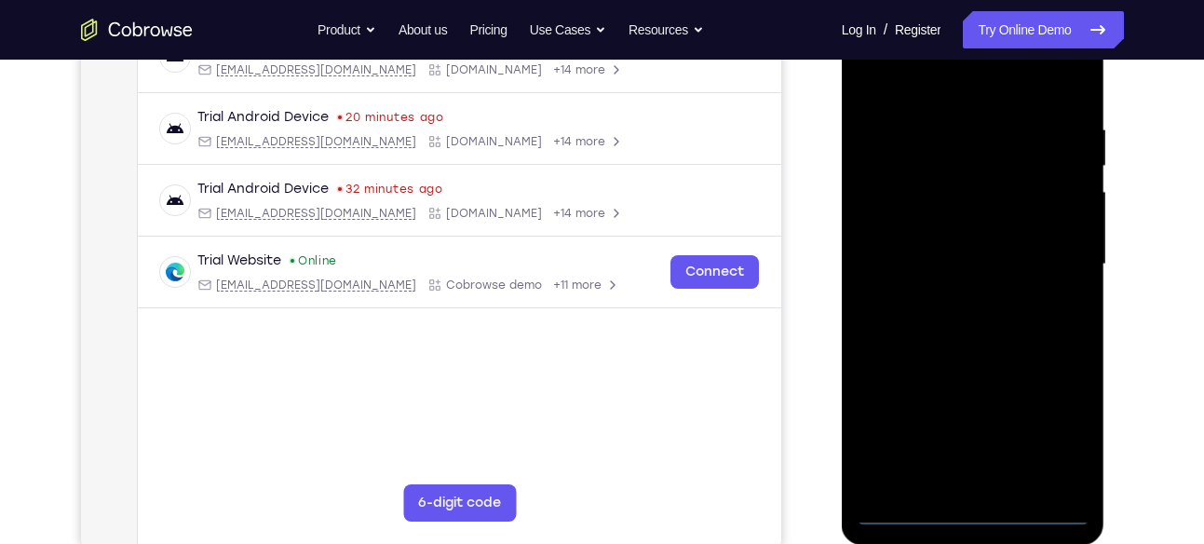
click at [971, 520] on div at bounding box center [973, 264] width 235 height 521
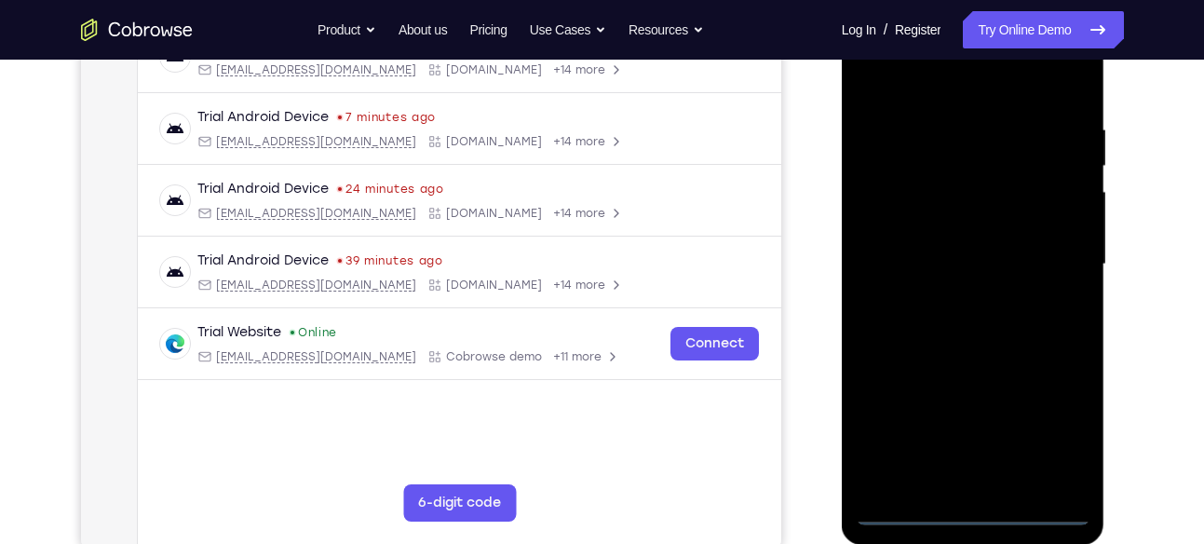
click at [1039, 433] on div at bounding box center [973, 264] width 235 height 521
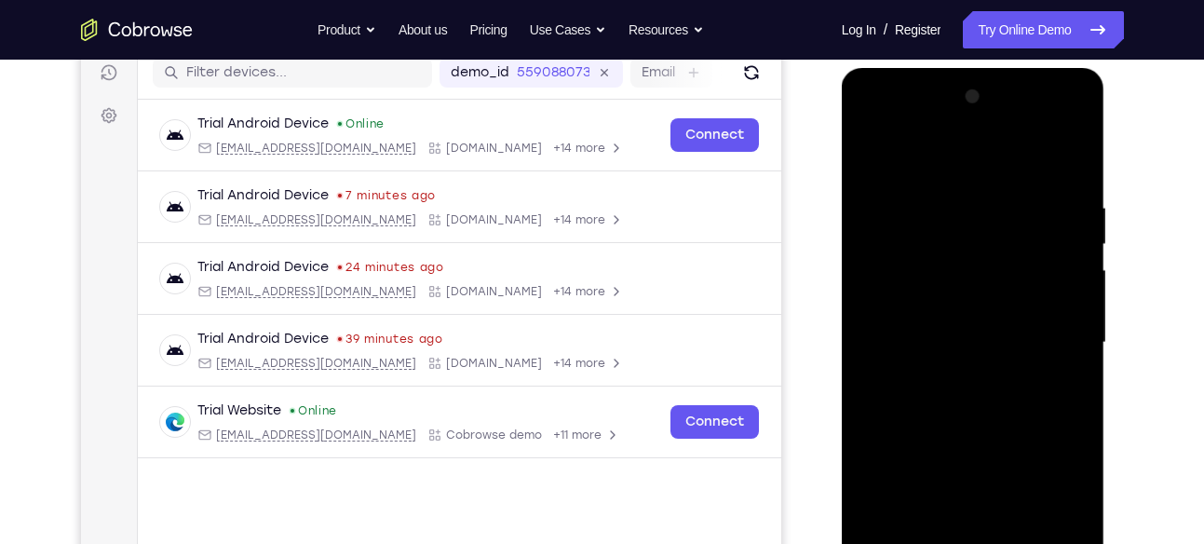
scroll to position [239, 0]
click at [954, 167] on div at bounding box center [973, 343] width 235 height 521
click at [988, 244] on div at bounding box center [973, 343] width 235 height 521
click at [989, 535] on div at bounding box center [973, 343] width 235 height 521
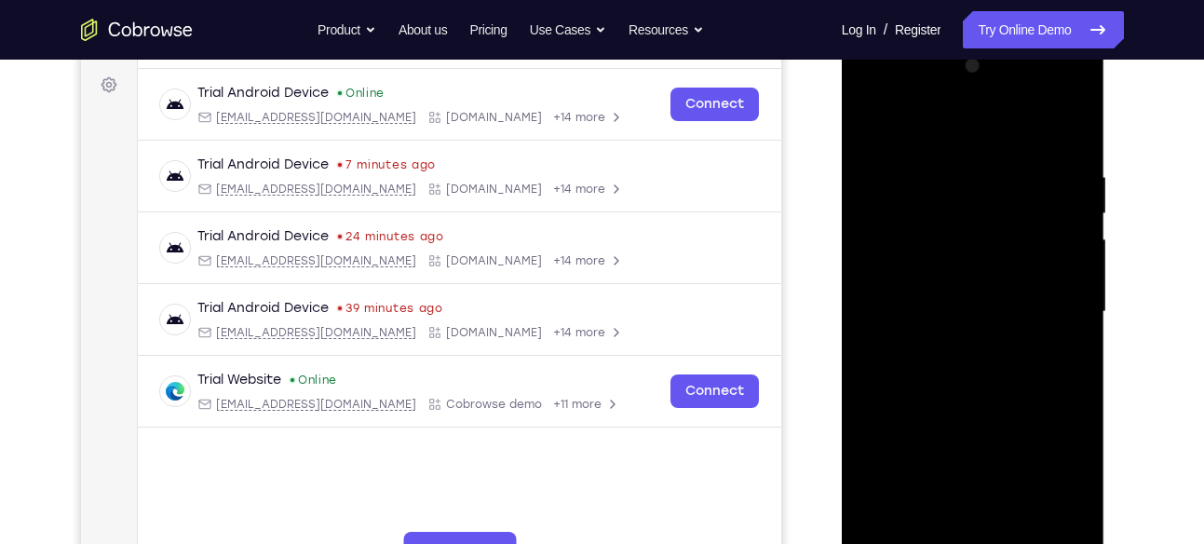
drag, startPoint x: 1038, startPoint y: 367, endPoint x: 1039, endPoint y: 263, distance: 104.3
click at [1039, 263] on div at bounding box center [973, 311] width 235 height 521
drag, startPoint x: 1032, startPoint y: 372, endPoint x: 1033, endPoint y: 248, distance: 123.8
click at [1033, 248] on div at bounding box center [973, 311] width 235 height 521
drag, startPoint x: 1027, startPoint y: 371, endPoint x: 1029, endPoint y: 255, distance: 115.5
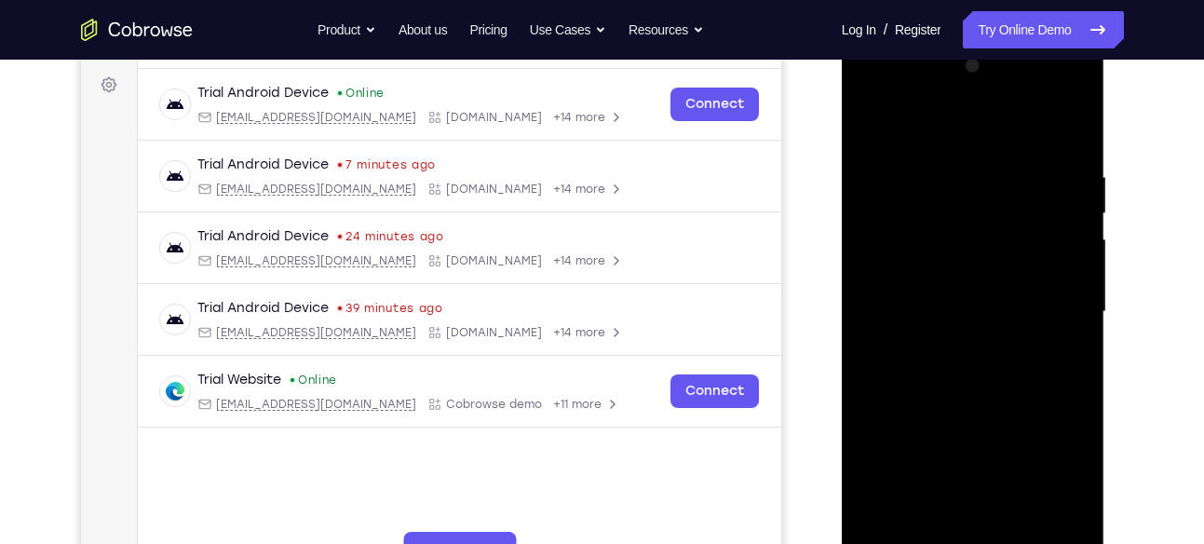
click at [1029, 255] on div at bounding box center [973, 311] width 235 height 521
drag, startPoint x: 1025, startPoint y: 354, endPoint x: 1023, endPoint y: 250, distance: 104.3
click at [1023, 250] on div at bounding box center [973, 311] width 235 height 521
drag, startPoint x: 1018, startPoint y: 358, endPoint x: 1024, endPoint y: 263, distance: 95.2
click at [1024, 263] on div at bounding box center [973, 311] width 235 height 521
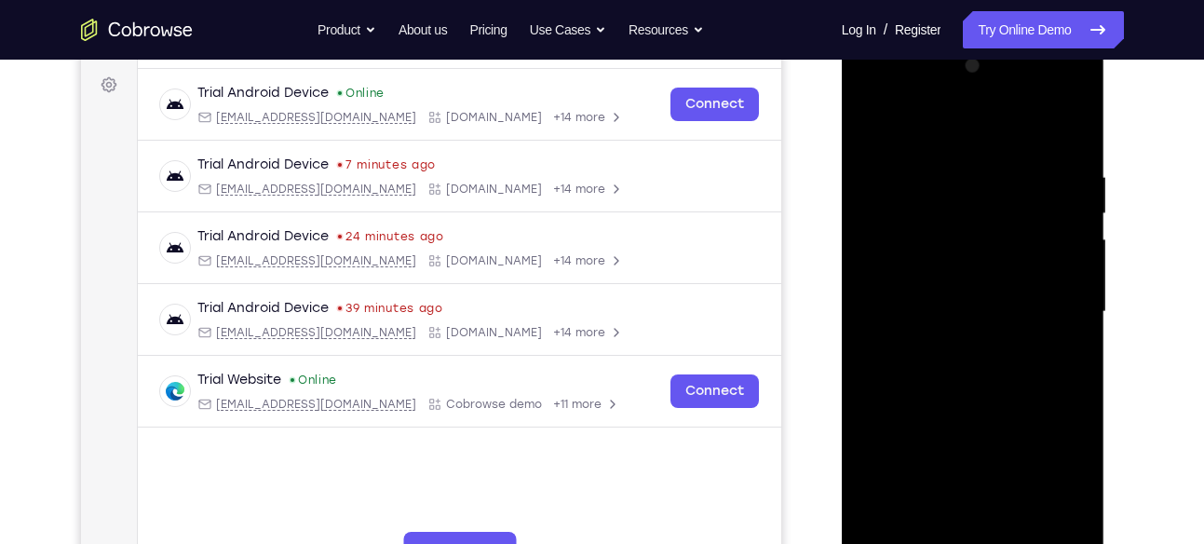
drag, startPoint x: 1015, startPoint y: 374, endPoint x: 1032, endPoint y: 254, distance: 121.3
click at [1032, 254] on div at bounding box center [973, 311] width 235 height 521
drag, startPoint x: 1028, startPoint y: 336, endPoint x: 1037, endPoint y: 228, distance: 108.4
click at [1037, 228] on div at bounding box center [973, 311] width 235 height 521
drag, startPoint x: 1021, startPoint y: 358, endPoint x: 1033, endPoint y: 237, distance: 122.5
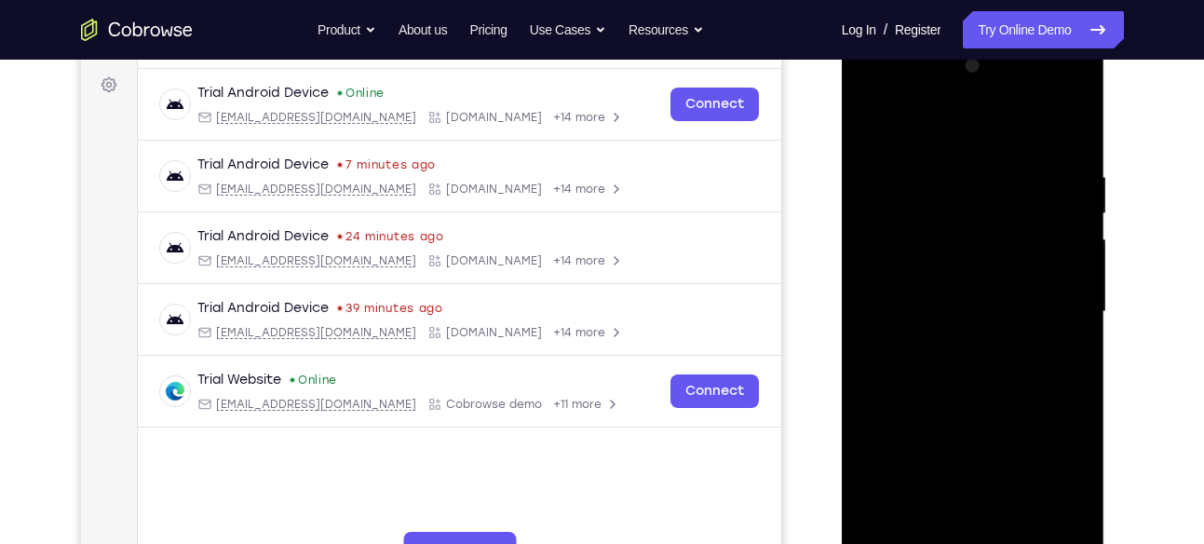
click at [1033, 237] on div at bounding box center [973, 311] width 235 height 521
drag, startPoint x: 1005, startPoint y: 407, endPoint x: 1019, endPoint y: 259, distance: 148.7
click at [1019, 259] on div at bounding box center [973, 311] width 235 height 521
drag, startPoint x: 1013, startPoint y: 353, endPoint x: 1024, endPoint y: 222, distance: 131.8
click at [1024, 222] on div at bounding box center [973, 311] width 235 height 521
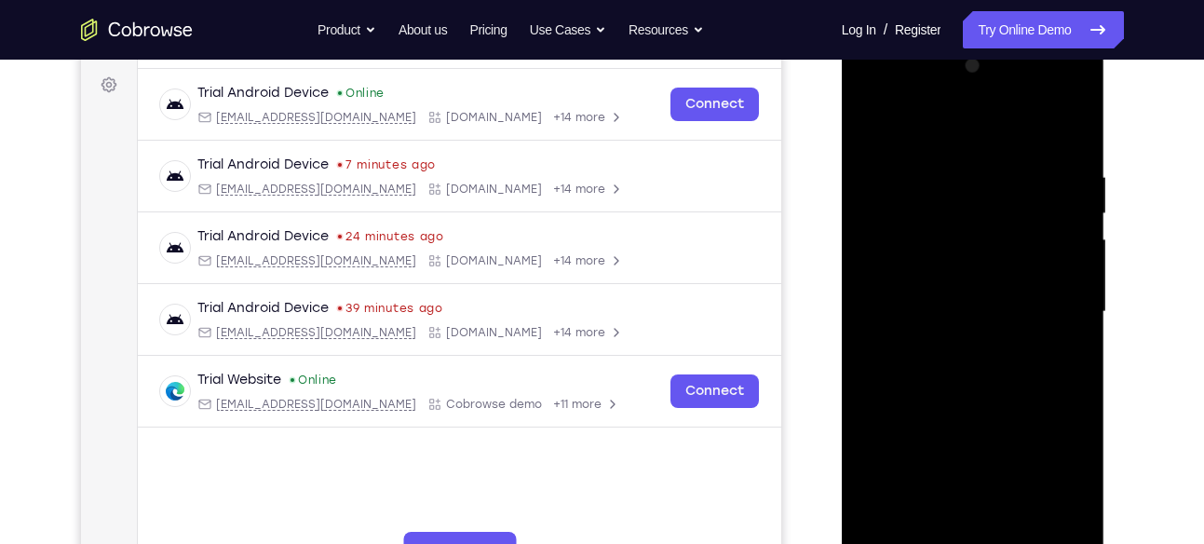
drag, startPoint x: 1019, startPoint y: 323, endPoint x: 1026, endPoint y: 224, distance: 99.0
click at [1026, 224] on div at bounding box center [973, 311] width 235 height 521
drag, startPoint x: 1019, startPoint y: 353, endPoint x: 1023, endPoint y: 211, distance: 141.6
click at [1023, 211] on div at bounding box center [973, 311] width 235 height 521
drag, startPoint x: 1015, startPoint y: 349, endPoint x: 1024, endPoint y: 169, distance: 180.9
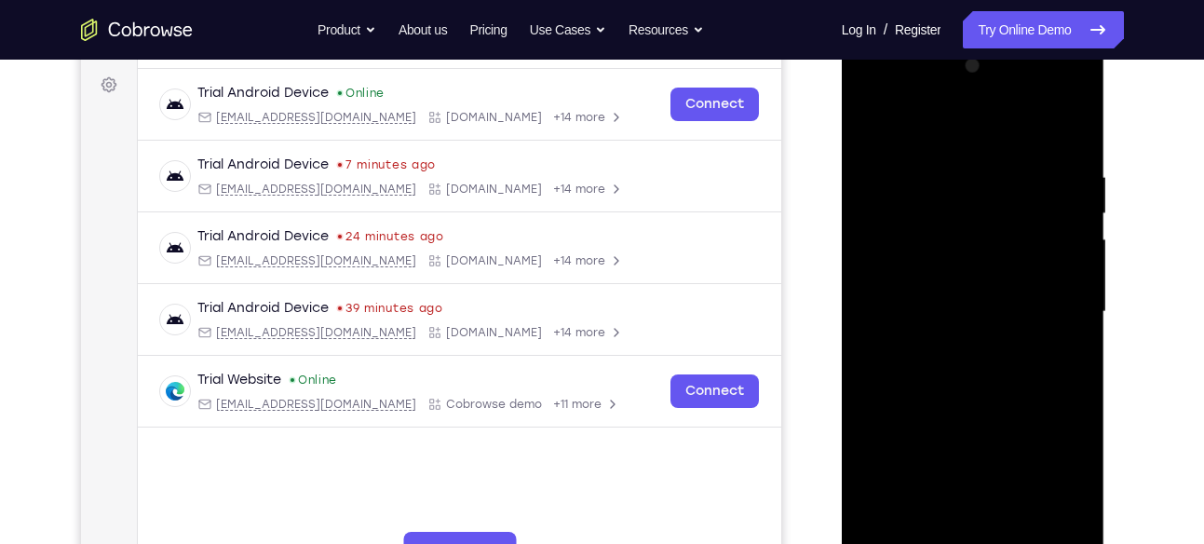
click at [1024, 169] on div at bounding box center [973, 311] width 235 height 521
drag, startPoint x: 1013, startPoint y: 342, endPoint x: 1033, endPoint y: 188, distance: 154.9
click at [1033, 188] on div at bounding box center [973, 311] width 235 height 521
drag, startPoint x: 1008, startPoint y: 328, endPoint x: 1016, endPoint y: 159, distance: 168.7
click at [1016, 159] on div at bounding box center [973, 311] width 235 height 521
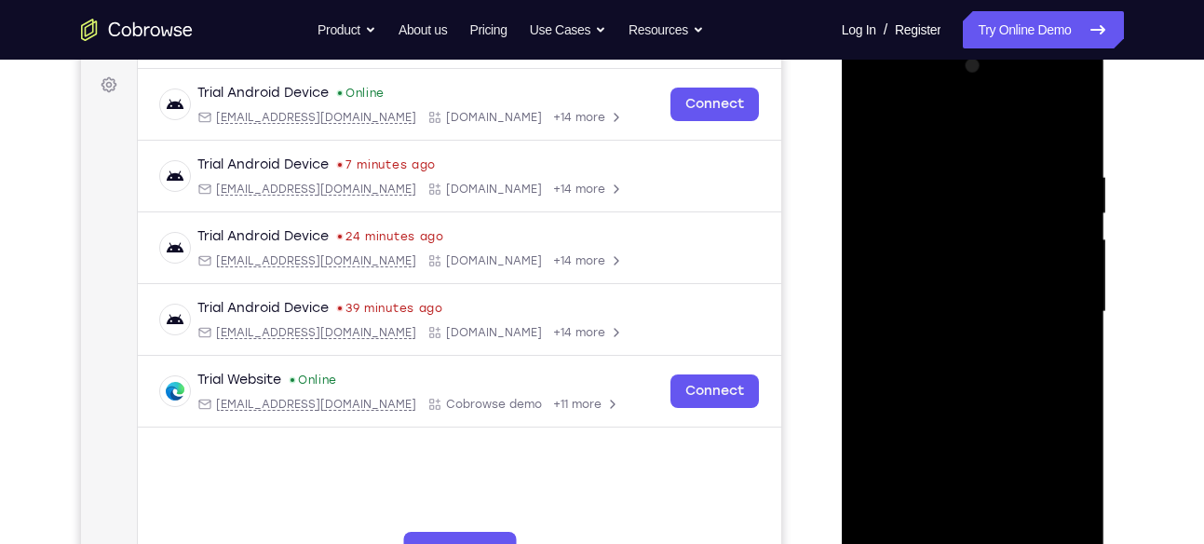
drag, startPoint x: 1009, startPoint y: 311, endPoint x: 1028, endPoint y: 121, distance: 190.9
click at [1028, 121] on div at bounding box center [973, 311] width 235 height 521
drag, startPoint x: 1013, startPoint y: 364, endPoint x: 1034, endPoint y: 189, distance: 176.4
click at [1034, 189] on div at bounding box center [973, 311] width 235 height 521
drag, startPoint x: 1018, startPoint y: 347, endPoint x: 1034, endPoint y: 168, distance: 180.4
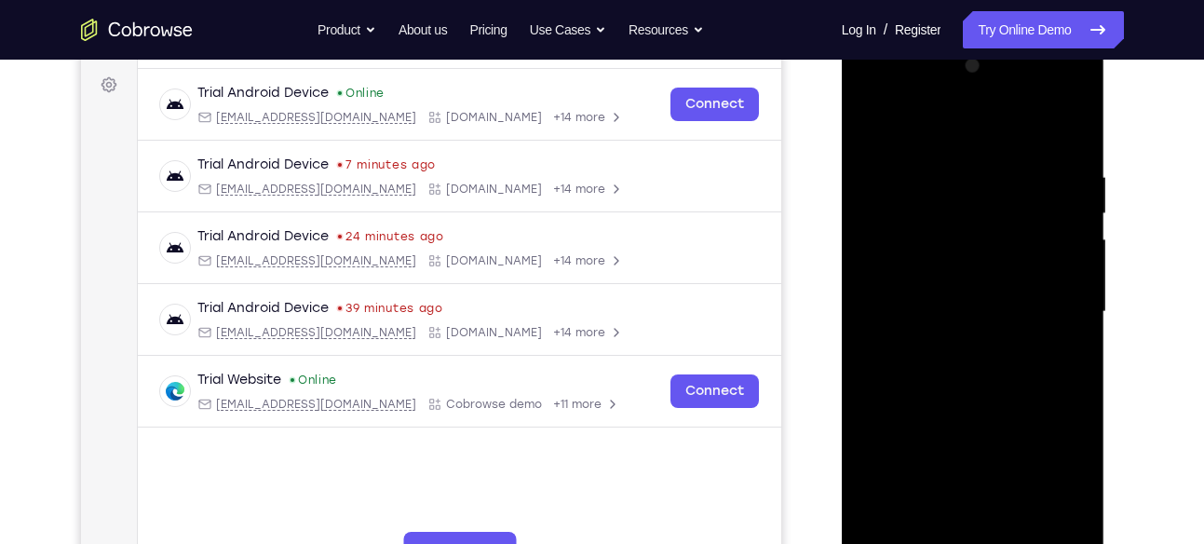
click at [1034, 168] on div at bounding box center [973, 311] width 235 height 521
drag, startPoint x: 1012, startPoint y: 325, endPoint x: 1038, endPoint y: 167, distance: 160.4
click at [1038, 167] on div at bounding box center [973, 311] width 235 height 521
drag, startPoint x: 1026, startPoint y: 320, endPoint x: 1043, endPoint y: 136, distance: 185.1
click at [1043, 136] on div at bounding box center [973, 311] width 235 height 521
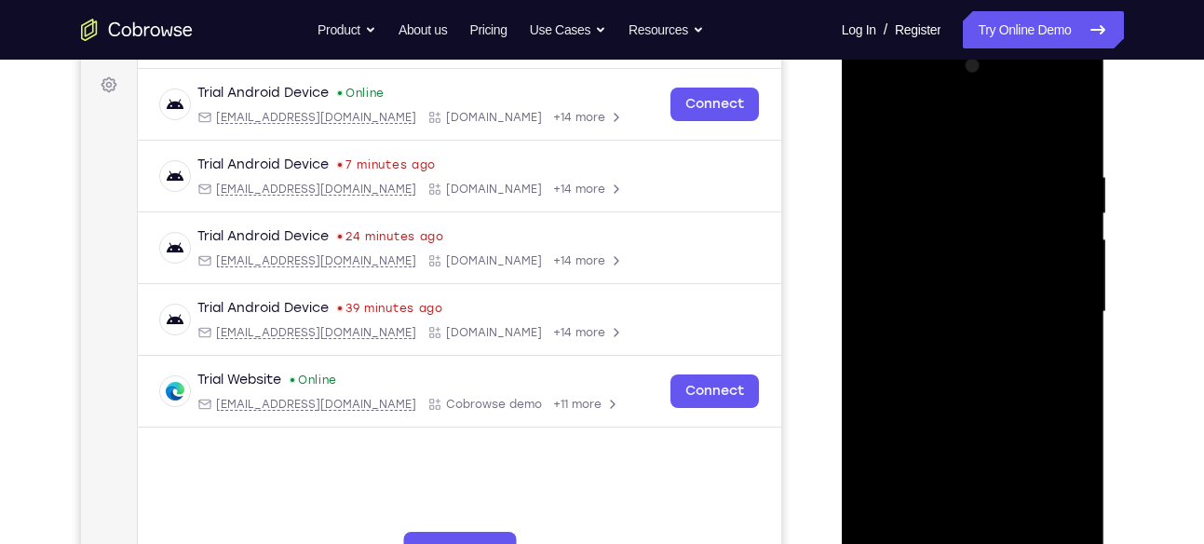
drag, startPoint x: 1020, startPoint y: 323, endPoint x: 1038, endPoint y: 121, distance: 202.9
click at [1038, 121] on div at bounding box center [973, 311] width 235 height 521
drag, startPoint x: 1023, startPoint y: 235, endPoint x: 1034, endPoint y: 443, distance: 208.9
click at [1034, 443] on div at bounding box center [973, 311] width 235 height 521
drag, startPoint x: 1035, startPoint y: 196, endPoint x: 1012, endPoint y: 443, distance: 248.8
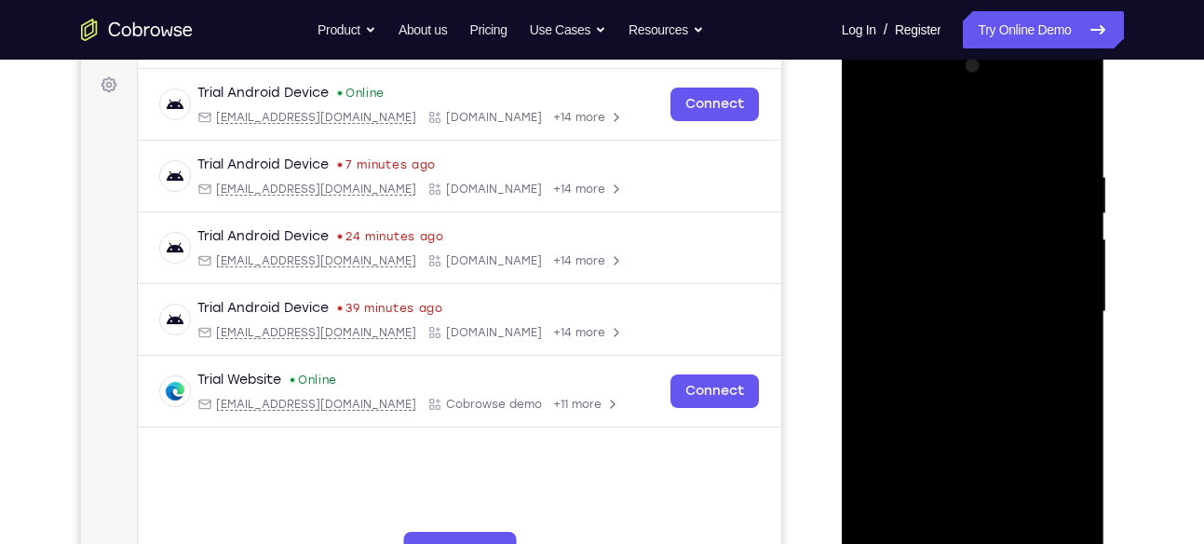
click at [1012, 443] on div at bounding box center [973, 311] width 235 height 521
drag, startPoint x: 1000, startPoint y: 209, endPoint x: 977, endPoint y: 421, distance: 213.6
click at [977, 421] on div at bounding box center [973, 311] width 235 height 521
drag, startPoint x: 992, startPoint y: 243, endPoint x: 980, endPoint y: 443, distance: 200.5
click at [980, 443] on div at bounding box center [973, 311] width 235 height 521
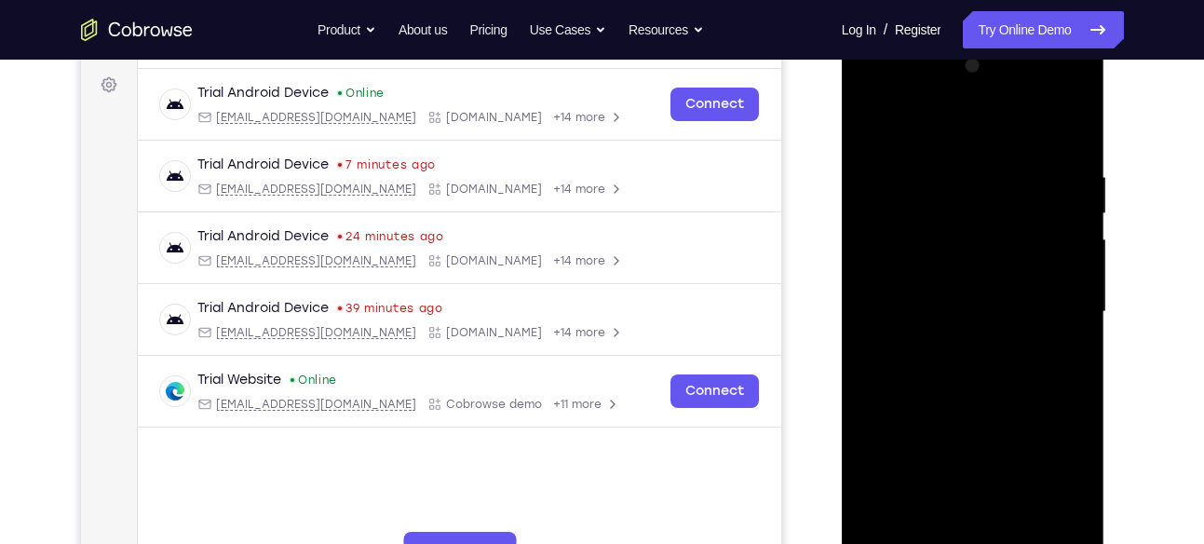
drag, startPoint x: 982, startPoint y: 220, endPoint x: 985, endPoint y: 443, distance: 223.5
click at [985, 443] on div at bounding box center [973, 311] width 235 height 521
drag, startPoint x: 989, startPoint y: 243, endPoint x: 995, endPoint y: 443, distance: 200.3
click at [995, 443] on div at bounding box center [973, 311] width 235 height 521
drag, startPoint x: 981, startPoint y: 229, endPoint x: 990, endPoint y: 443, distance: 214.3
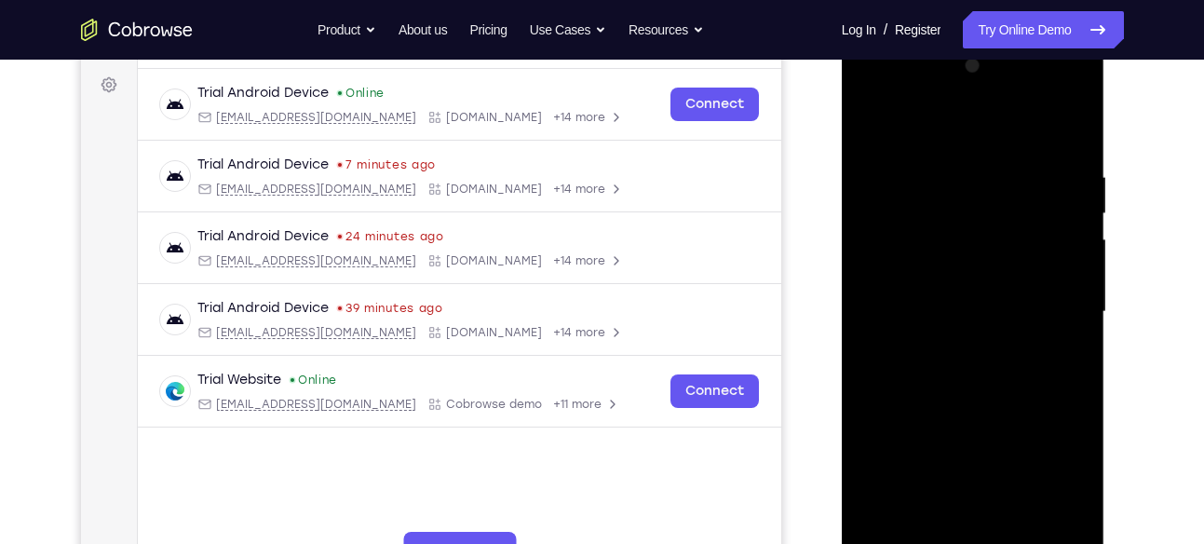
click at [990, 443] on div at bounding box center [973, 311] width 235 height 521
drag, startPoint x: 976, startPoint y: 244, endPoint x: 978, endPoint y: 443, distance: 199.3
click at [978, 443] on div at bounding box center [973, 311] width 235 height 521
drag, startPoint x: 974, startPoint y: 259, endPoint x: 968, endPoint y: 443, distance: 184.4
click at [968, 443] on div at bounding box center [973, 311] width 235 height 521
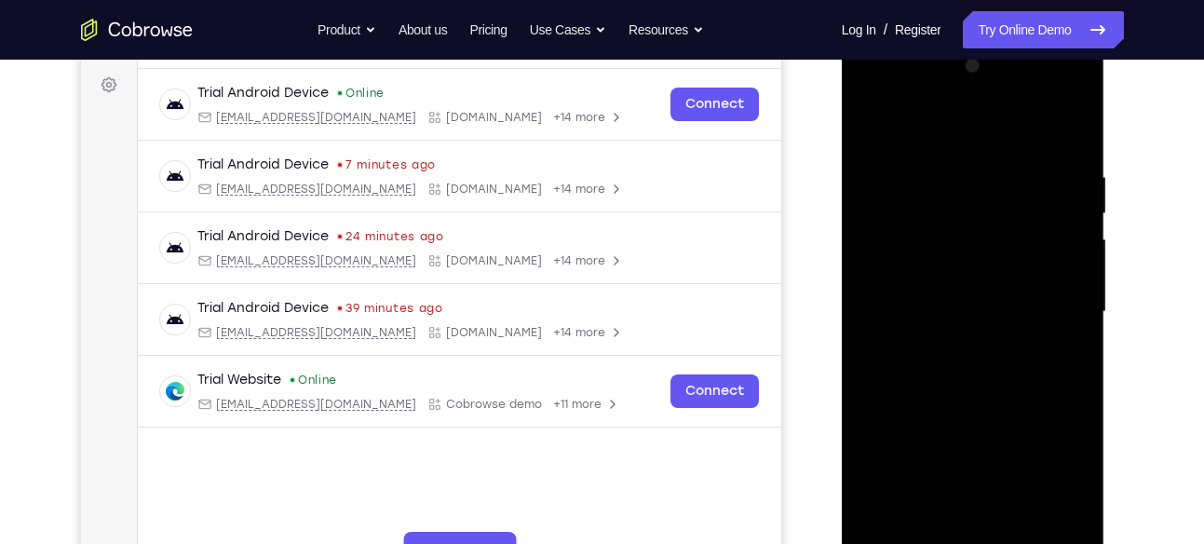
drag
click at [956, 443] on div at bounding box center [973, 311] width 235 height 521
click at [961, 443] on div at bounding box center [973, 311] width 235 height 521
drag, startPoint x: 983, startPoint y: 265, endPoint x: 985, endPoint y: 443, distance: 177.9
click at [985, 443] on div at bounding box center [973, 311] width 235 height 521
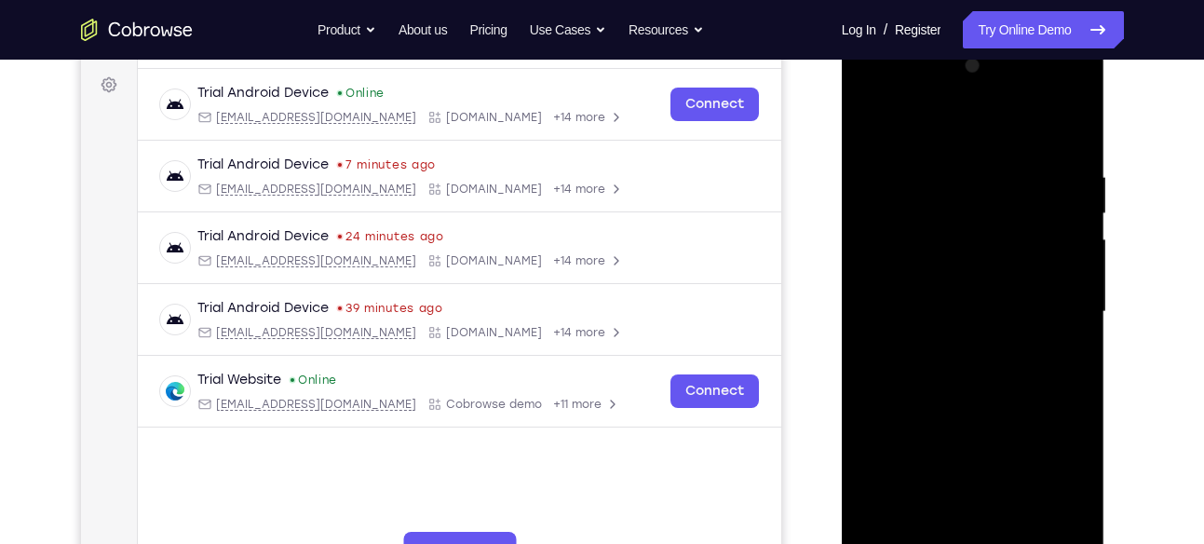
drag, startPoint x: 959, startPoint y: 252, endPoint x: 976, endPoint y: 443, distance: 191.6
click at [976, 443] on div at bounding box center [973, 311] width 235 height 521
drag, startPoint x: 930, startPoint y: 224, endPoint x: 940, endPoint y: 443, distance: 219.0
click at [940, 443] on div at bounding box center [973, 311] width 235 height 521
drag, startPoint x: 945, startPoint y: 240, endPoint x: 961, endPoint y: 436, distance: 196.2
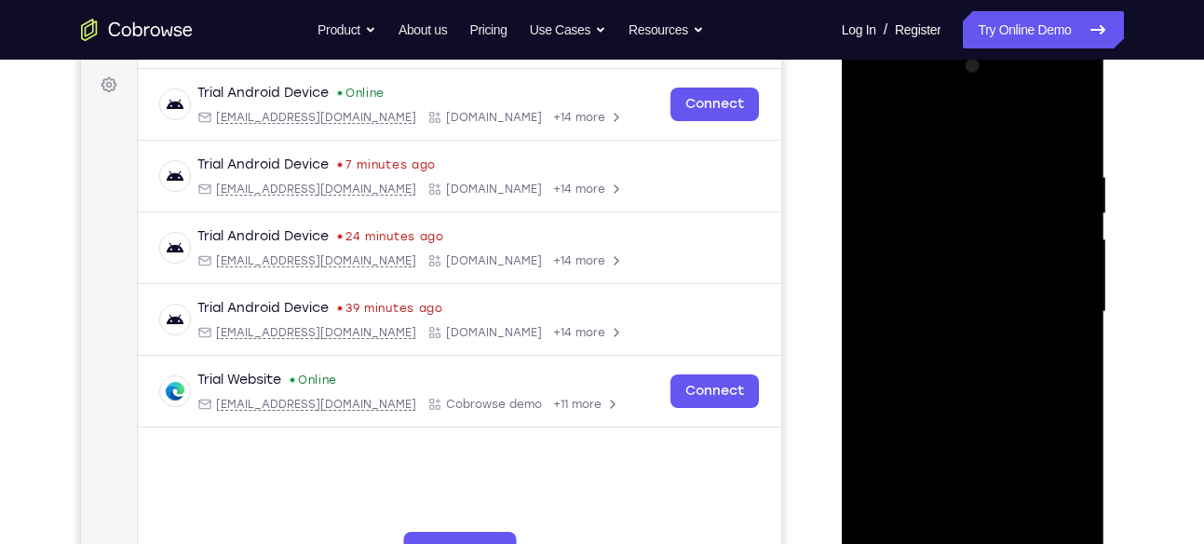
click at [961, 436] on div at bounding box center [973, 311] width 235 height 521
drag, startPoint x: 961, startPoint y: 253, endPoint x: 975, endPoint y: 443, distance: 190.5
click at [975, 443] on div at bounding box center [973, 311] width 235 height 521
drag, startPoint x: 966, startPoint y: 266, endPoint x: 953, endPoint y: 443, distance: 177.4
click at [953, 443] on div at bounding box center [973, 311] width 235 height 521
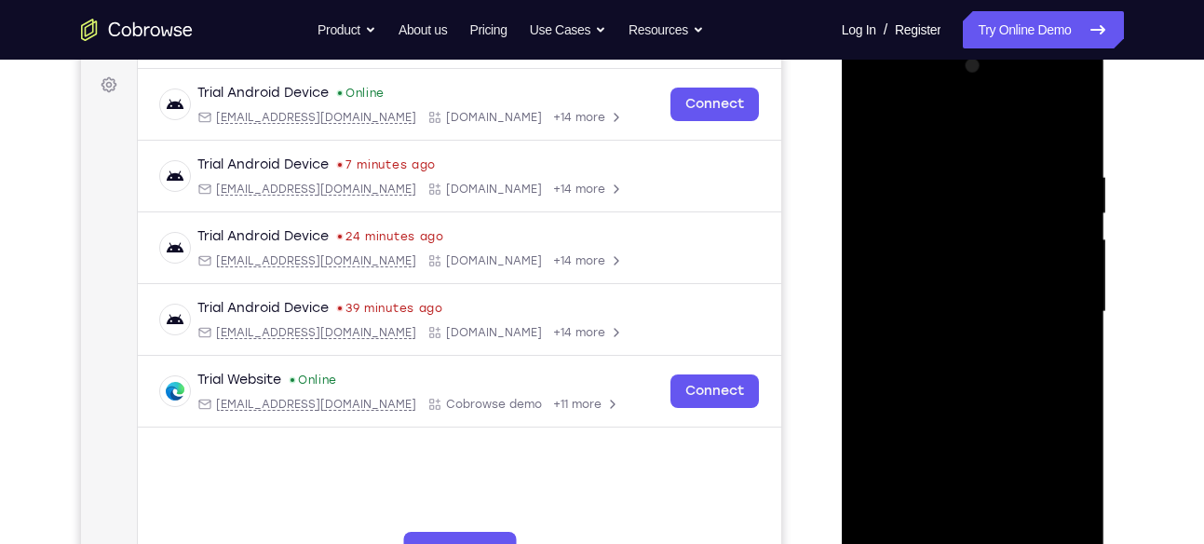
drag, startPoint x: 950, startPoint y: 260, endPoint x: 944, endPoint y: 385, distance: 124.9
click at [944, 385] on div at bounding box center [973, 311] width 235 height 521
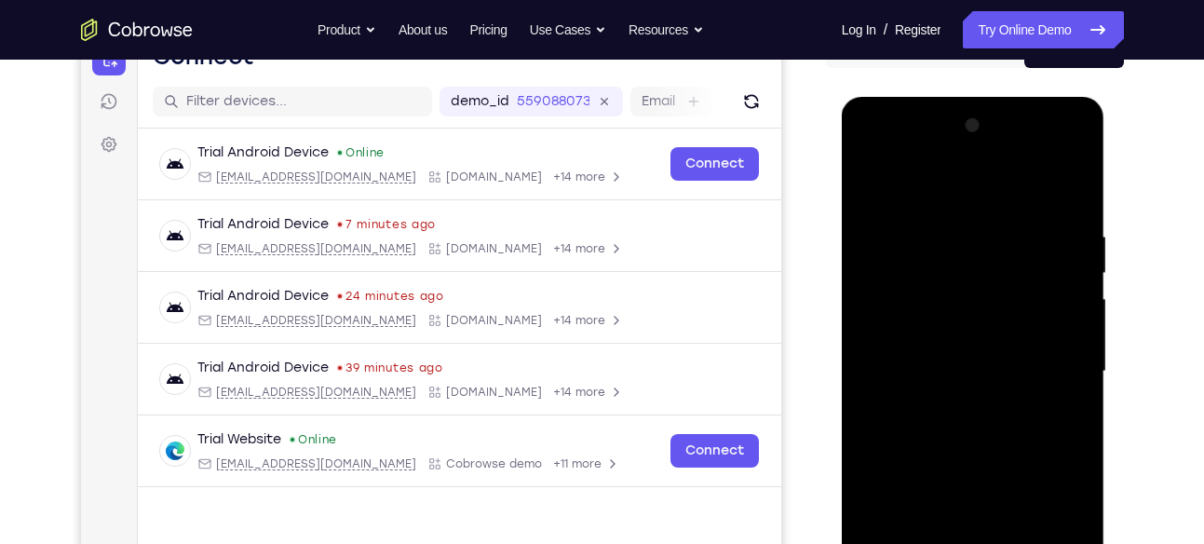
scroll to position [210, 0]
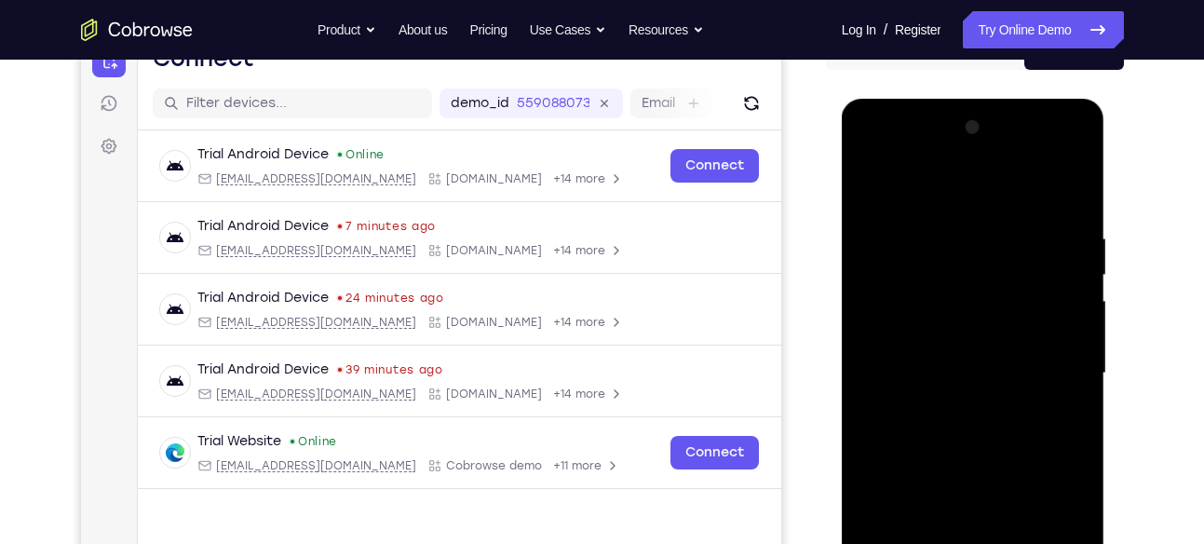
click at [1056, 187] on div at bounding box center [973, 373] width 235 height 521
click at [993, 237] on div at bounding box center [973, 373] width 235 height 521
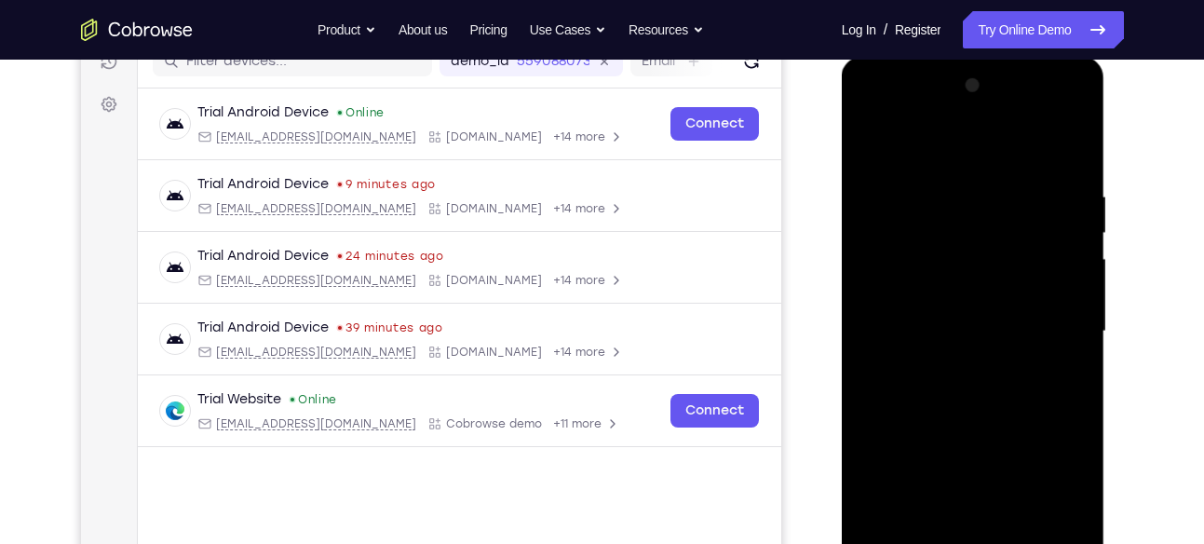
scroll to position [252, 0]
drag, startPoint x: 1021, startPoint y: 353, endPoint x: 1023, endPoint y: 304, distance: 49.4
click at [1023, 304] on div at bounding box center [973, 330] width 235 height 521
drag, startPoint x: 1048, startPoint y: 377, endPoint x: 1054, endPoint y: 237, distance: 140.8
click at [1054, 237] on div at bounding box center [973, 330] width 235 height 521
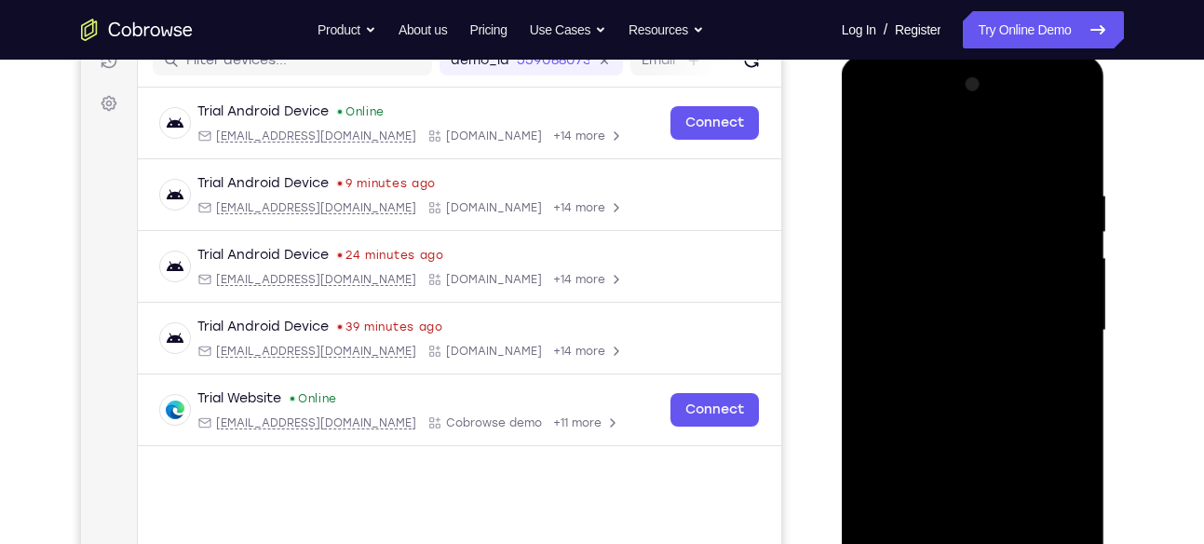
drag, startPoint x: 1052, startPoint y: 362, endPoint x: 1056, endPoint y: 242, distance: 120.2
click at [1056, 242] on div at bounding box center [973, 330] width 235 height 521
drag, startPoint x: 1019, startPoint y: 375, endPoint x: 1026, endPoint y: 308, distance: 67.5
click at [1026, 308] on div at bounding box center [973, 330] width 235 height 521
drag, startPoint x: 1016, startPoint y: 363, endPoint x: 1026, endPoint y: 218, distance: 145.6
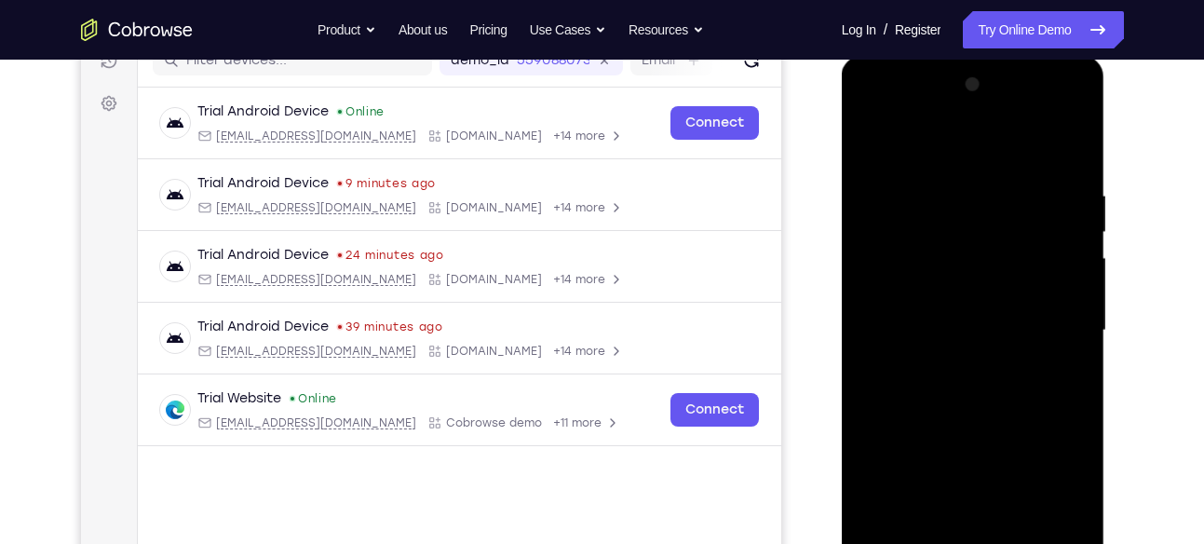
click at [1026, 218] on div at bounding box center [973, 330] width 235 height 521
drag, startPoint x: 1023, startPoint y: 381, endPoint x: 1039, endPoint y: 241, distance: 140.6
click at [1039, 241] on div at bounding box center [973, 330] width 235 height 521
drag, startPoint x: 1028, startPoint y: 358, endPoint x: 1047, endPoint y: 250, distance: 110.5
click at [1047, 250] on div at bounding box center [973, 330] width 235 height 521
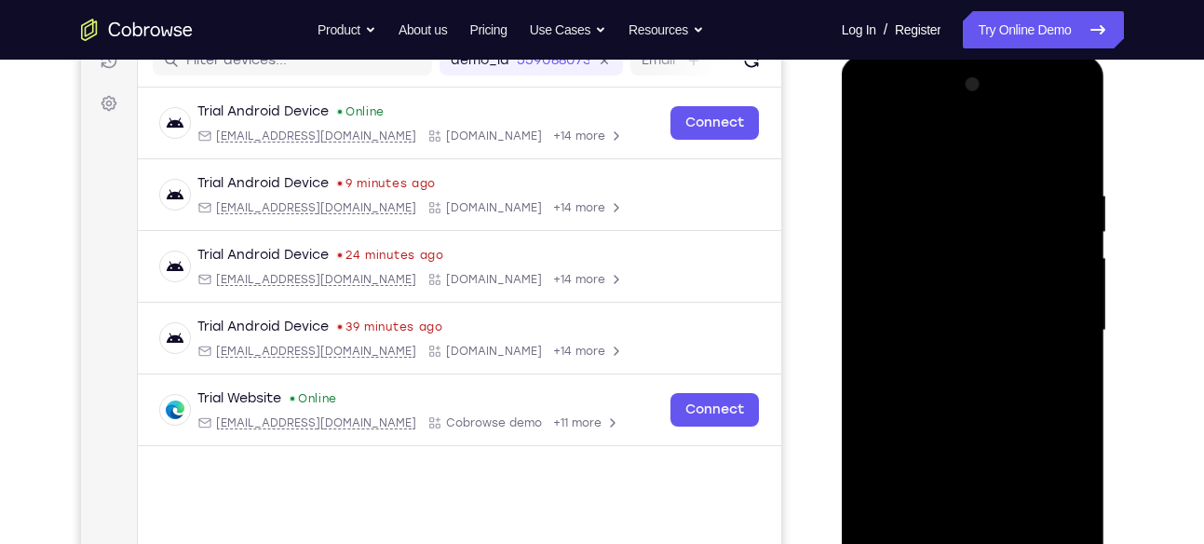
drag, startPoint x: 1036, startPoint y: 358, endPoint x: 1059, endPoint y: 253, distance: 106.7
click at [1059, 253] on div at bounding box center [973, 330] width 235 height 521
drag, startPoint x: 1043, startPoint y: 355, endPoint x: 1073, endPoint y: 190, distance: 167.5
click at [1073, 190] on div at bounding box center [973, 330] width 235 height 521
drag, startPoint x: 1043, startPoint y: 355, endPoint x: 1061, endPoint y: 161, distance: 194.5
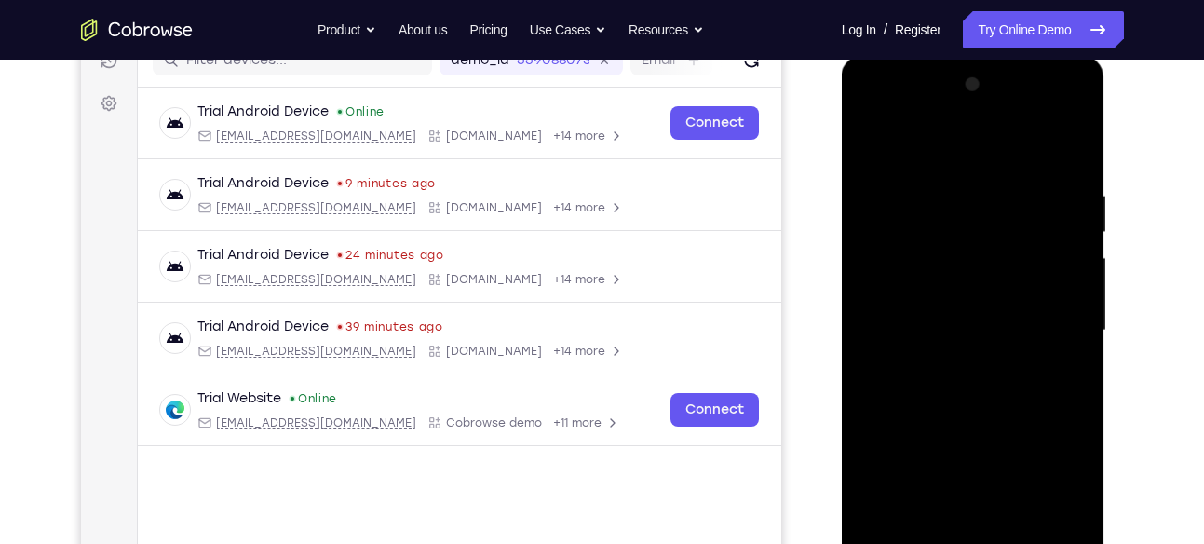
click at [1061, 161] on div at bounding box center [973, 330] width 235 height 521
drag, startPoint x: 1051, startPoint y: 343, endPoint x: 1044, endPoint y: 443, distance: 100.8
click at [1044, 443] on div at bounding box center [973, 330] width 235 height 521
